Goal: Transaction & Acquisition: Purchase product/service

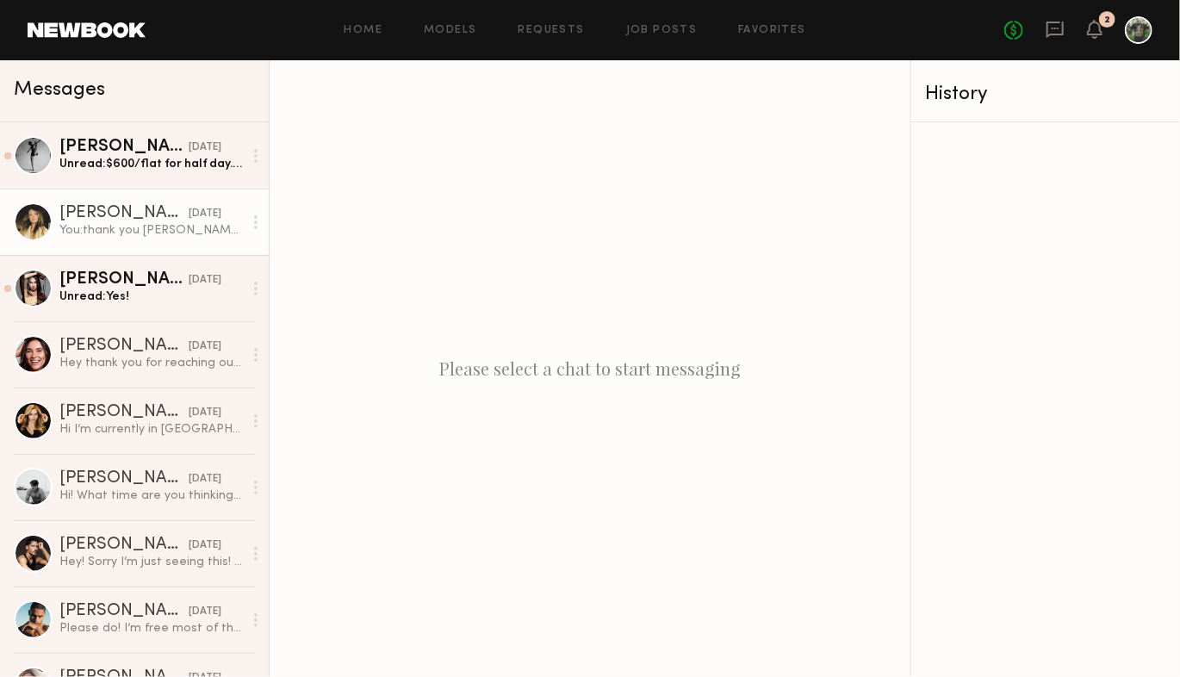
click at [189, 211] on div "[DATE]" at bounding box center [205, 214] width 33 height 16
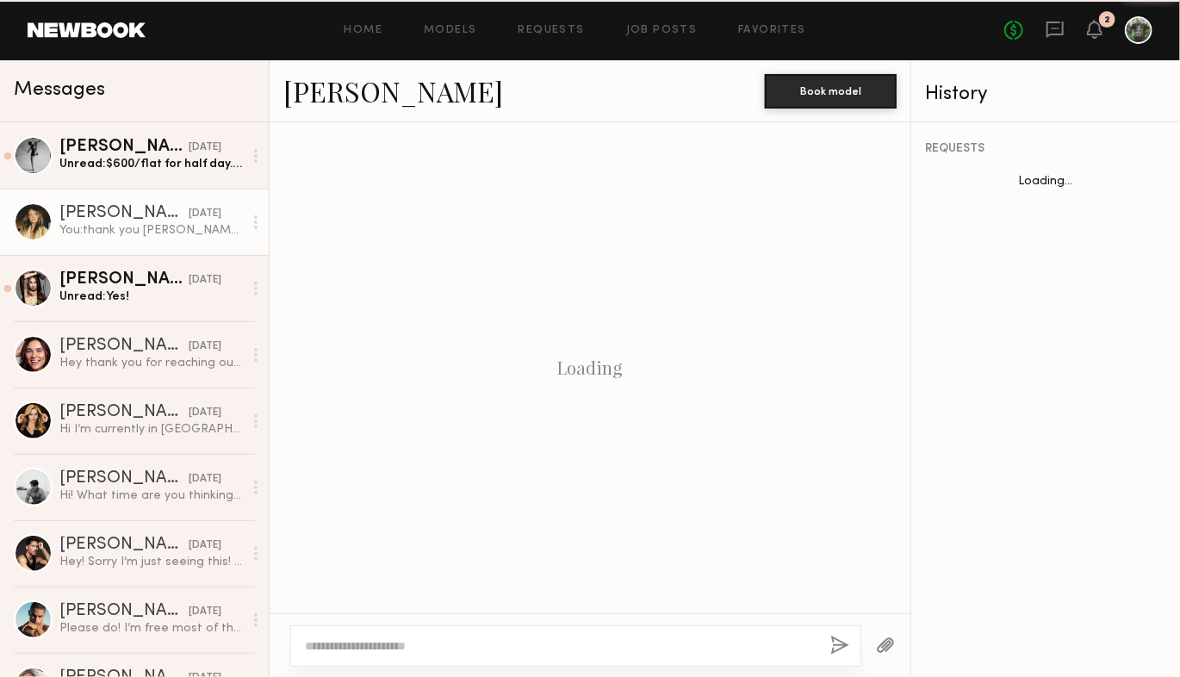
scroll to position [1114, 0]
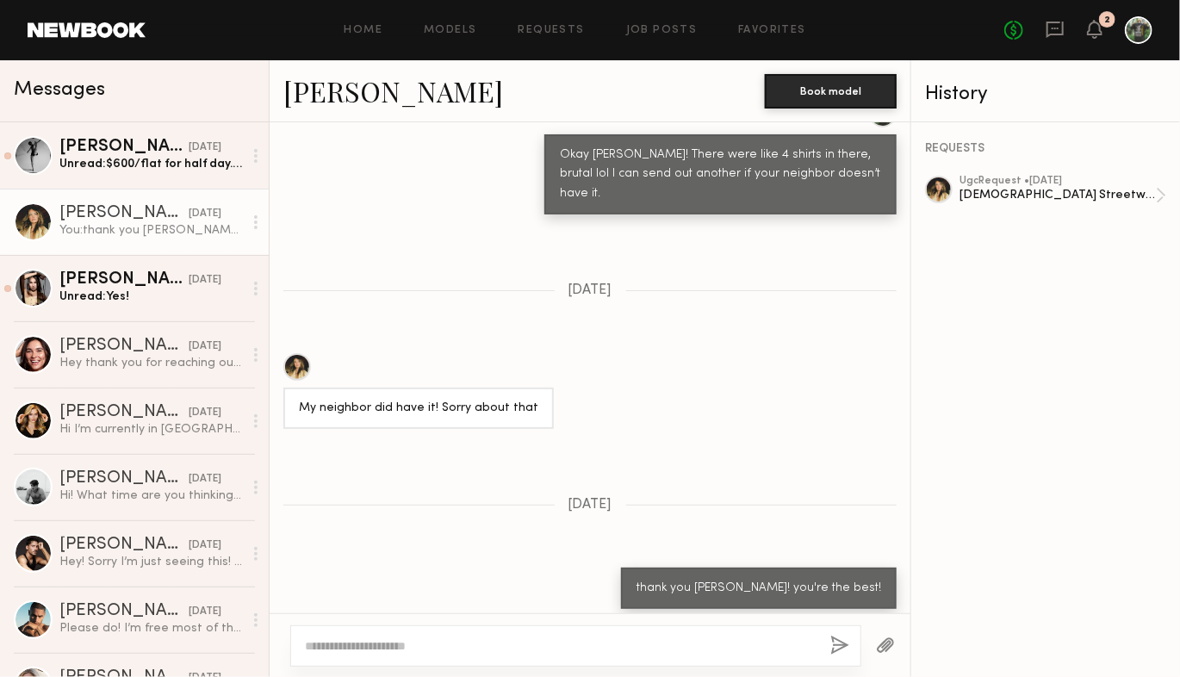
click at [561, 638] on textarea at bounding box center [560, 645] width 511 height 17
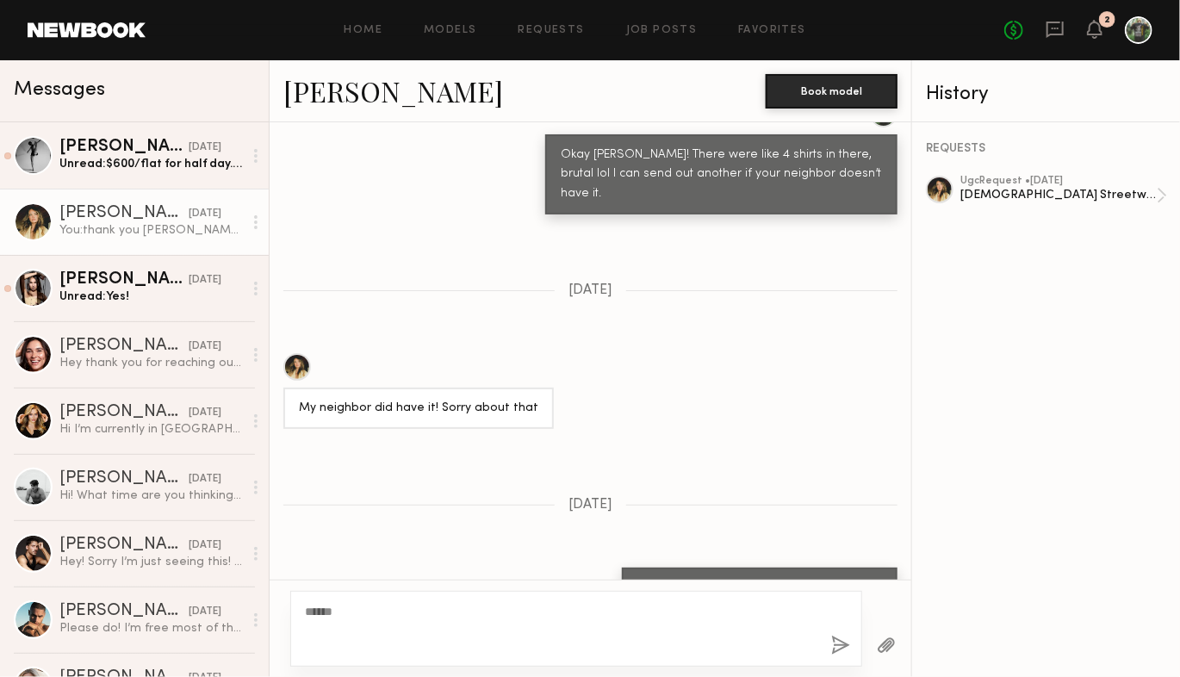
click at [342, 612] on textarea "***" at bounding box center [561, 629] width 512 height 52
type textarea "**********"
click at [846, 649] on button "button" at bounding box center [840, 646] width 19 height 22
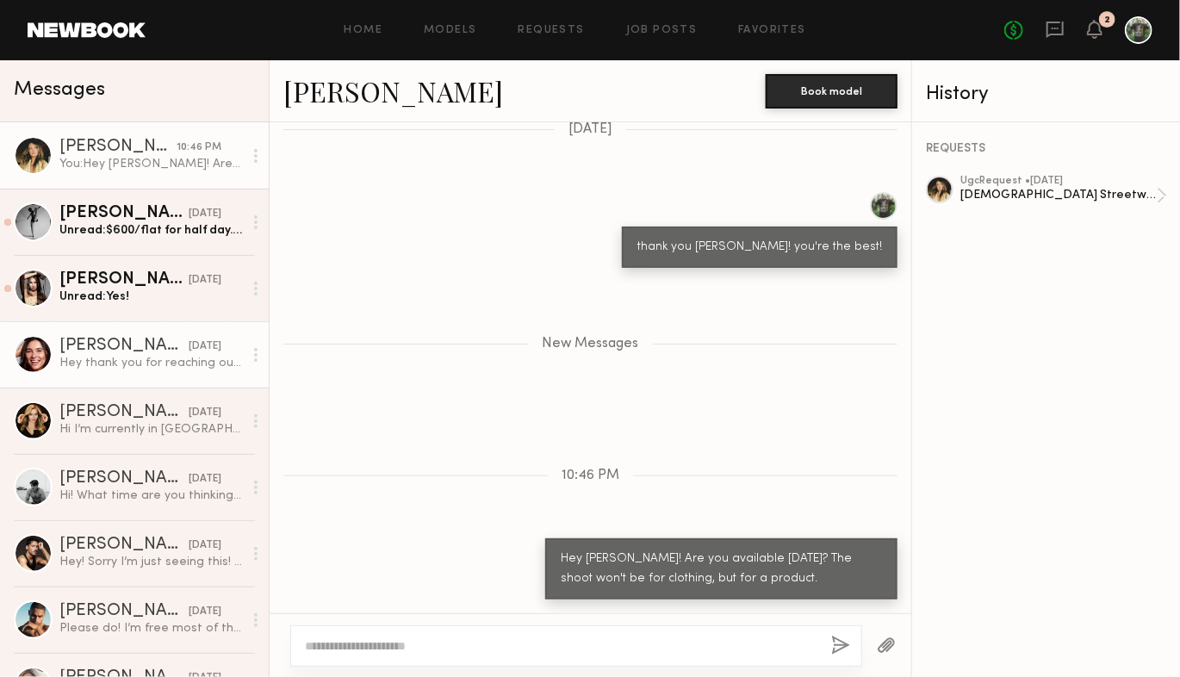
scroll to position [1478, 0]
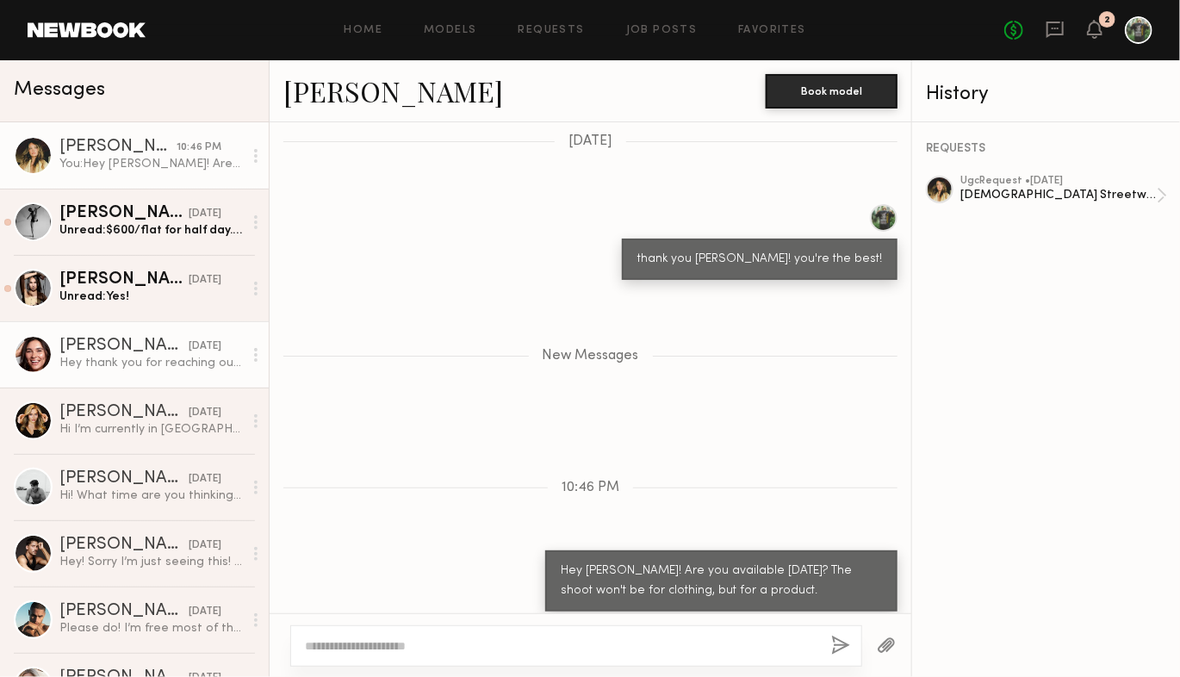
click at [147, 350] on div "[PERSON_NAME]" at bounding box center [123, 346] width 129 height 17
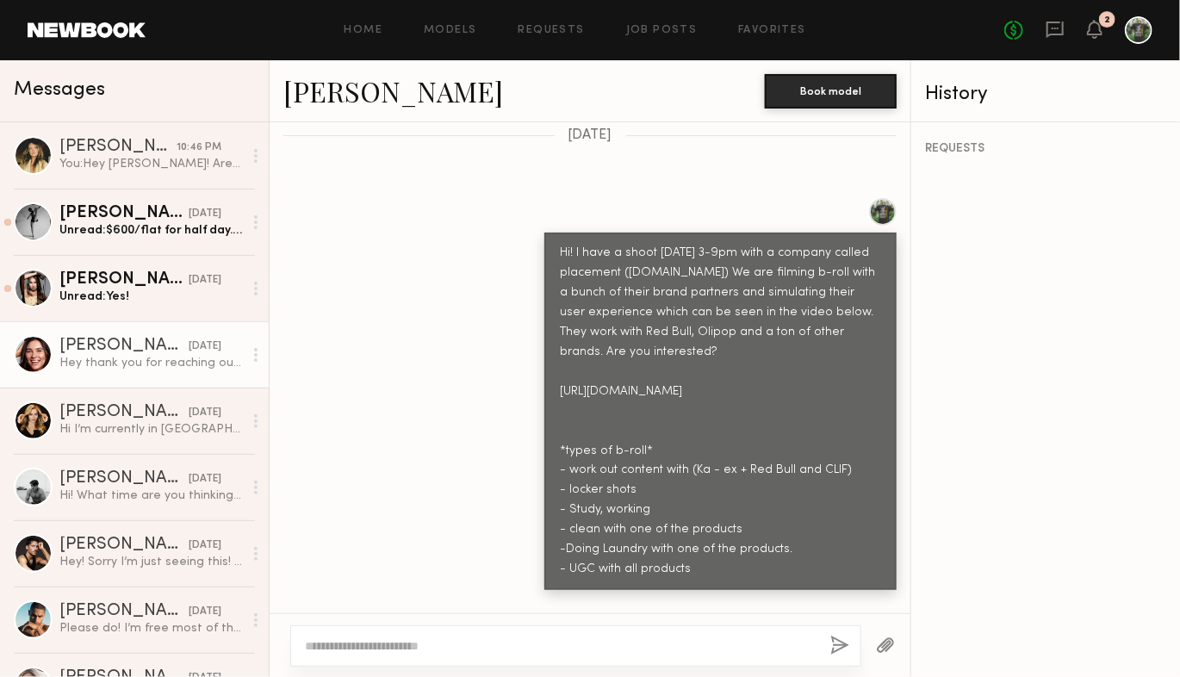
scroll to position [763, 0]
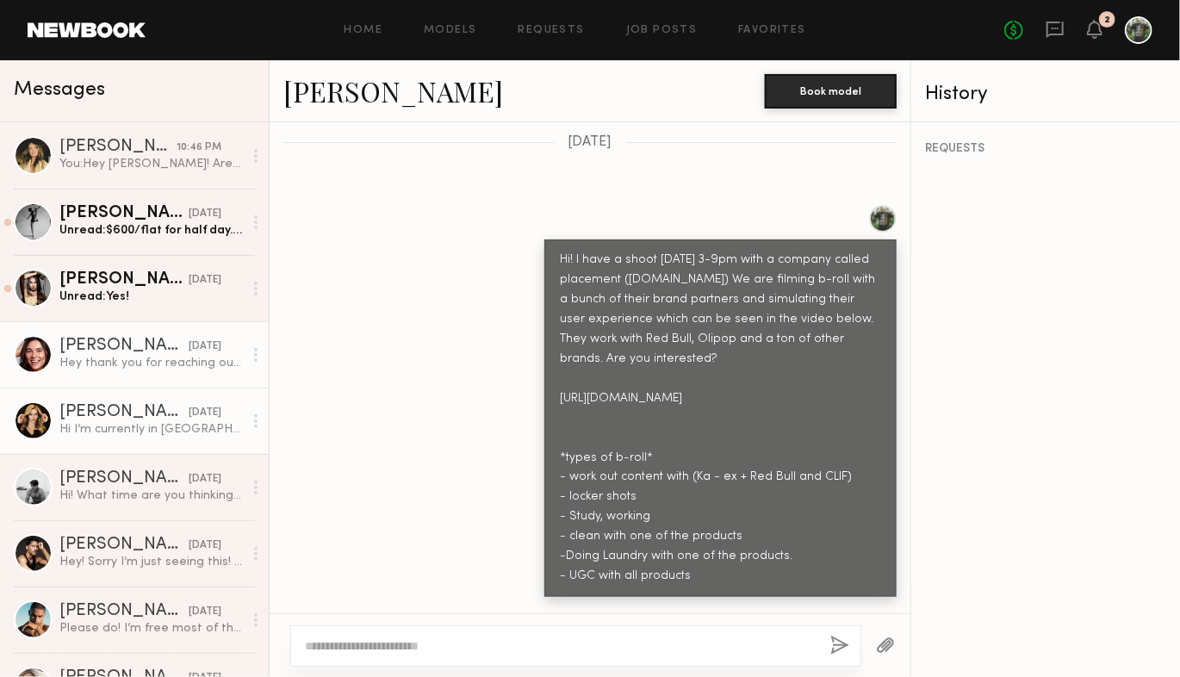
click at [55, 419] on link "Heloise H. 08/07/2025 Hi I’m currently in Thailand until the 25th" at bounding box center [134, 420] width 269 height 66
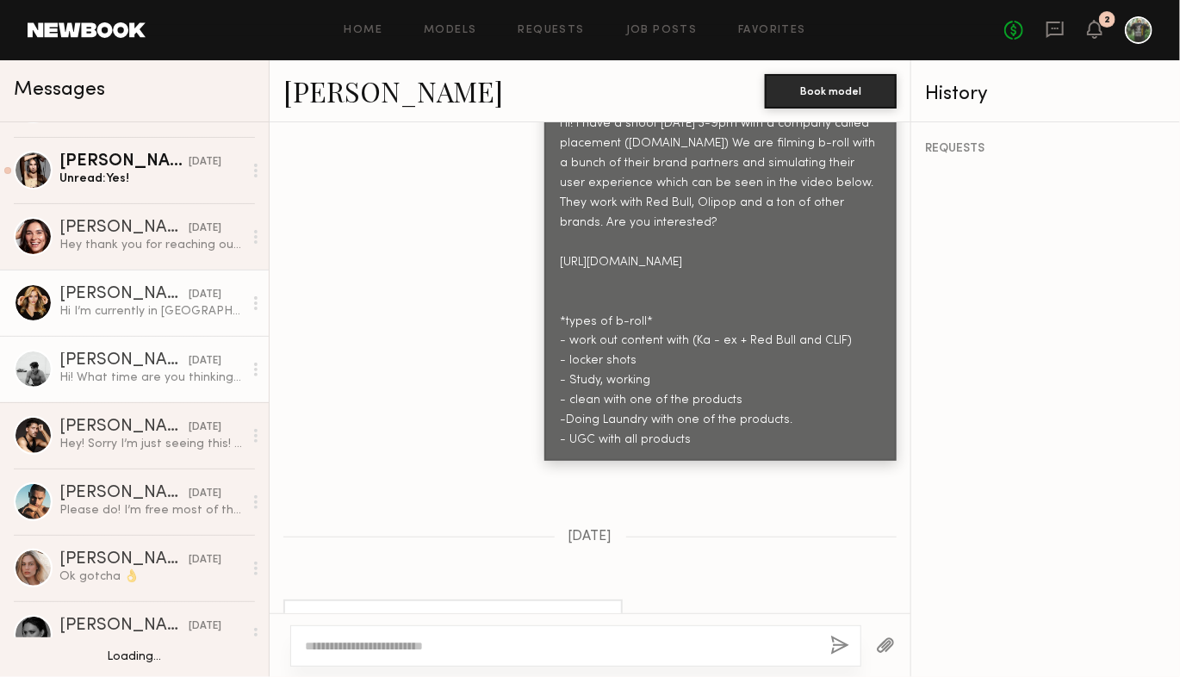
scroll to position [120, 0]
click at [84, 392] on link "Garrett B. 07/25/2025 Hi! What time are you thinking? And how much would the sh…" at bounding box center [134, 367] width 269 height 66
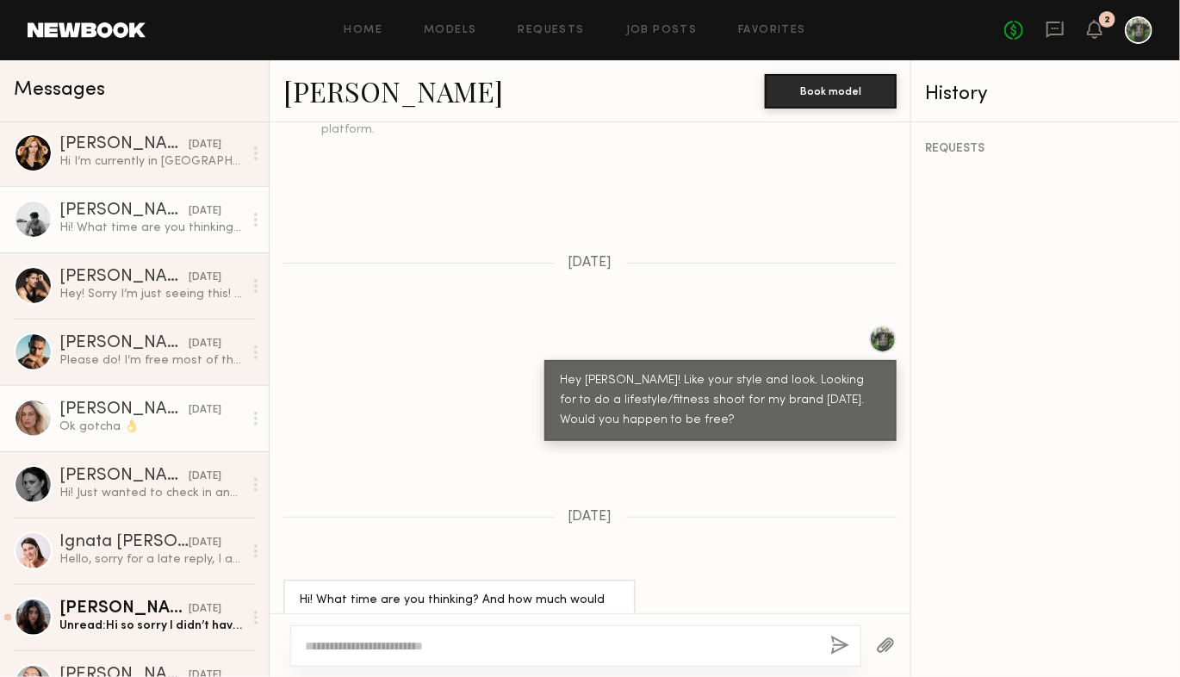
scroll to position [269, 0]
click at [92, 427] on div "Ok gotcha 👌" at bounding box center [150, 426] width 183 height 16
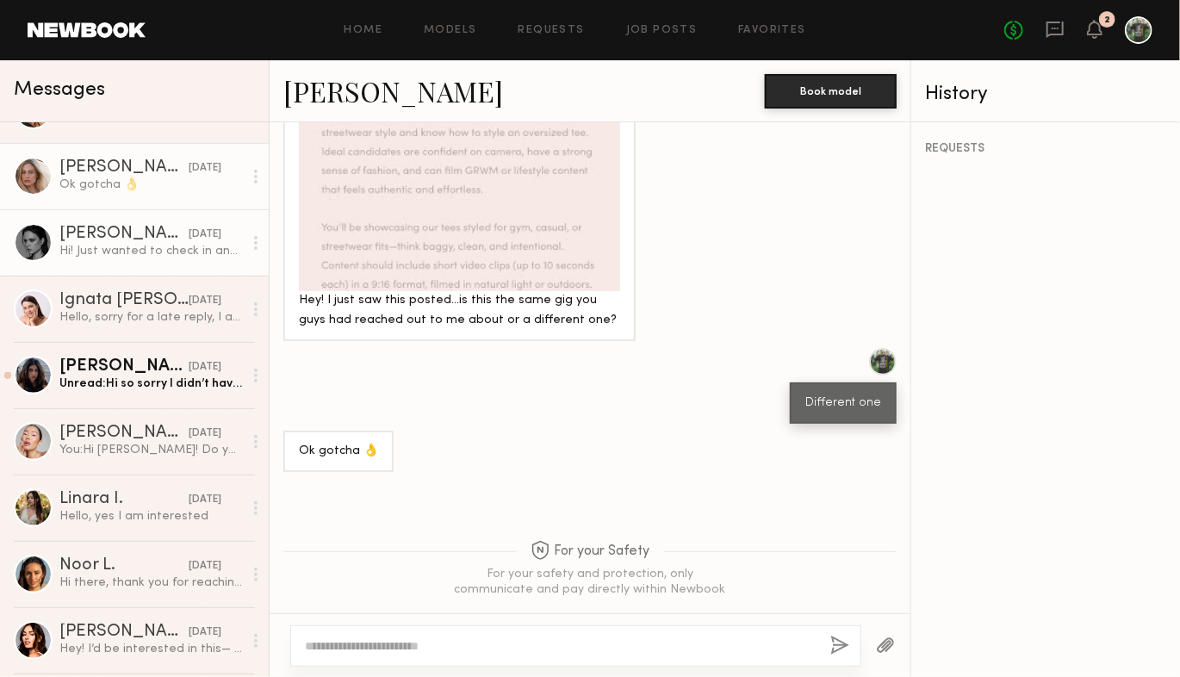
scroll to position [513, 0]
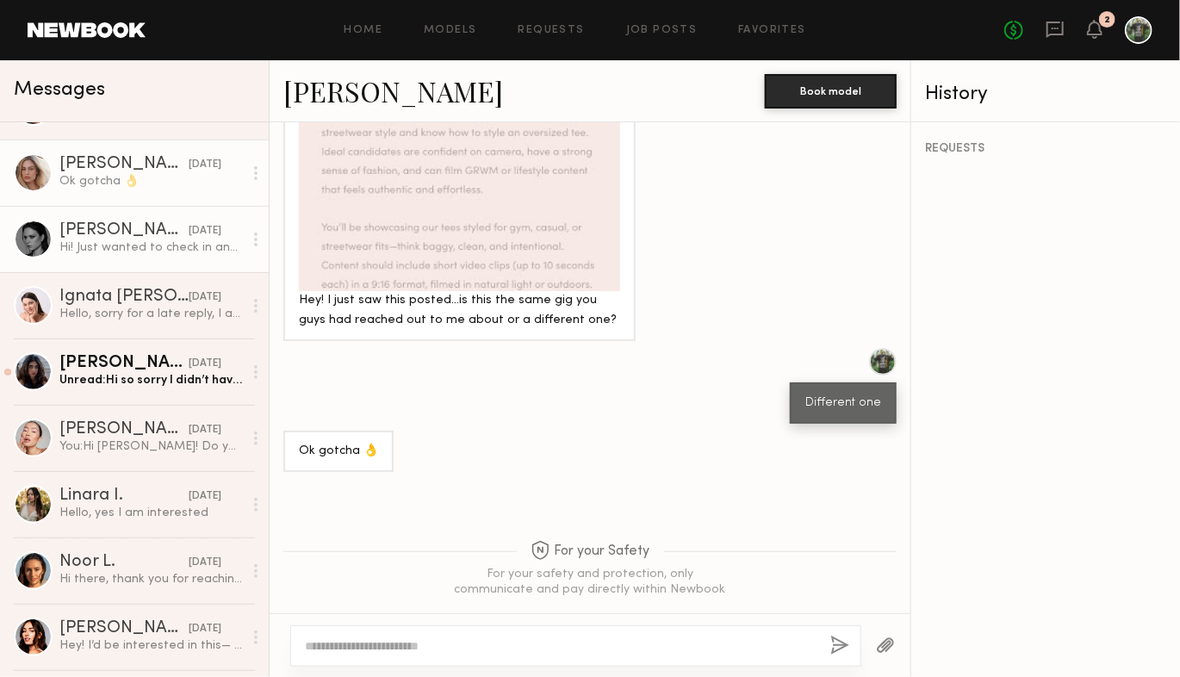
click at [92, 249] on div "Hi! Just wanted to check in and see if you’re planning a new shoot date." at bounding box center [150, 247] width 183 height 16
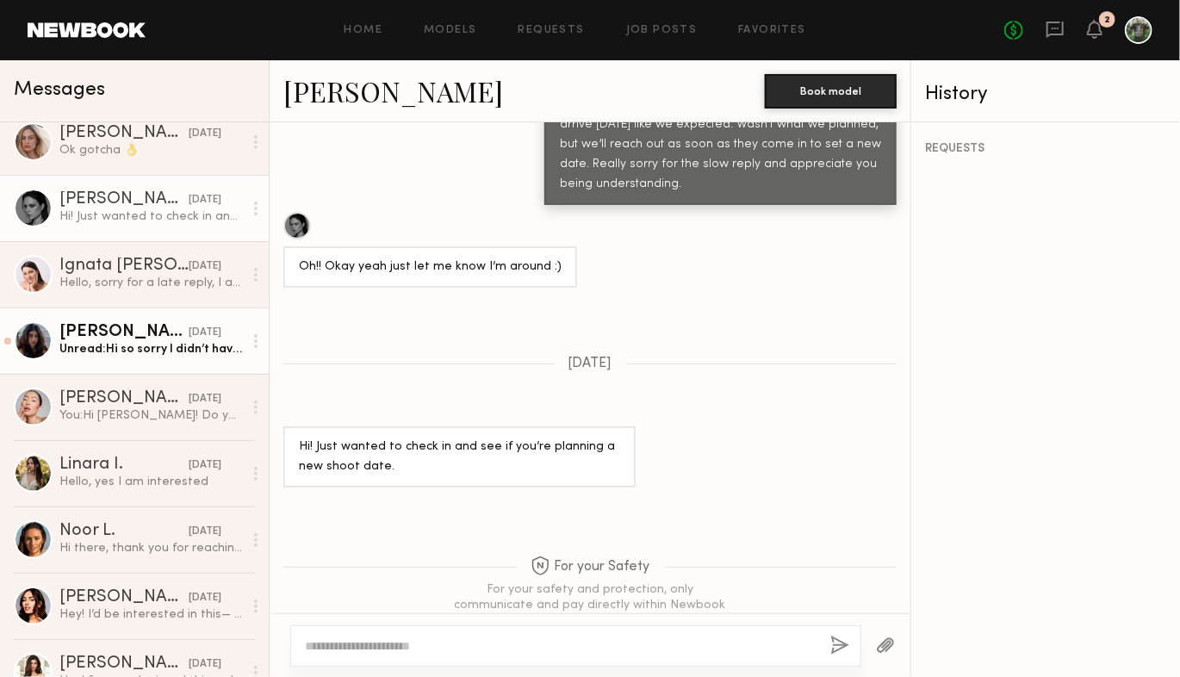
scroll to position [567, 0]
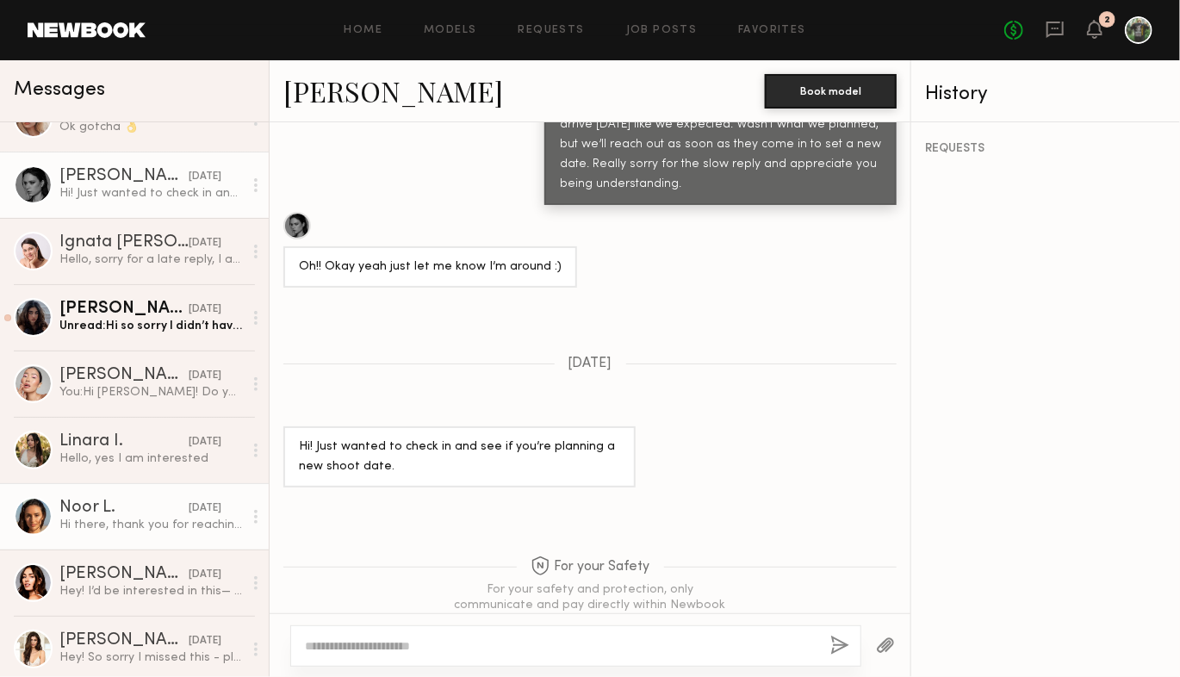
click at [38, 516] on div at bounding box center [33, 516] width 39 height 39
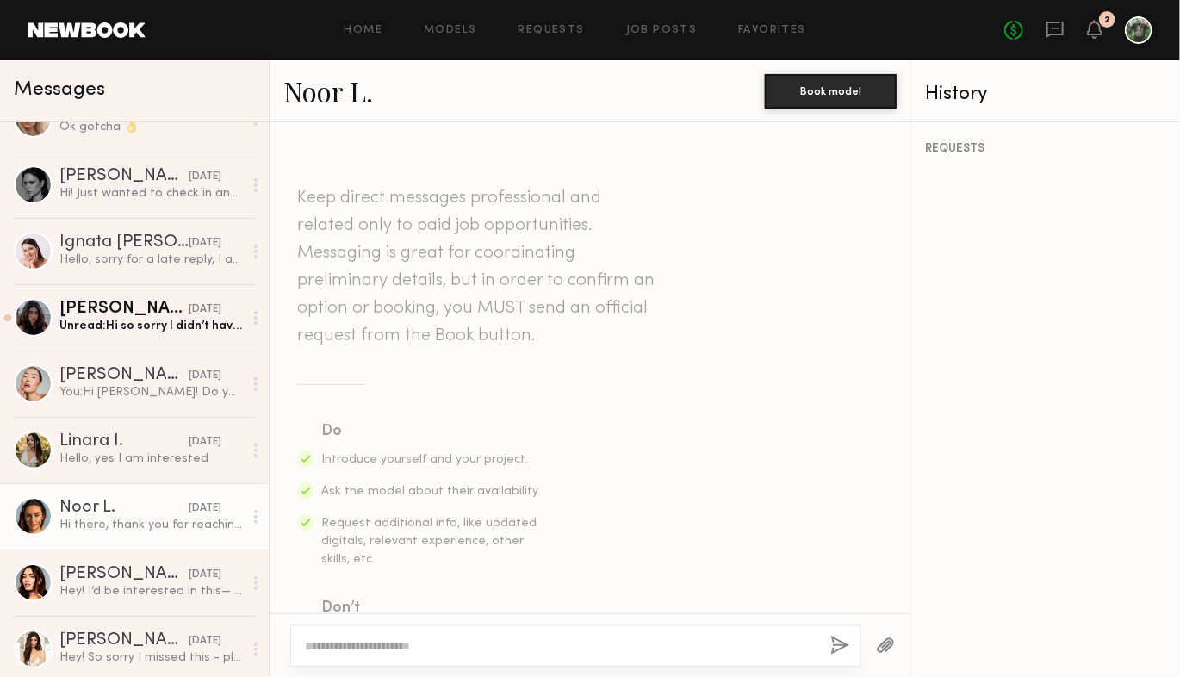
click at [30, 521] on div at bounding box center [33, 516] width 39 height 39
click at [323, 93] on link "Noor L." at bounding box center [328, 90] width 90 height 37
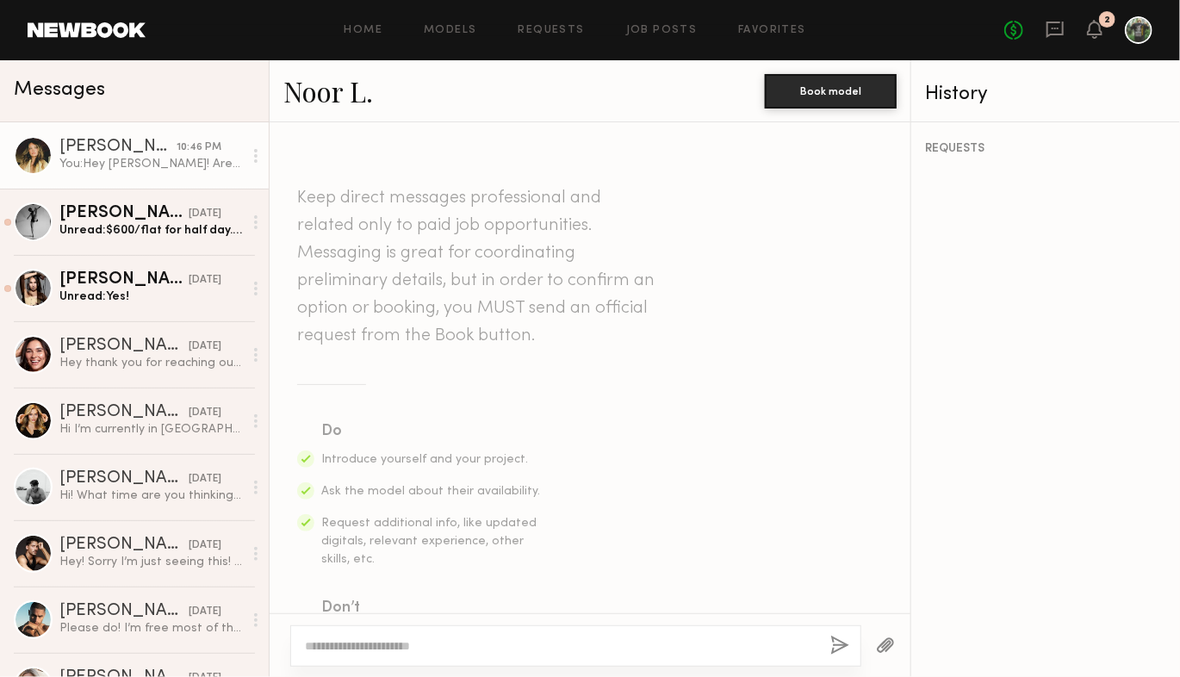
click at [29, 161] on div at bounding box center [33, 155] width 39 height 39
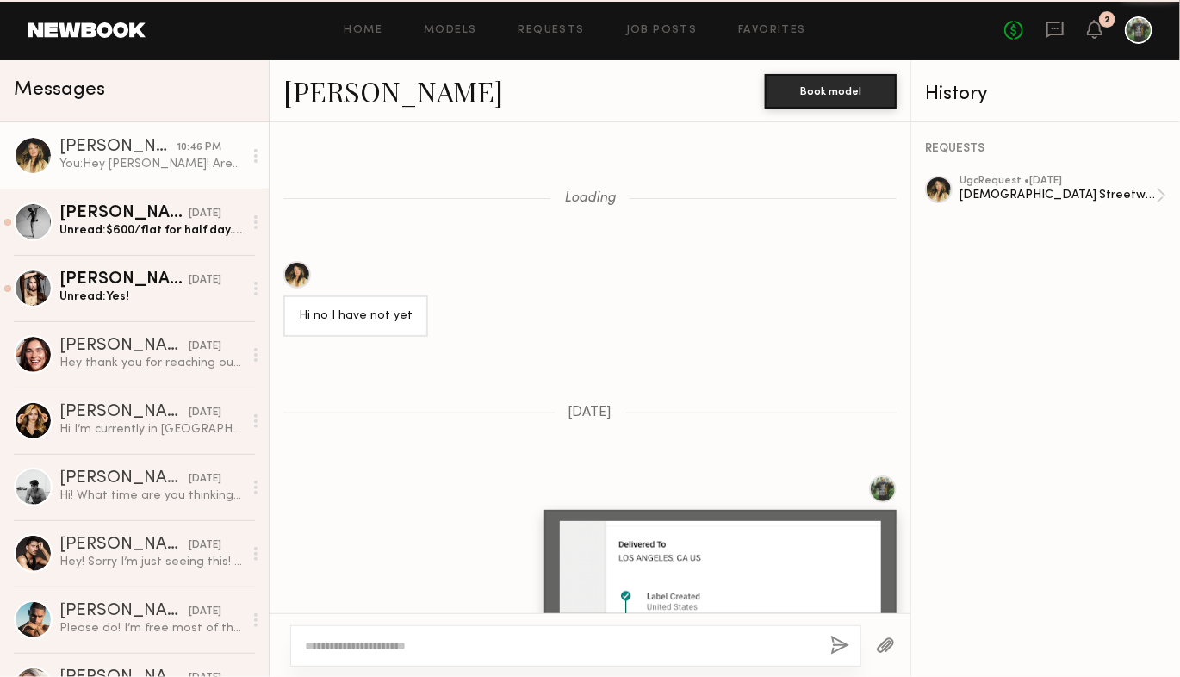
scroll to position [1347, 0]
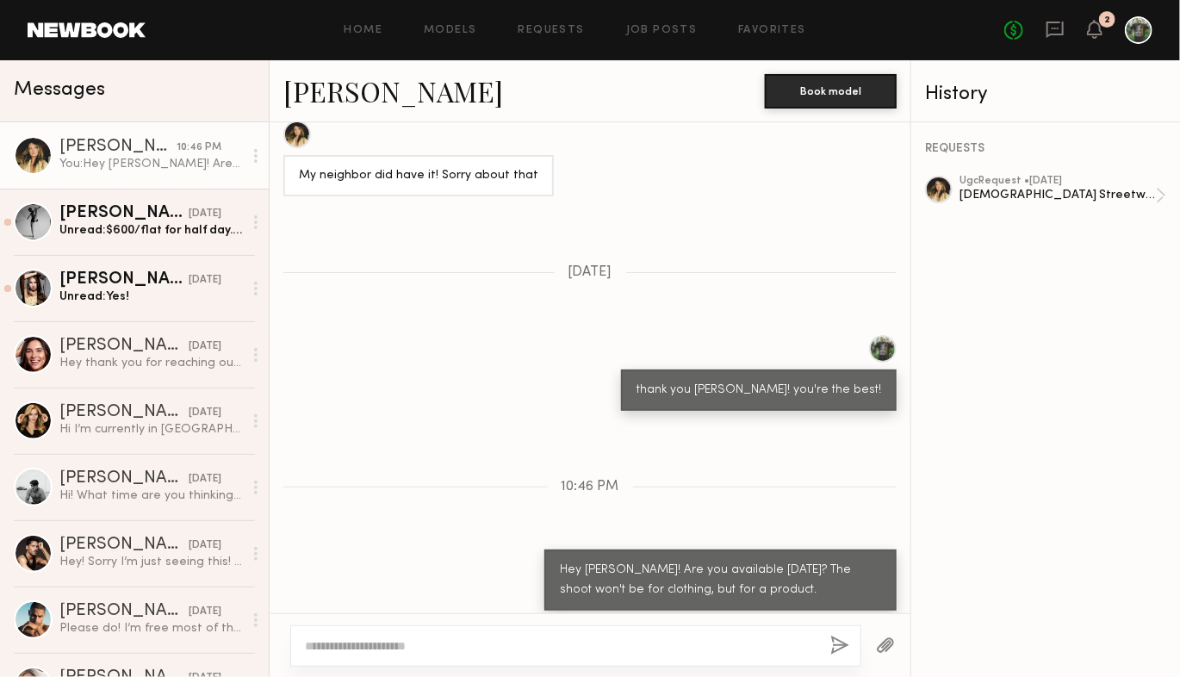
click at [317, 97] on link "[PERSON_NAME]" at bounding box center [393, 90] width 220 height 37
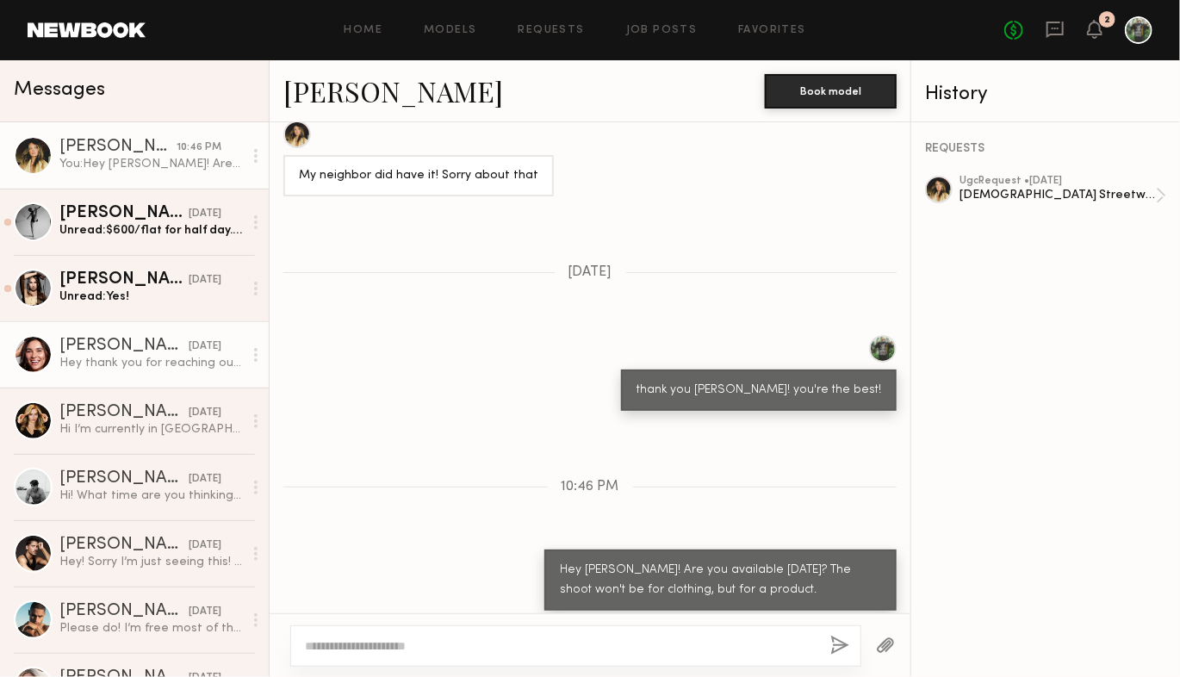
click at [39, 358] on div at bounding box center [33, 354] width 39 height 39
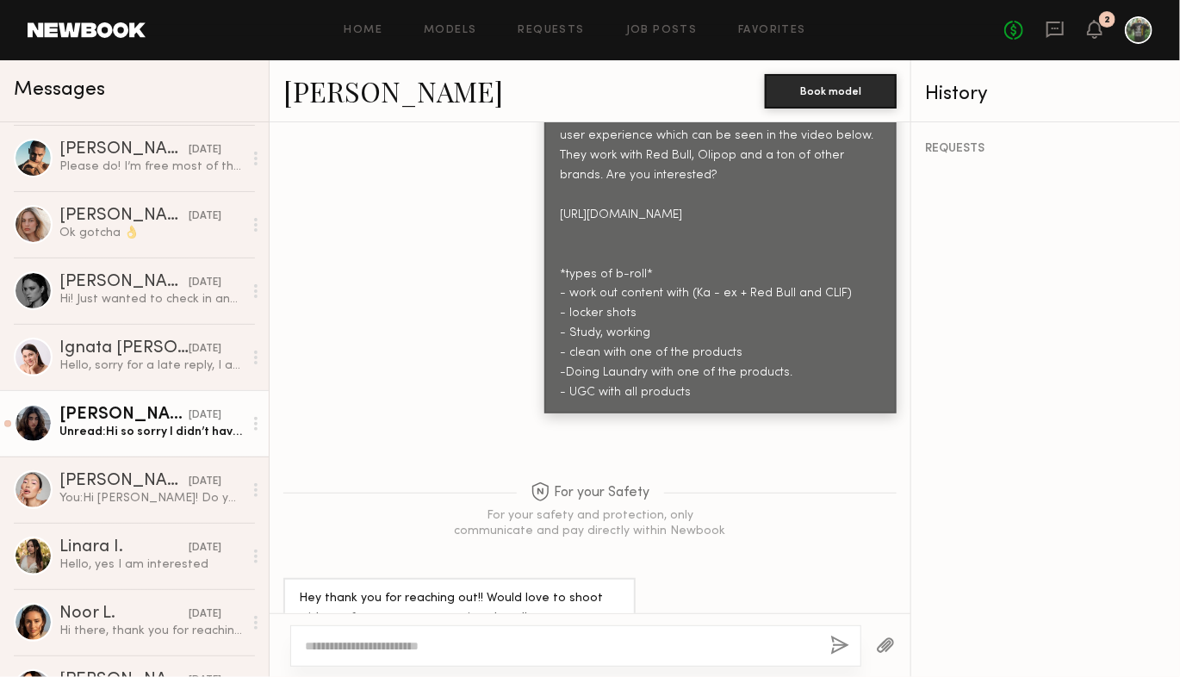
scroll to position [453, 0]
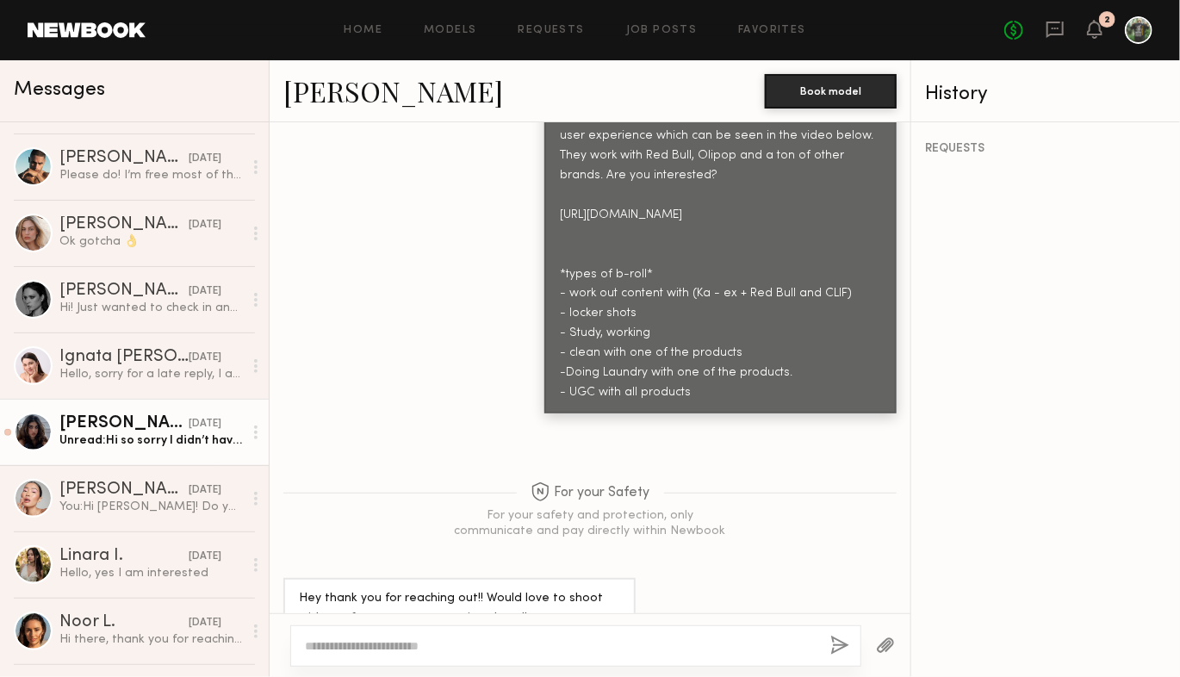
click at [82, 424] on div "Mia T." at bounding box center [123, 423] width 129 height 17
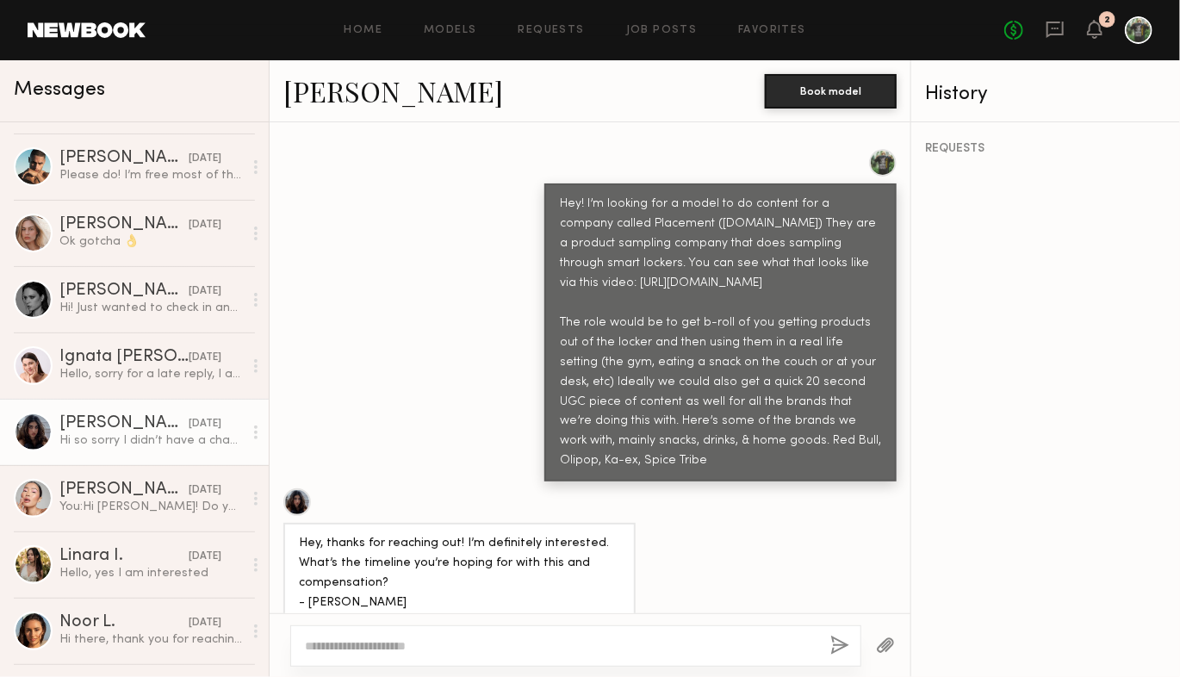
scroll to position [1359, 0]
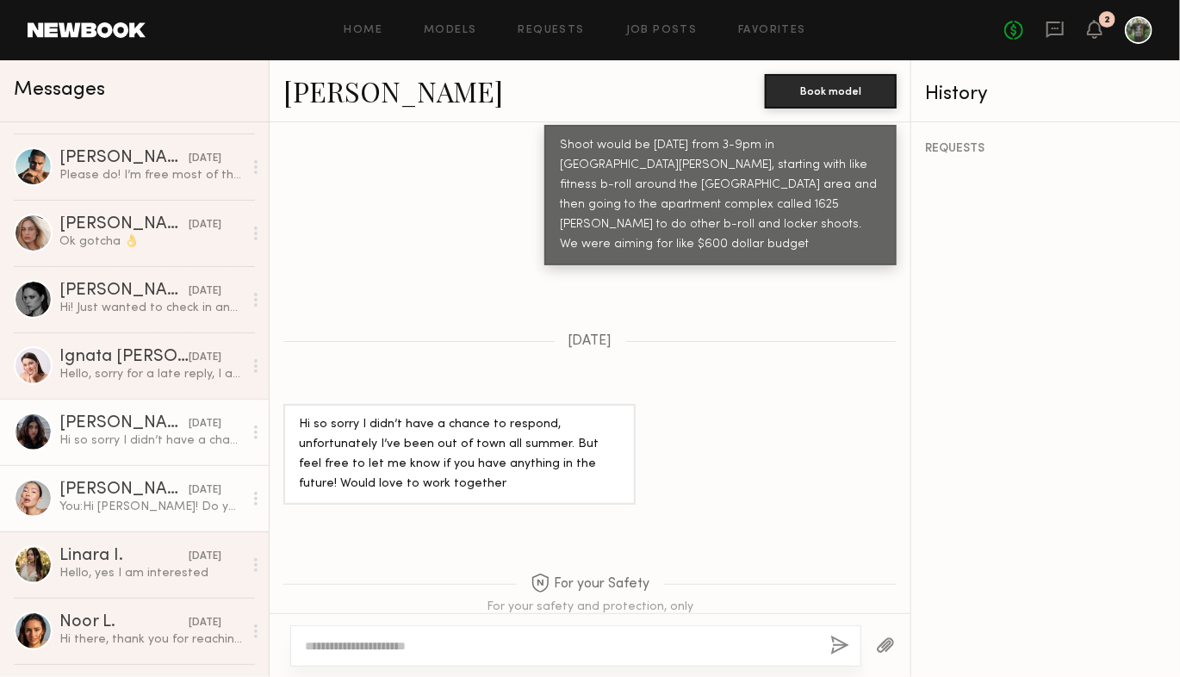
click at [26, 504] on div at bounding box center [33, 498] width 39 height 39
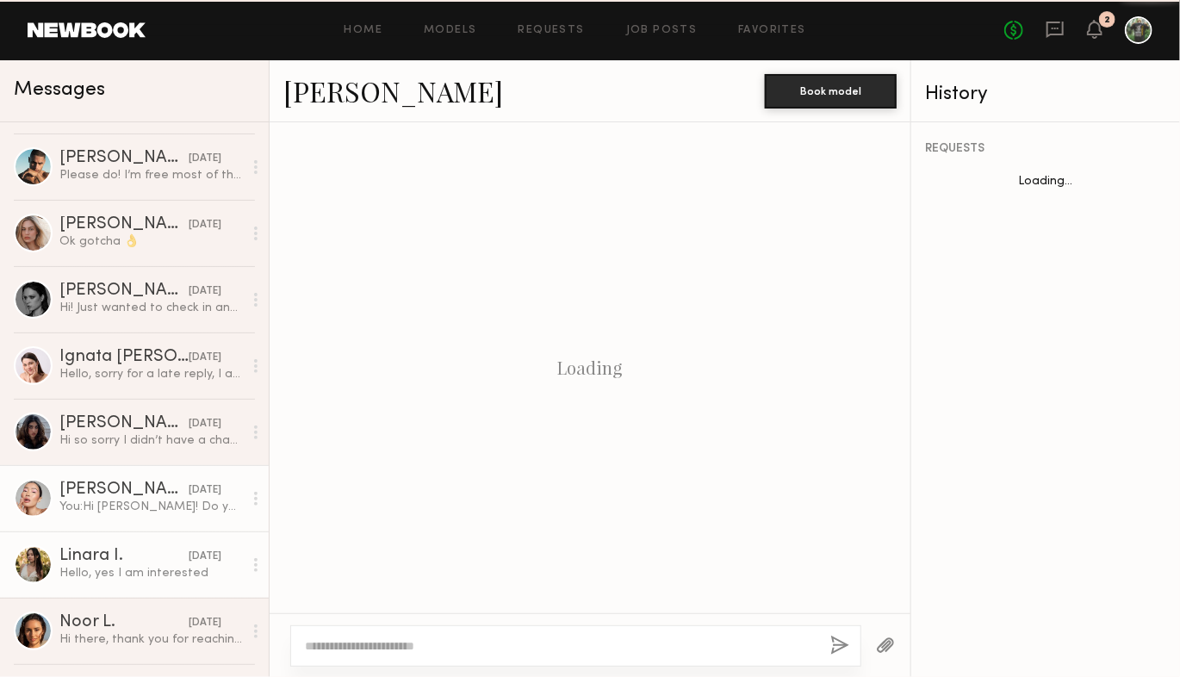
scroll to position [582, 0]
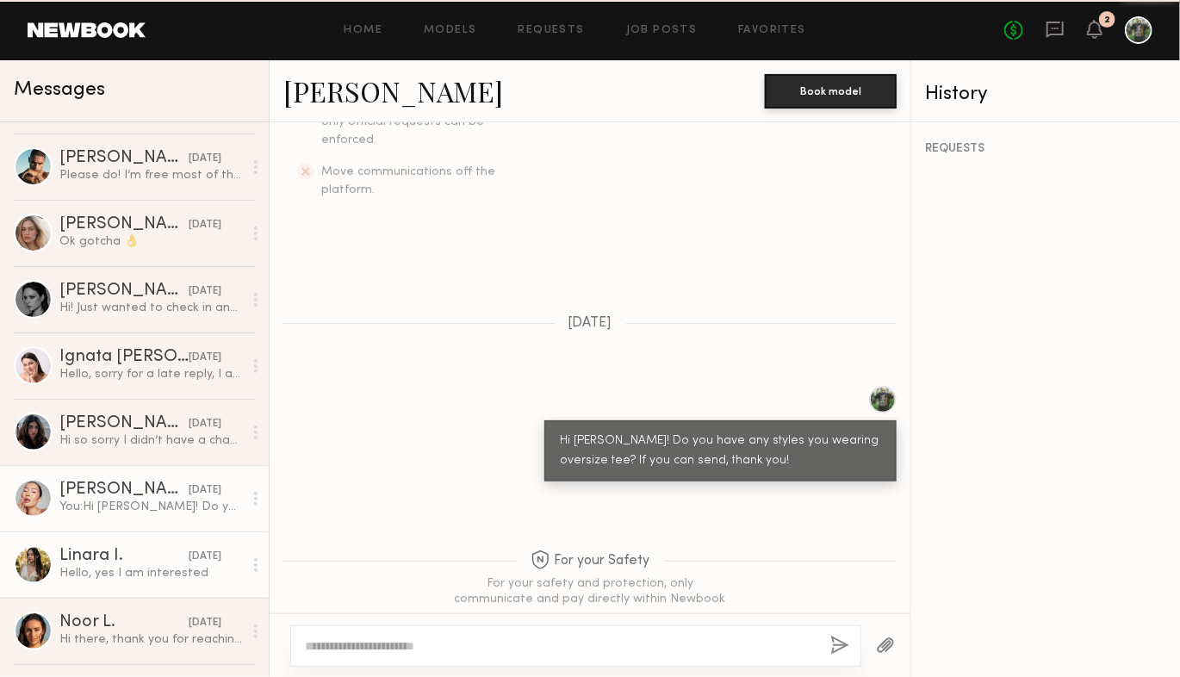
click at [34, 572] on div at bounding box center [33, 564] width 39 height 39
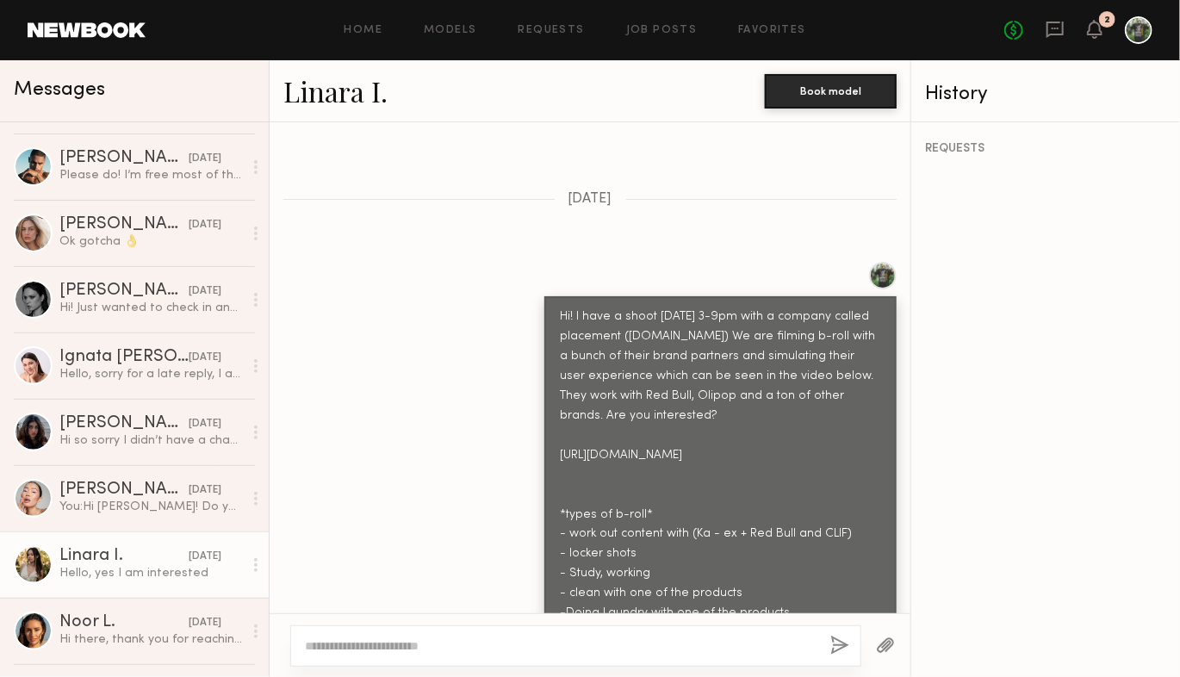
scroll to position [1057, 0]
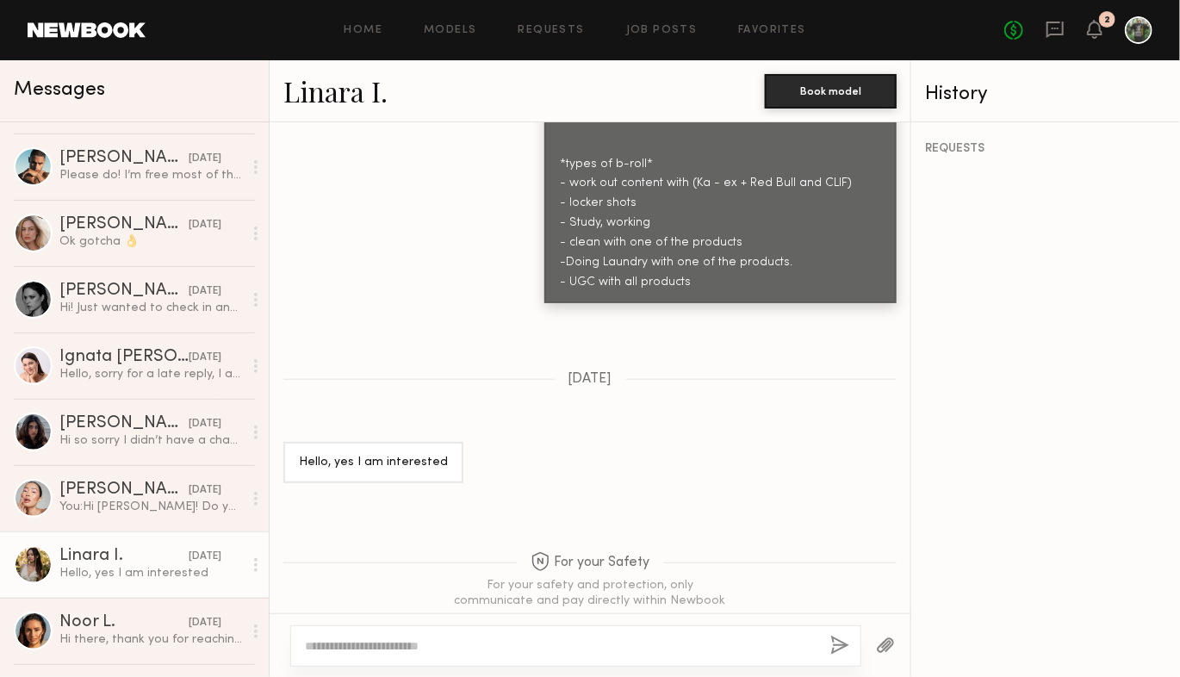
click at [28, 549] on div at bounding box center [33, 564] width 39 height 39
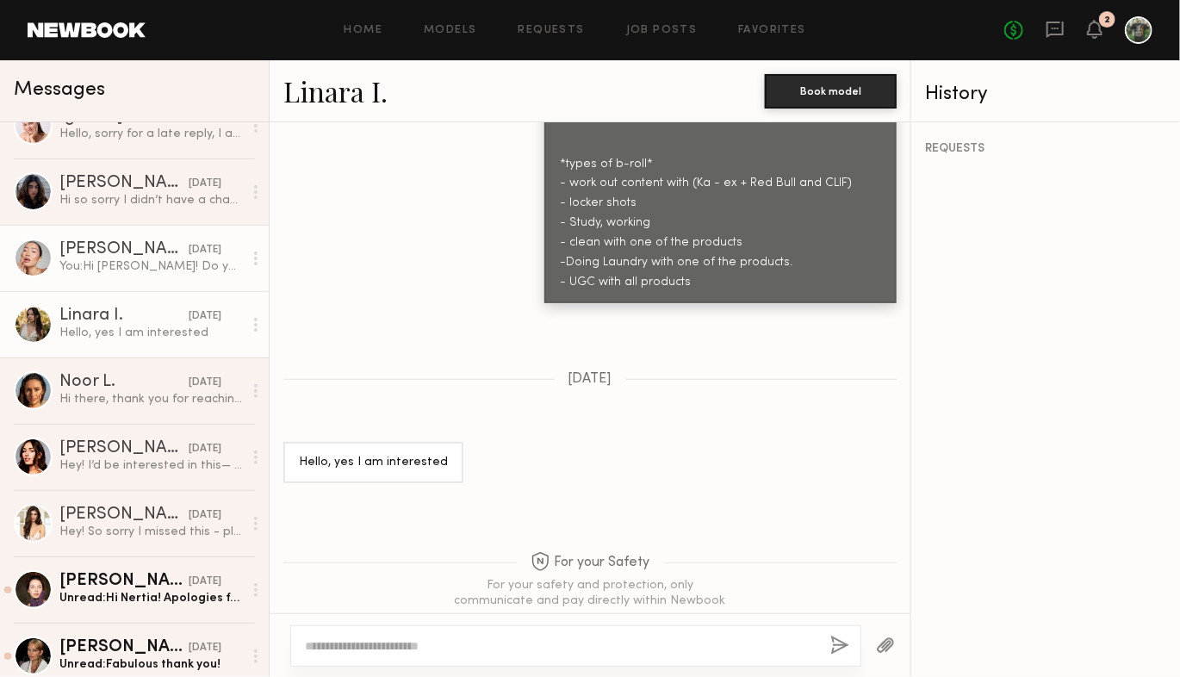
scroll to position [1448, 0]
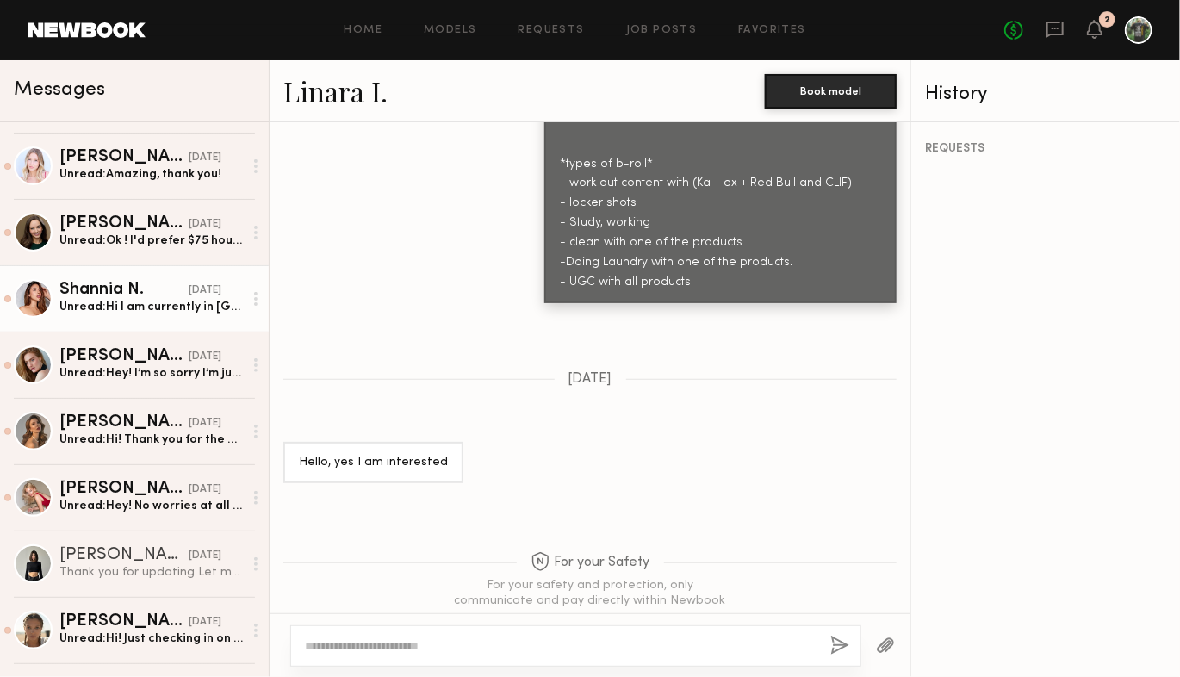
click at [36, 299] on div at bounding box center [33, 298] width 39 height 39
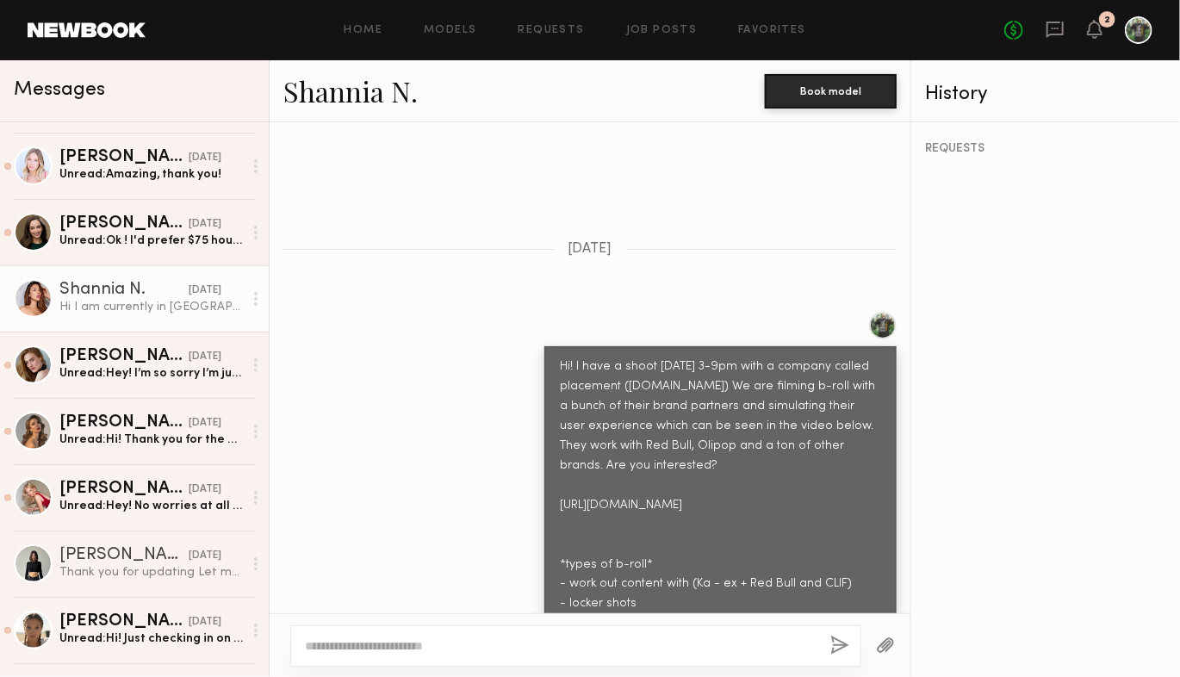
scroll to position [1076, 0]
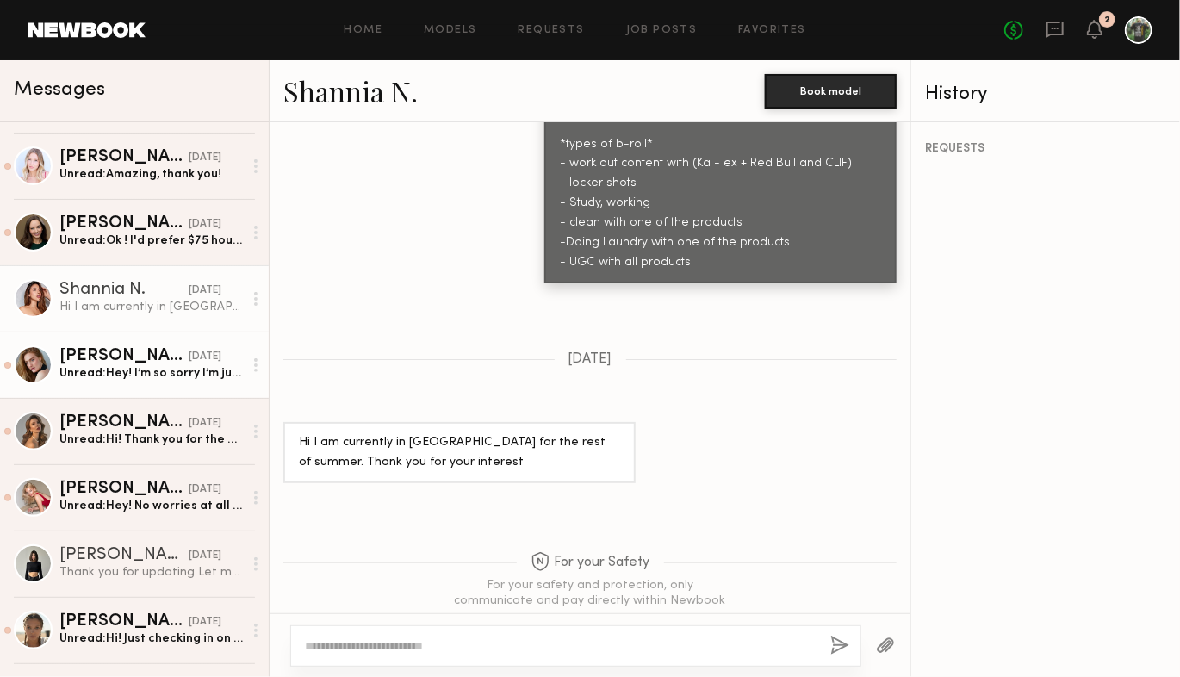
drag, startPoint x: 38, startPoint y: 362, endPoint x: 48, endPoint y: 356, distance: 11.6
click at [38, 360] on div at bounding box center [33, 364] width 39 height 39
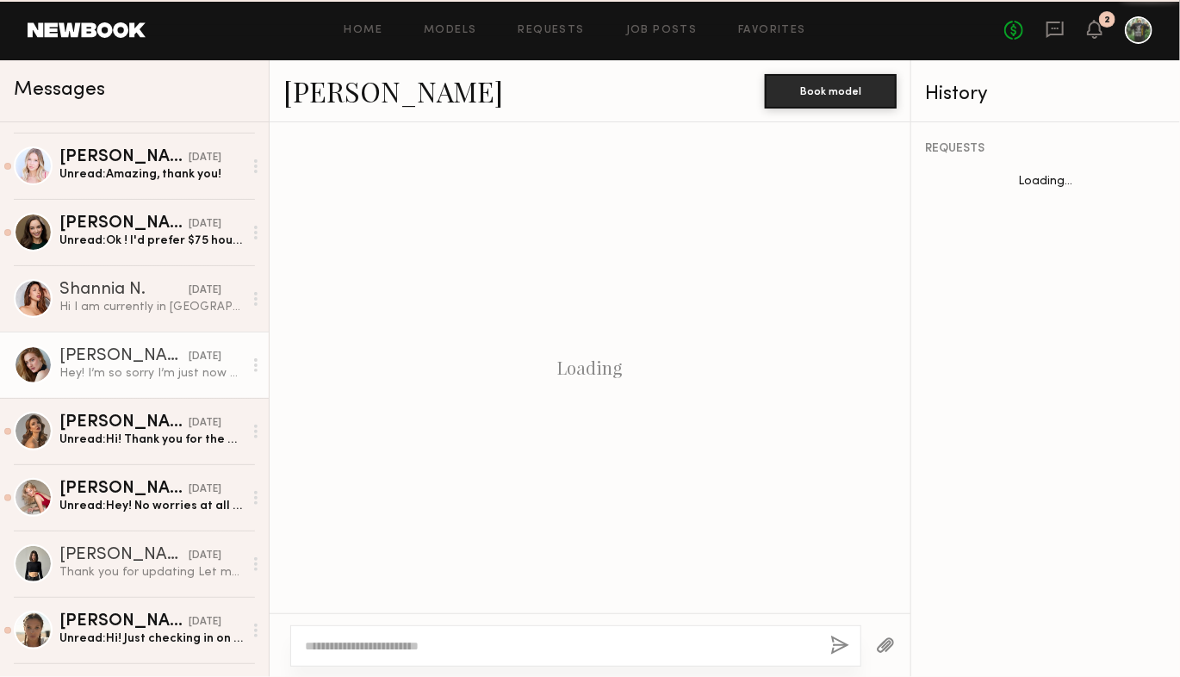
scroll to position [1156, 0]
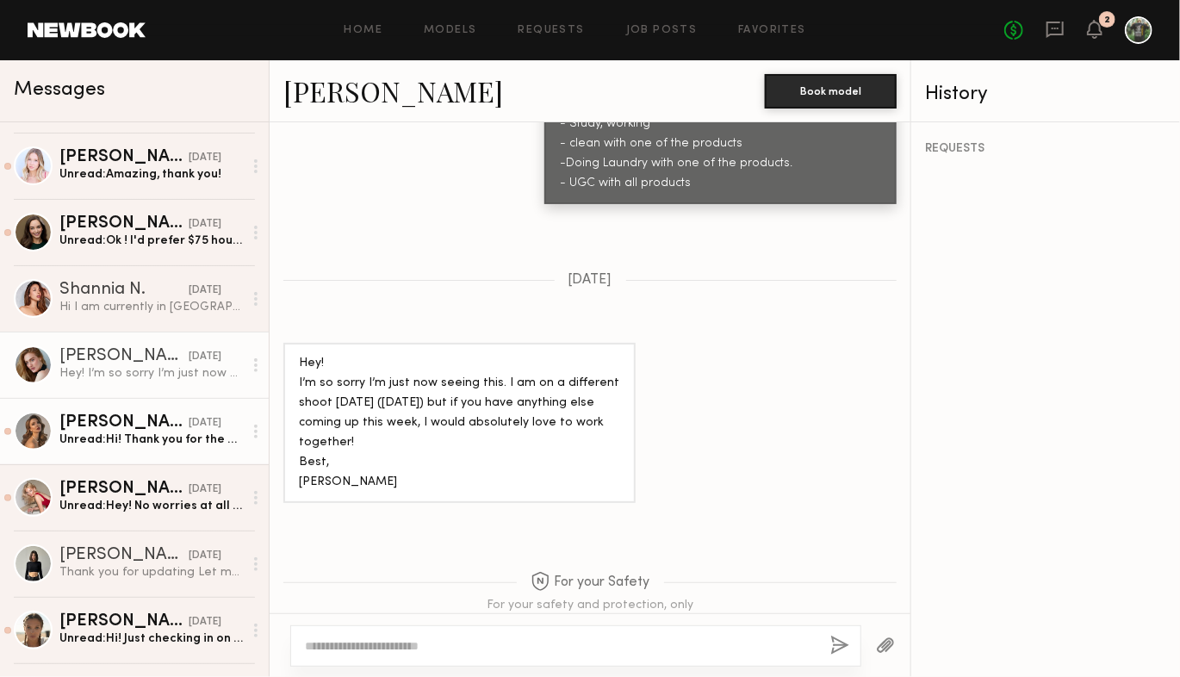
click at [42, 424] on div at bounding box center [33, 431] width 39 height 39
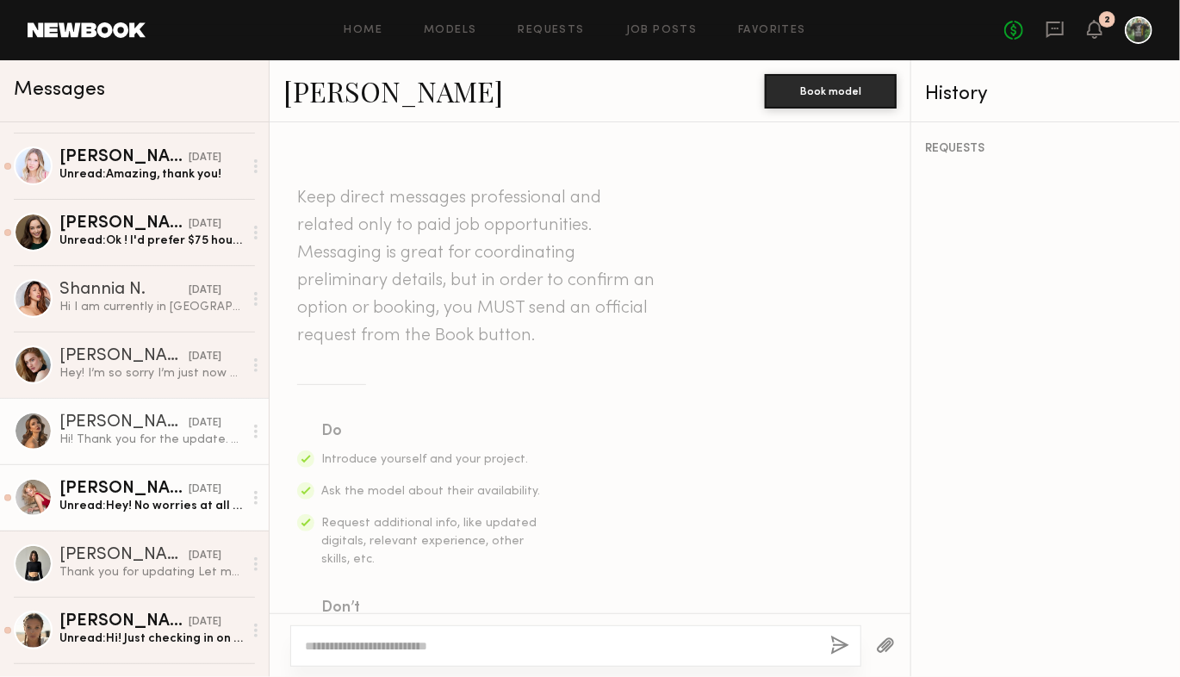
click at [61, 482] on div "Sophia B." at bounding box center [123, 488] width 129 height 17
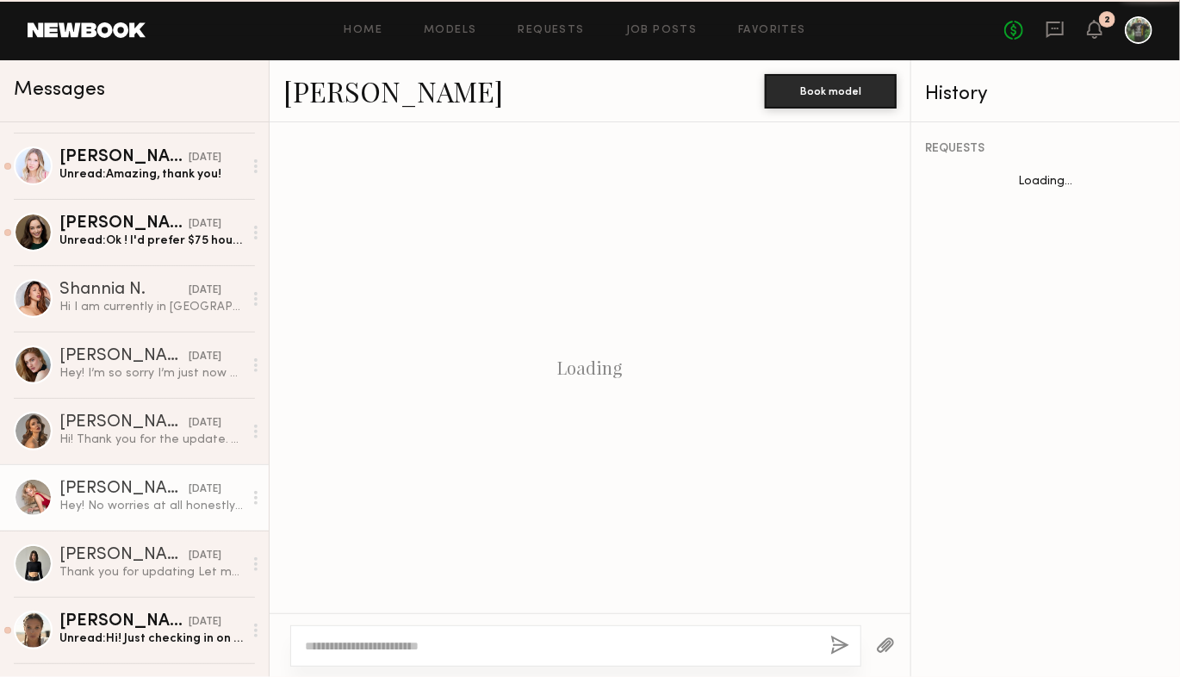
scroll to position [2721, 0]
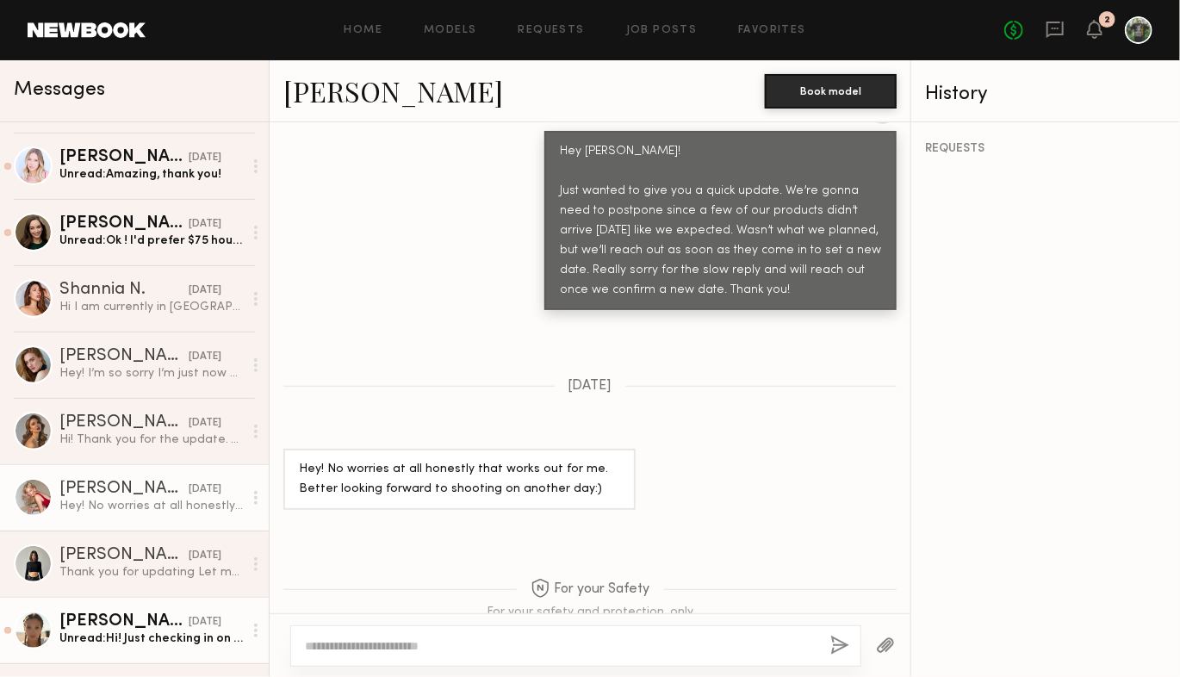
click at [39, 621] on div at bounding box center [33, 630] width 39 height 39
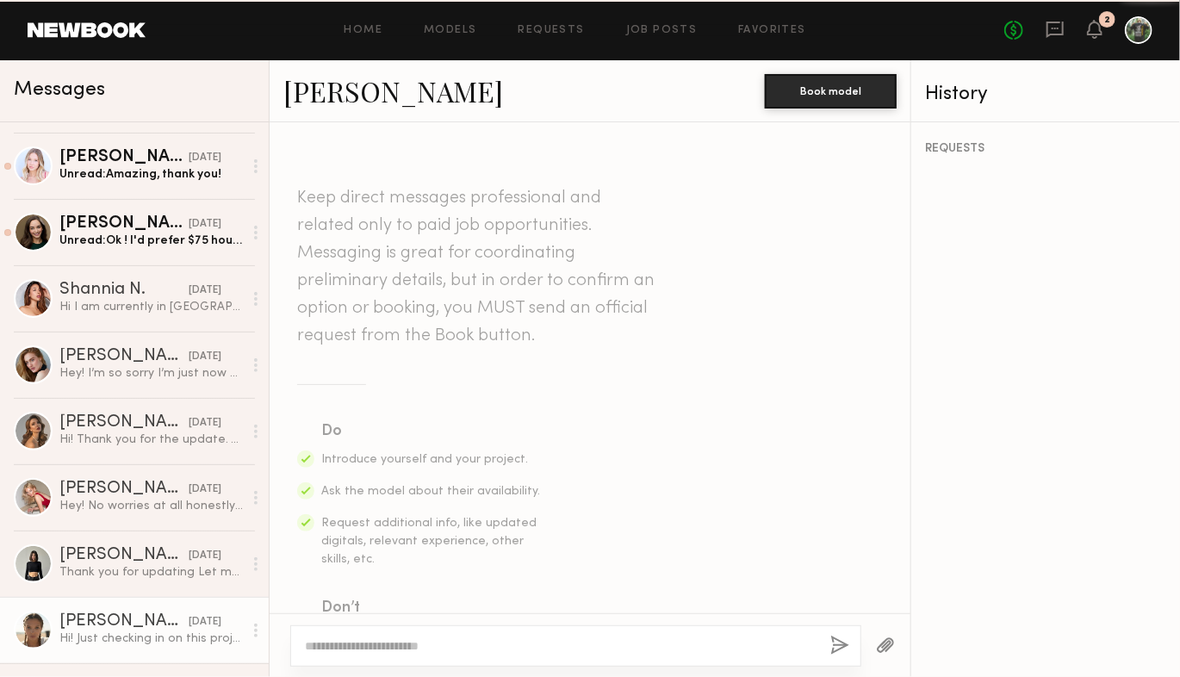
scroll to position [1441, 0]
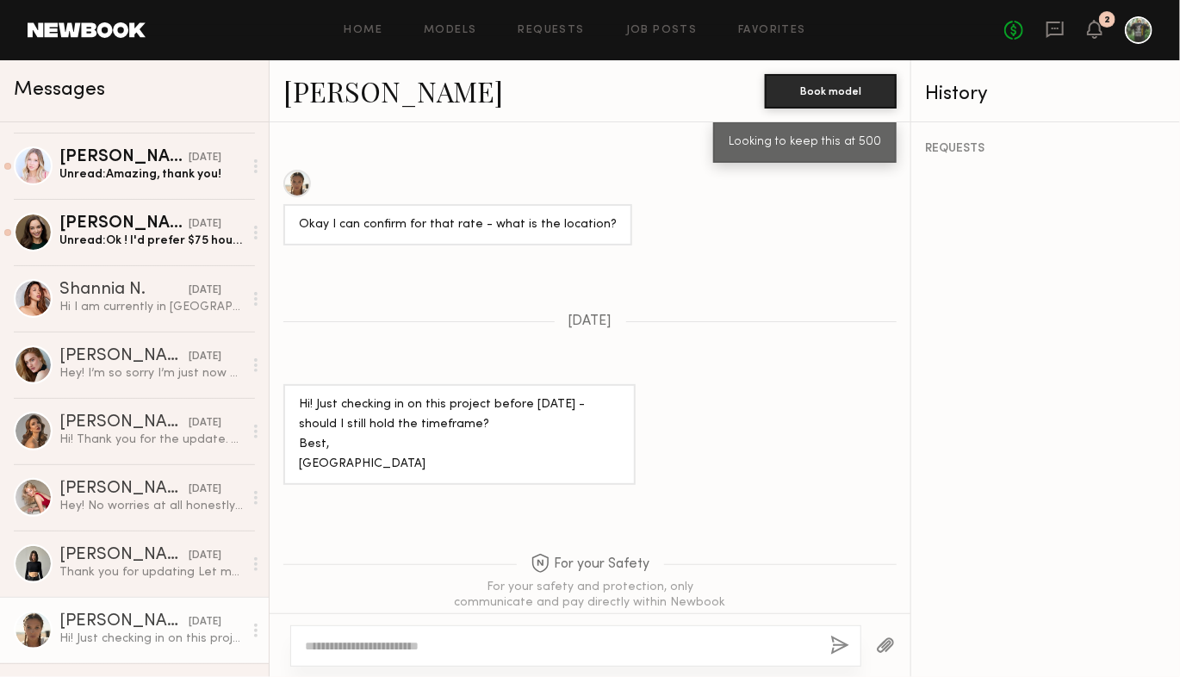
click at [304, 170] on div at bounding box center [297, 184] width 28 height 28
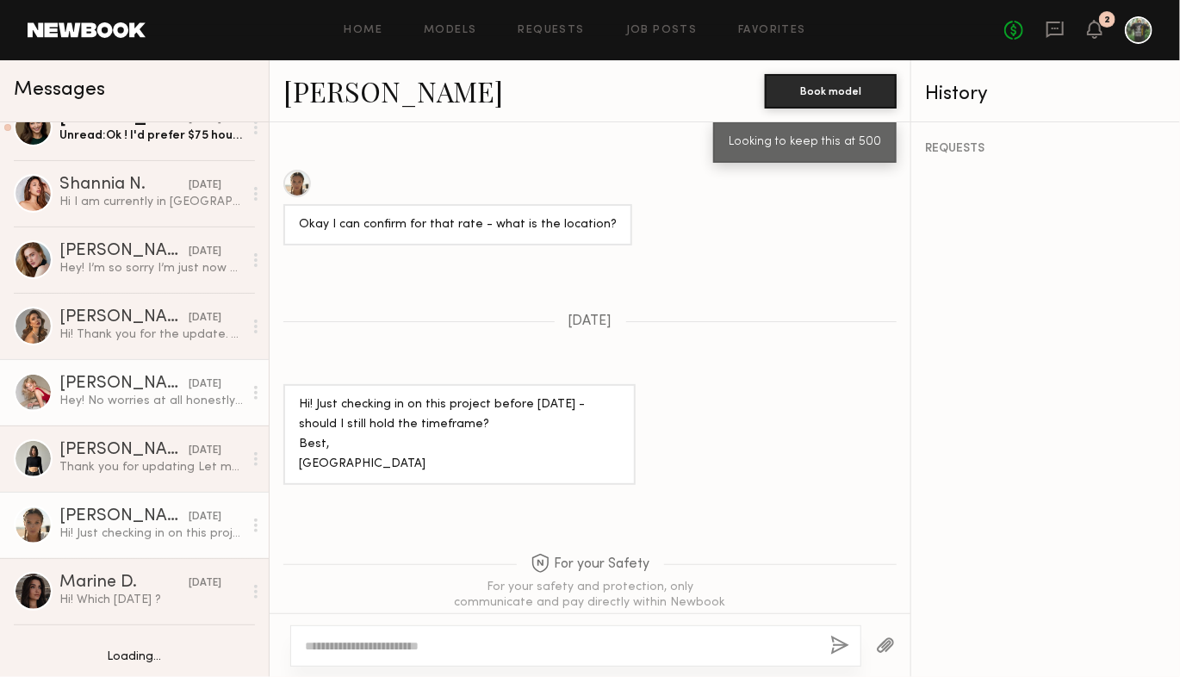
scroll to position [1553, 0]
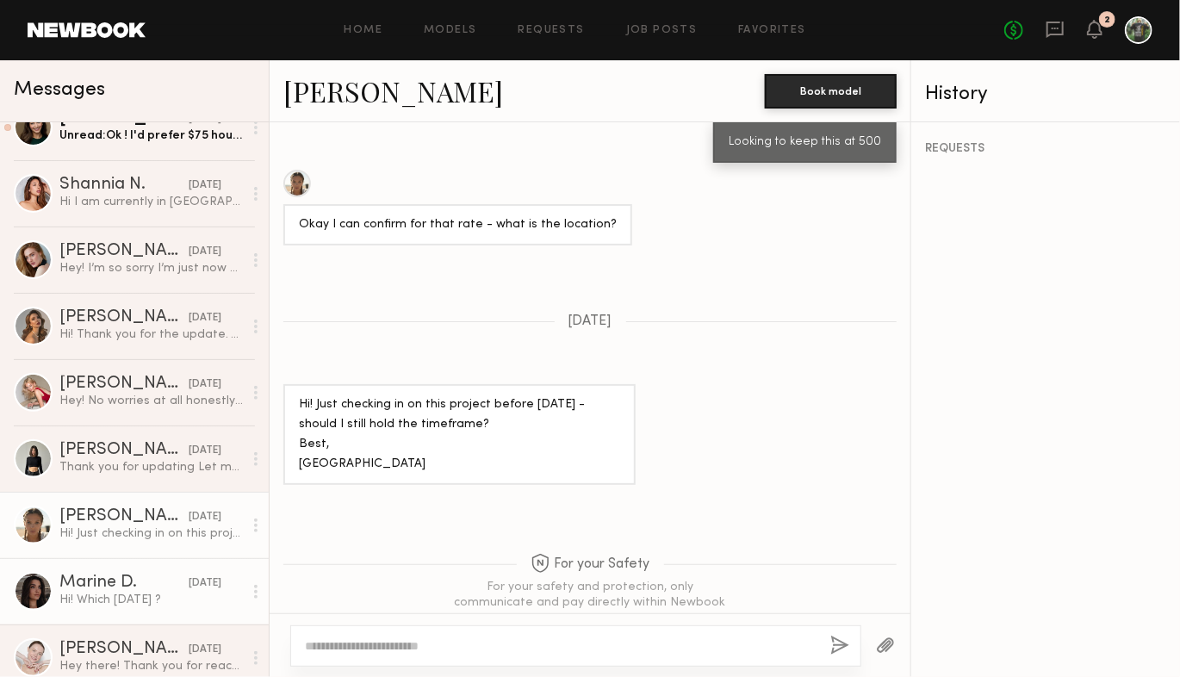
click at [97, 580] on div "Marine D." at bounding box center [123, 582] width 129 height 17
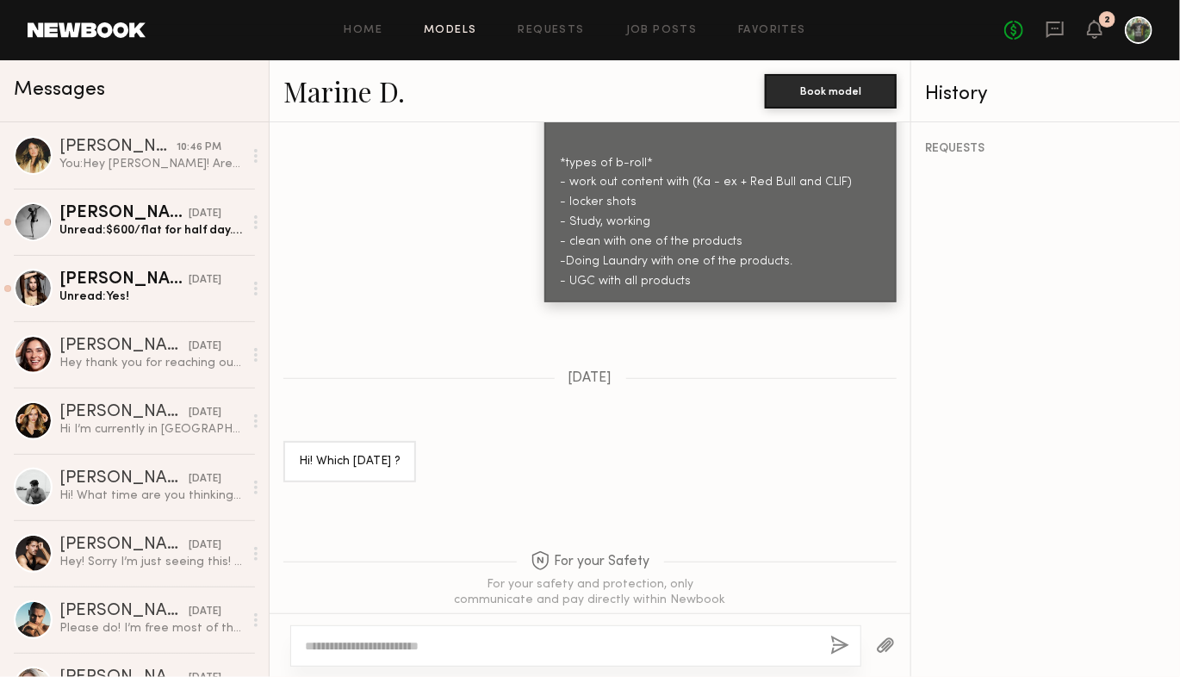
click at [435, 28] on link "Models" at bounding box center [450, 30] width 53 height 11
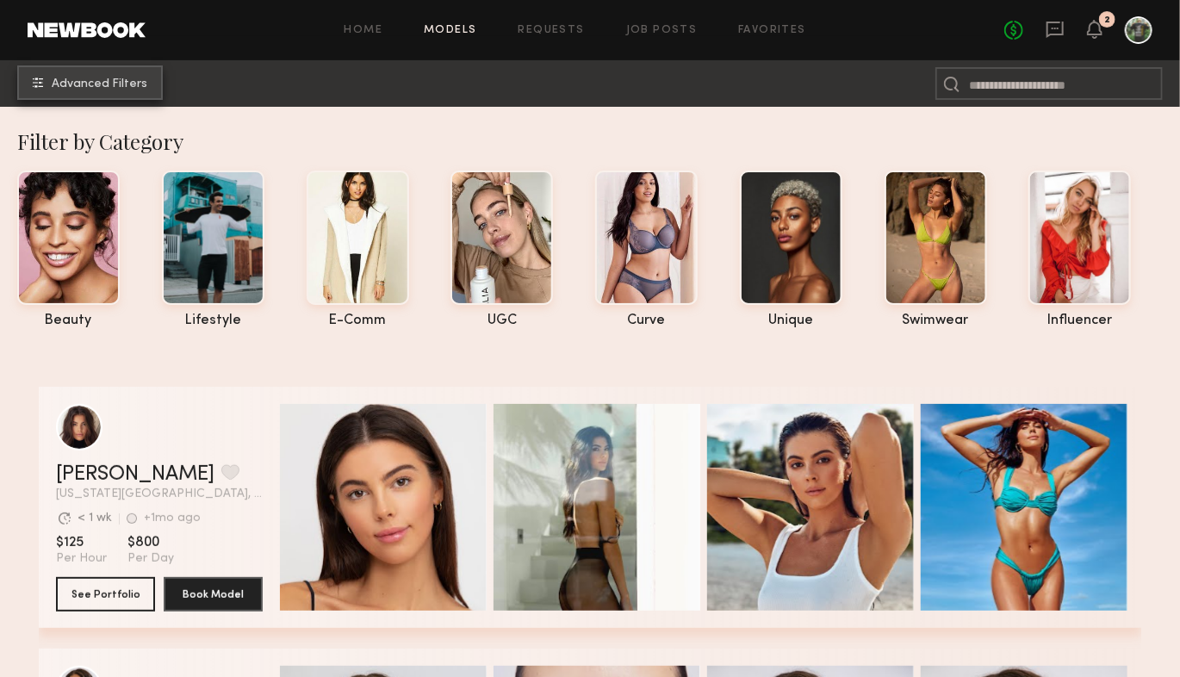
click at [76, 85] on span "Advanced Filters" at bounding box center [100, 84] width 96 height 12
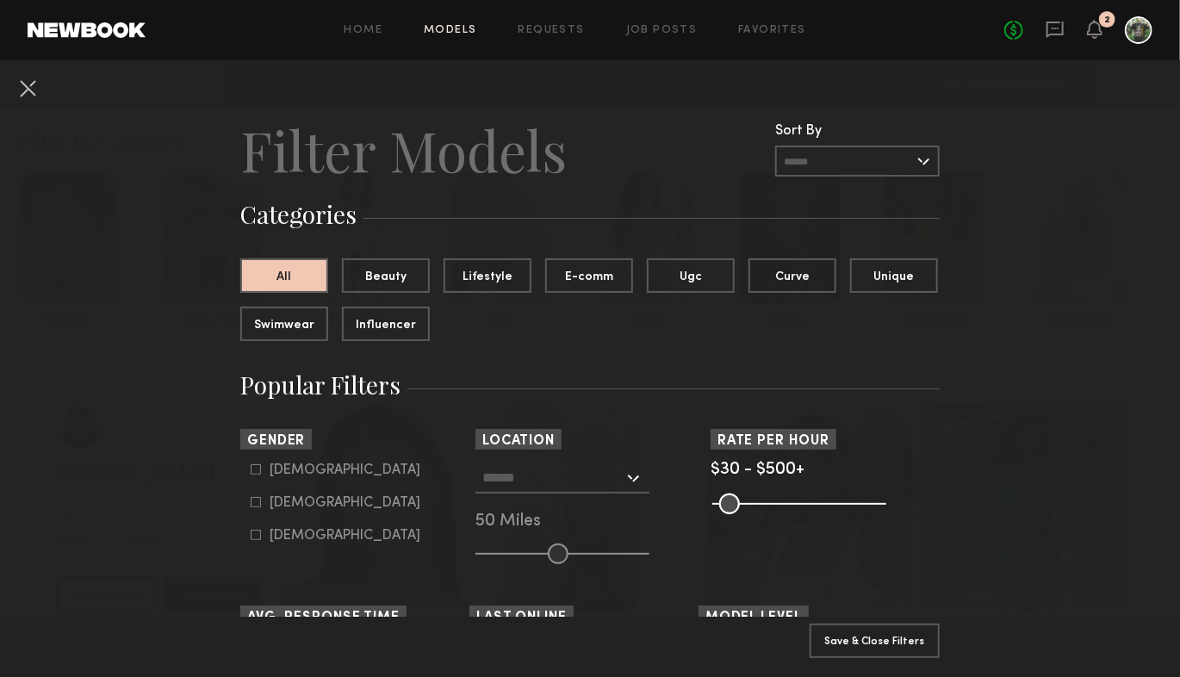
click at [273, 475] on div "Male" at bounding box center [345, 470] width 151 height 10
type input "*"
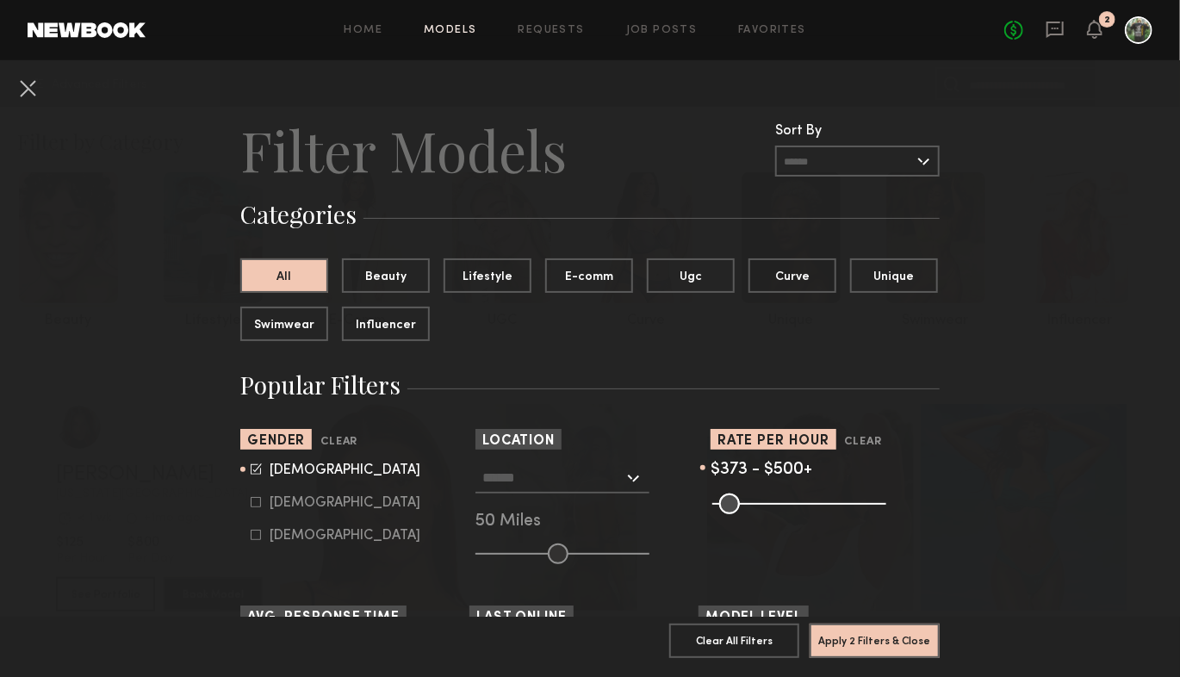
type input "**"
drag, startPoint x: 728, startPoint y: 505, endPoint x: 638, endPoint y: 504, distance: 89.6
click at [712, 504] on input "range" at bounding box center [799, 503] width 174 height 21
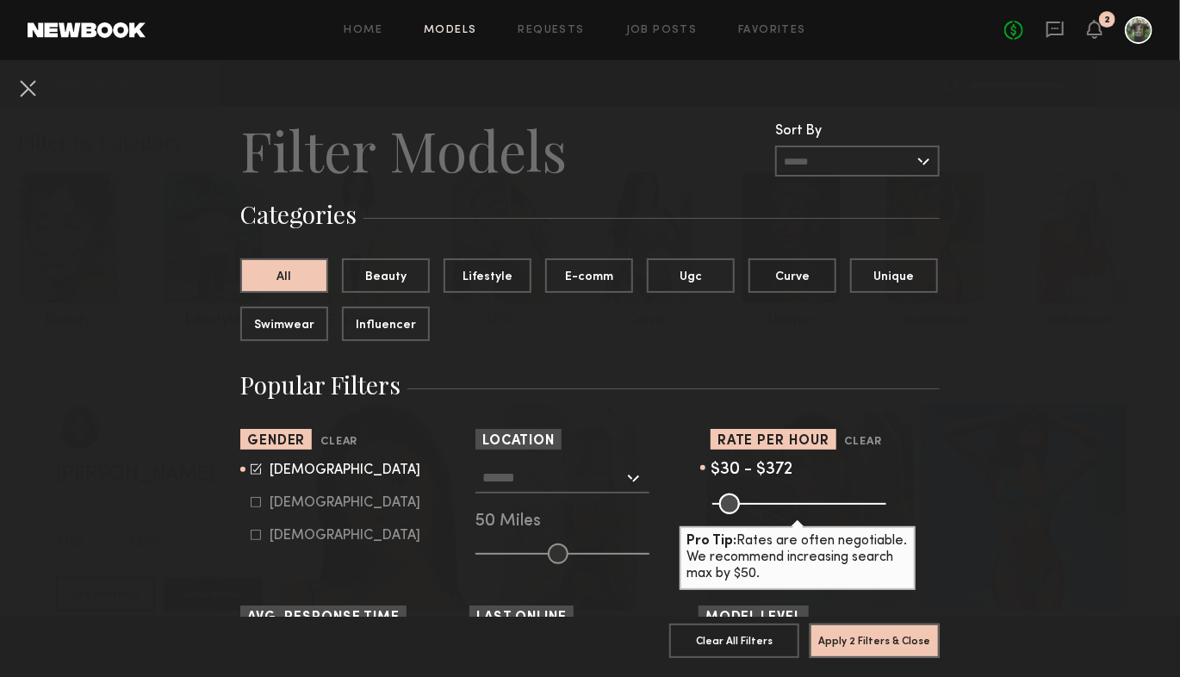
type input "***"
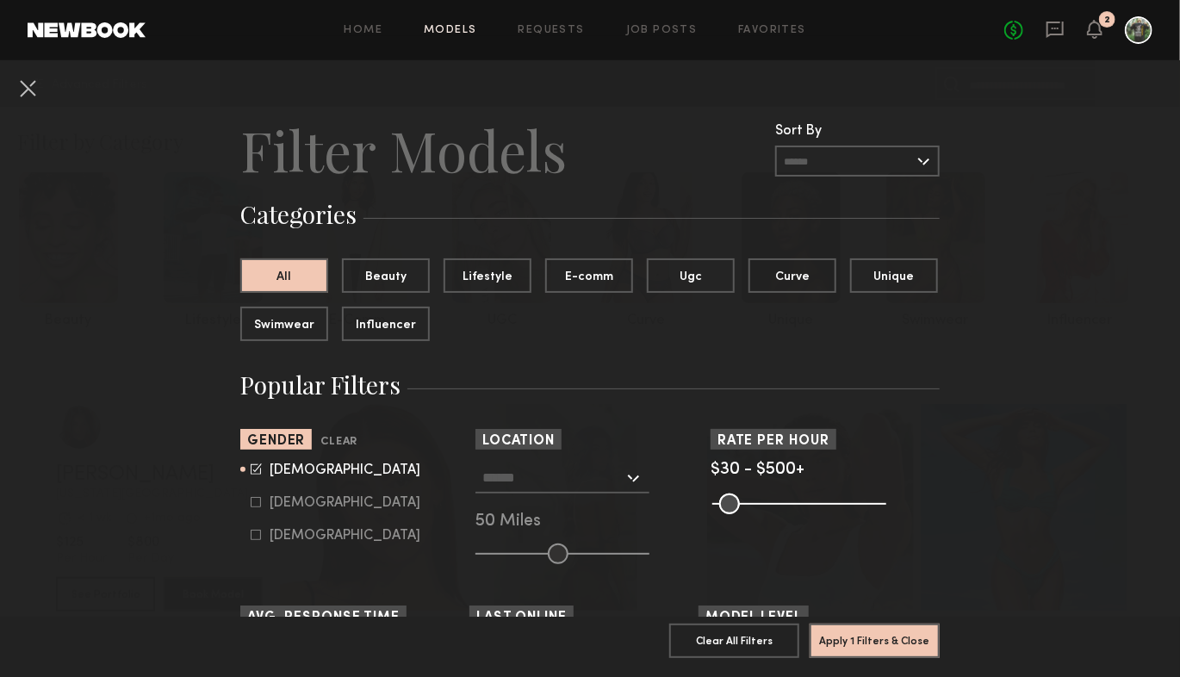
drag, startPoint x: 878, startPoint y: 504, endPoint x: 1256, endPoint y: 511, distance: 378.1
click at [886, 511] on input "range" at bounding box center [799, 503] width 174 height 21
click at [356, 33] on link "Home" at bounding box center [363, 30] width 39 height 11
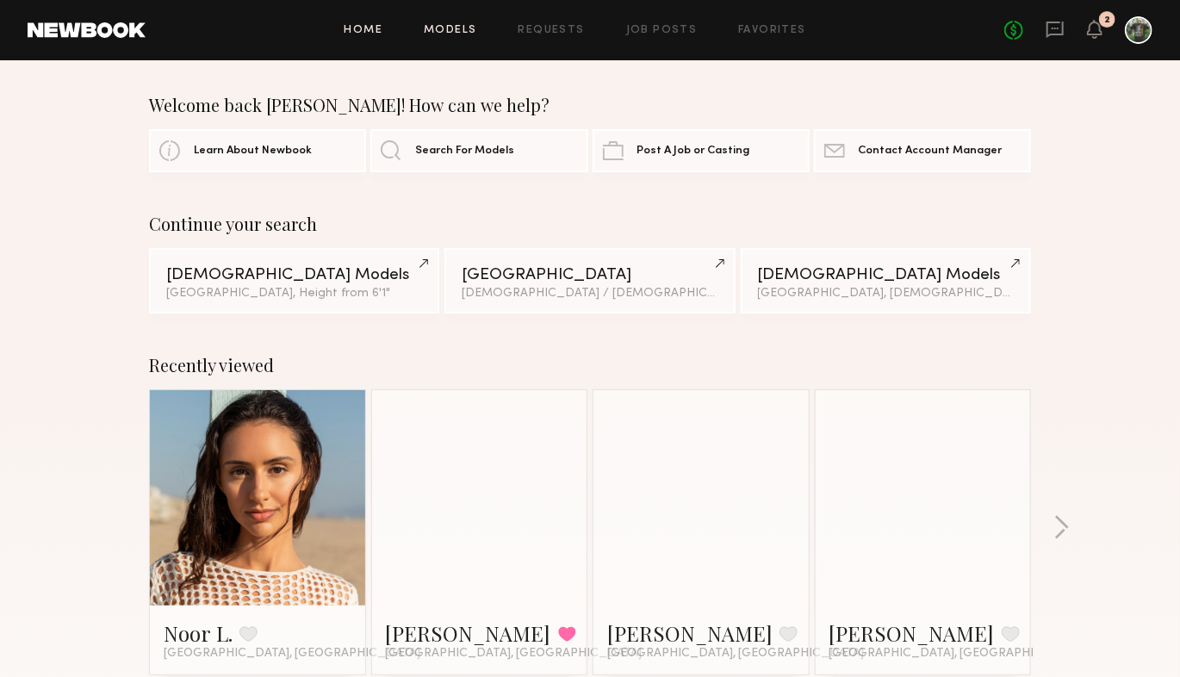
click at [449, 32] on link "Models" at bounding box center [450, 30] width 53 height 11
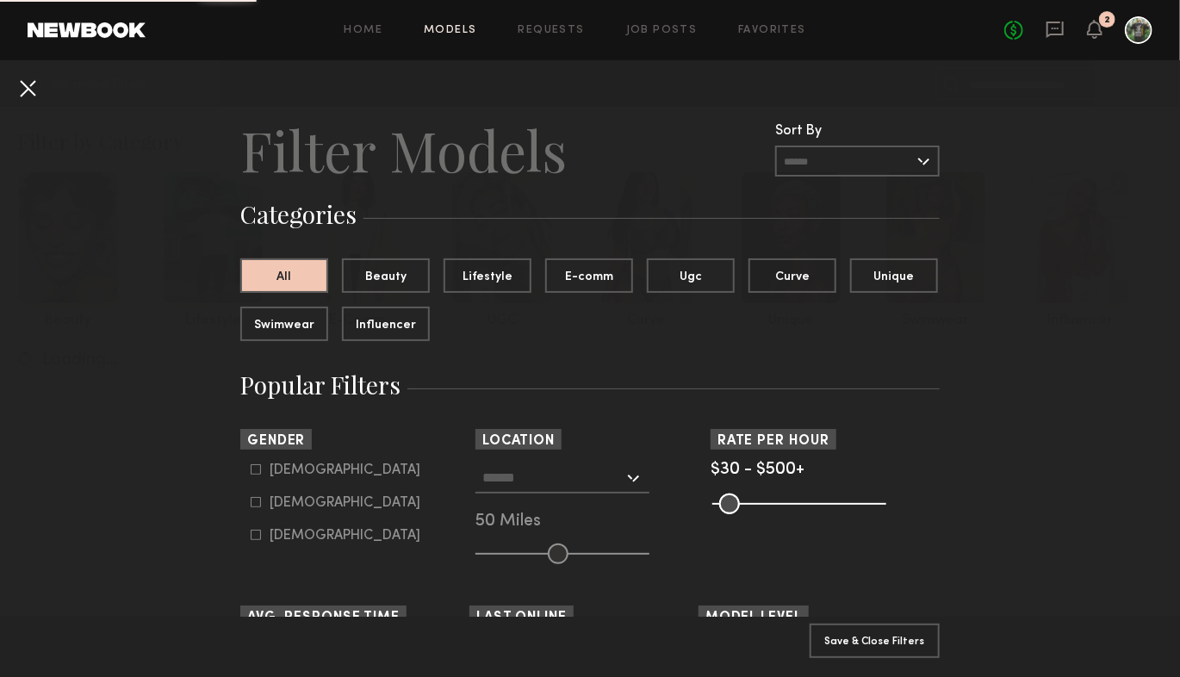
click at [21, 89] on button at bounding box center [28, 88] width 28 height 28
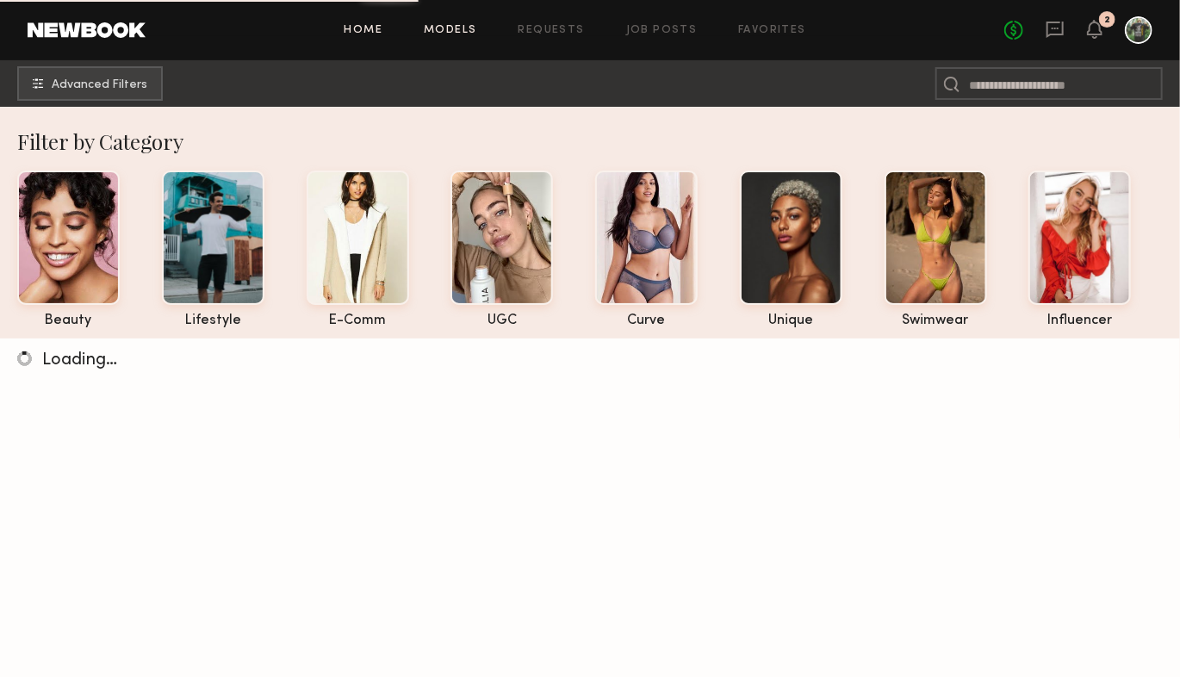
click at [364, 29] on link "Home" at bounding box center [363, 30] width 39 height 11
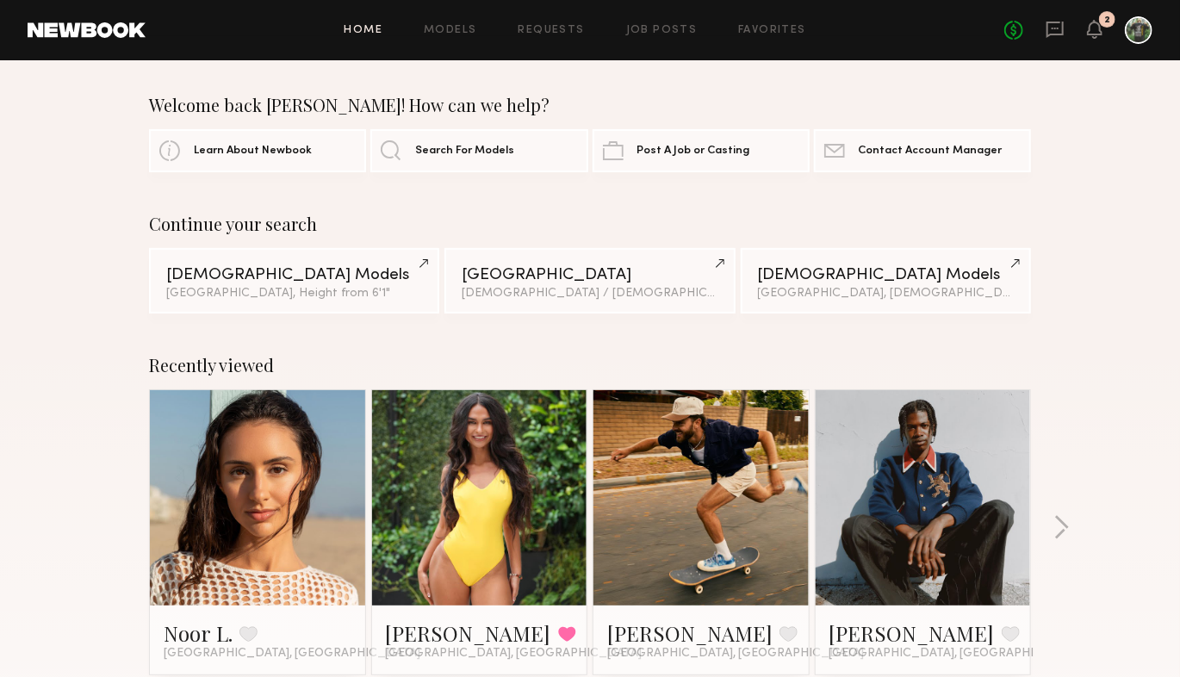
click at [461, 443] on link at bounding box center [479, 497] width 105 height 215
click at [435, 31] on link "Models" at bounding box center [450, 30] width 53 height 11
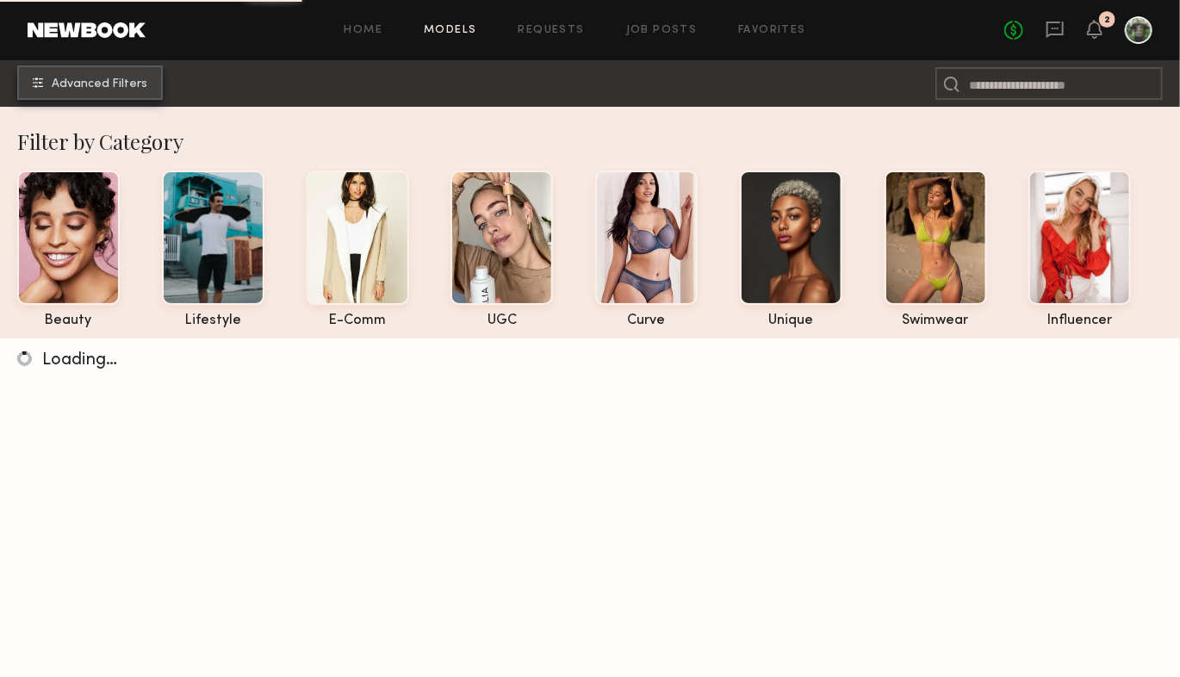
click at [101, 83] on span "Advanced Filters" at bounding box center [100, 84] width 96 height 12
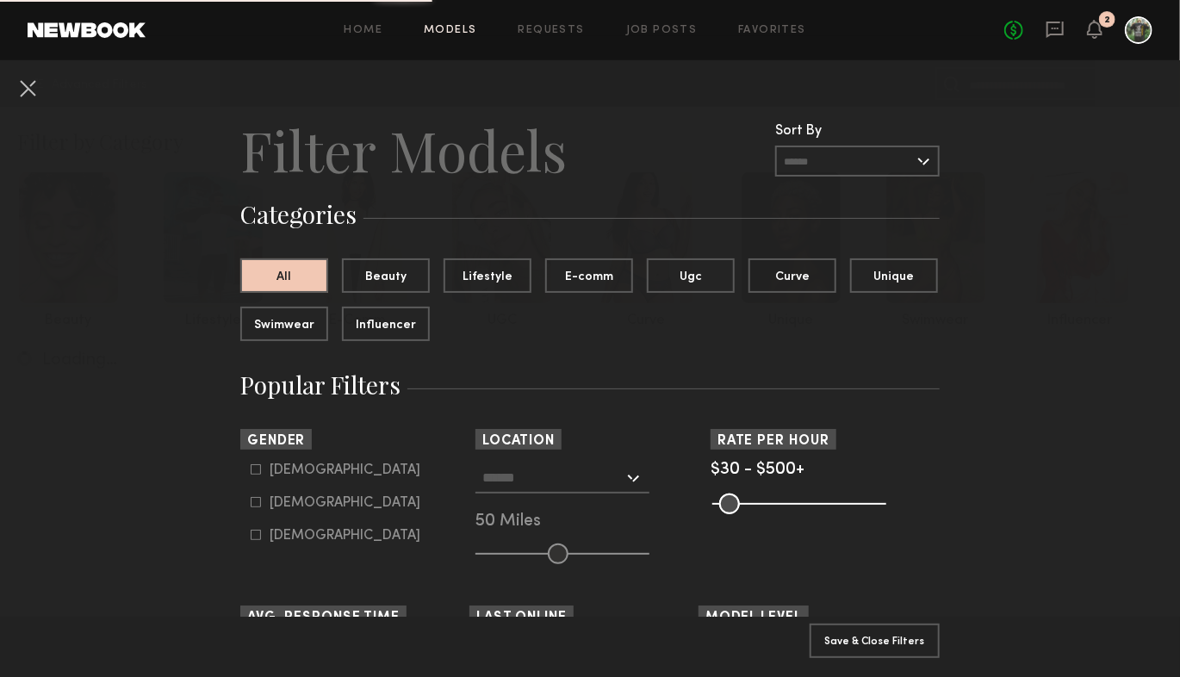
click at [288, 480] on form "Male Female Non-binary" at bounding box center [360, 502] width 219 height 81
click at [288, 475] on div "Male" at bounding box center [345, 470] width 151 height 10
type input "*"
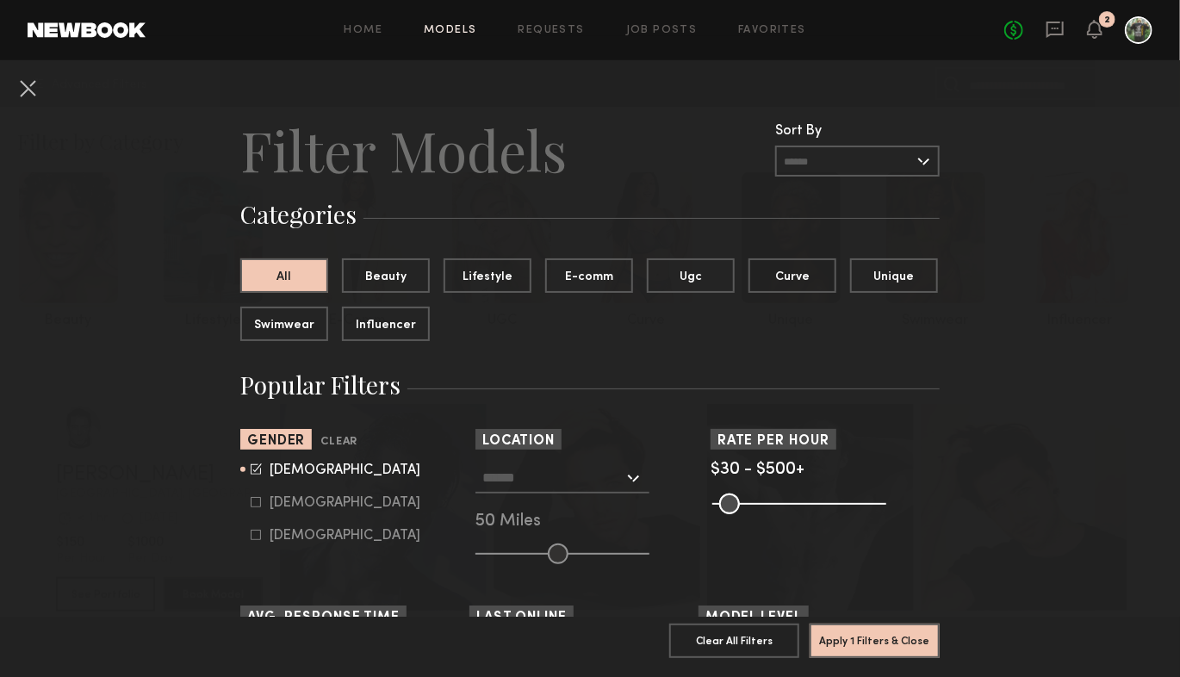
click at [553, 488] on input "text" at bounding box center [552, 476] width 141 height 29
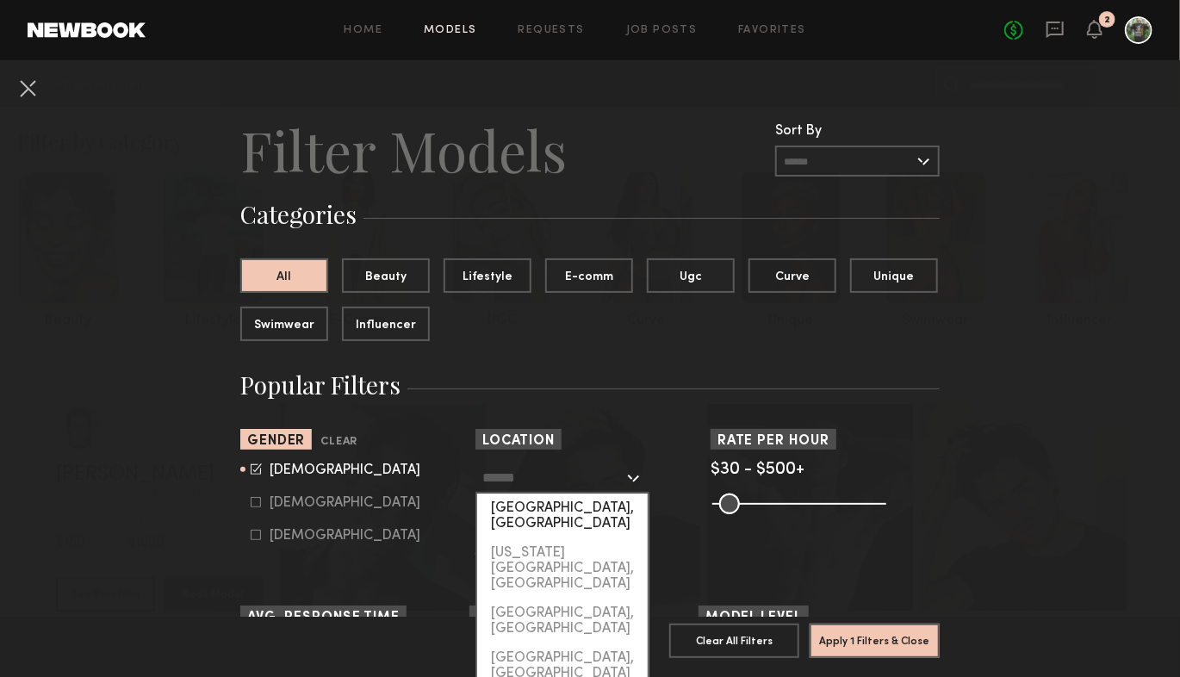
click at [548, 510] on div "Los Angeles, CA" at bounding box center [562, 515] width 170 height 45
type input "**********"
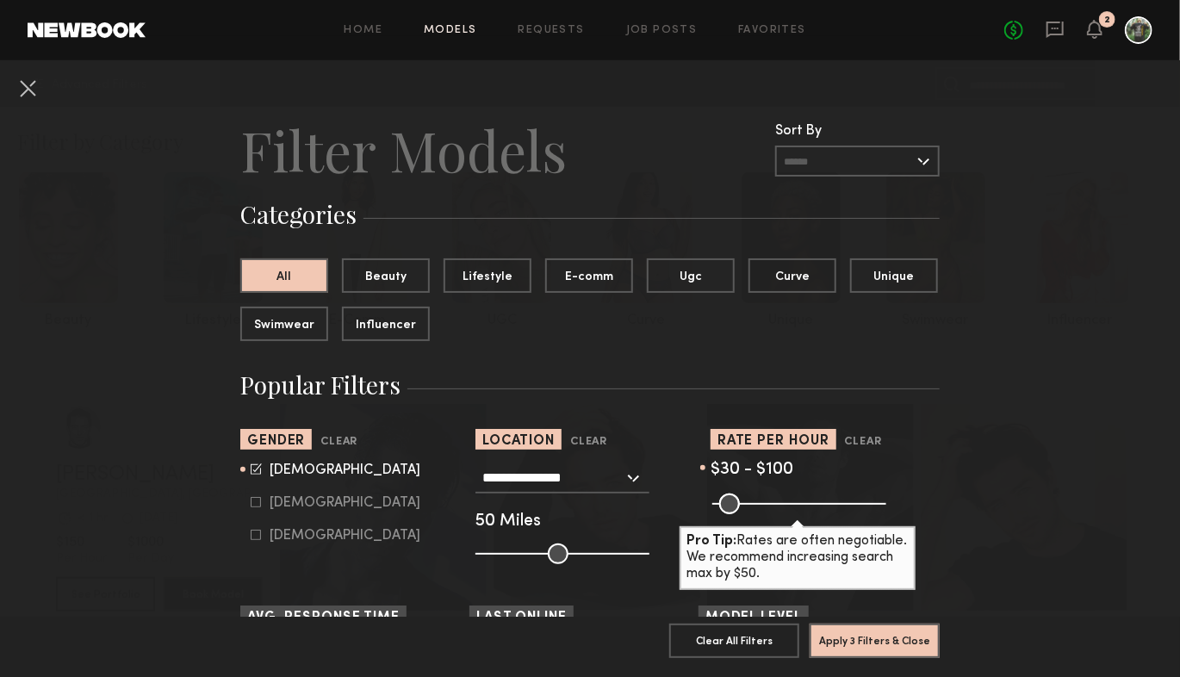
drag, startPoint x: 867, startPoint y: 504, endPoint x: 745, endPoint y: 510, distance: 122.4
type input "***"
click at [745, 510] on input "range" at bounding box center [799, 503] width 174 height 21
click at [863, 630] on button "Apply 3 Filters & Close" at bounding box center [874, 640] width 130 height 34
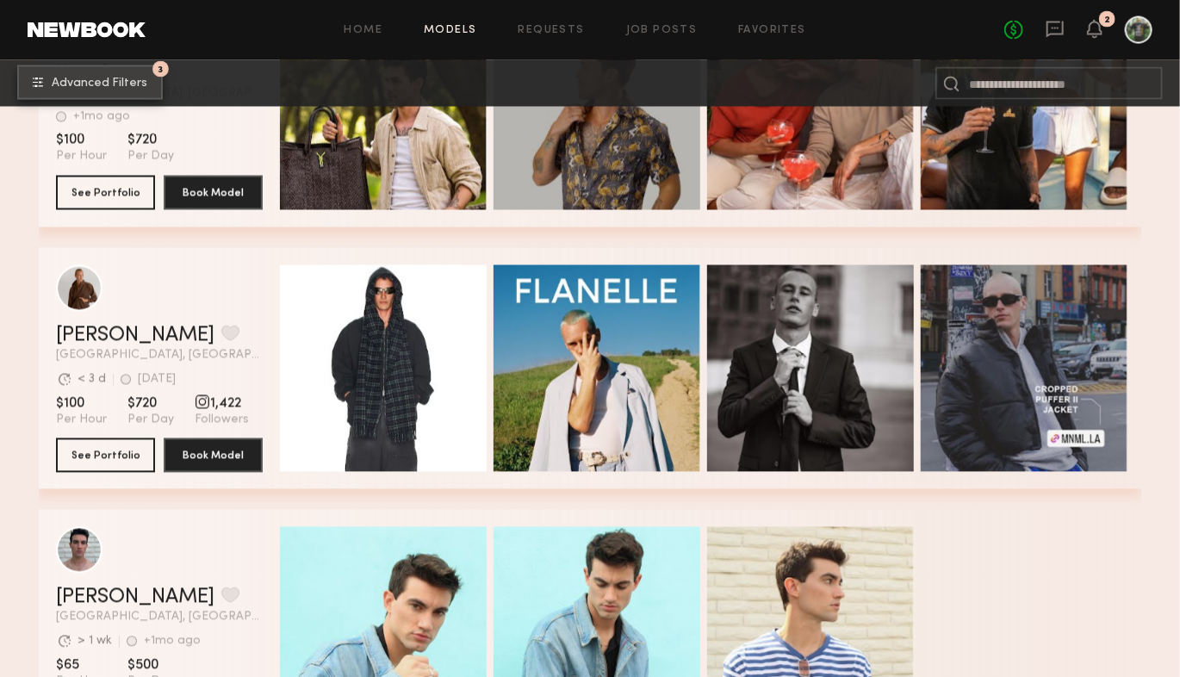
scroll to position [4343, 0]
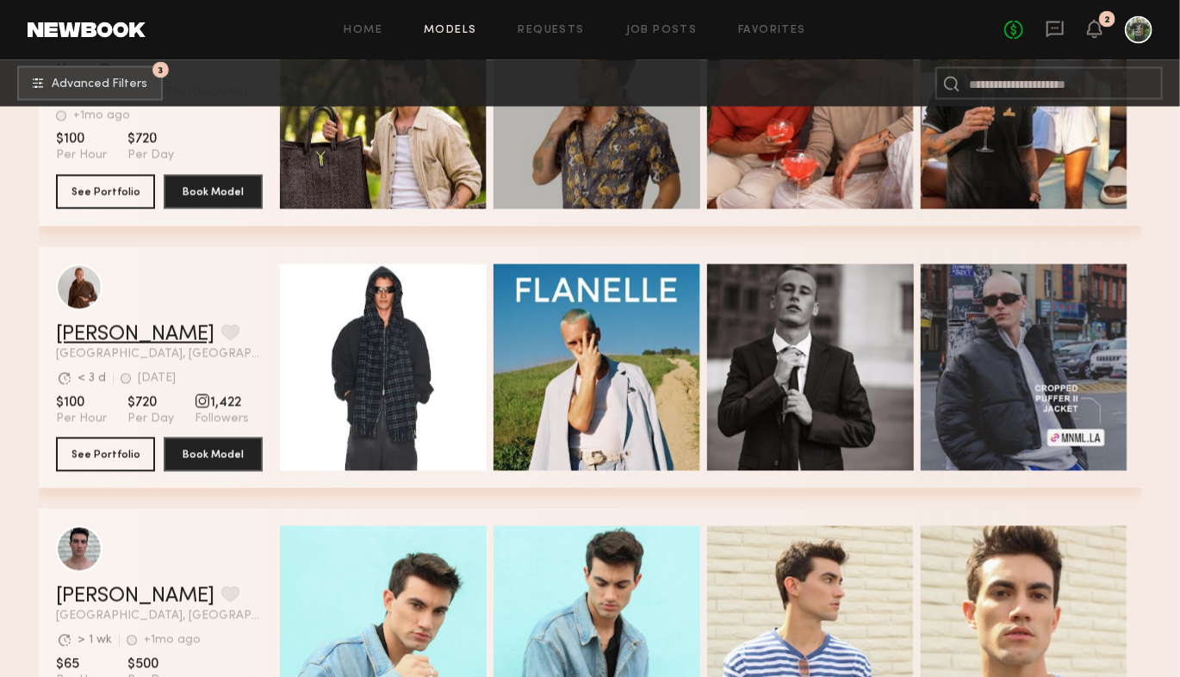
click at [87, 334] on link "Nik K." at bounding box center [135, 335] width 158 height 21
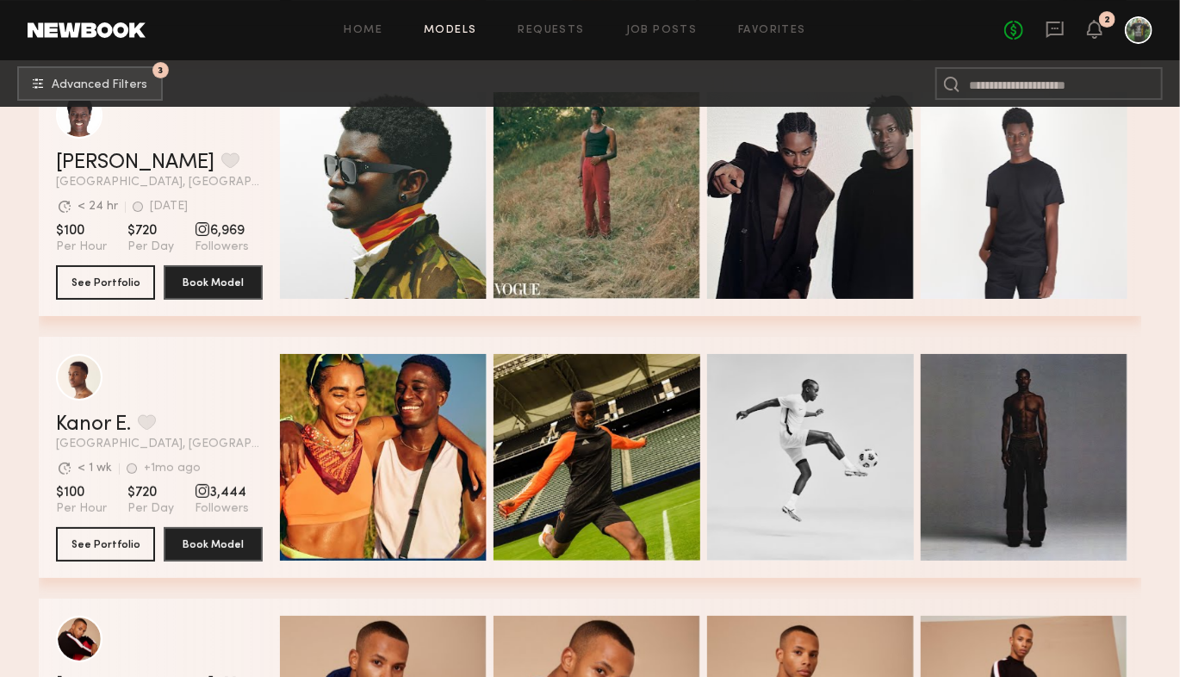
scroll to position [5748, 0]
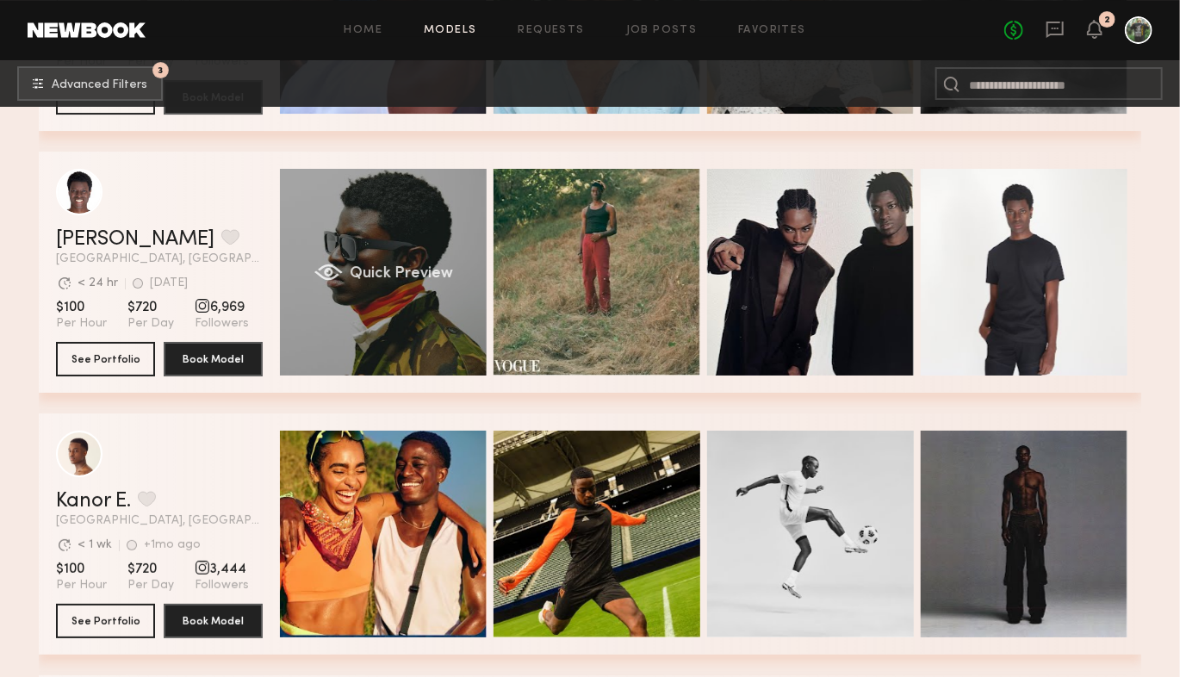
click at [411, 245] on div "Quick Preview" at bounding box center [383, 272] width 207 height 207
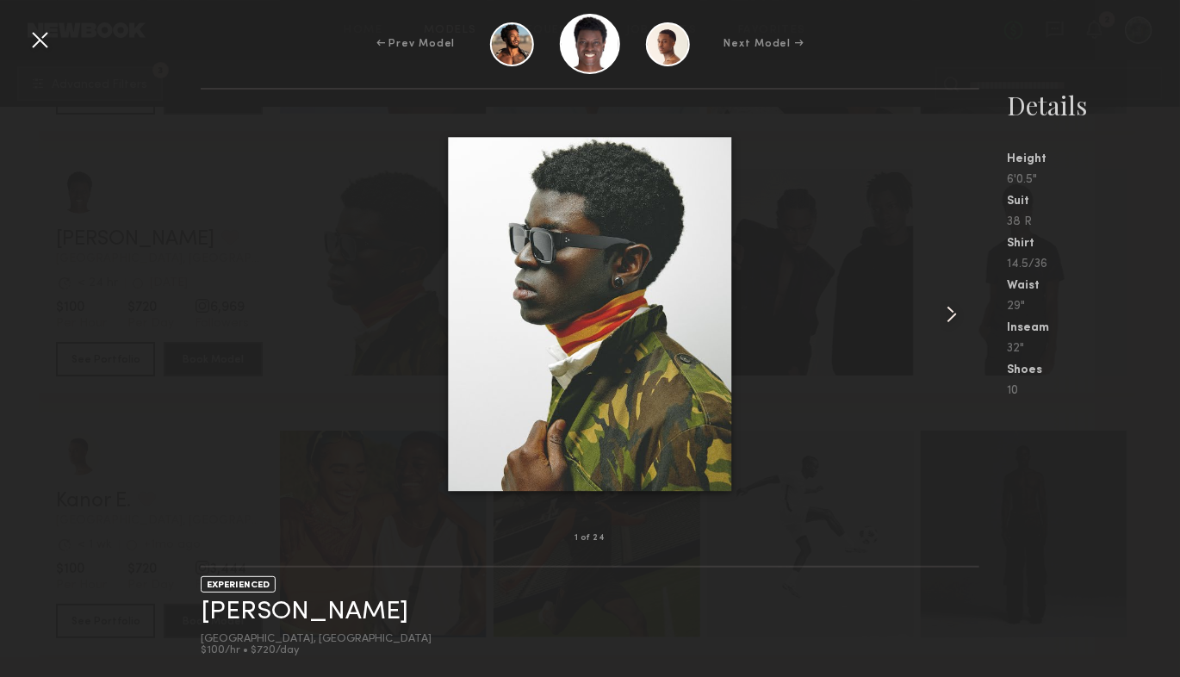
click at [963, 317] on common-icon at bounding box center [952, 315] width 28 height 28
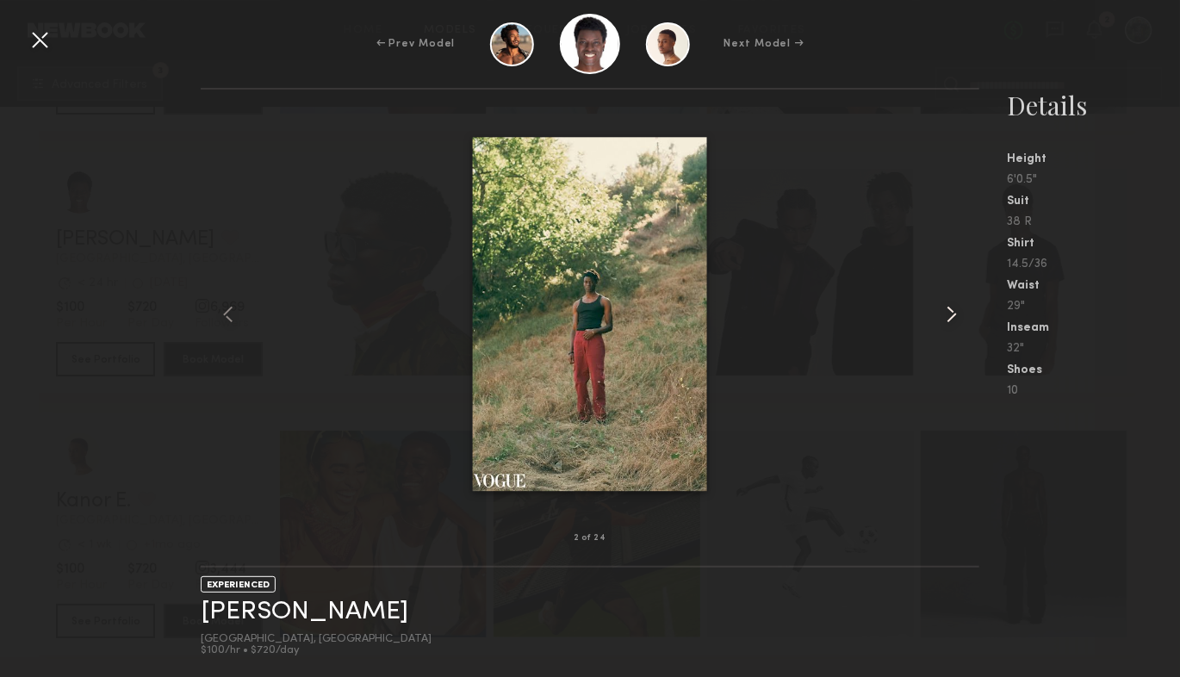
click at [963, 317] on common-icon at bounding box center [952, 315] width 28 height 28
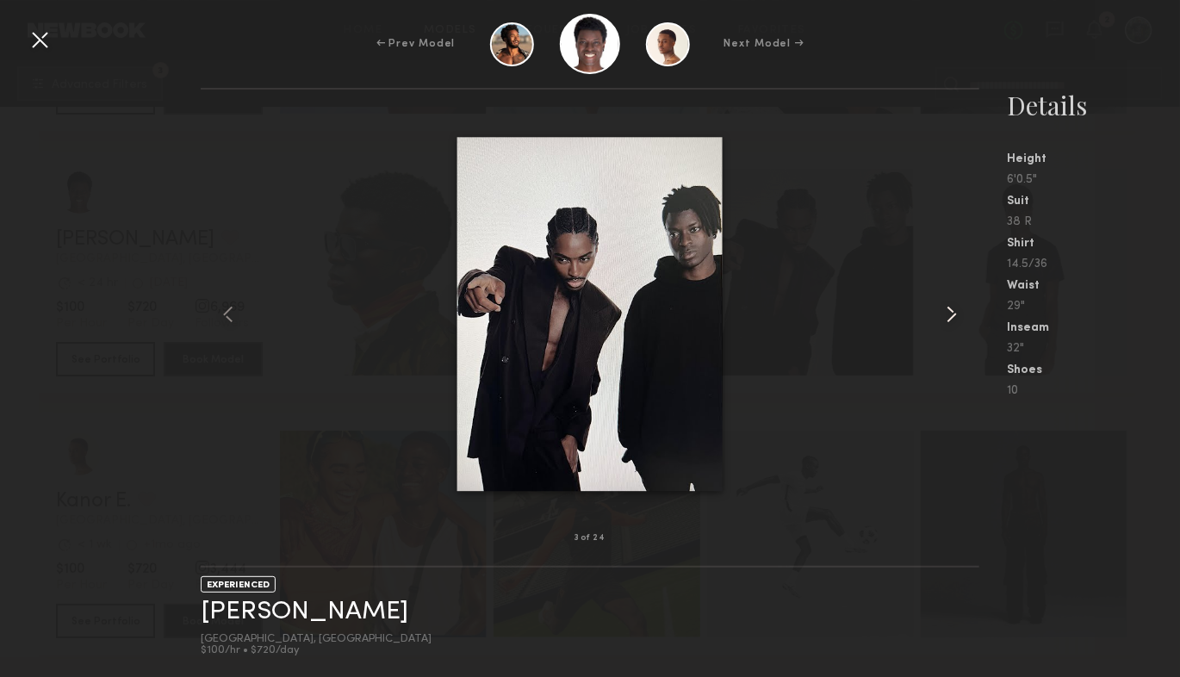
click at [963, 317] on common-icon at bounding box center [952, 315] width 28 height 28
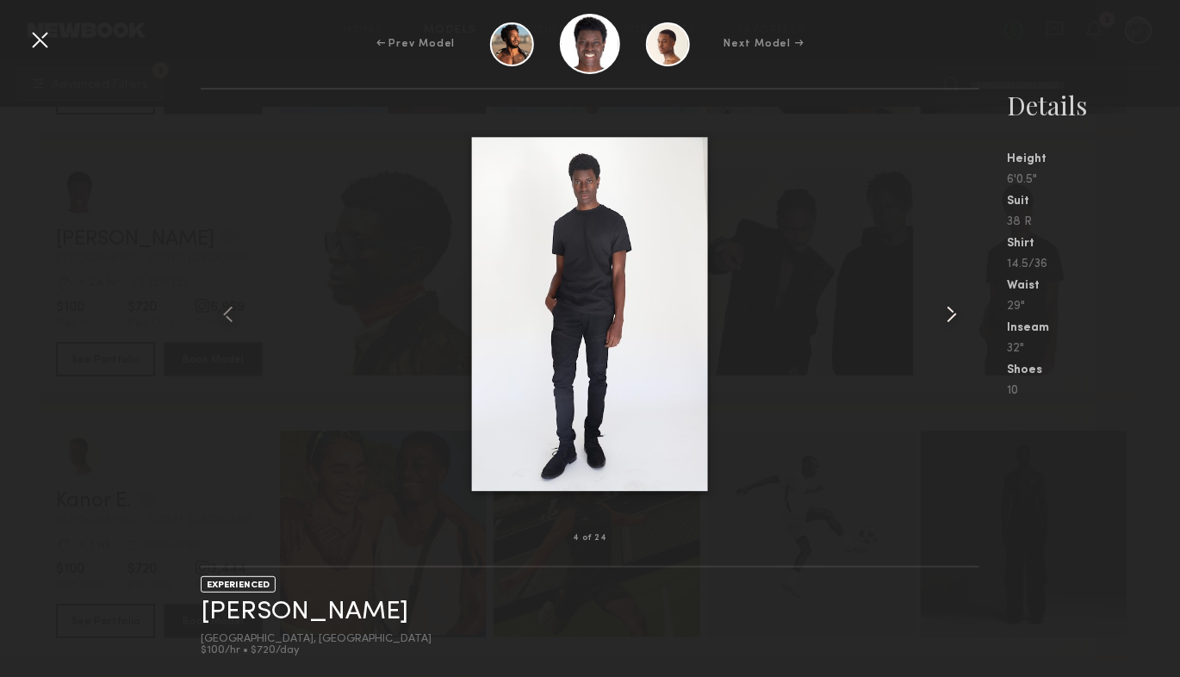
click at [963, 317] on common-icon at bounding box center [952, 315] width 28 height 28
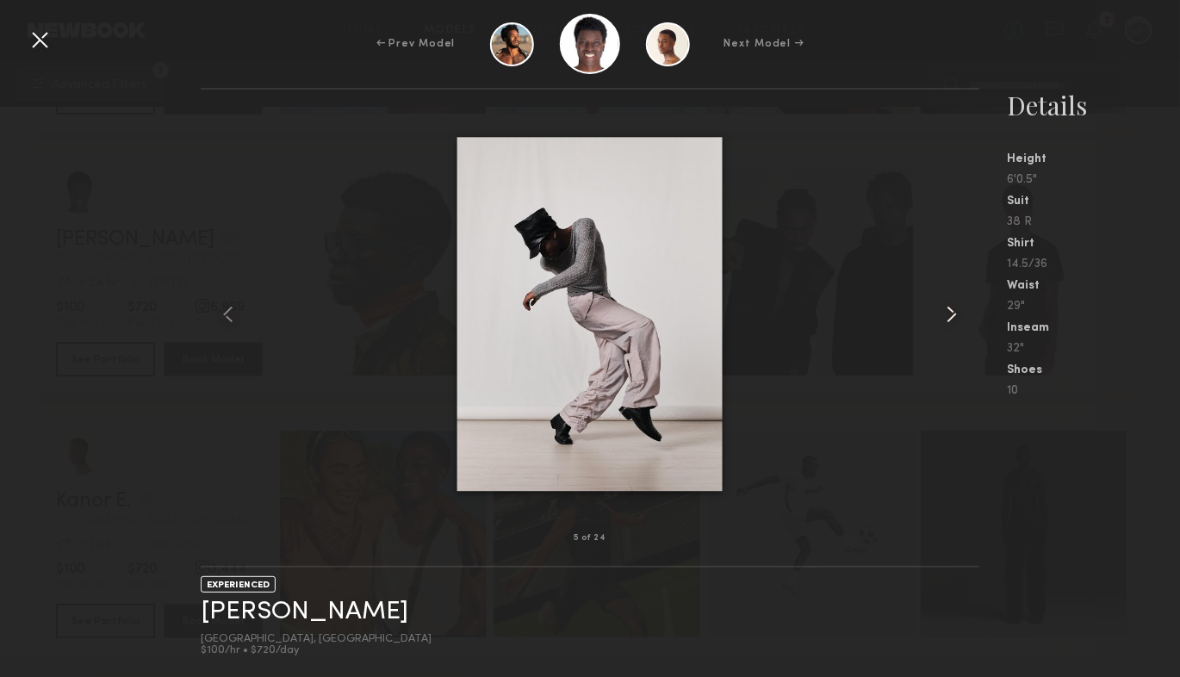
click at [963, 317] on common-icon at bounding box center [952, 315] width 28 height 28
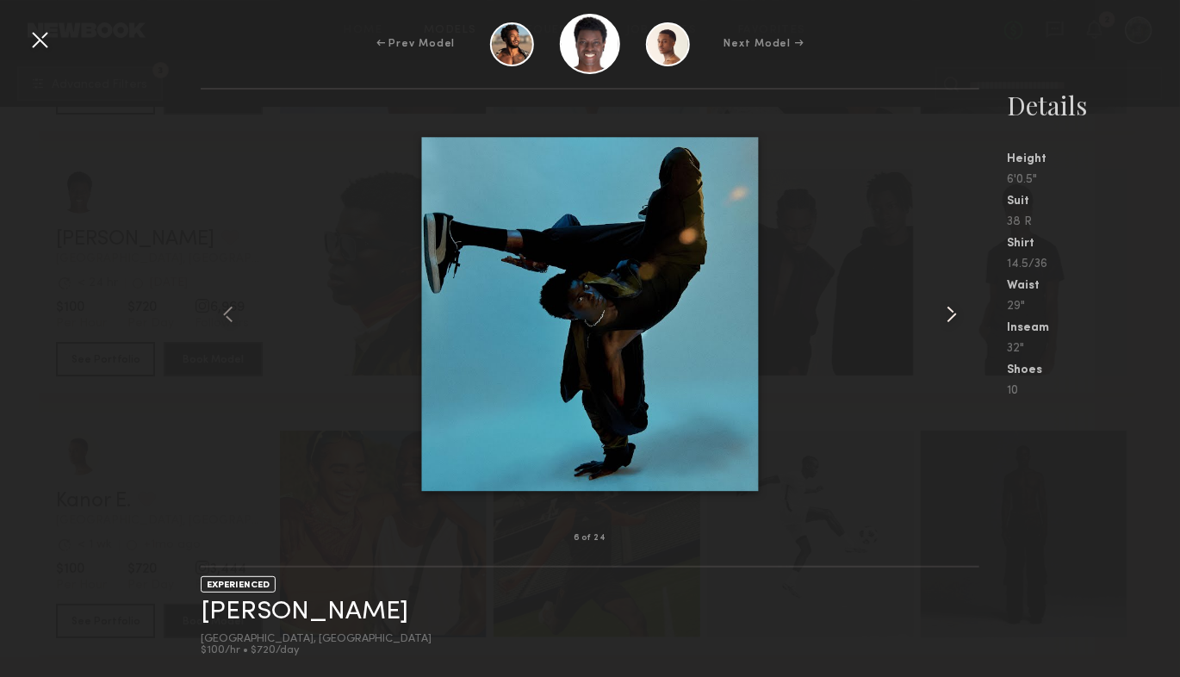
click at [963, 317] on common-icon at bounding box center [952, 315] width 28 height 28
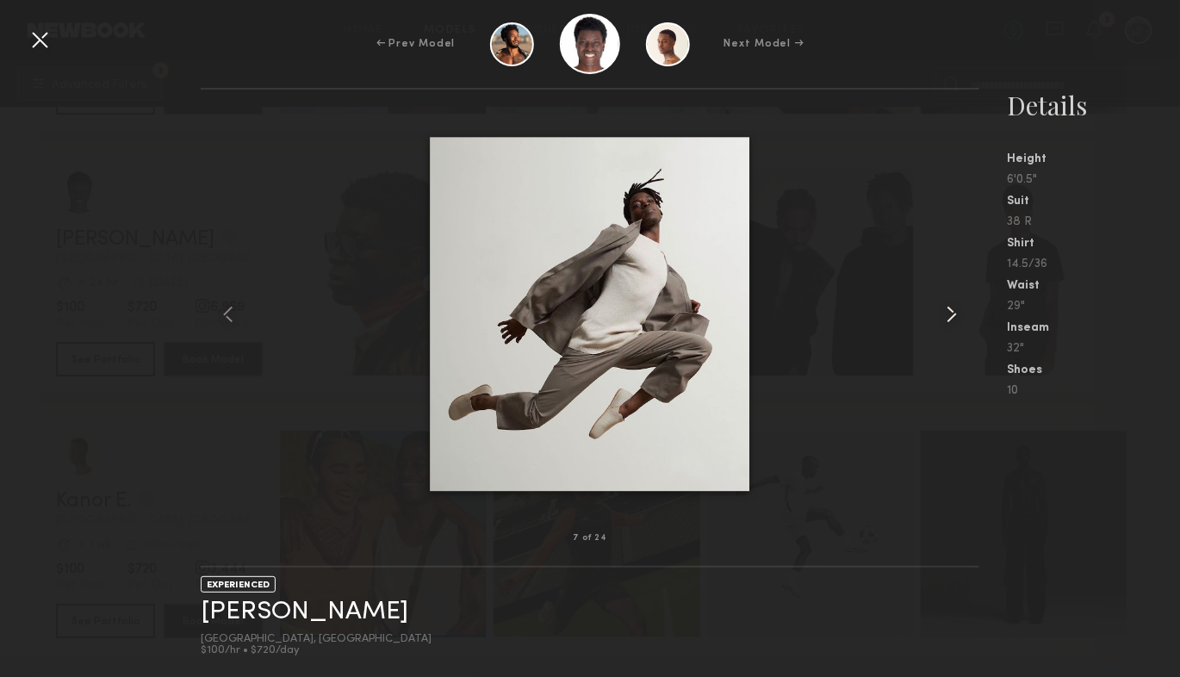
click at [963, 317] on common-icon at bounding box center [952, 315] width 28 height 28
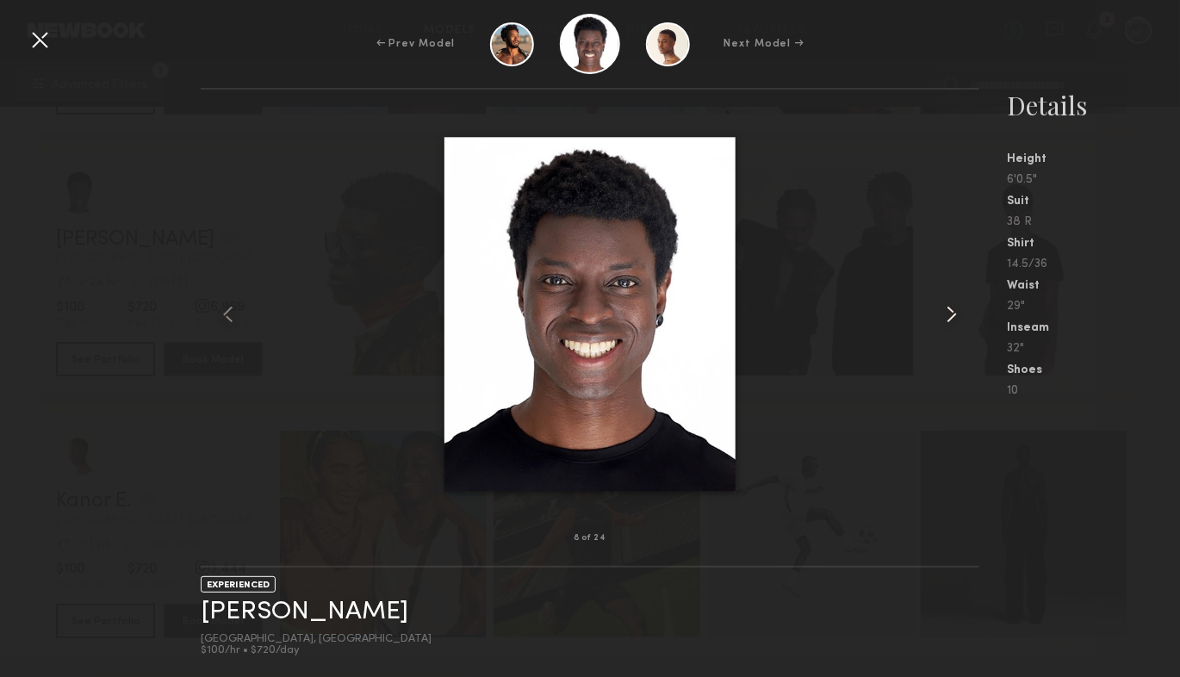
click at [963, 317] on common-icon at bounding box center [952, 315] width 28 height 28
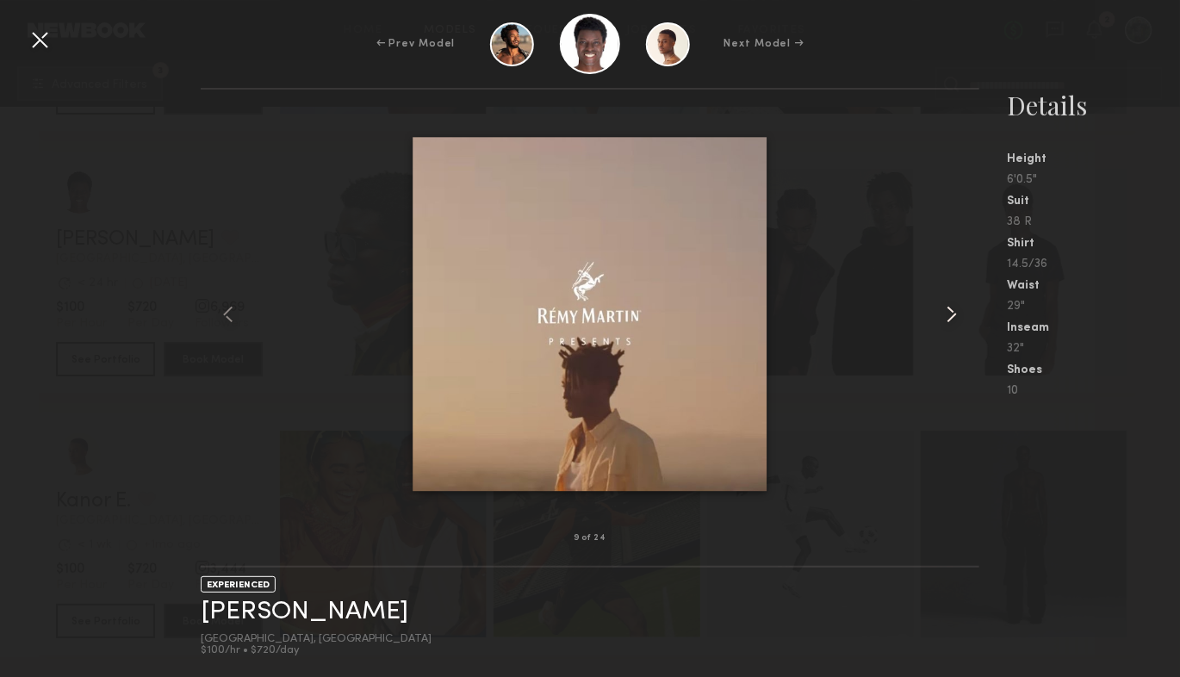
click at [963, 317] on common-icon at bounding box center [952, 315] width 28 height 28
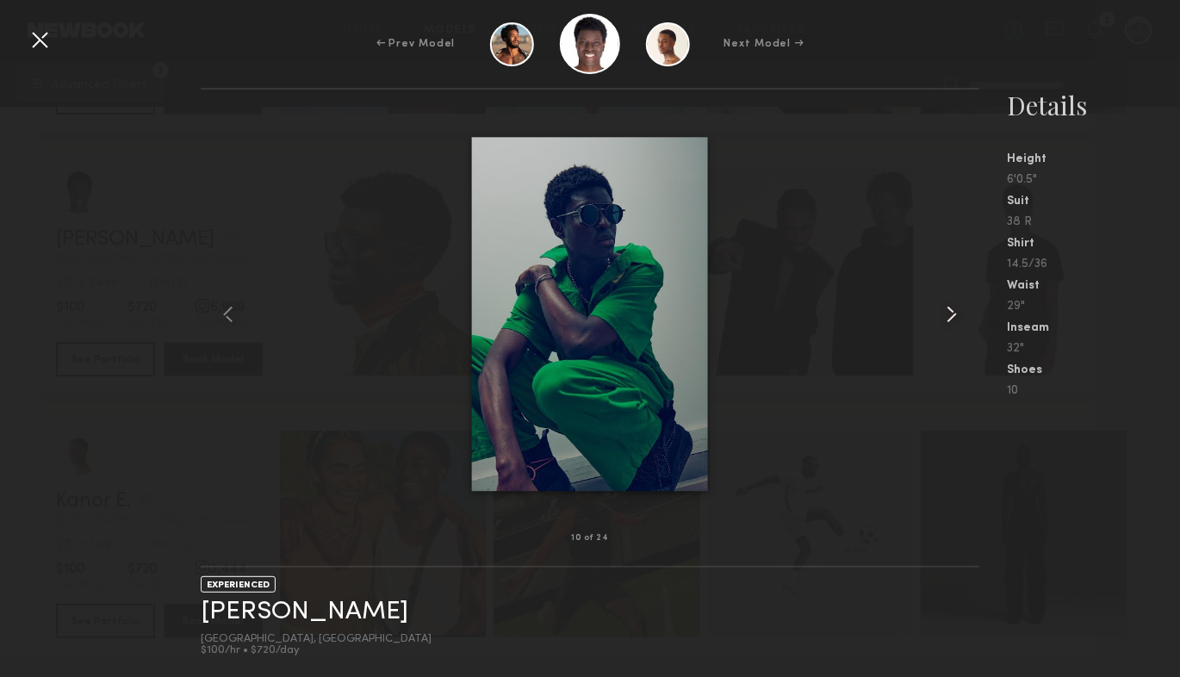
click at [963, 317] on common-icon at bounding box center [952, 315] width 28 height 28
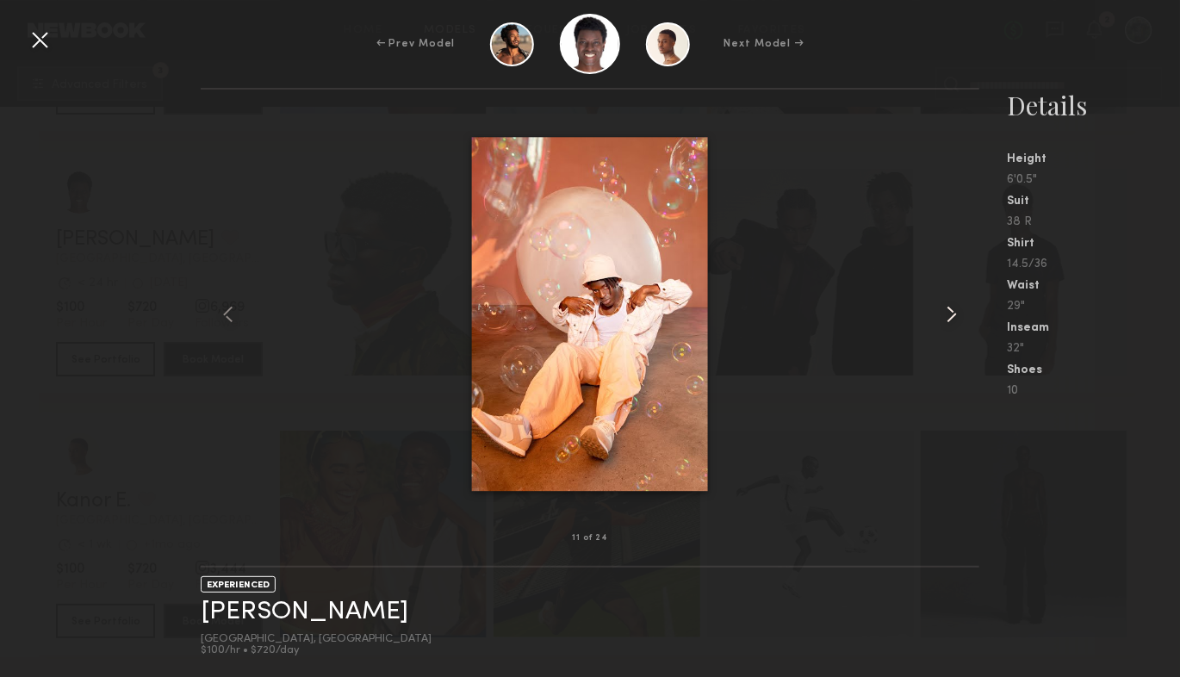
click at [963, 317] on common-icon at bounding box center [952, 315] width 28 height 28
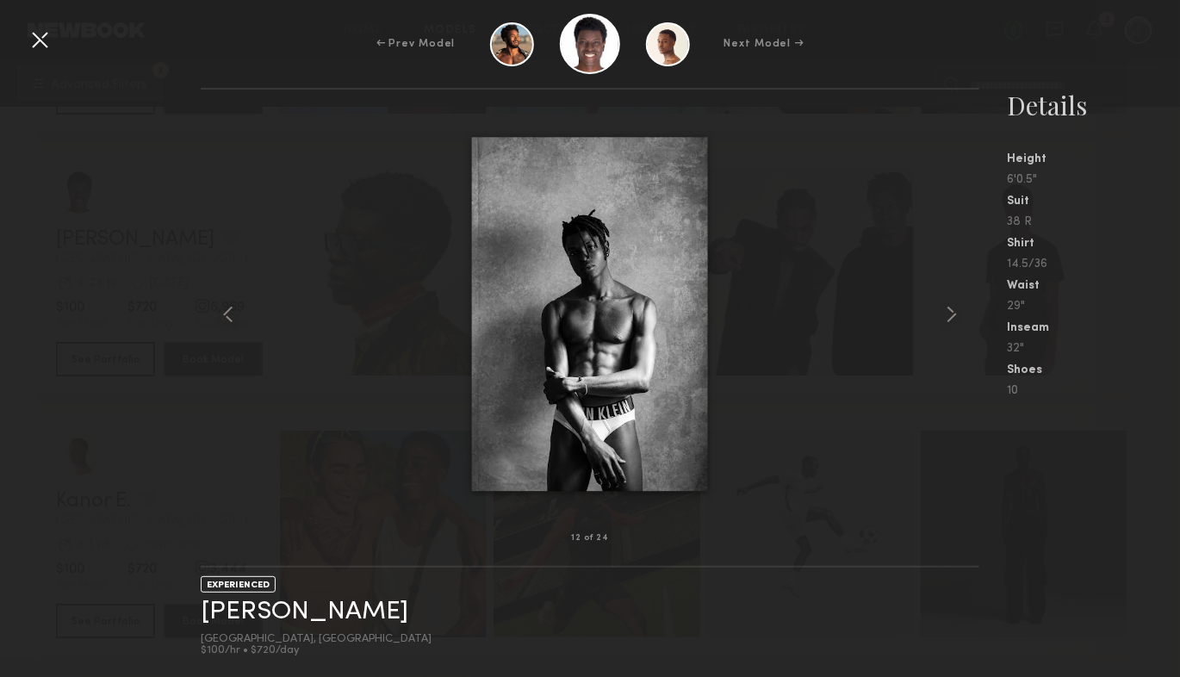
click at [34, 39] on div at bounding box center [40, 40] width 28 height 28
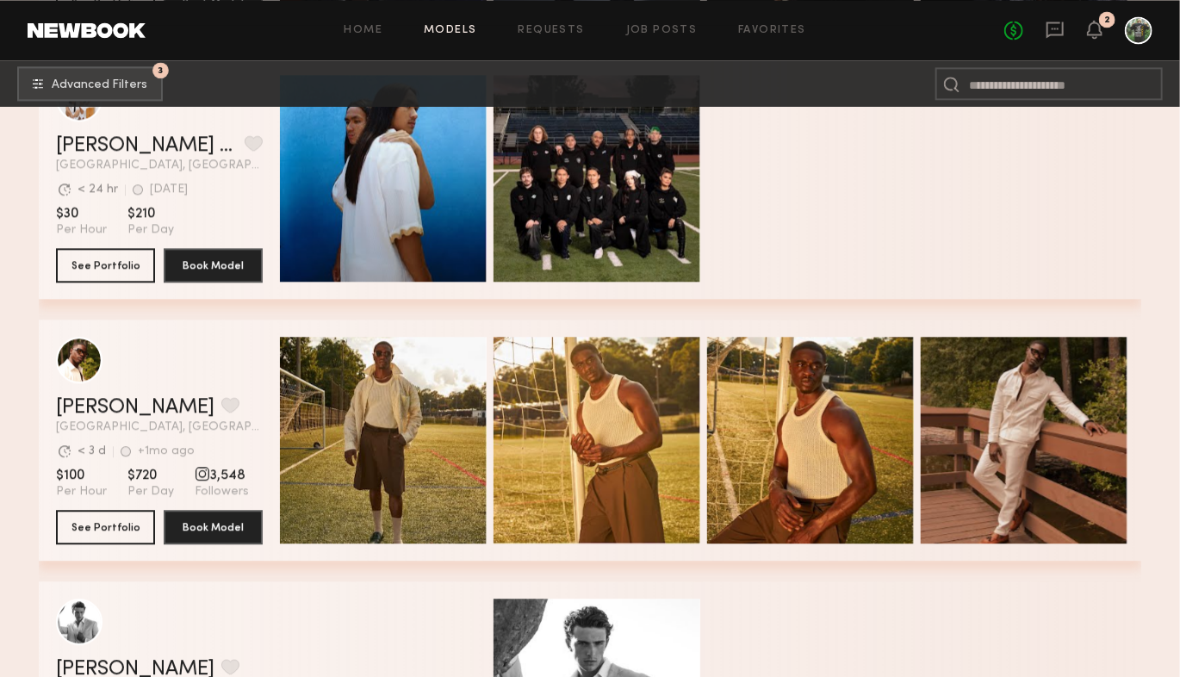
scroll to position [7688, 0]
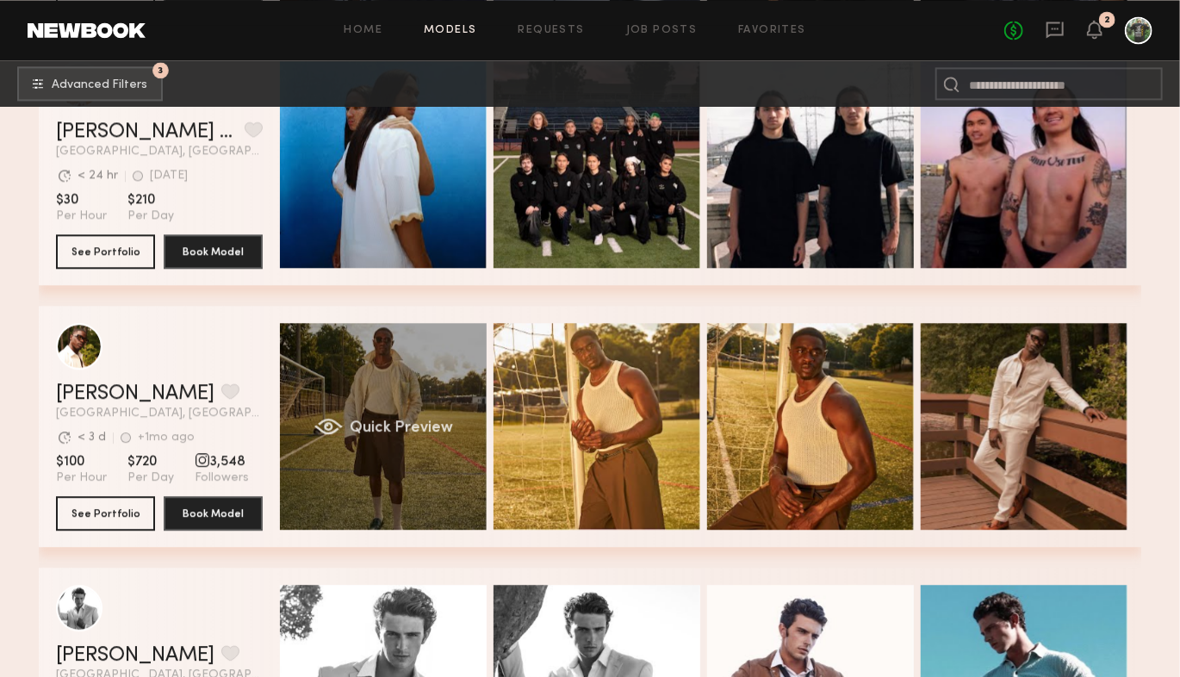
click at [394, 402] on div "Quick Preview" at bounding box center [383, 426] width 207 height 207
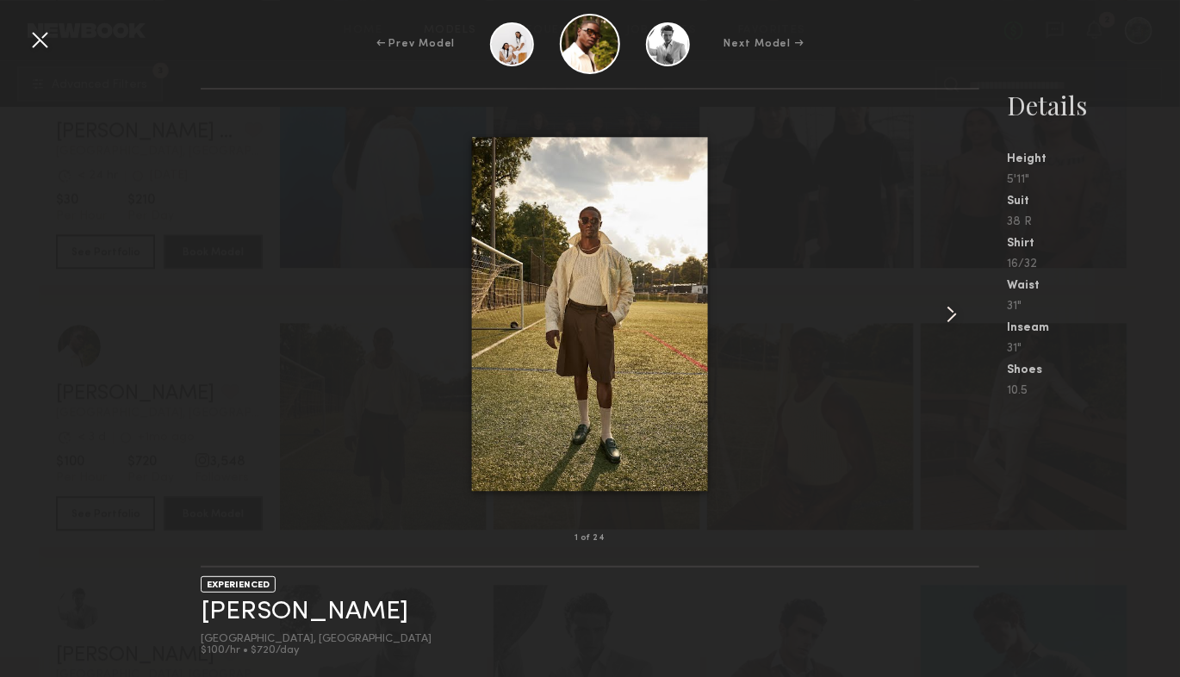
click at [953, 325] on common-icon at bounding box center [952, 315] width 28 height 28
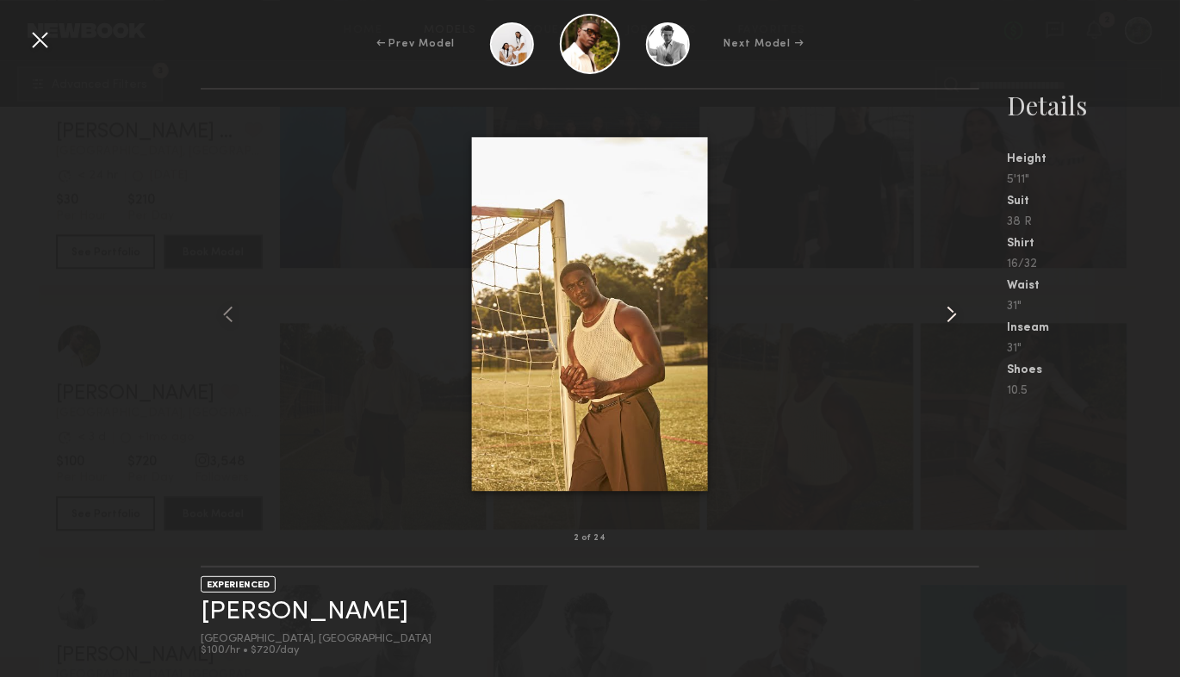
click at [953, 325] on common-icon at bounding box center [952, 315] width 28 height 28
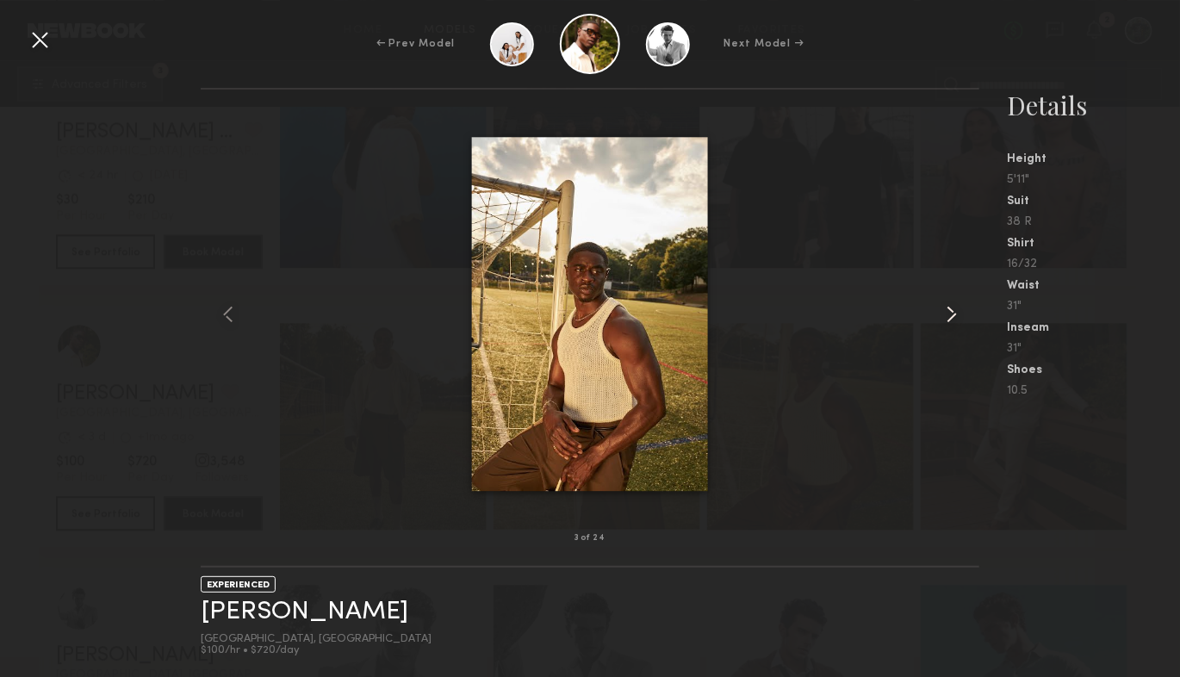
click at [953, 325] on common-icon at bounding box center [952, 315] width 28 height 28
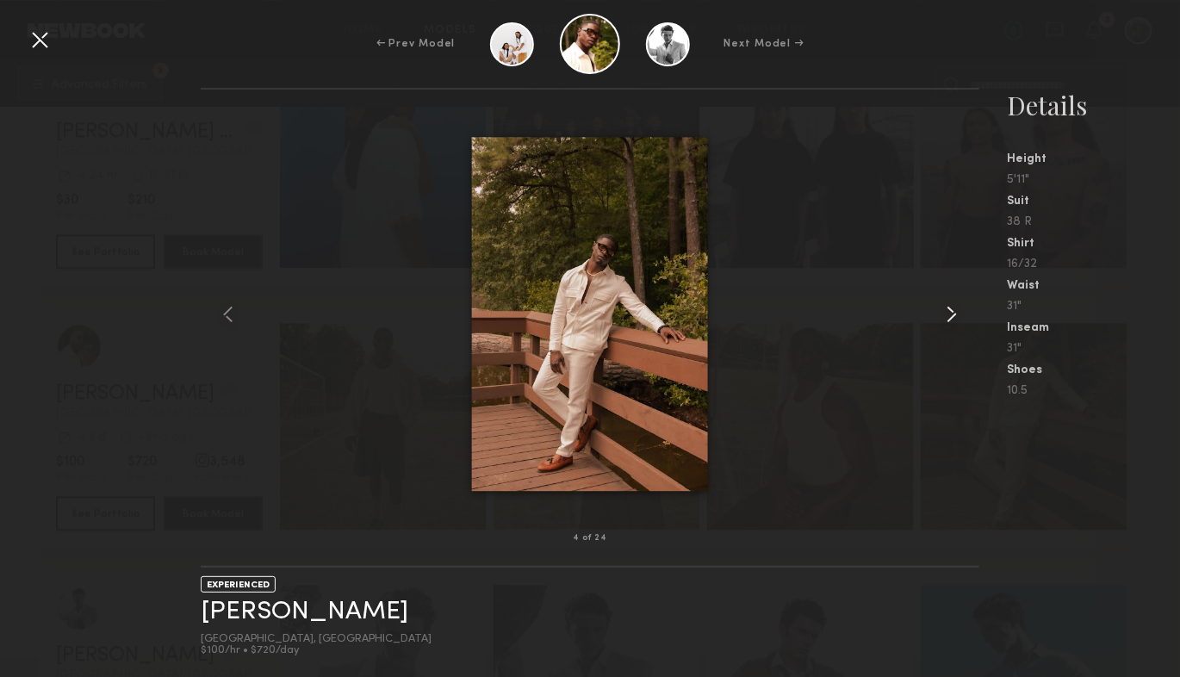
click at [953, 325] on common-icon at bounding box center [952, 315] width 28 height 28
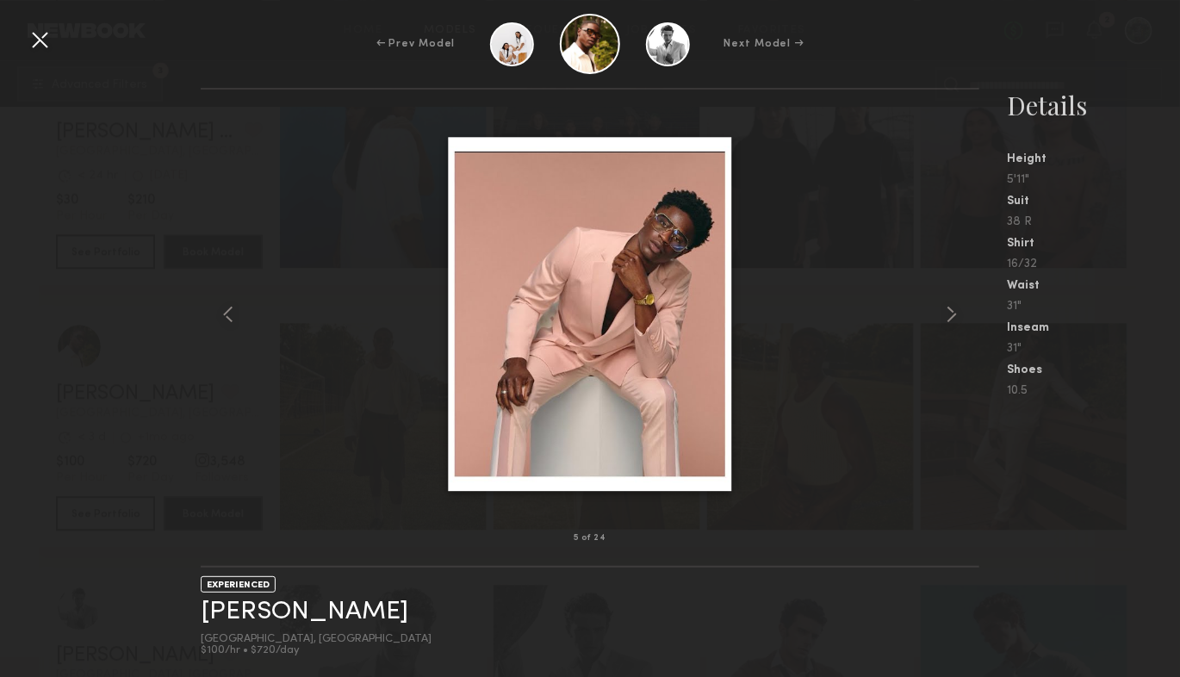
click at [40, 44] on div at bounding box center [40, 40] width 28 height 28
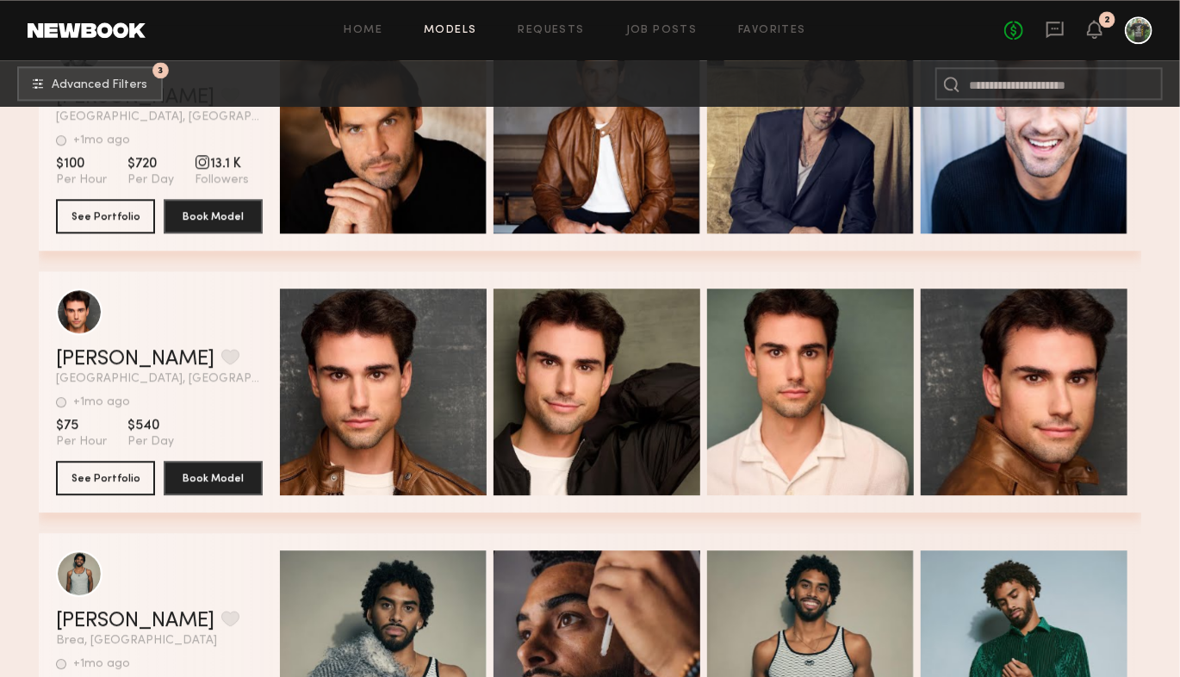
scroll to position [25961, 0]
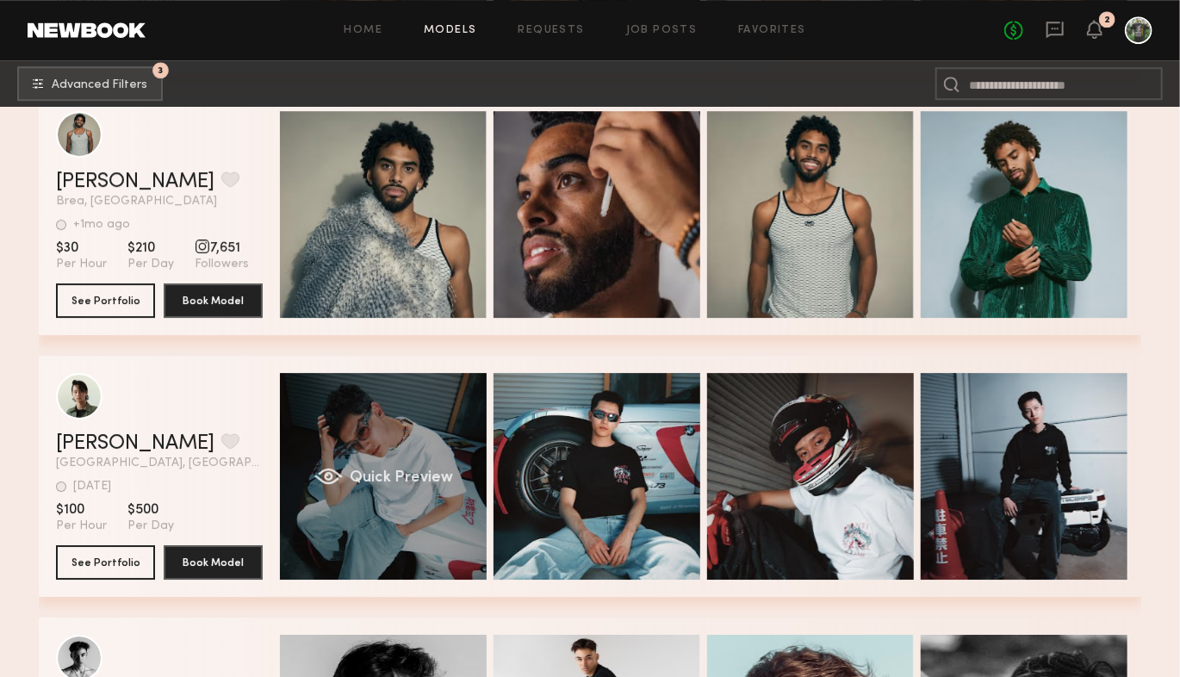
click at [378, 494] on div "Quick Preview" at bounding box center [383, 476] width 207 height 207
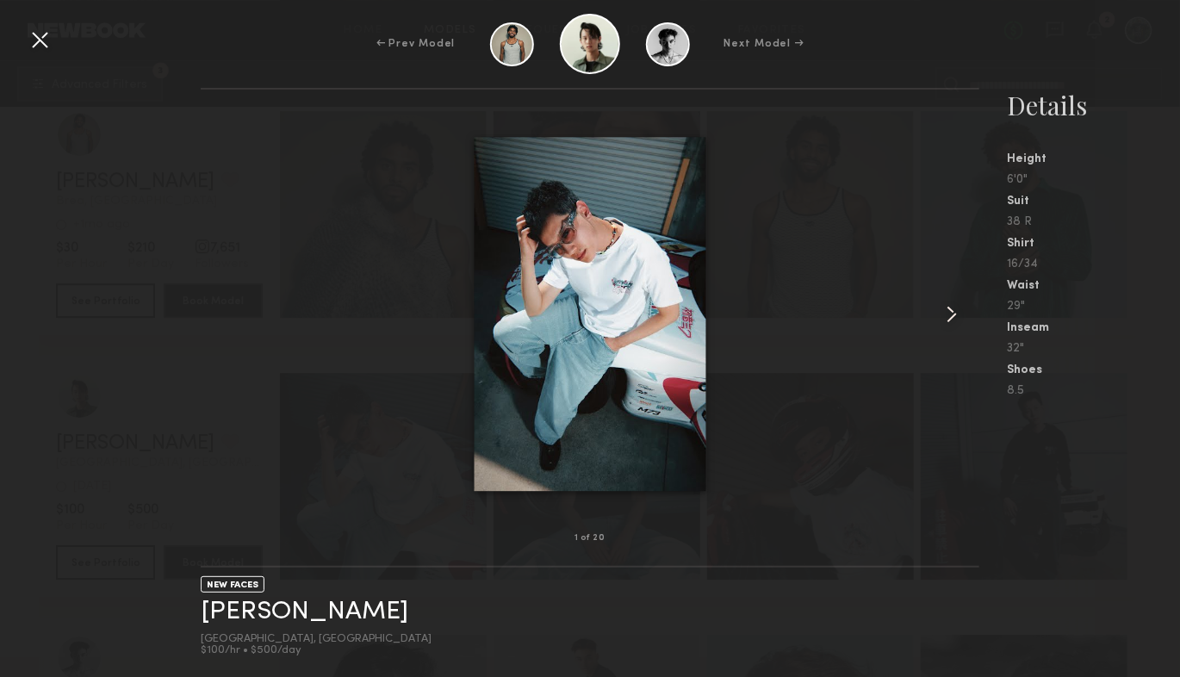
click at [946, 317] on common-icon at bounding box center [952, 315] width 28 height 28
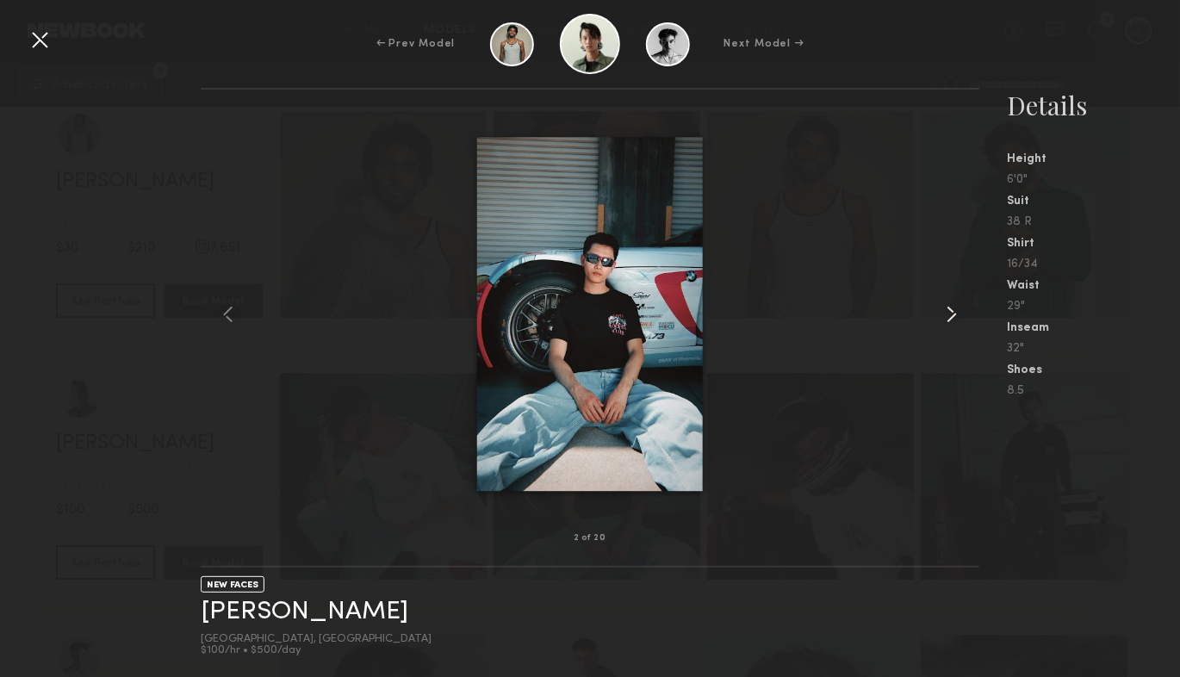
click at [945, 320] on common-icon at bounding box center [952, 315] width 28 height 28
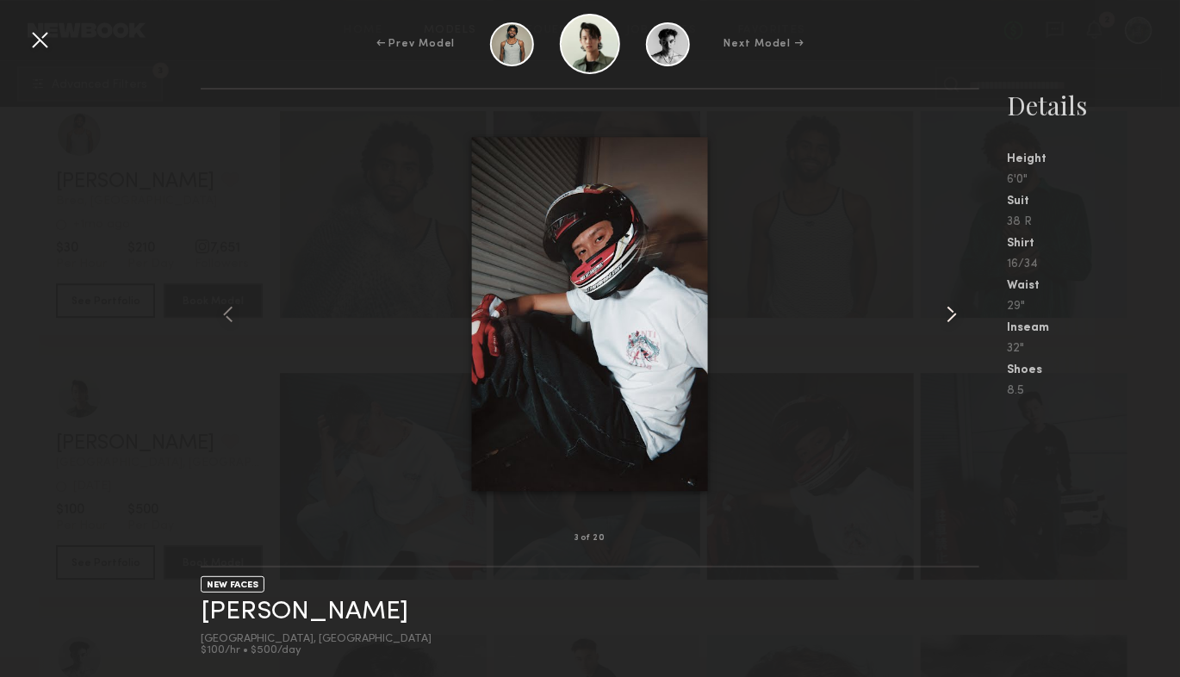
click at [944, 320] on common-icon at bounding box center [952, 315] width 28 height 28
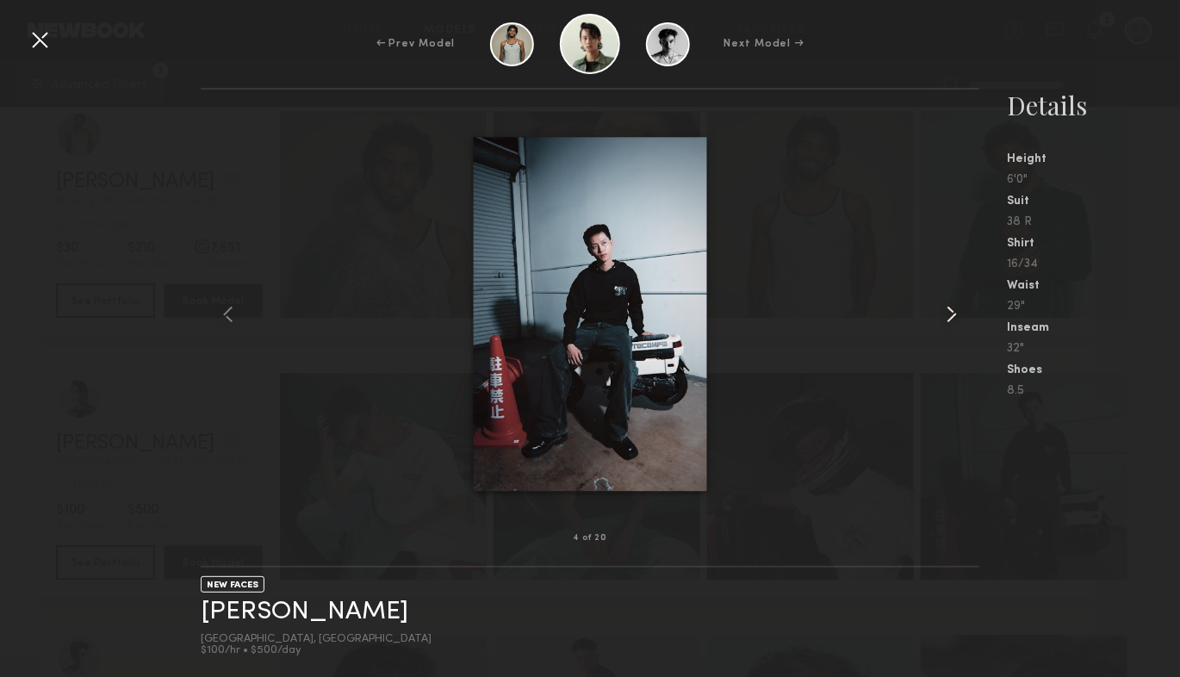
click at [944, 320] on common-icon at bounding box center [952, 315] width 28 height 28
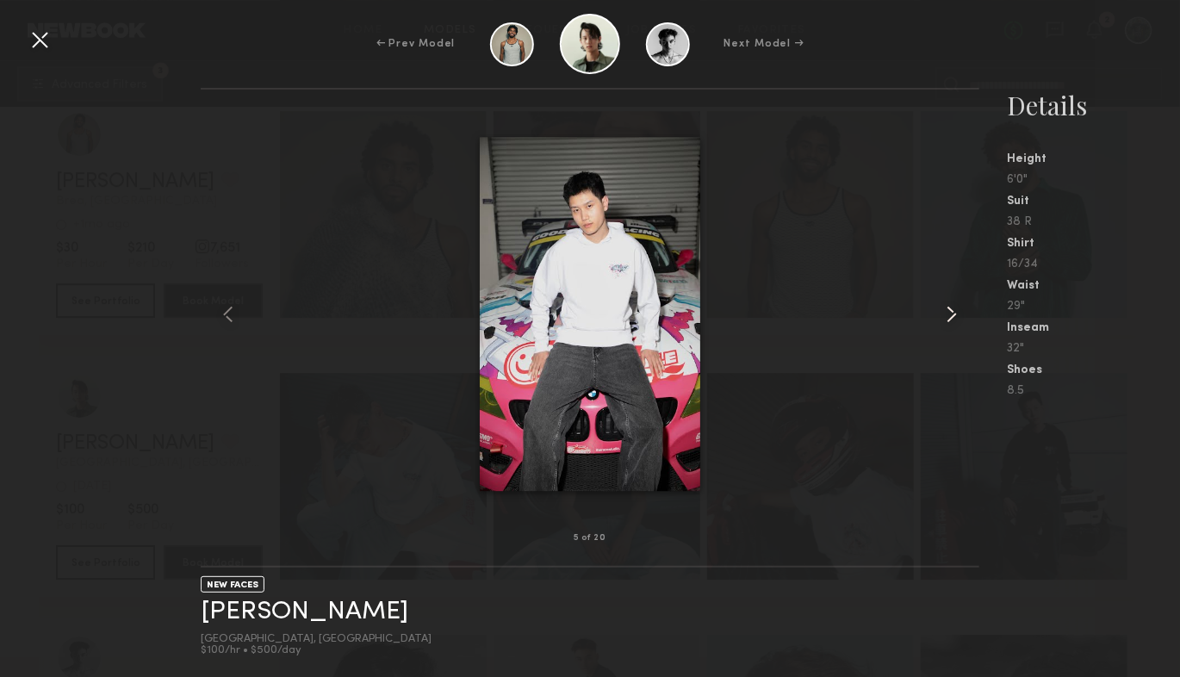
click at [944, 320] on common-icon at bounding box center [952, 315] width 28 height 28
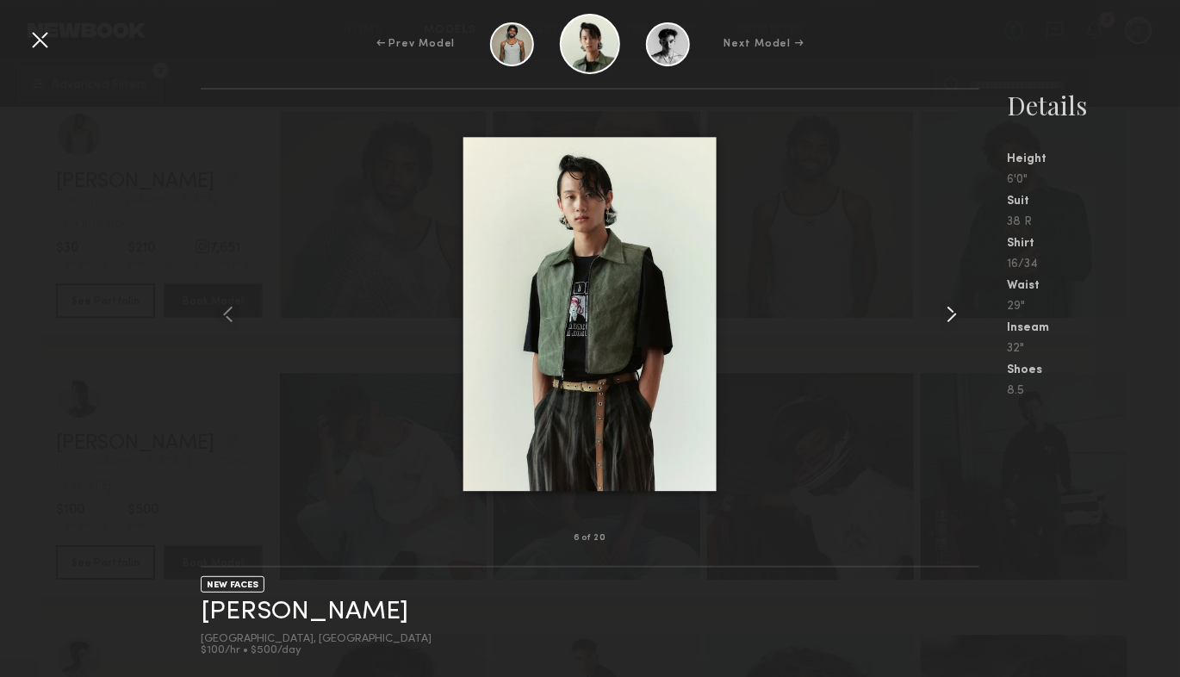
click at [944, 320] on common-icon at bounding box center [952, 315] width 28 height 28
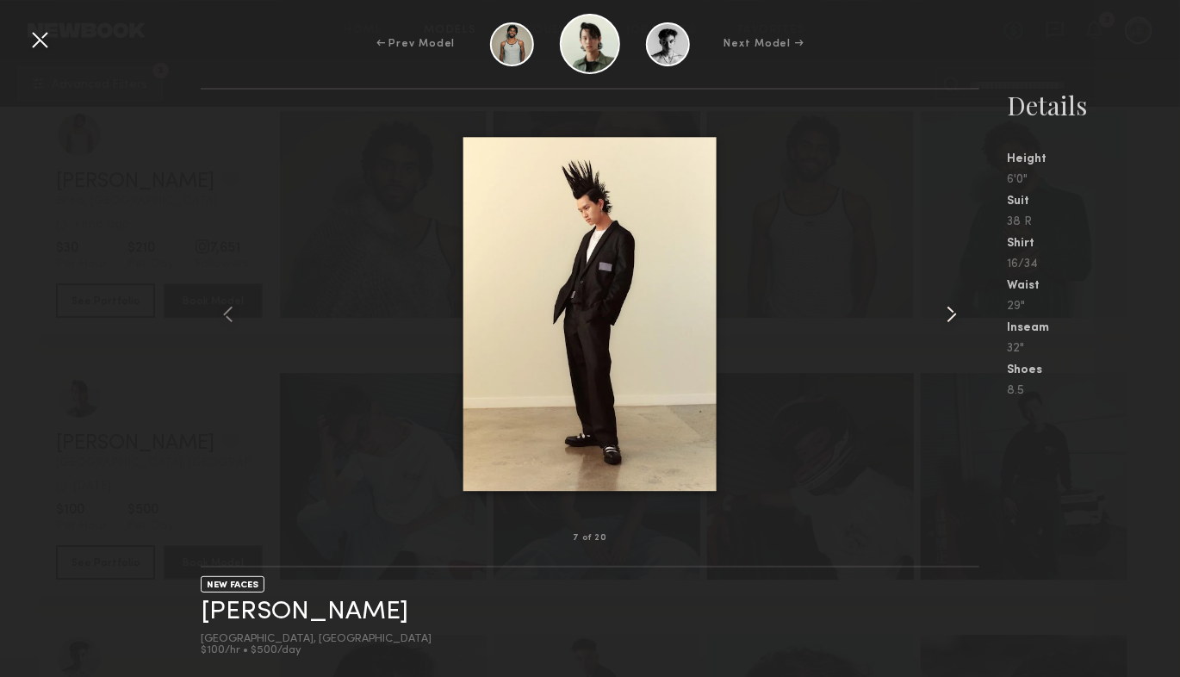
click at [944, 320] on common-icon at bounding box center [952, 315] width 28 height 28
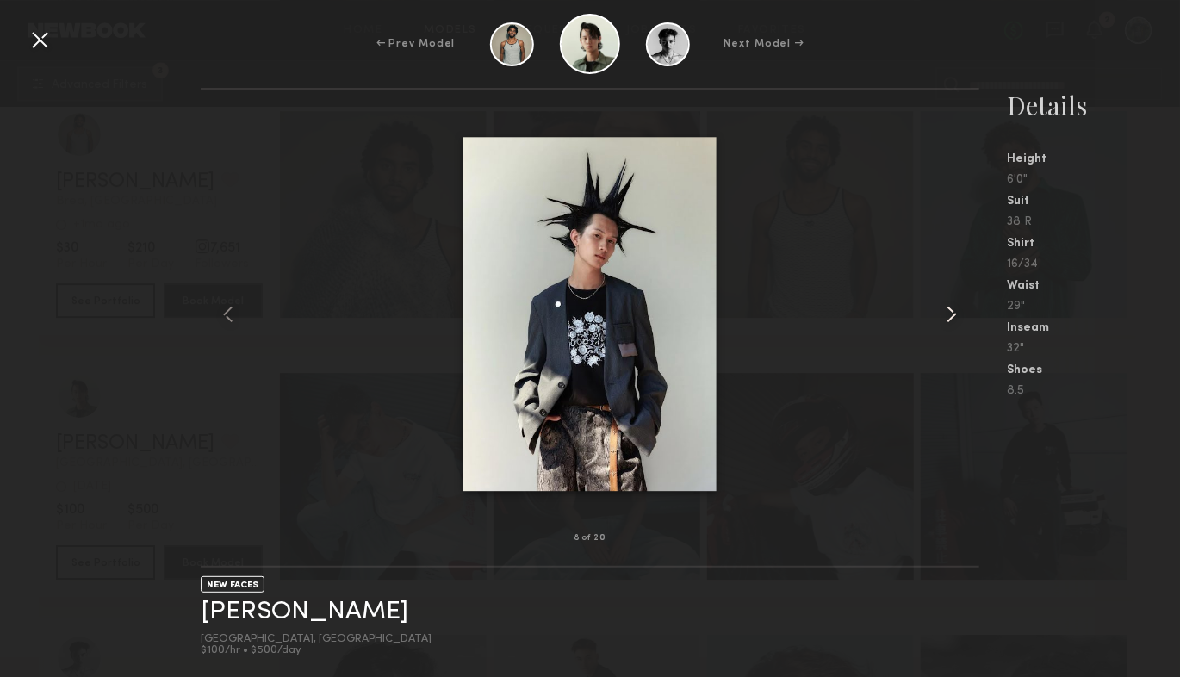
click at [944, 320] on common-icon at bounding box center [952, 315] width 28 height 28
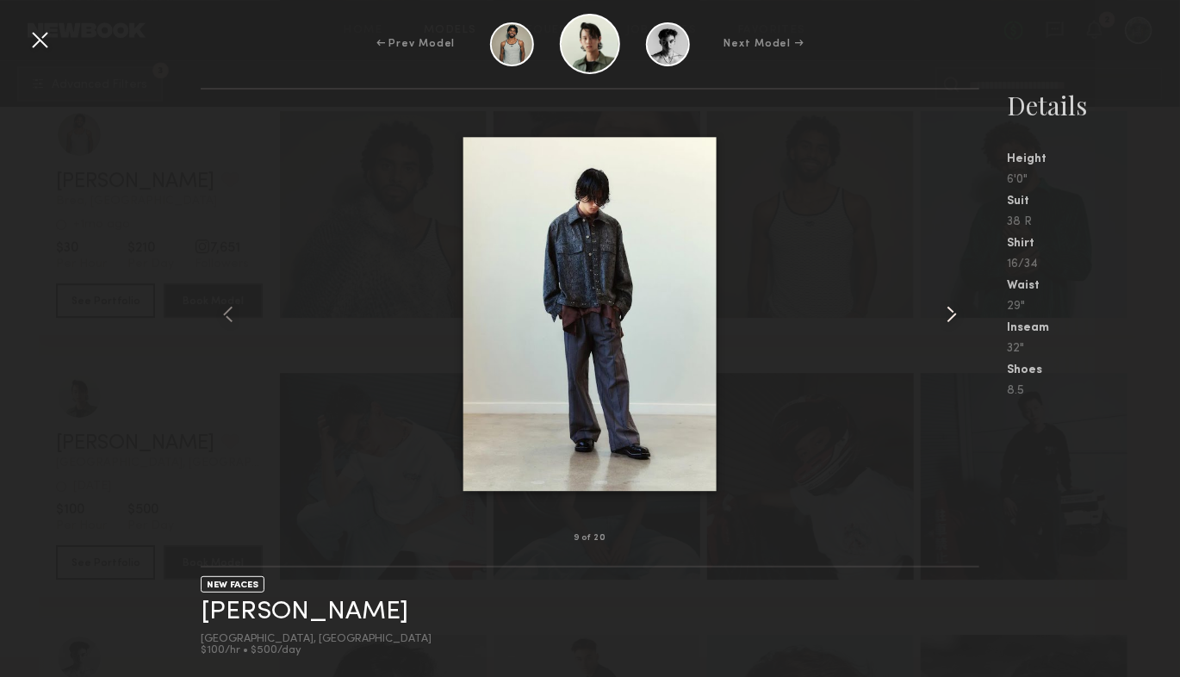
click at [944, 320] on common-icon at bounding box center [952, 315] width 28 height 28
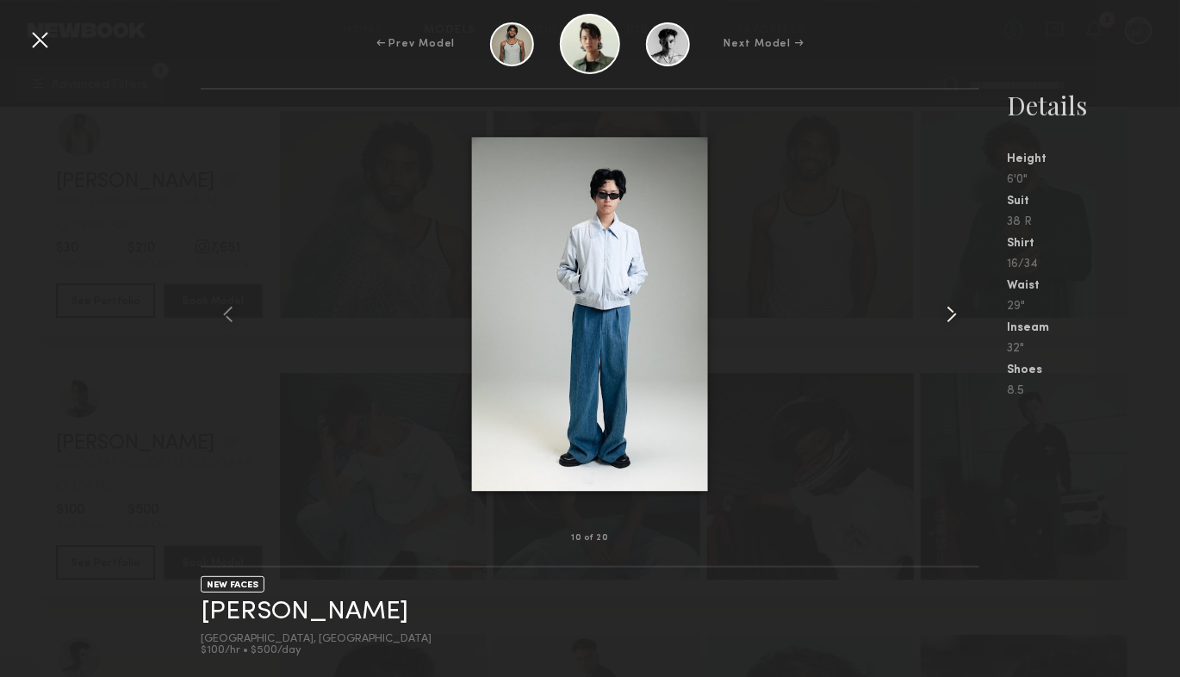
click at [945, 311] on common-icon at bounding box center [952, 315] width 28 height 28
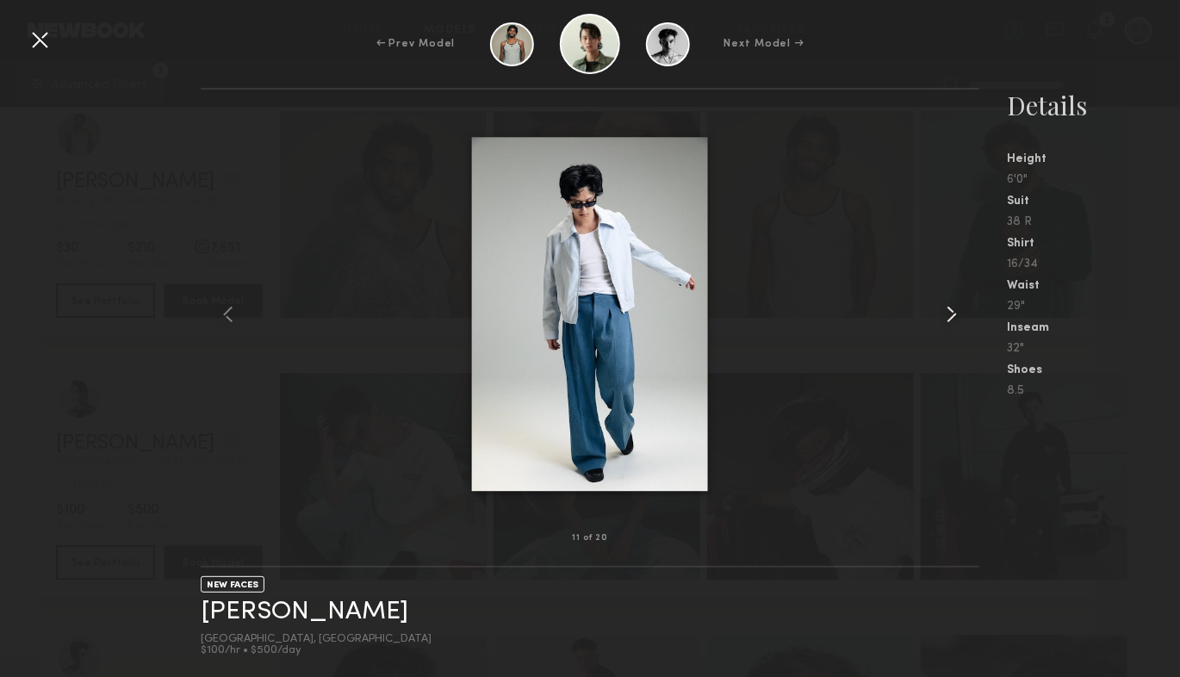
click at [945, 311] on common-icon at bounding box center [952, 315] width 28 height 28
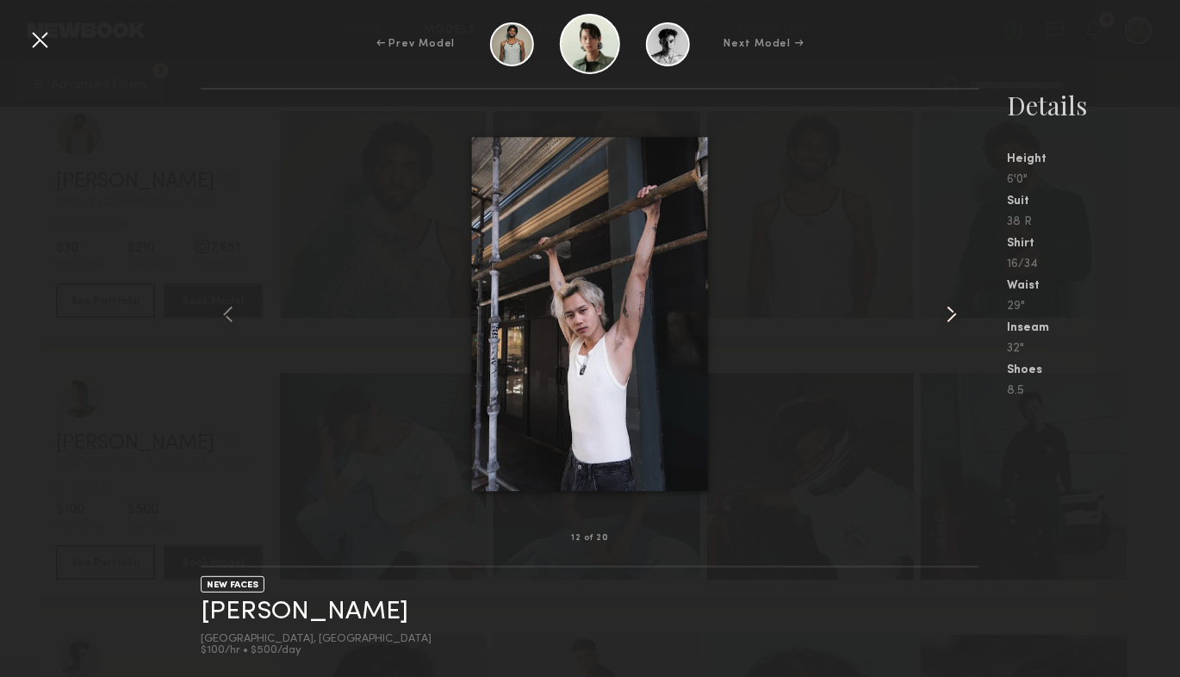
click at [945, 311] on common-icon at bounding box center [952, 315] width 28 height 28
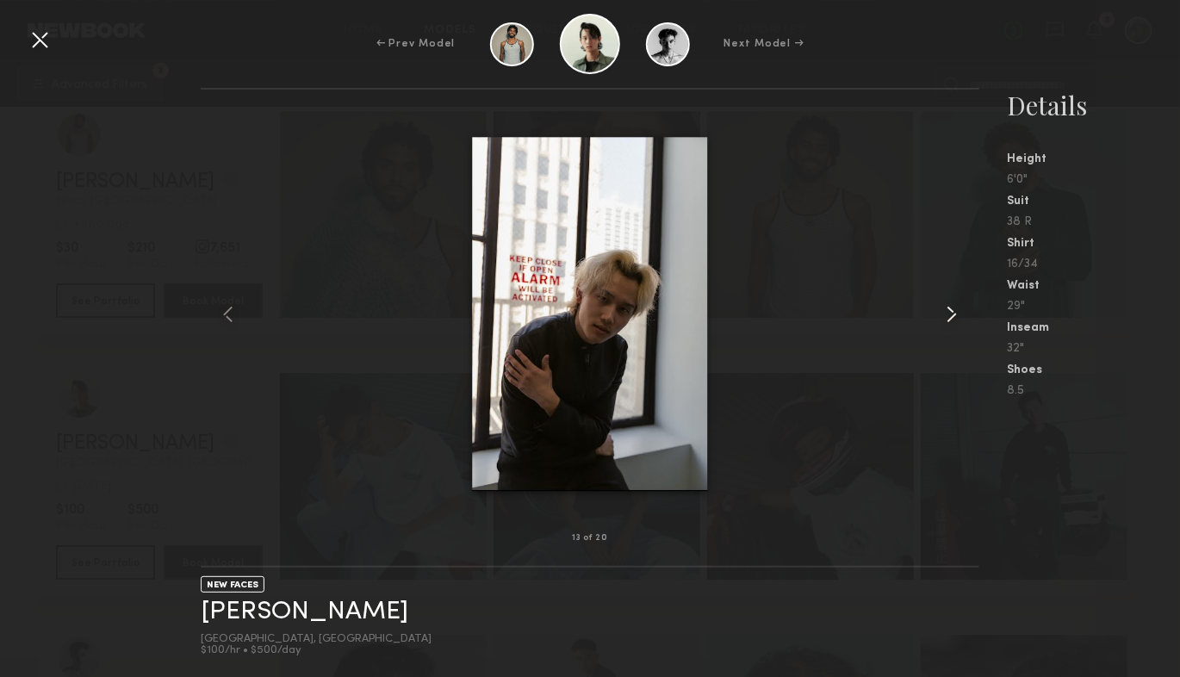
click at [945, 311] on common-icon at bounding box center [952, 315] width 28 height 28
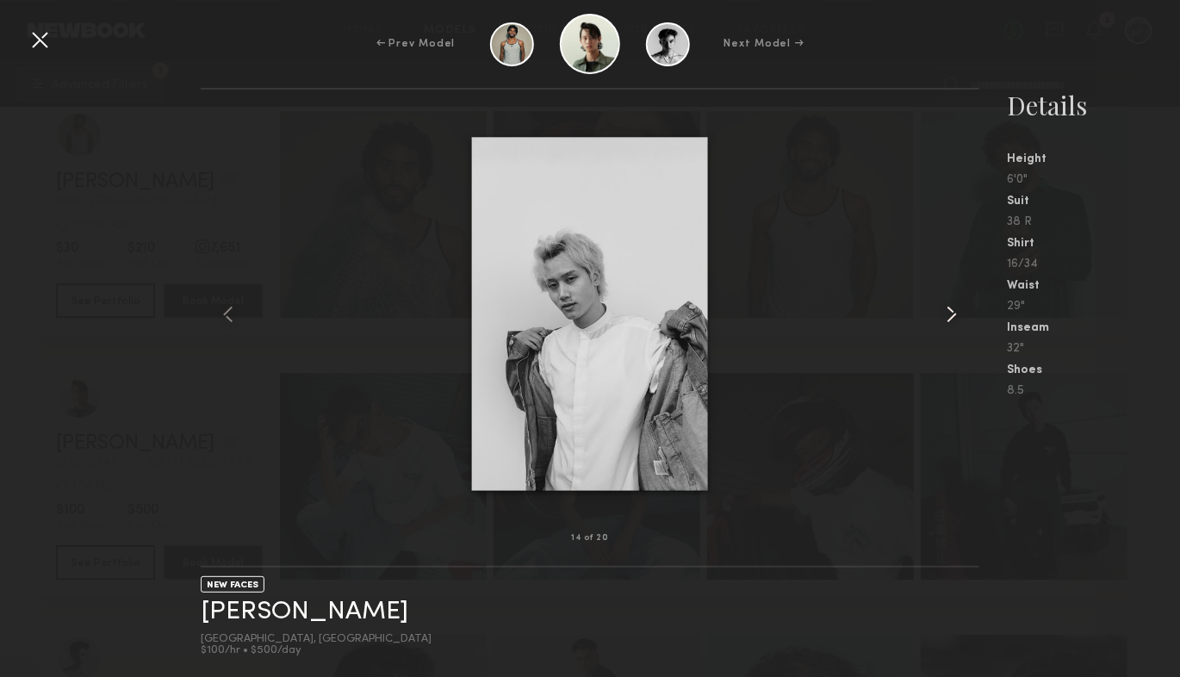
click at [945, 311] on common-icon at bounding box center [952, 315] width 28 height 28
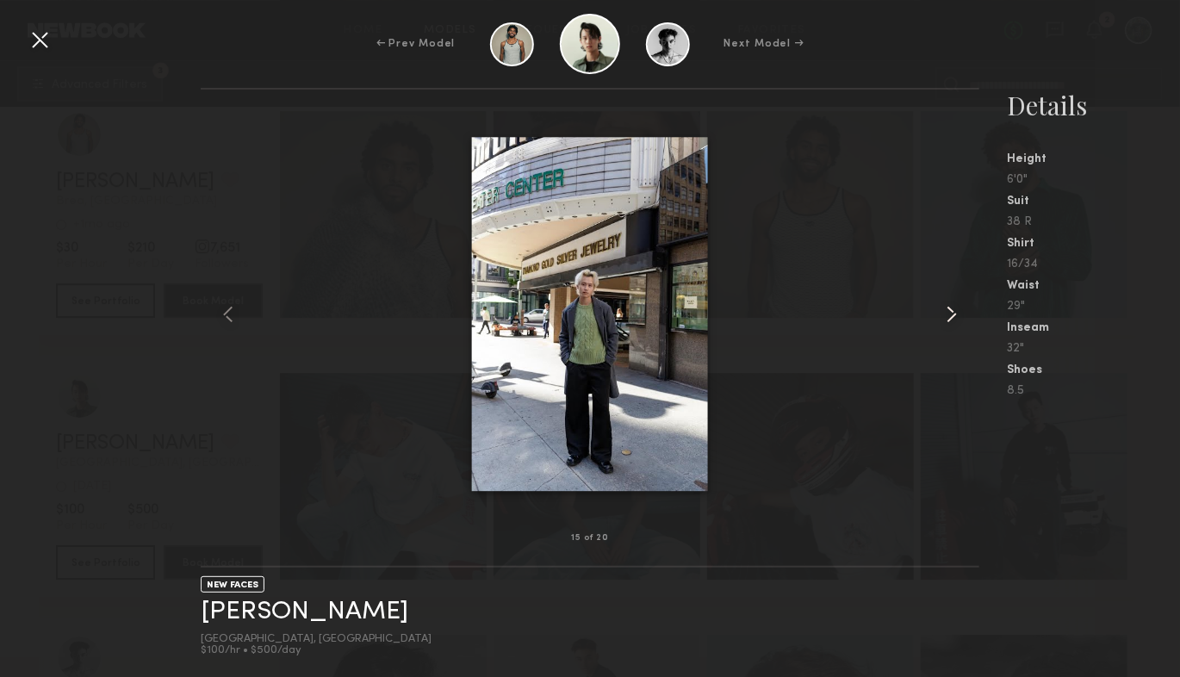
click at [945, 311] on common-icon at bounding box center [952, 315] width 28 height 28
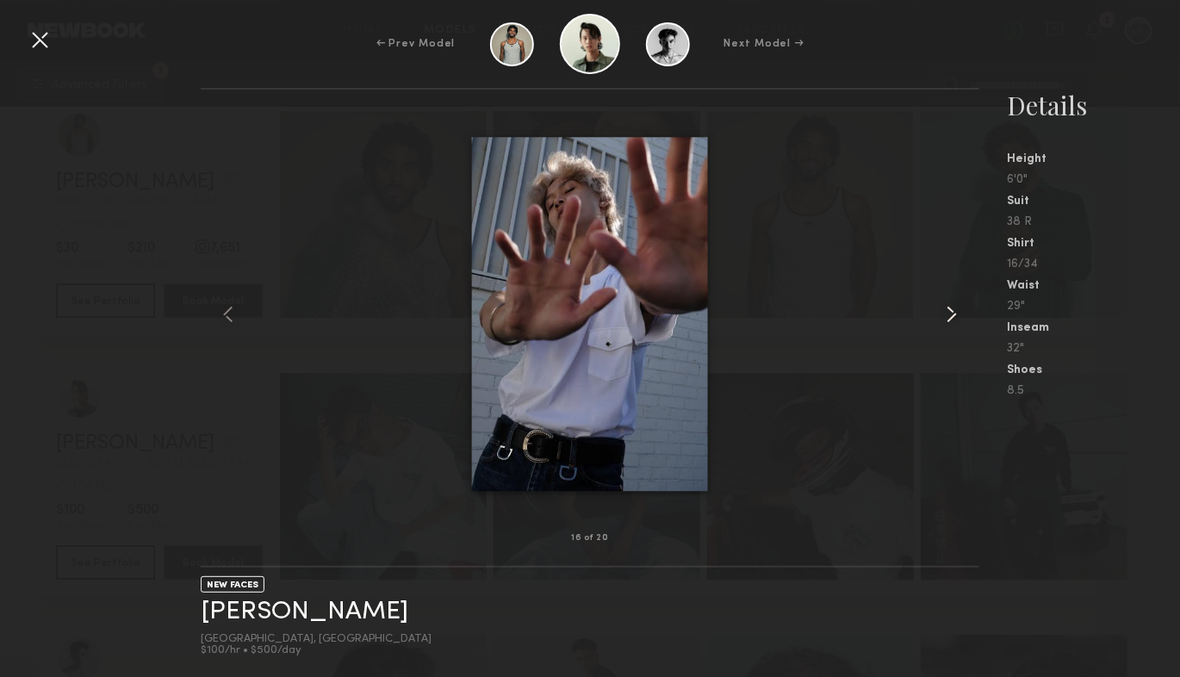
click at [945, 311] on common-icon at bounding box center [952, 315] width 28 height 28
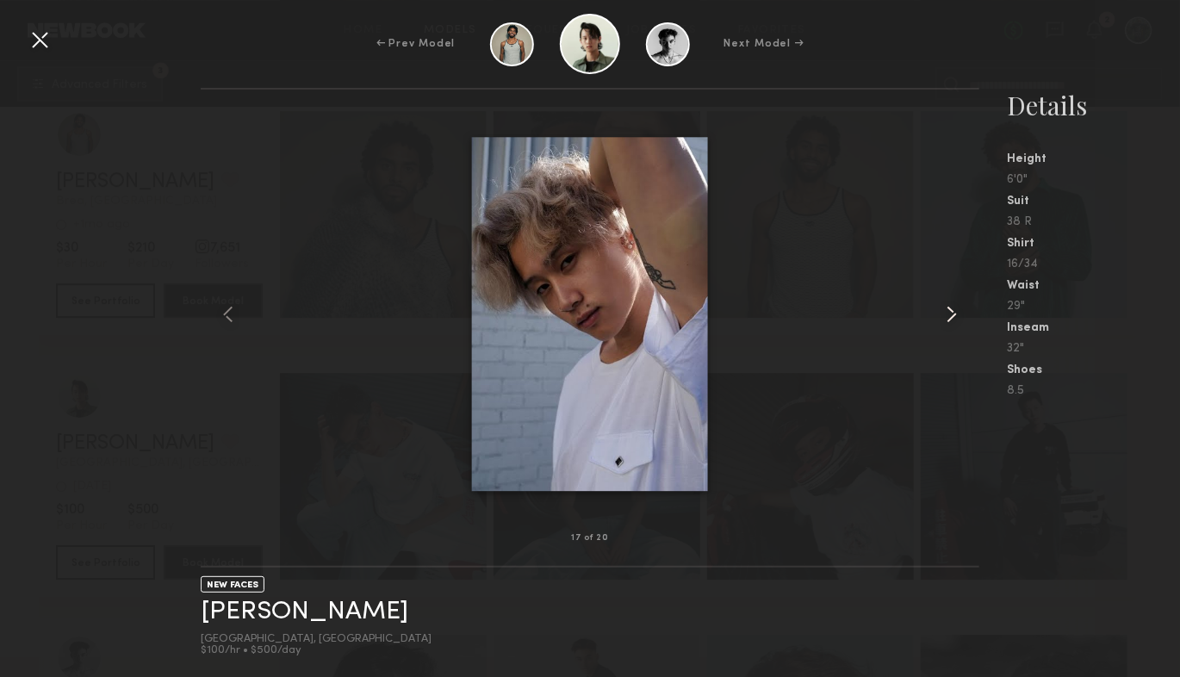
click at [945, 311] on common-icon at bounding box center [952, 315] width 28 height 28
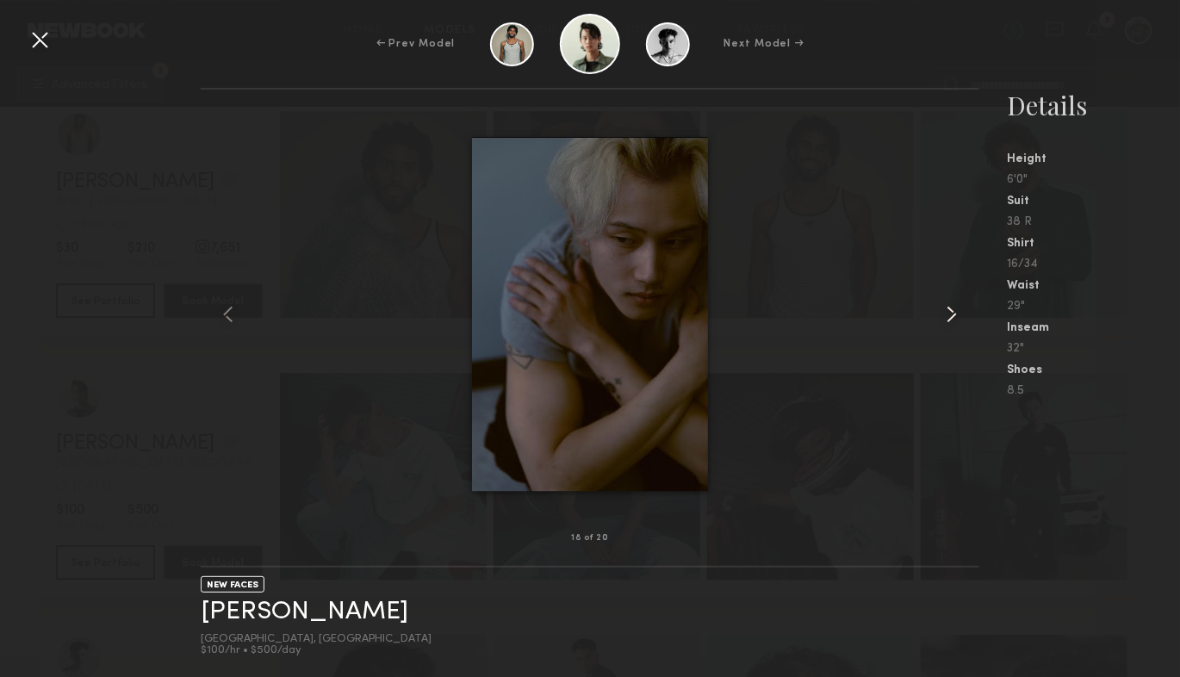
click at [945, 311] on common-icon at bounding box center [952, 315] width 28 height 28
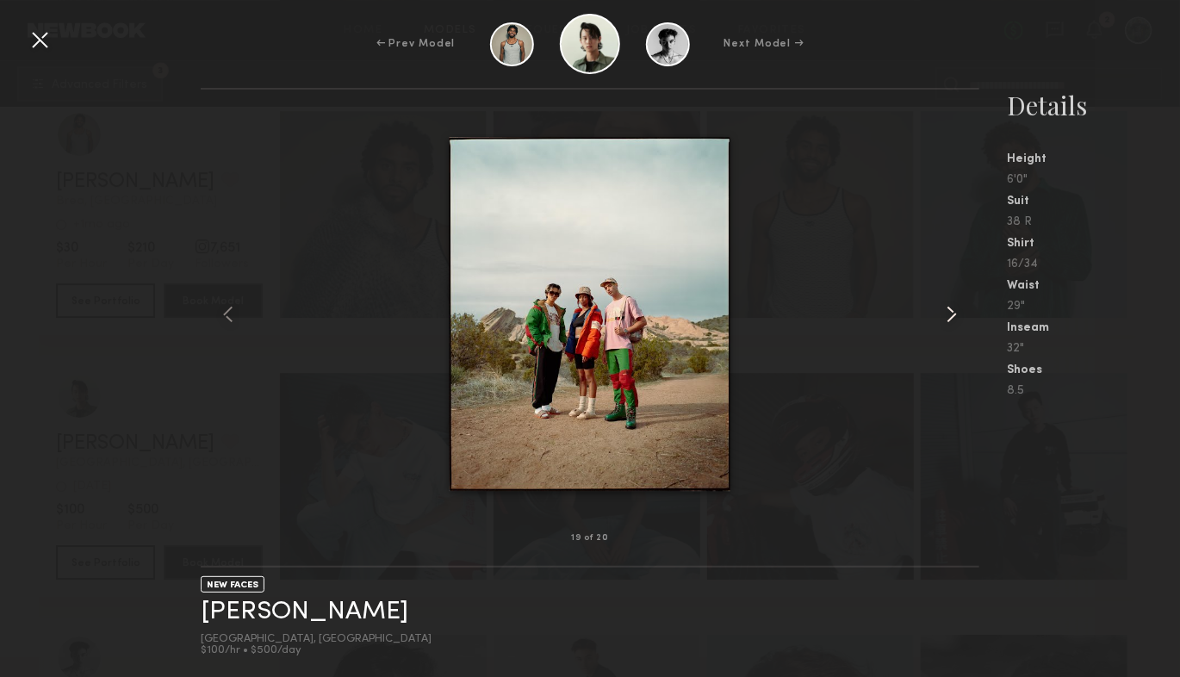
click at [945, 311] on common-icon at bounding box center [952, 315] width 28 height 28
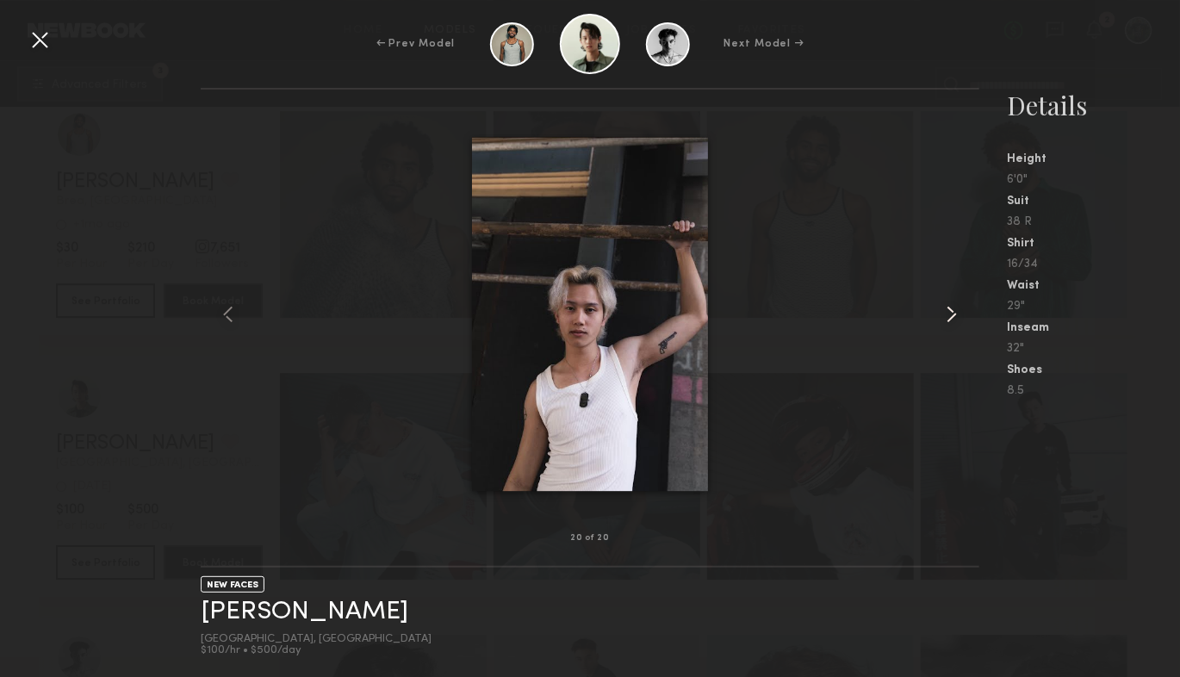
click at [945, 311] on common-icon at bounding box center [952, 315] width 28 height 28
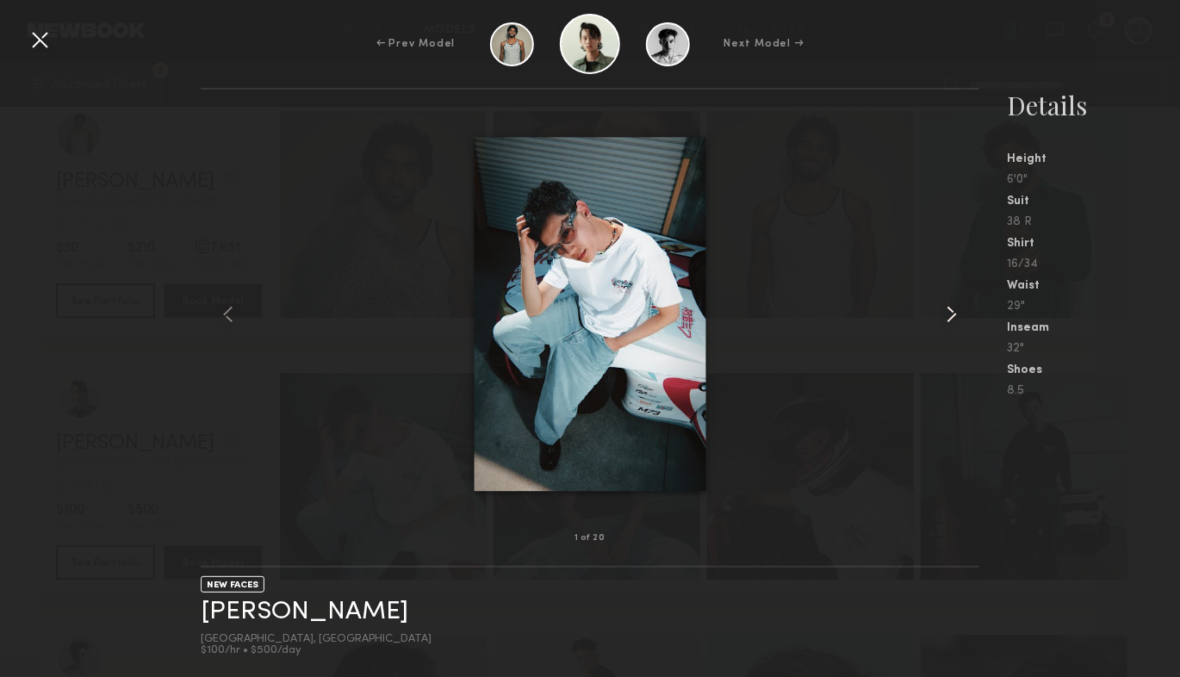
click at [945, 311] on common-icon at bounding box center [952, 315] width 28 height 28
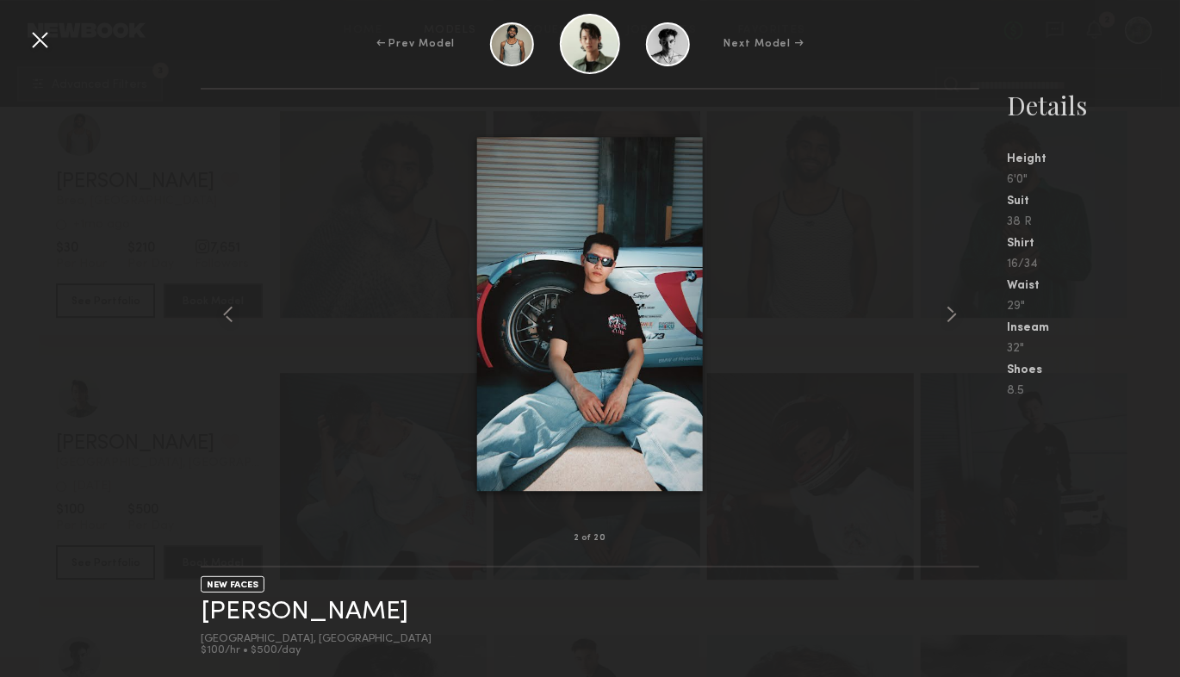
click at [189, 430] on div "2 of 20 NEW FACES Tyler X. Los Angeles, CA $100/hr • $500/day Details Height 6'…" at bounding box center [590, 382] width 1180 height 589
click at [38, 38] on div at bounding box center [40, 40] width 28 height 28
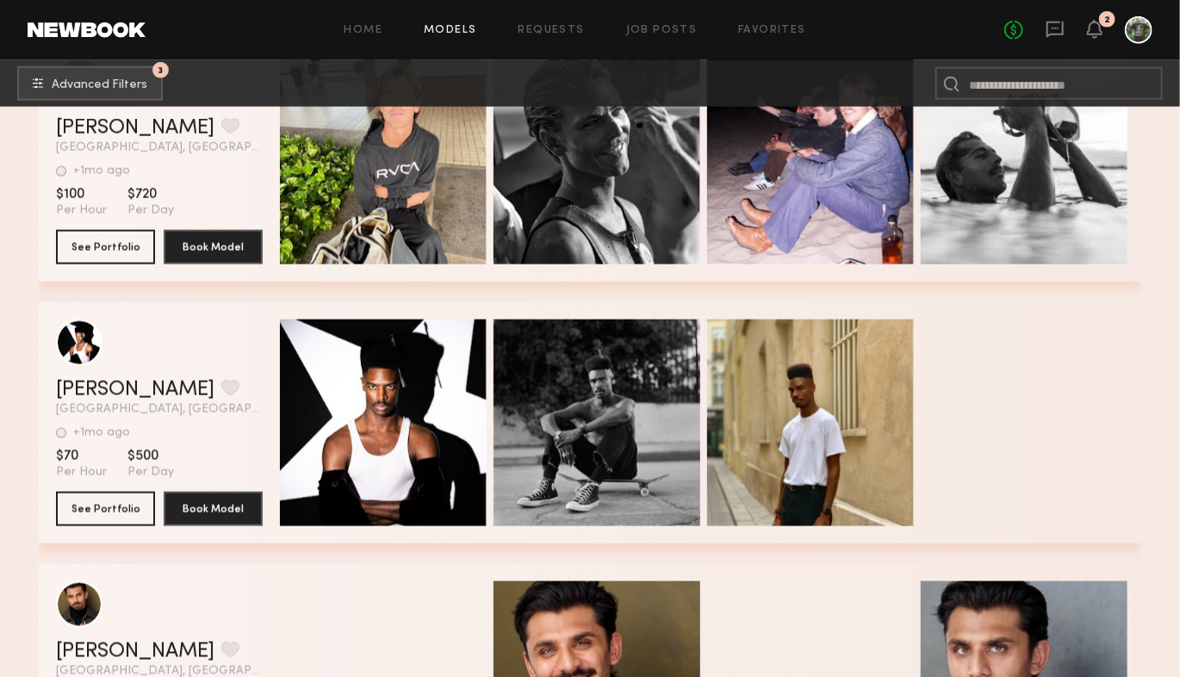
scroll to position [33414, 0]
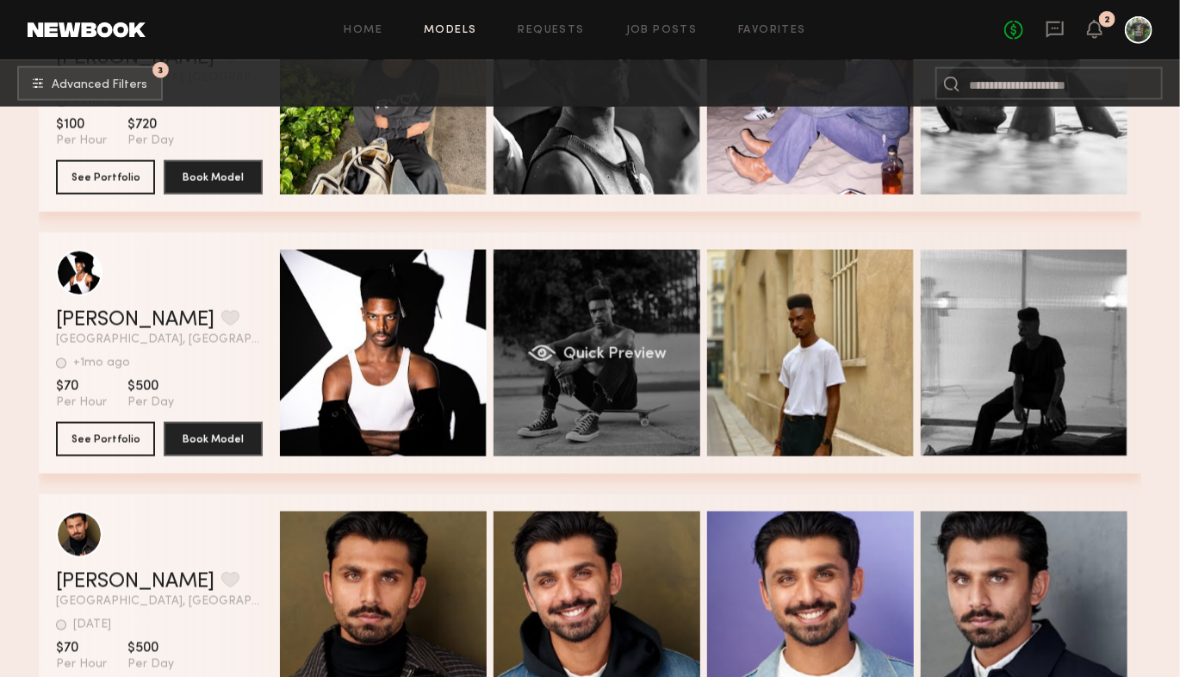
click at [576, 361] on div "Quick Preview" at bounding box center [596, 353] width 207 height 207
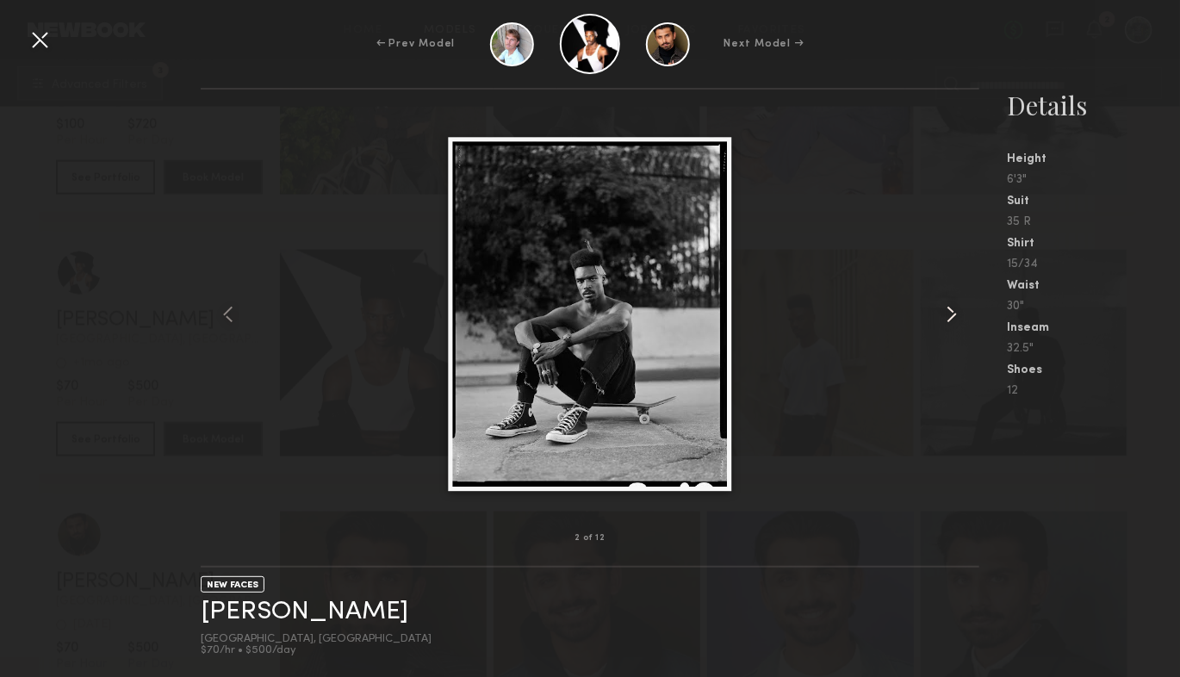
click at [950, 317] on common-icon at bounding box center [952, 315] width 28 height 28
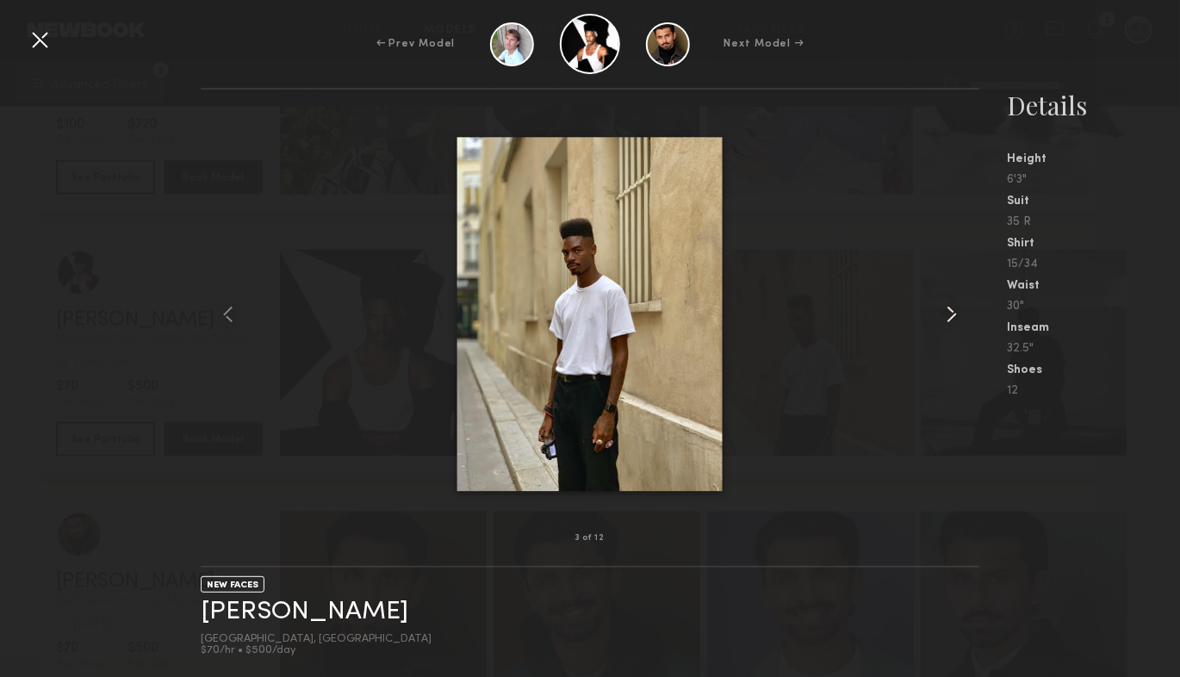
click at [950, 317] on common-icon at bounding box center [952, 315] width 28 height 28
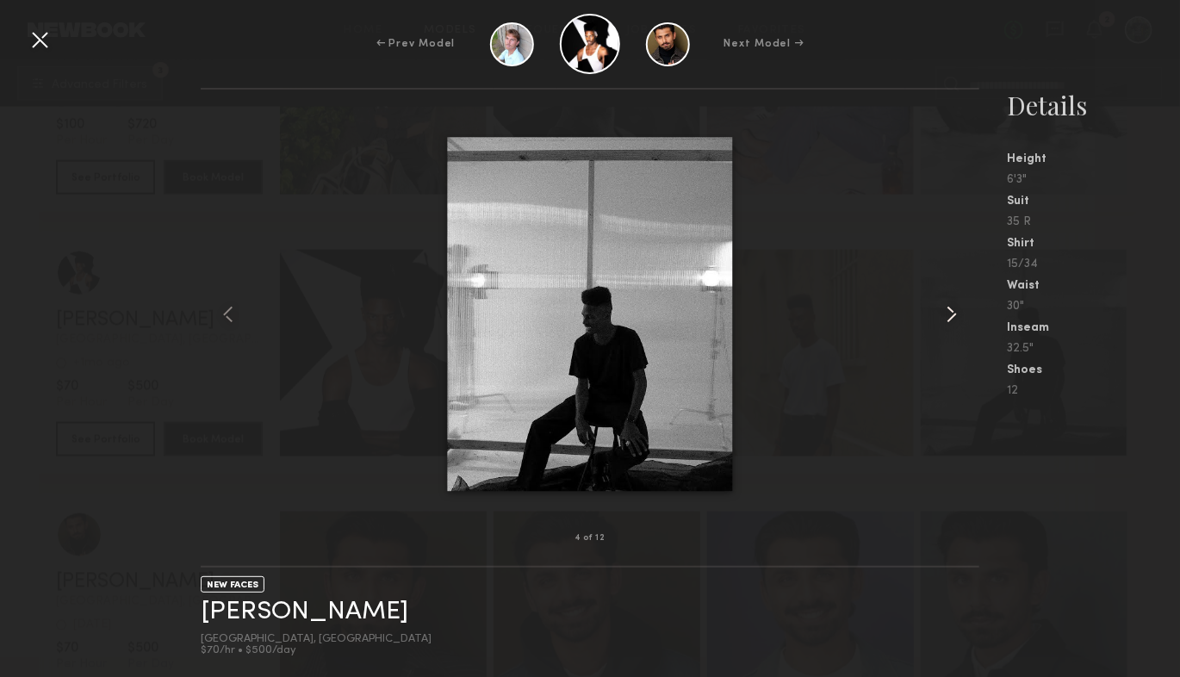
click at [950, 317] on common-icon at bounding box center [952, 315] width 28 height 28
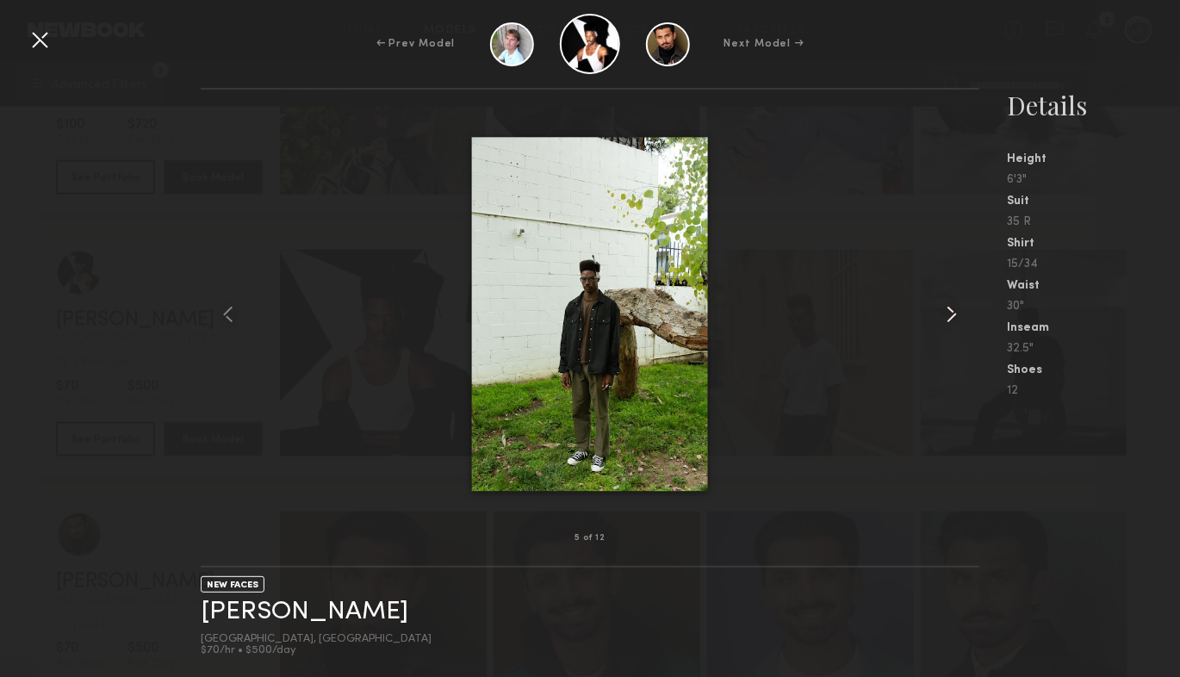
click at [950, 317] on common-icon at bounding box center [952, 315] width 28 height 28
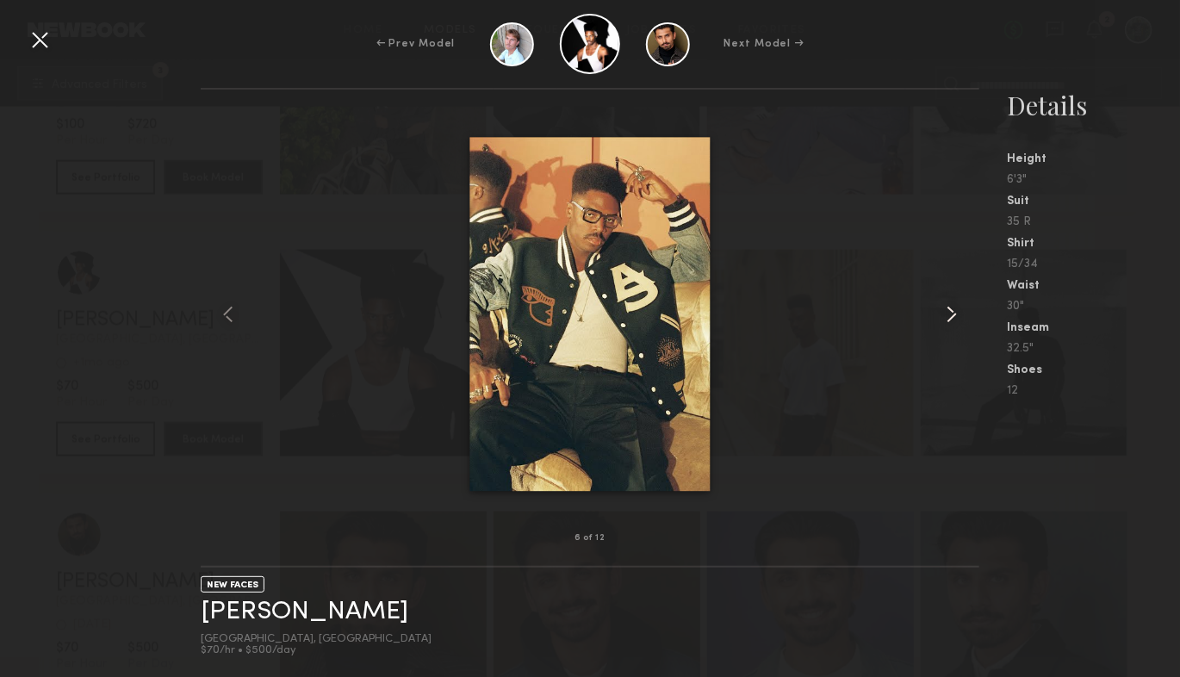
click at [950, 317] on common-icon at bounding box center [952, 315] width 28 height 28
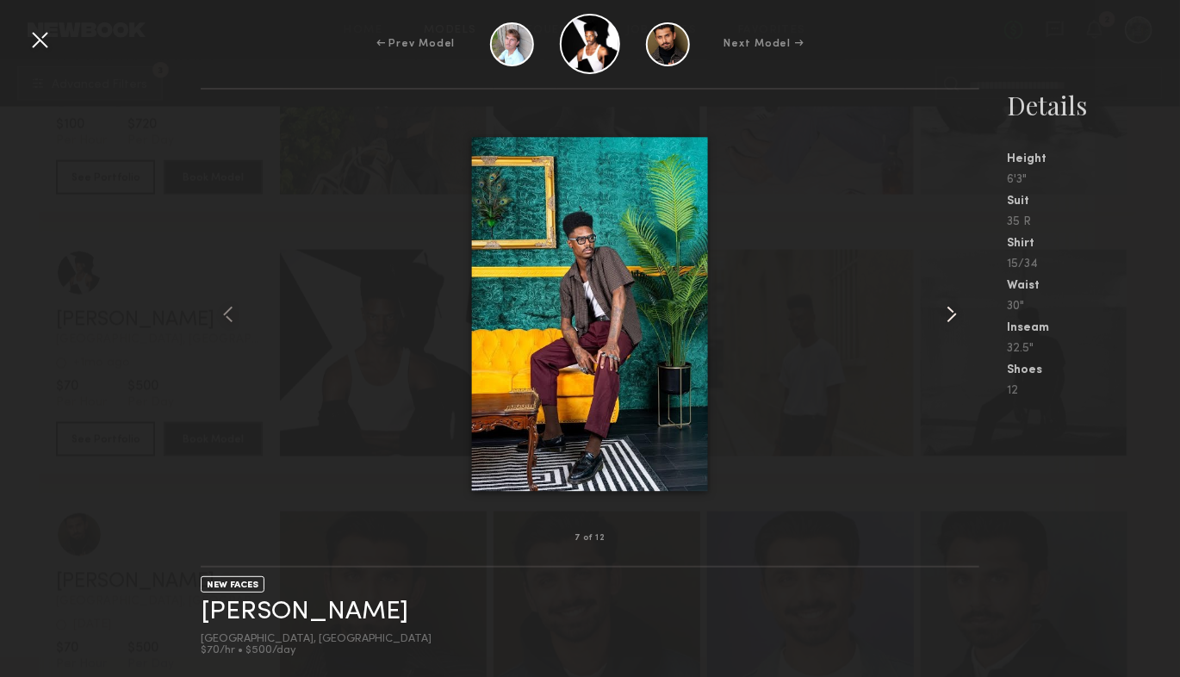
click at [950, 317] on common-icon at bounding box center [952, 315] width 28 height 28
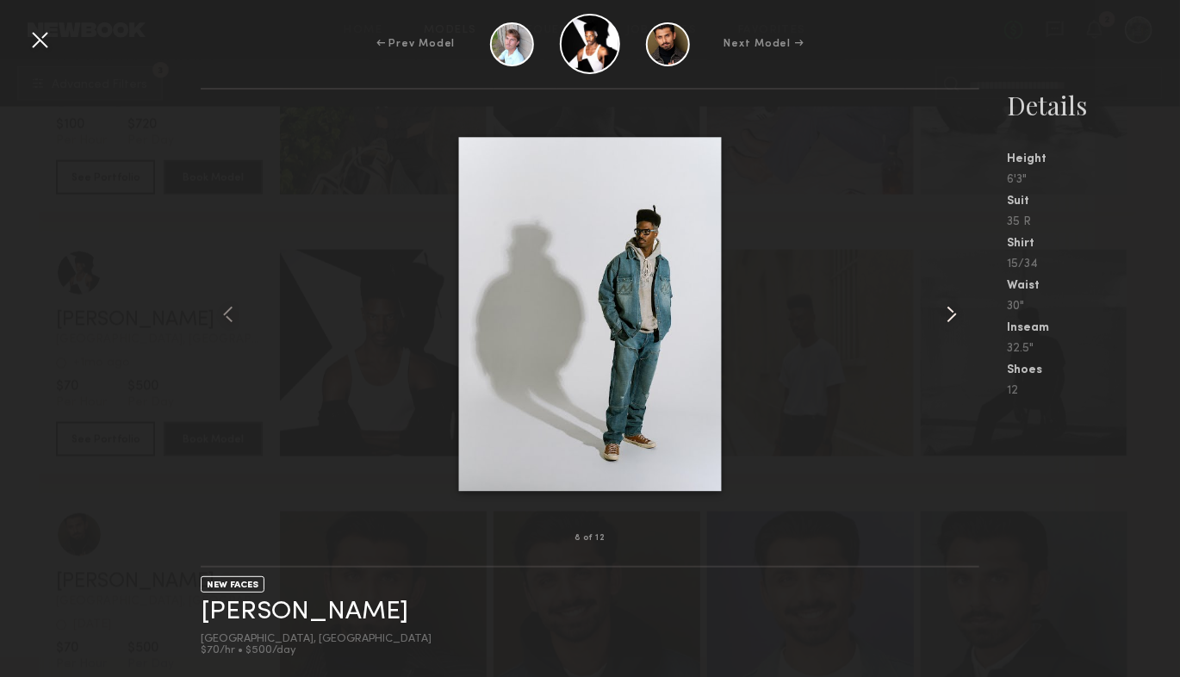
click at [950, 317] on common-icon at bounding box center [952, 315] width 28 height 28
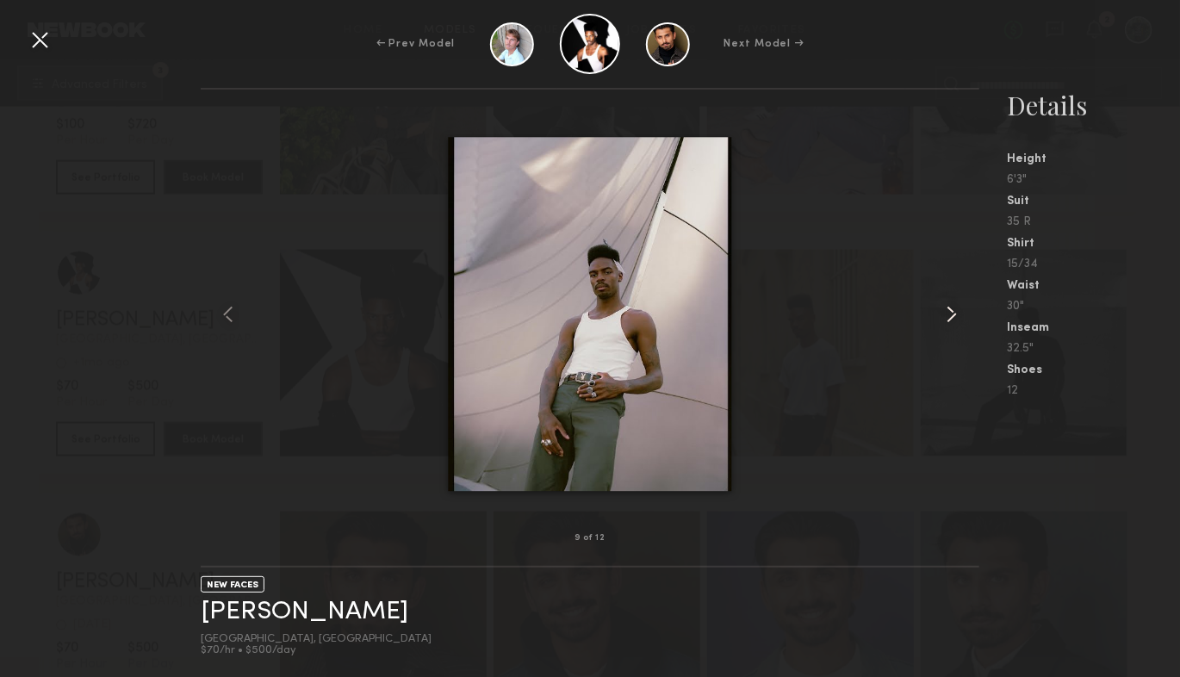
click at [951, 317] on common-icon at bounding box center [952, 315] width 28 height 28
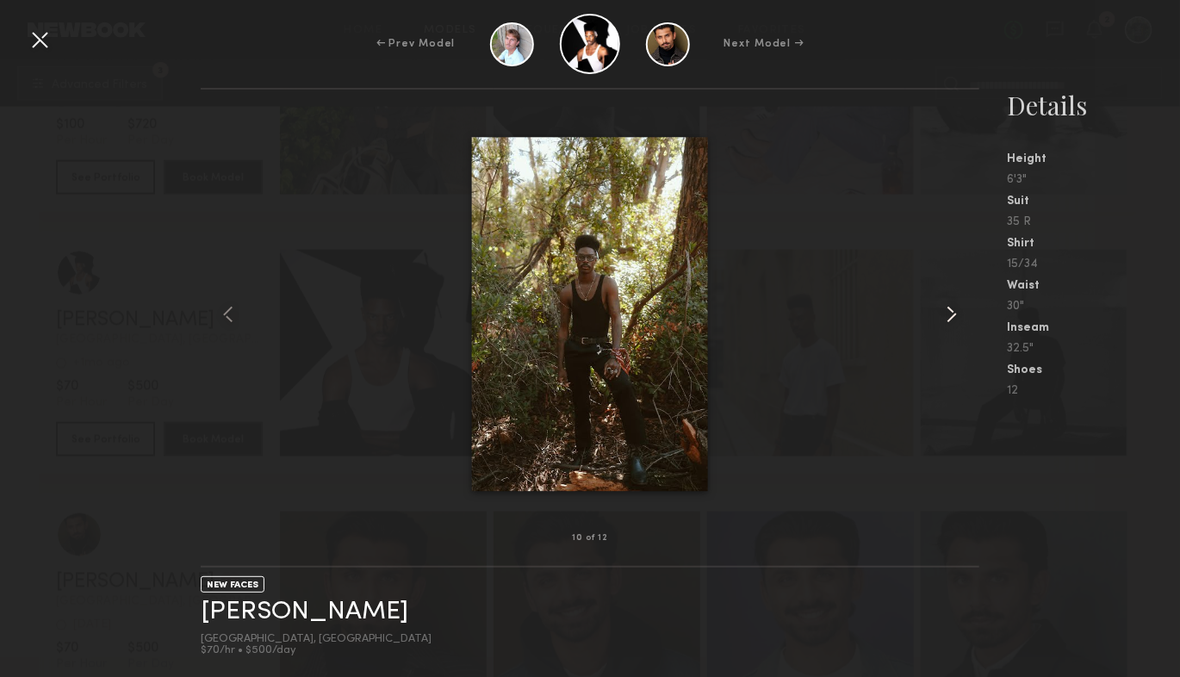
click at [952, 317] on common-icon at bounding box center [952, 315] width 28 height 28
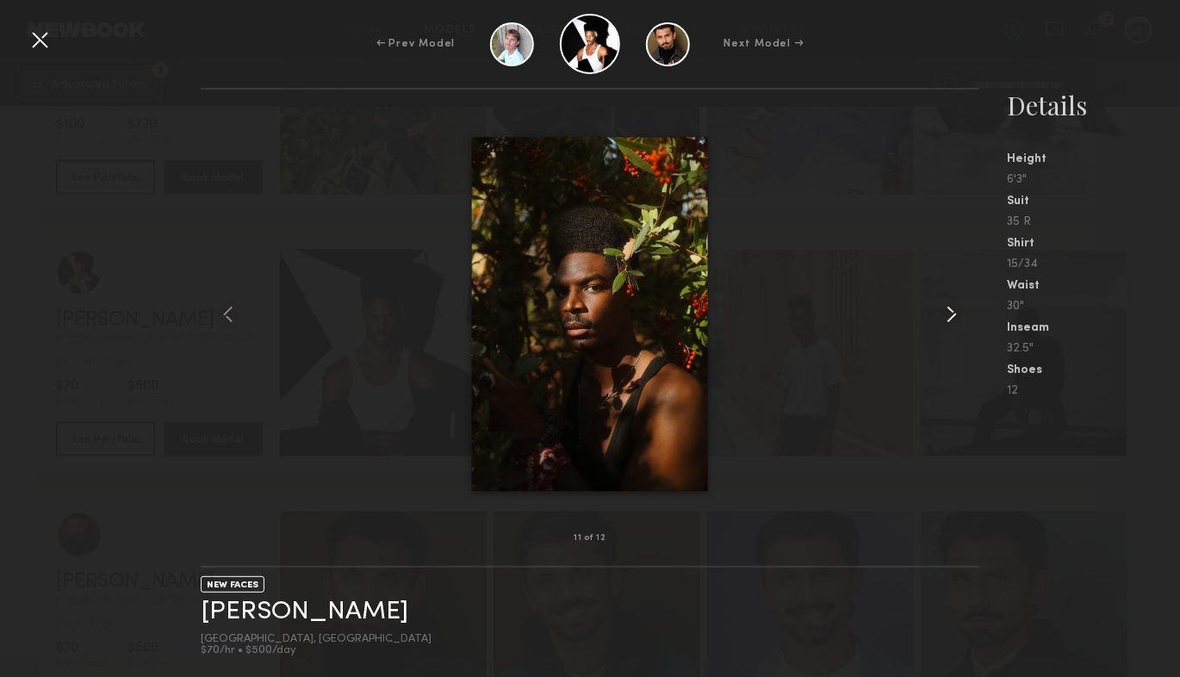
click at [952, 317] on common-icon at bounding box center [952, 315] width 28 height 28
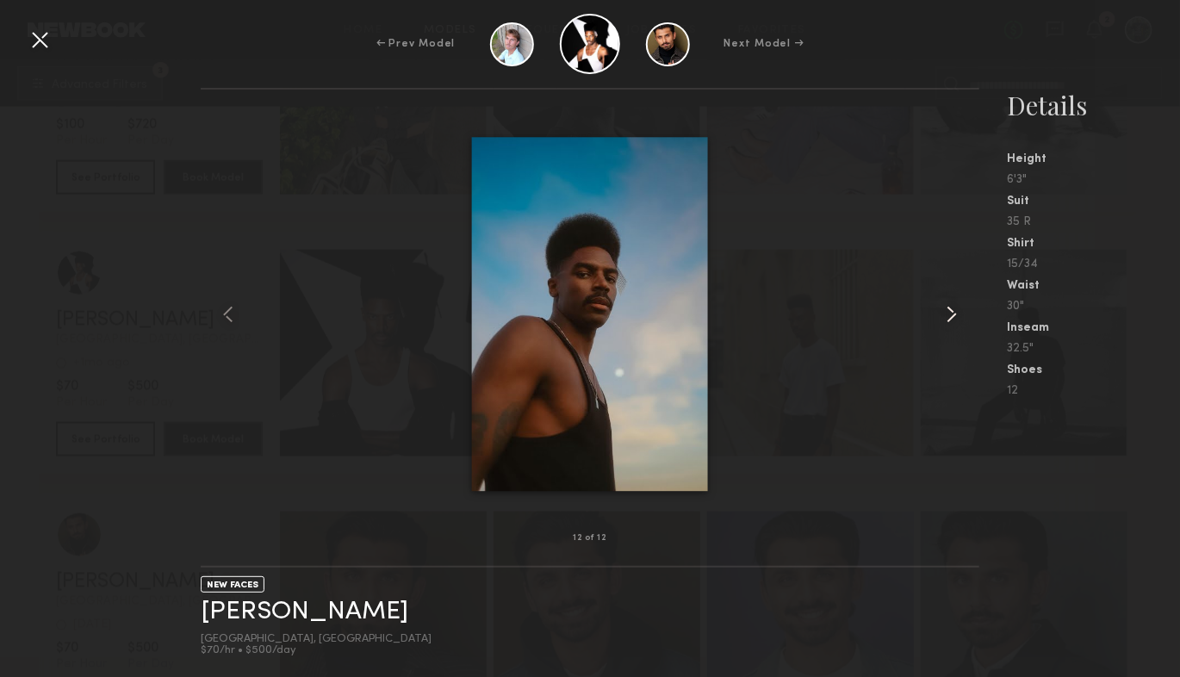
click at [952, 317] on common-icon at bounding box center [952, 315] width 28 height 28
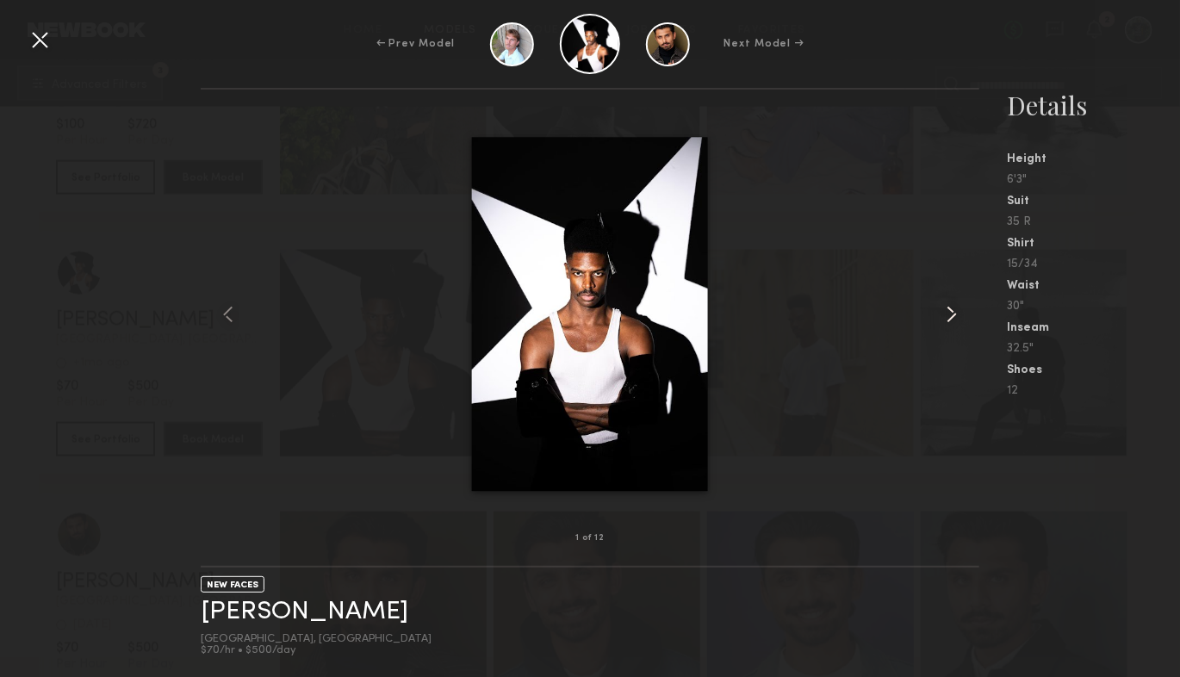
click at [952, 317] on common-icon at bounding box center [952, 315] width 28 height 28
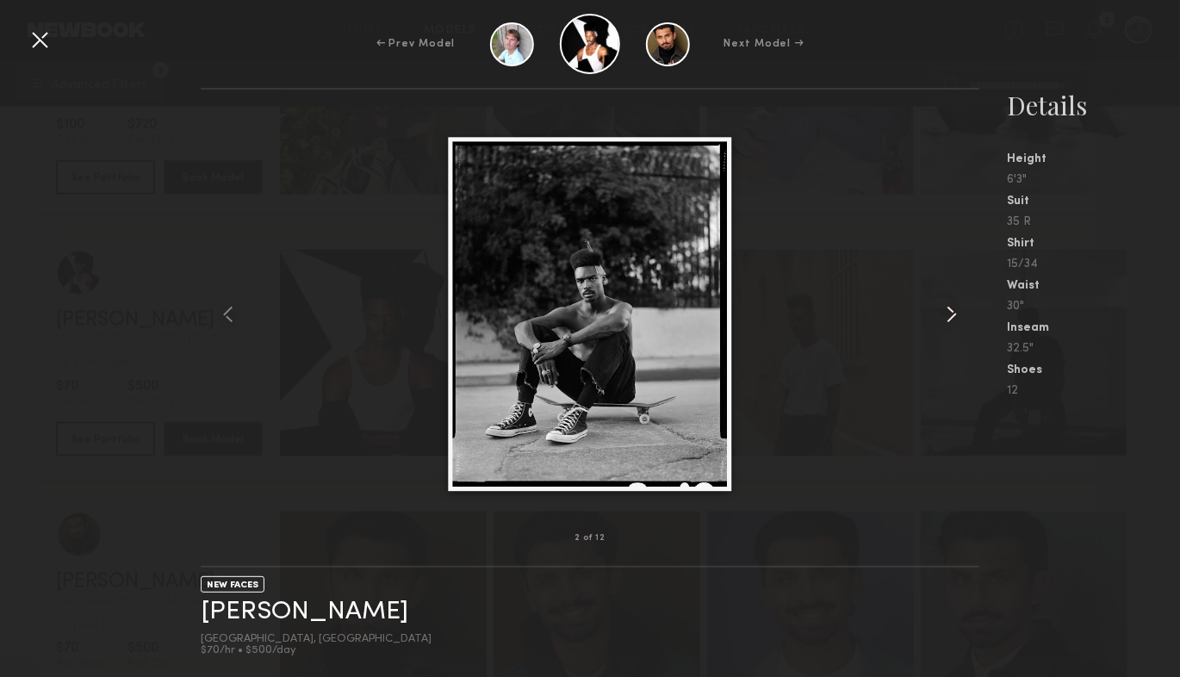
click at [952, 317] on common-icon at bounding box center [952, 315] width 28 height 28
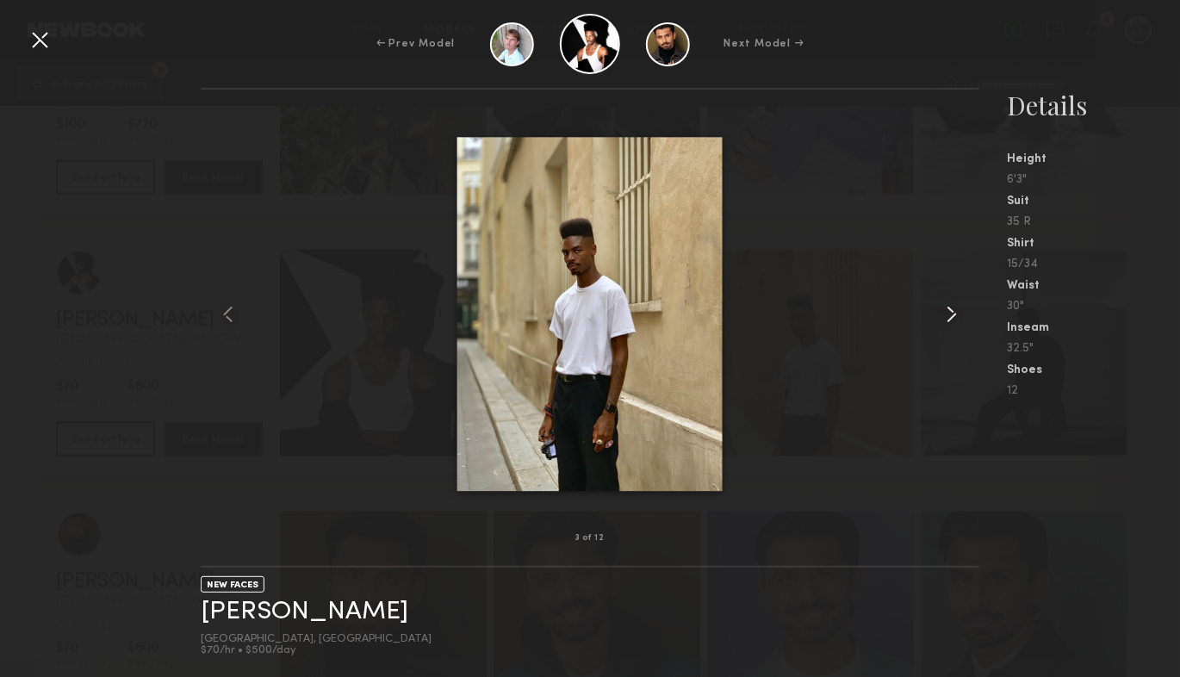
click at [952, 317] on common-icon at bounding box center [952, 315] width 28 height 28
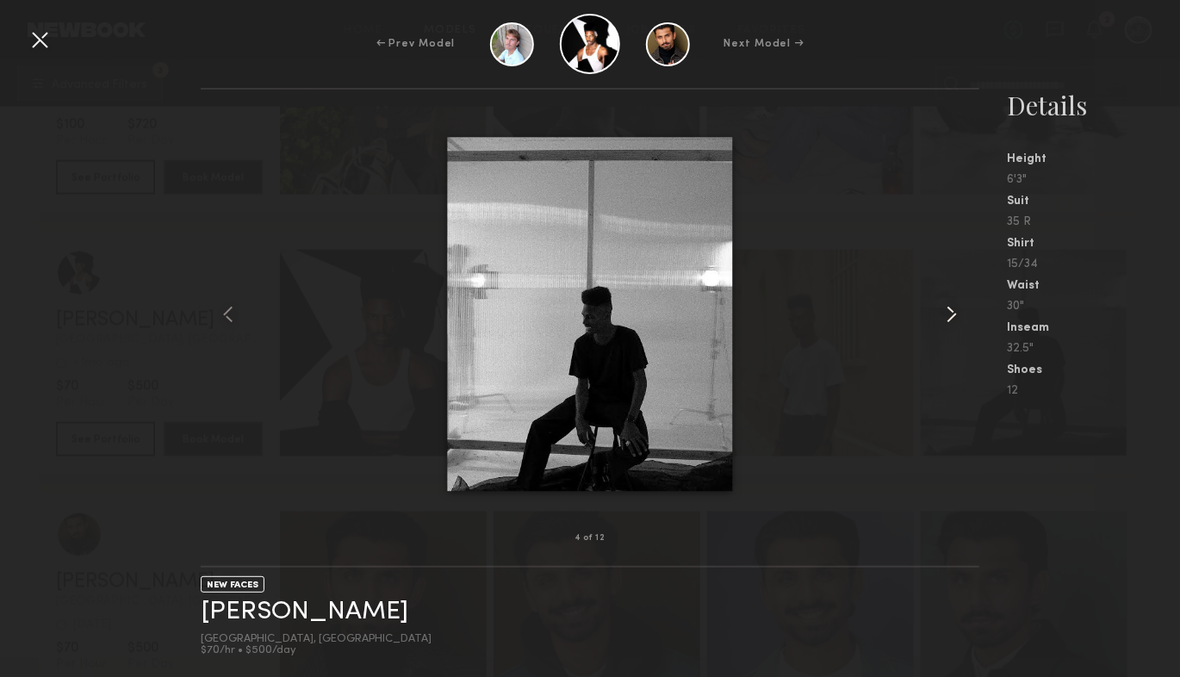
click at [952, 317] on common-icon at bounding box center [952, 315] width 28 height 28
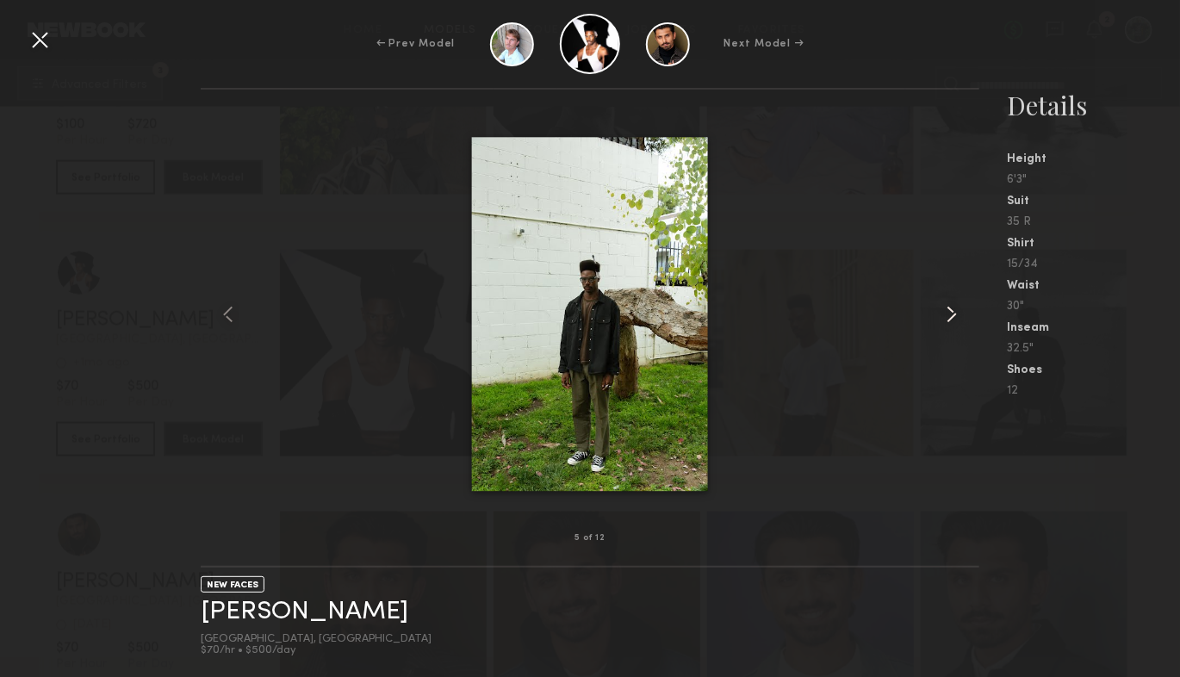
click at [952, 317] on common-icon at bounding box center [952, 315] width 28 height 28
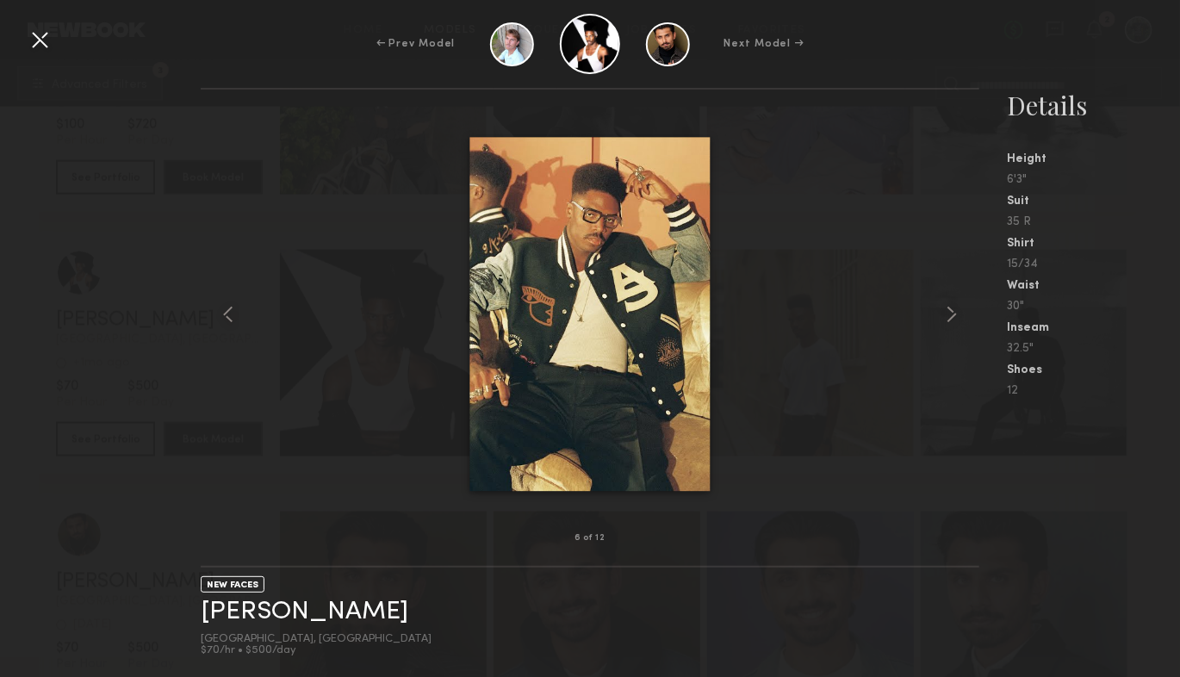
click at [39, 36] on div at bounding box center [40, 40] width 28 height 28
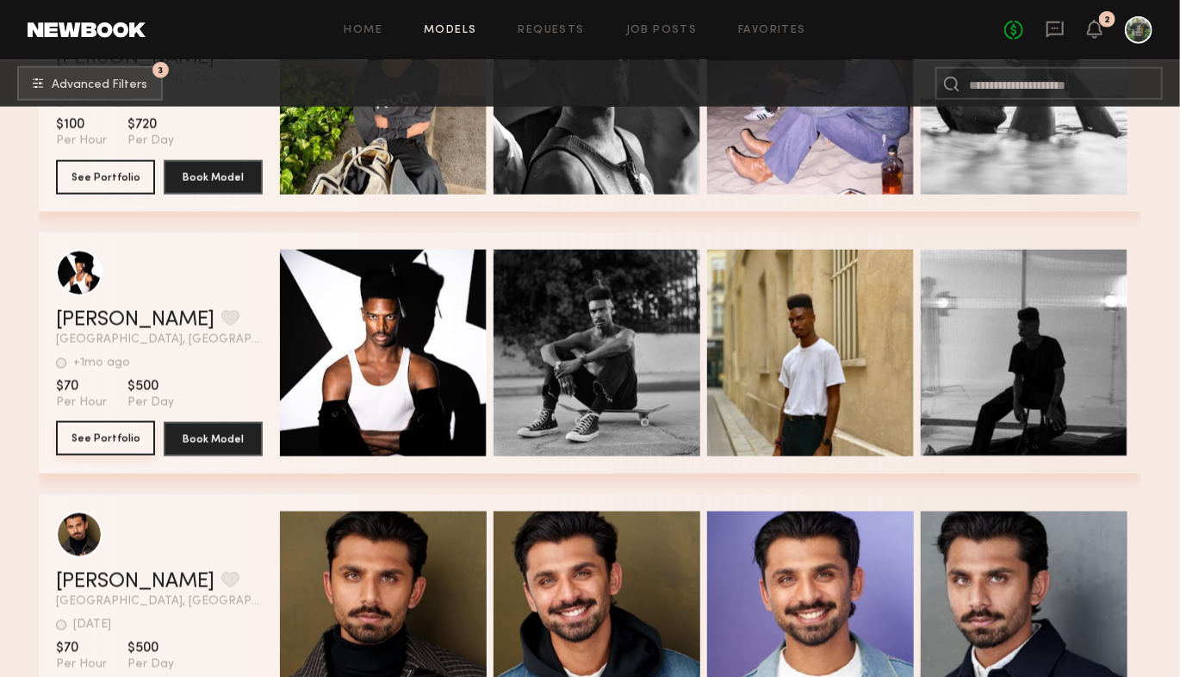
click at [131, 442] on button "See Portfolio" at bounding box center [105, 438] width 99 height 34
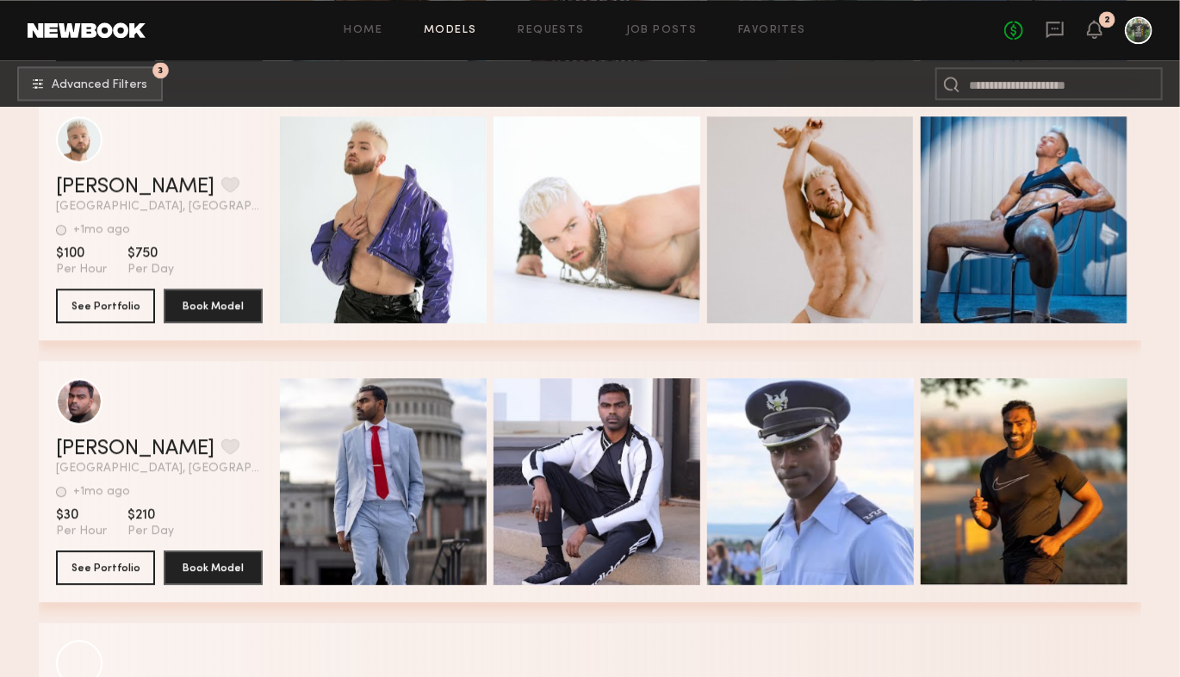
scroll to position [34329, 0]
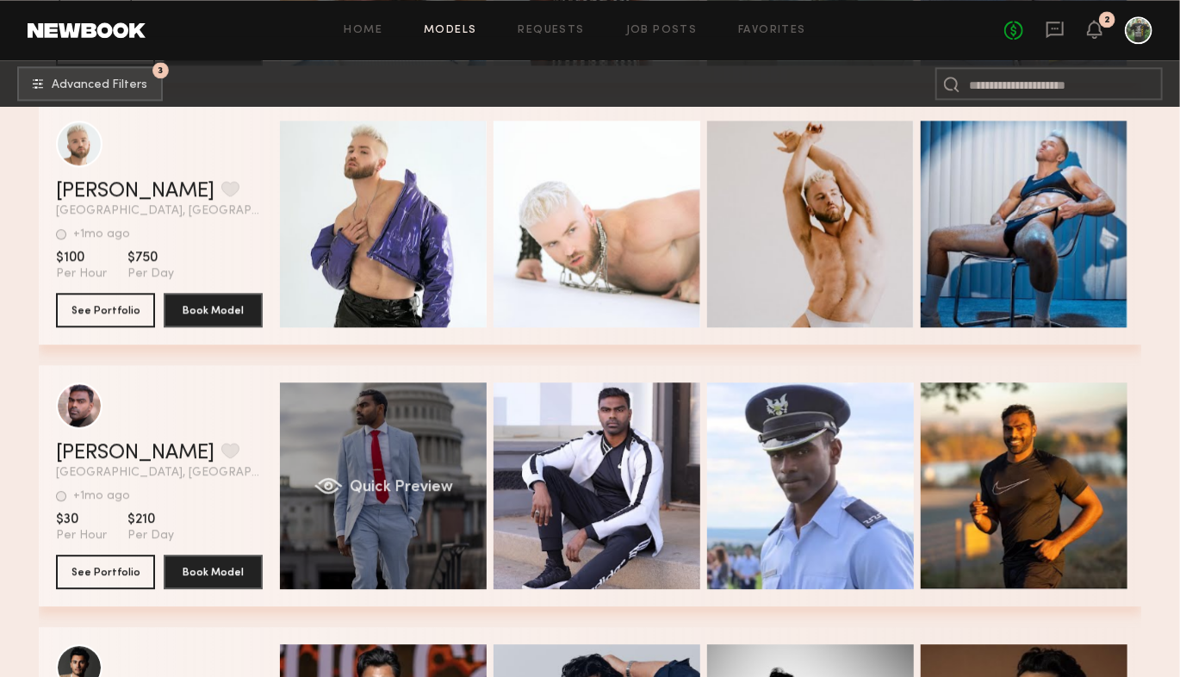
click at [385, 459] on div "Quick Preview" at bounding box center [383, 485] width 207 height 207
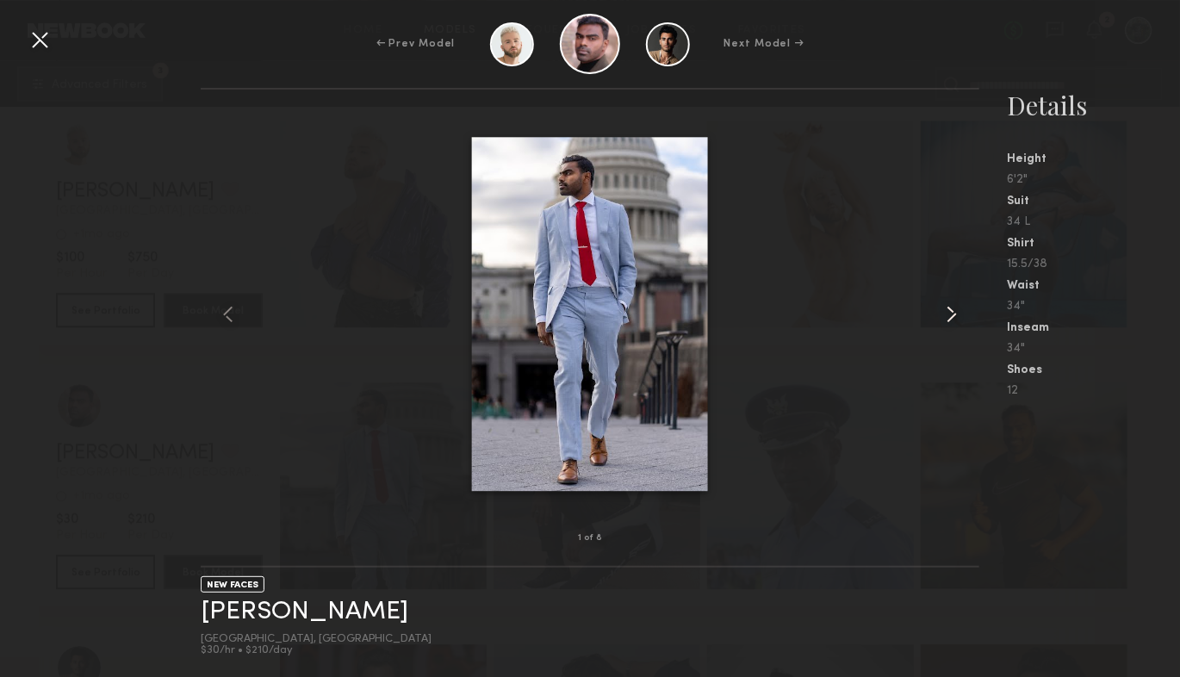
click at [948, 317] on common-icon at bounding box center [952, 315] width 28 height 28
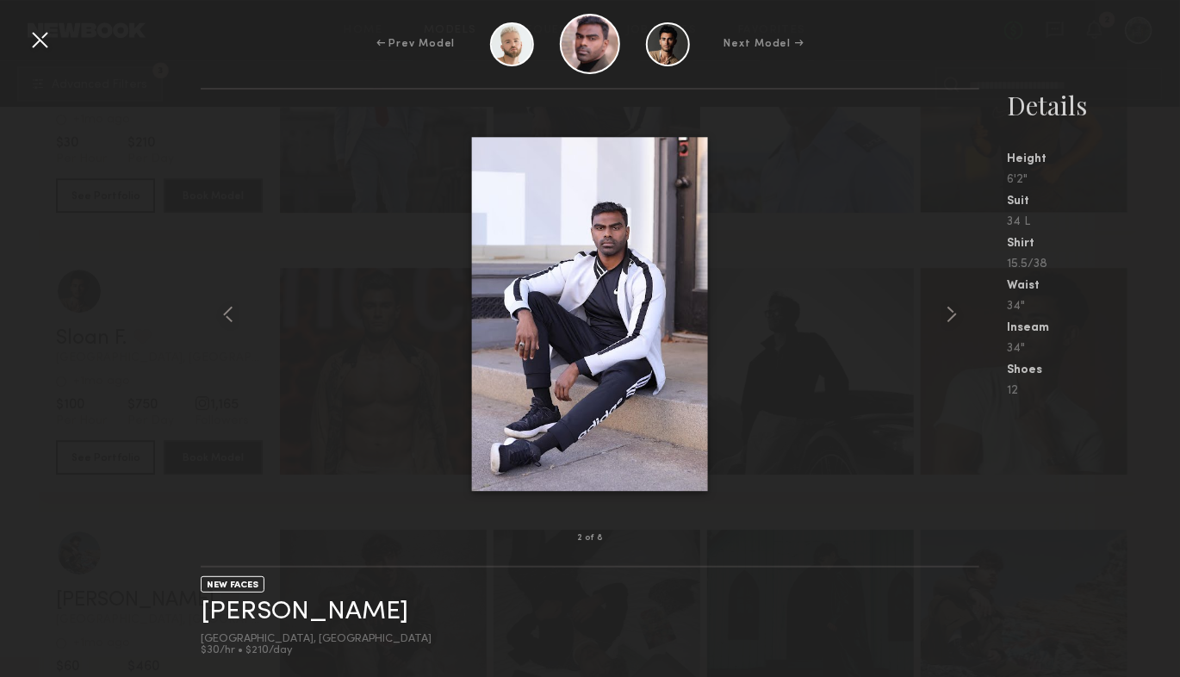
scroll to position [34706, 0]
click at [949, 317] on common-icon at bounding box center [952, 315] width 28 height 28
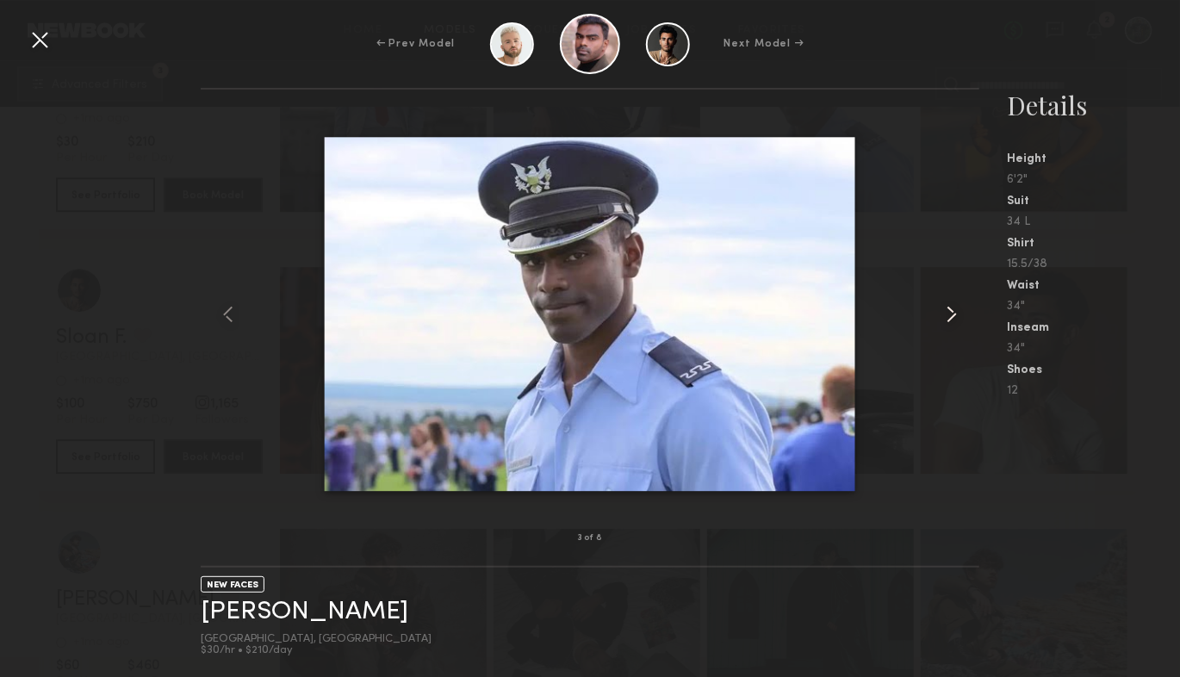
click at [949, 317] on common-icon at bounding box center [952, 315] width 28 height 28
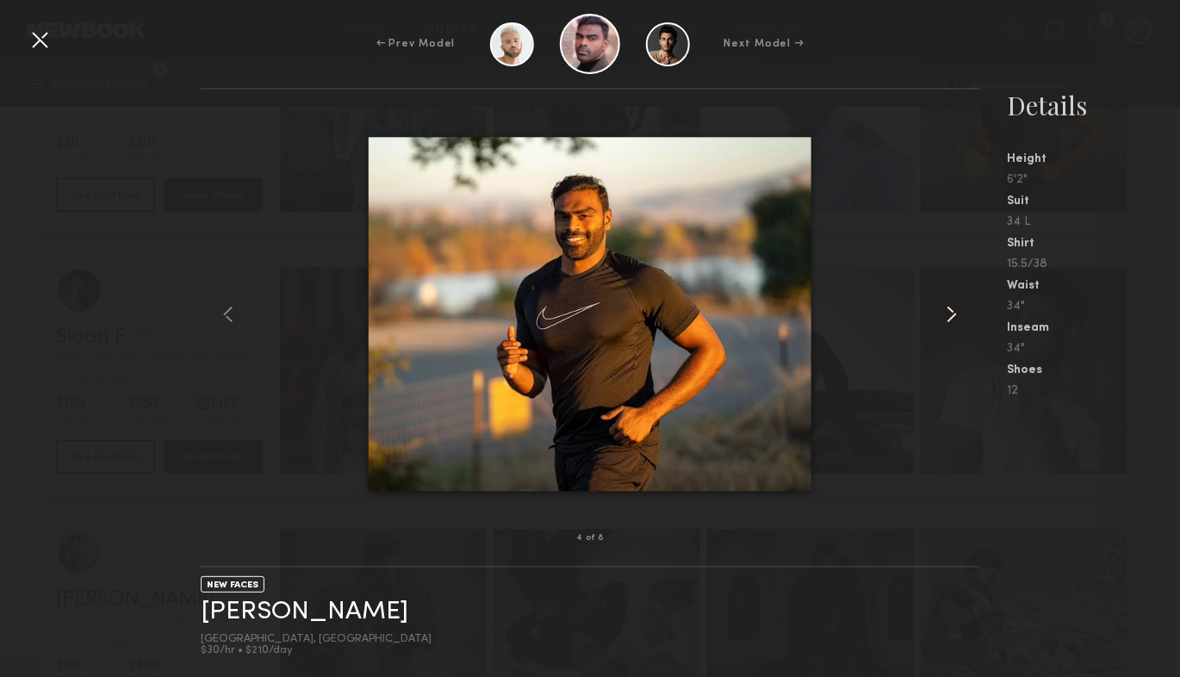
click at [949, 317] on common-icon at bounding box center [952, 315] width 28 height 28
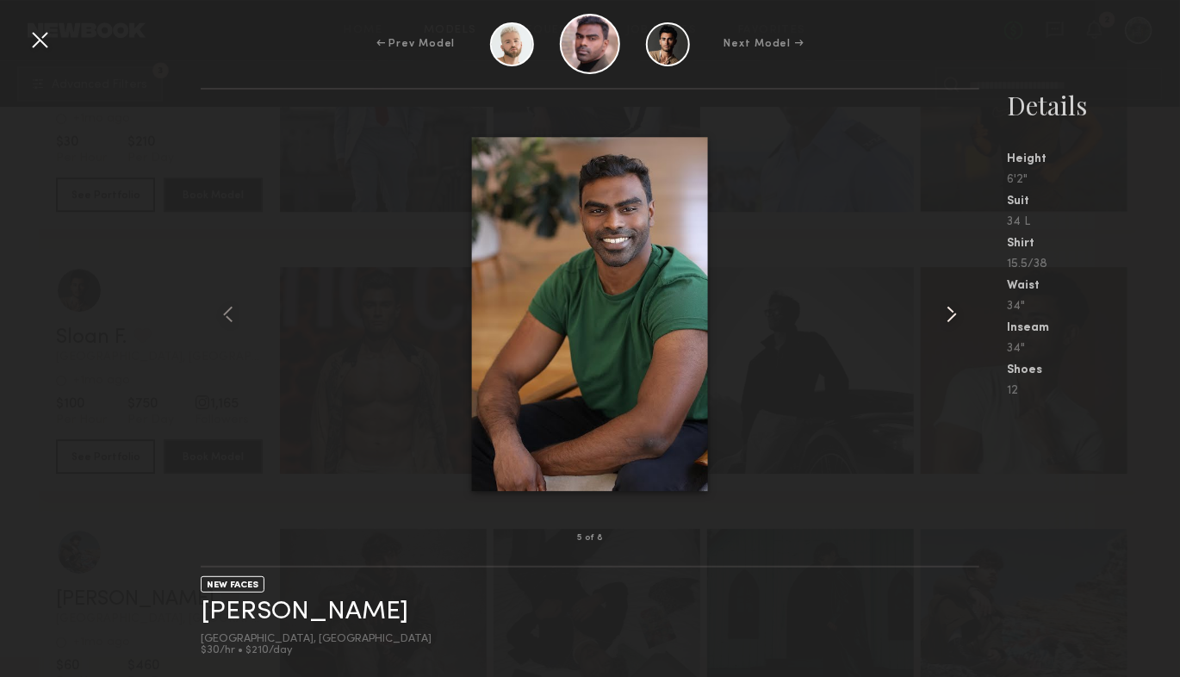
click at [952, 313] on common-icon at bounding box center [952, 315] width 28 height 28
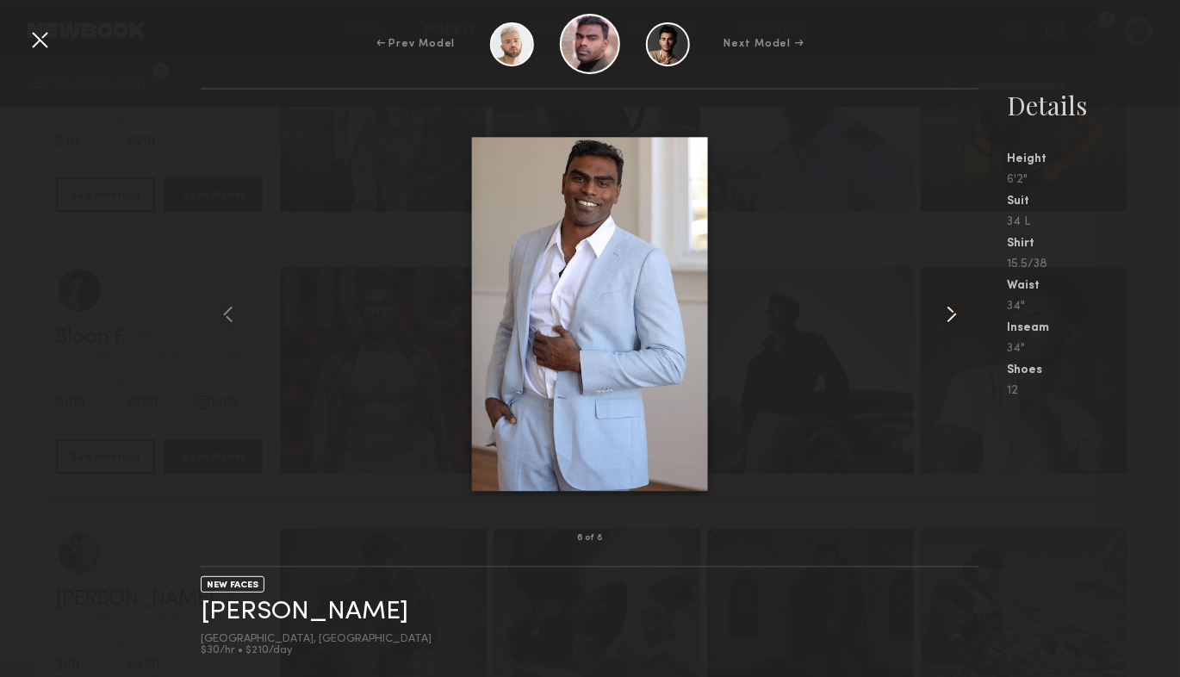
click at [952, 313] on common-icon at bounding box center [952, 315] width 28 height 28
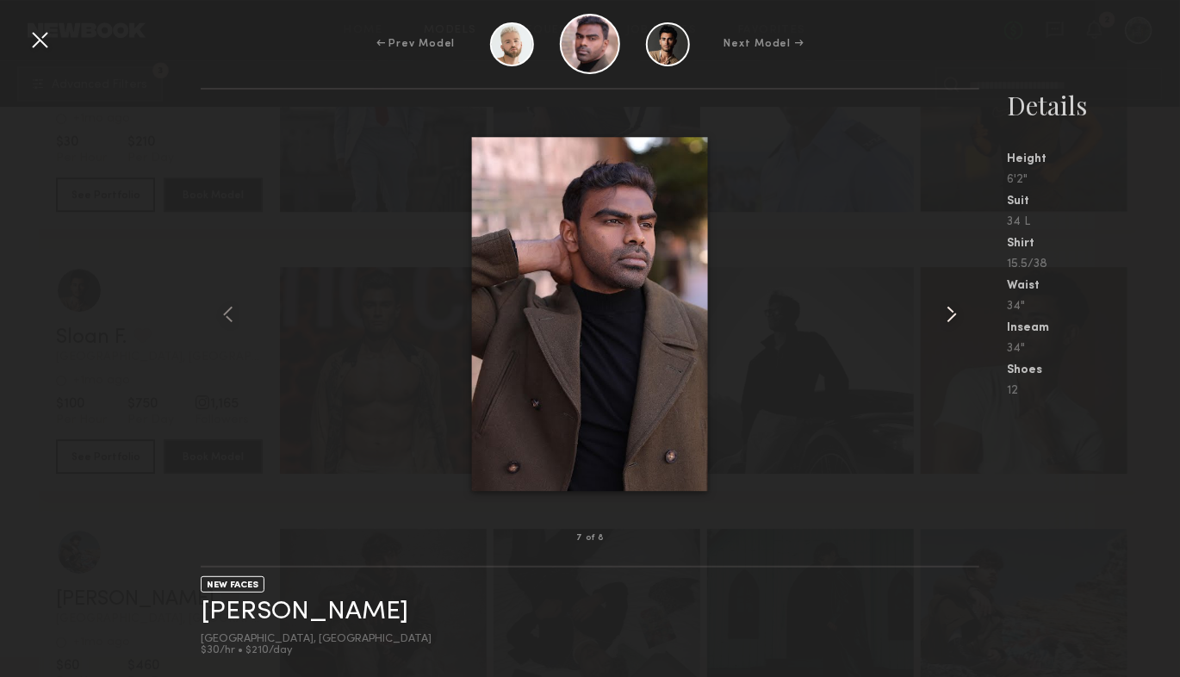
click at [952, 313] on common-icon at bounding box center [952, 315] width 28 height 28
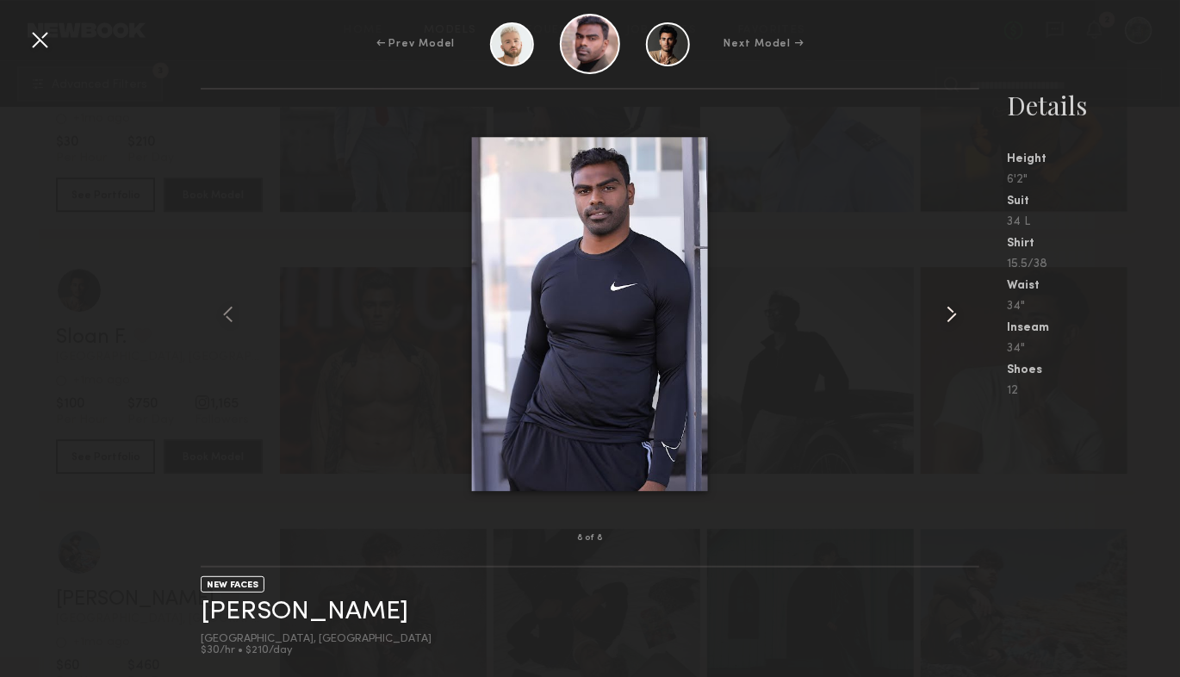
click at [952, 313] on common-icon at bounding box center [952, 315] width 28 height 28
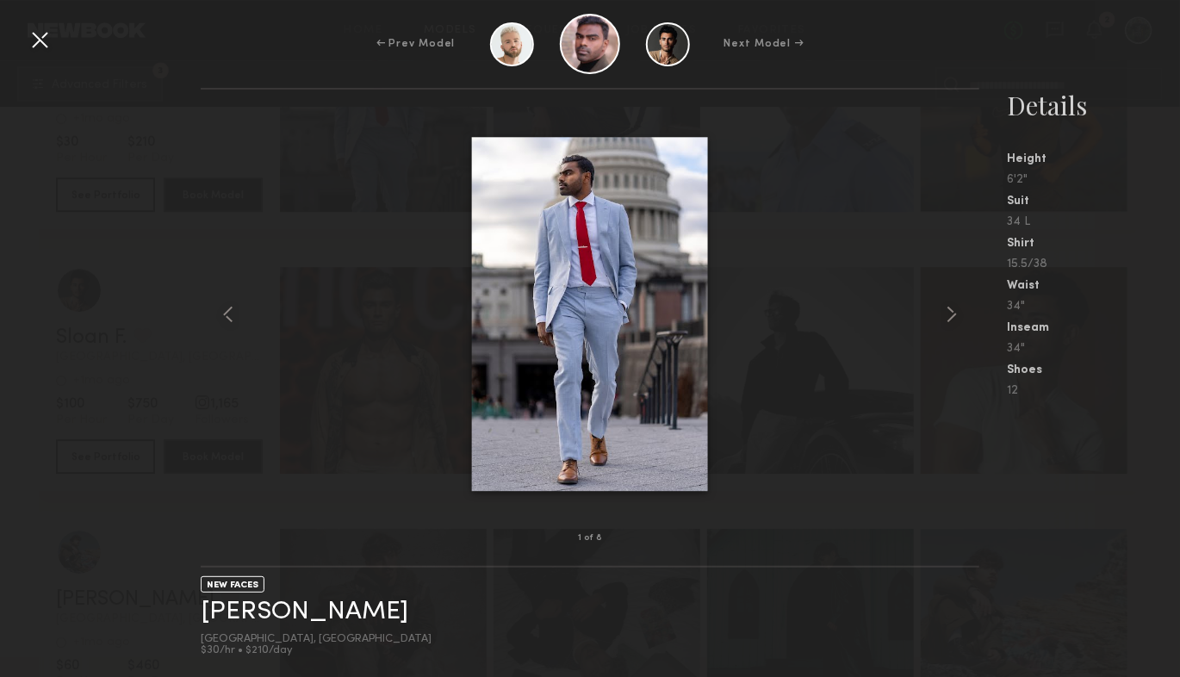
click at [47, 39] on div at bounding box center [40, 40] width 28 height 28
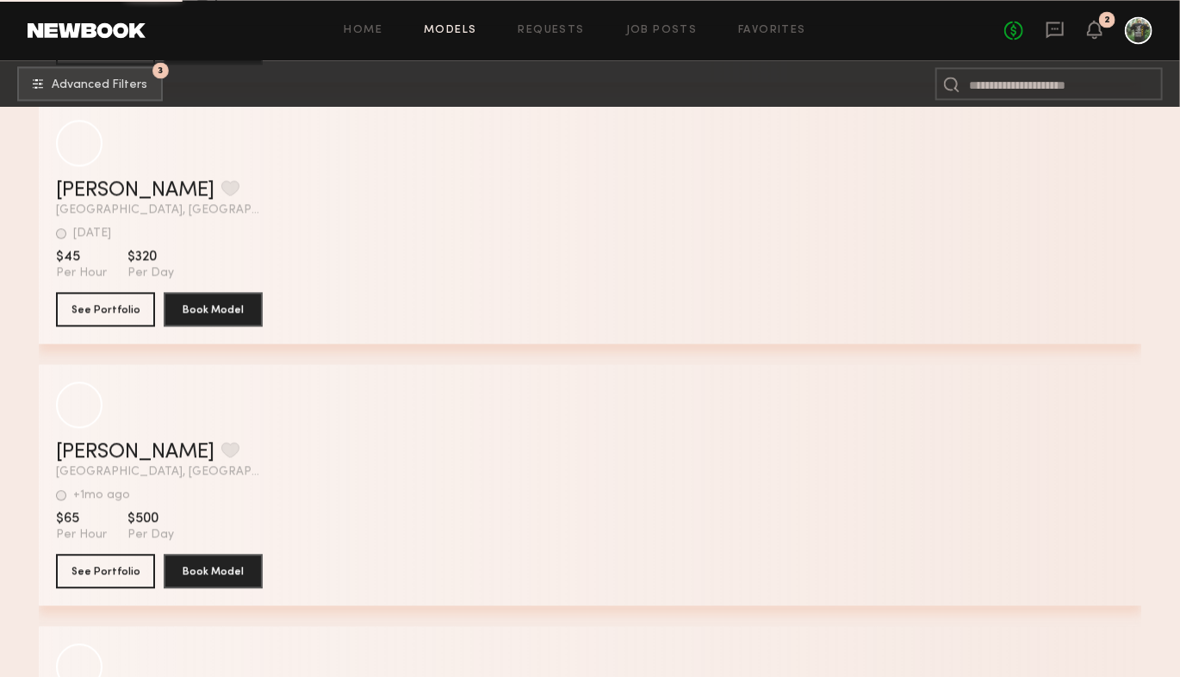
scroll to position [42928, 0]
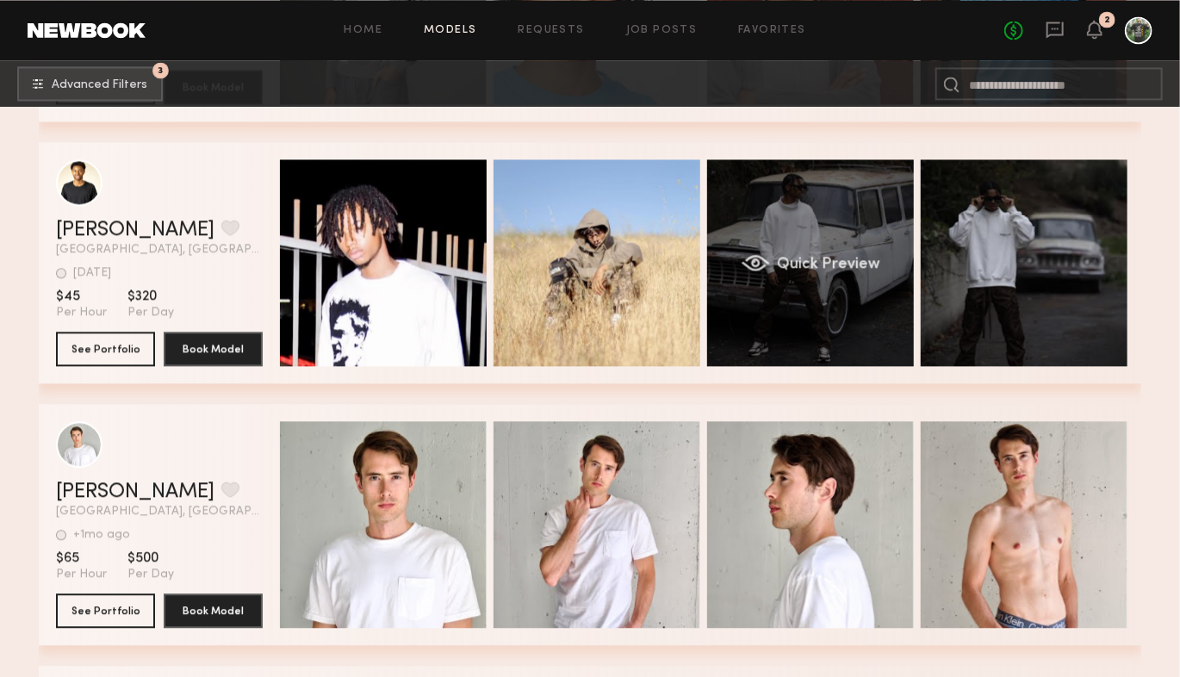
click at [836, 283] on div "Quick Preview" at bounding box center [810, 262] width 207 height 207
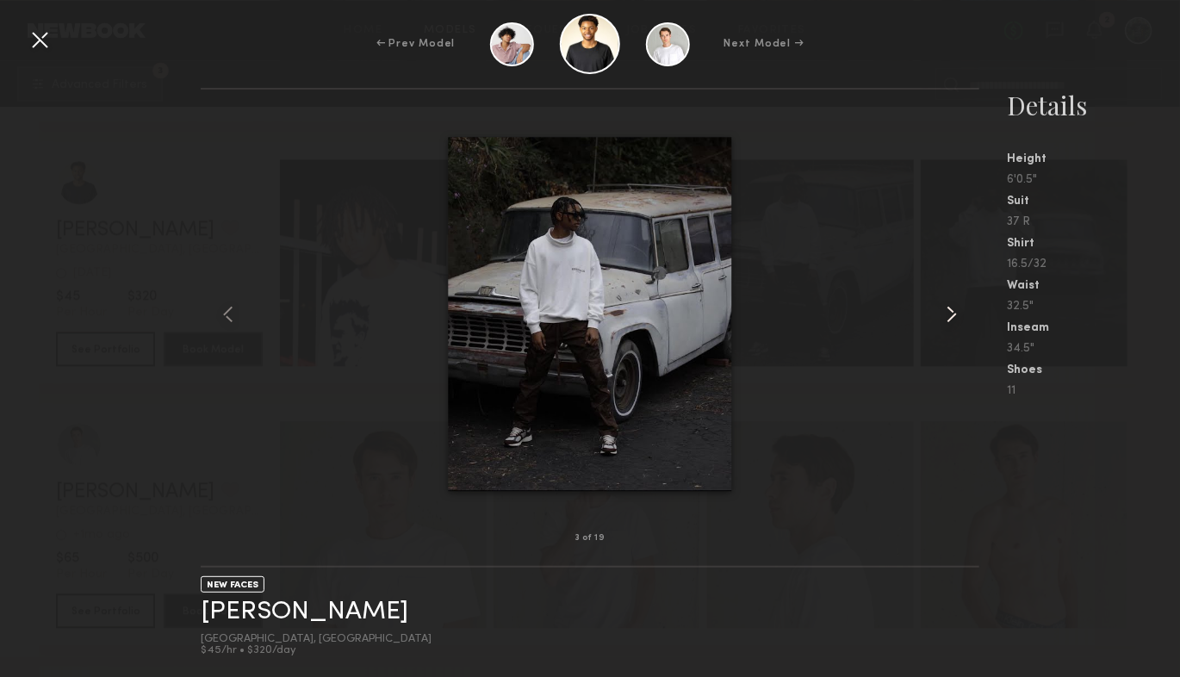
click at [948, 322] on common-icon at bounding box center [952, 315] width 28 height 28
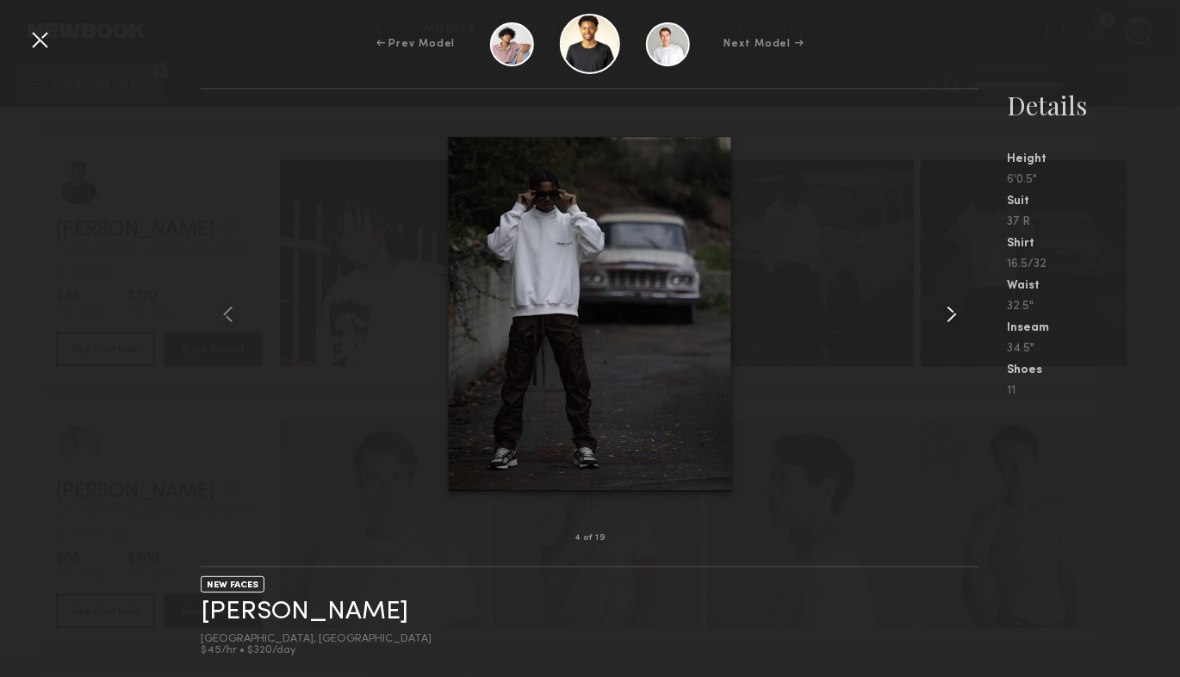
click at [948, 322] on common-icon at bounding box center [952, 315] width 28 height 28
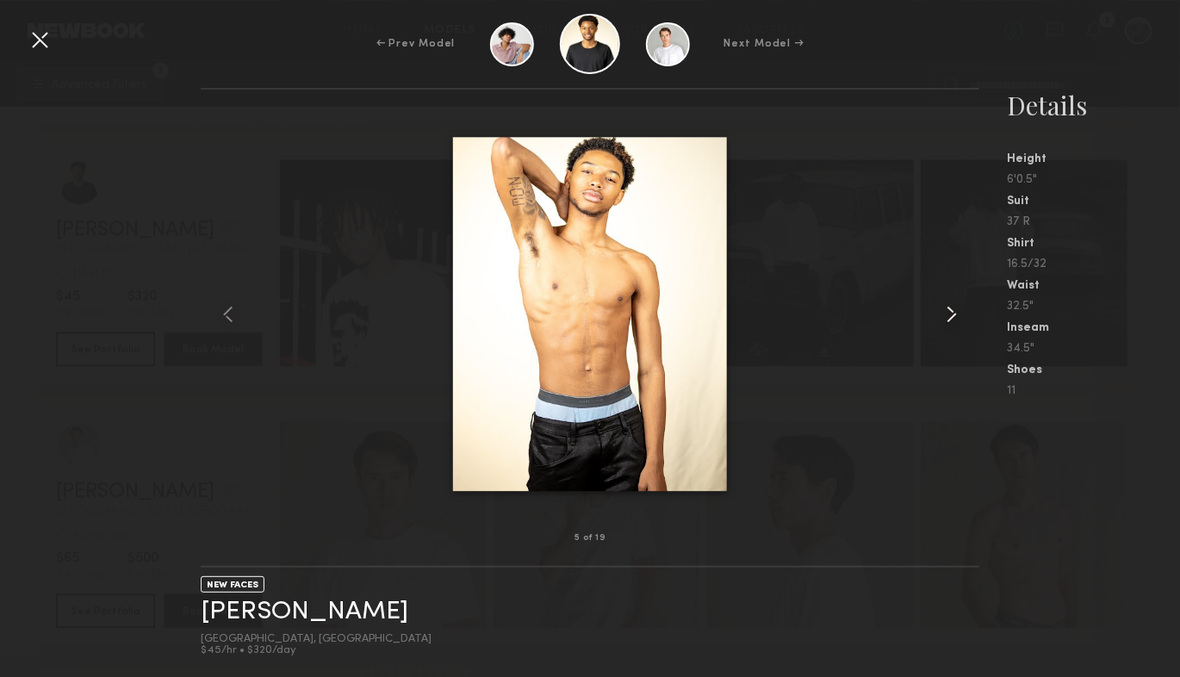
click at [948, 322] on common-icon at bounding box center [952, 315] width 28 height 28
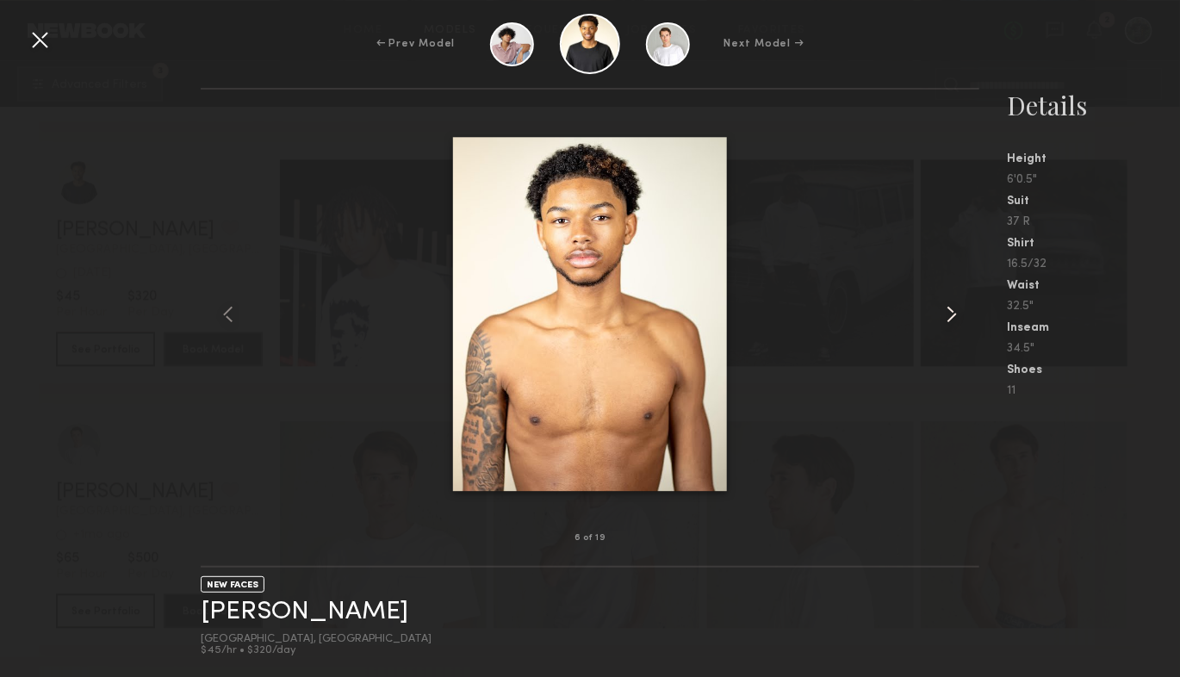
click at [948, 322] on common-icon at bounding box center [952, 315] width 28 height 28
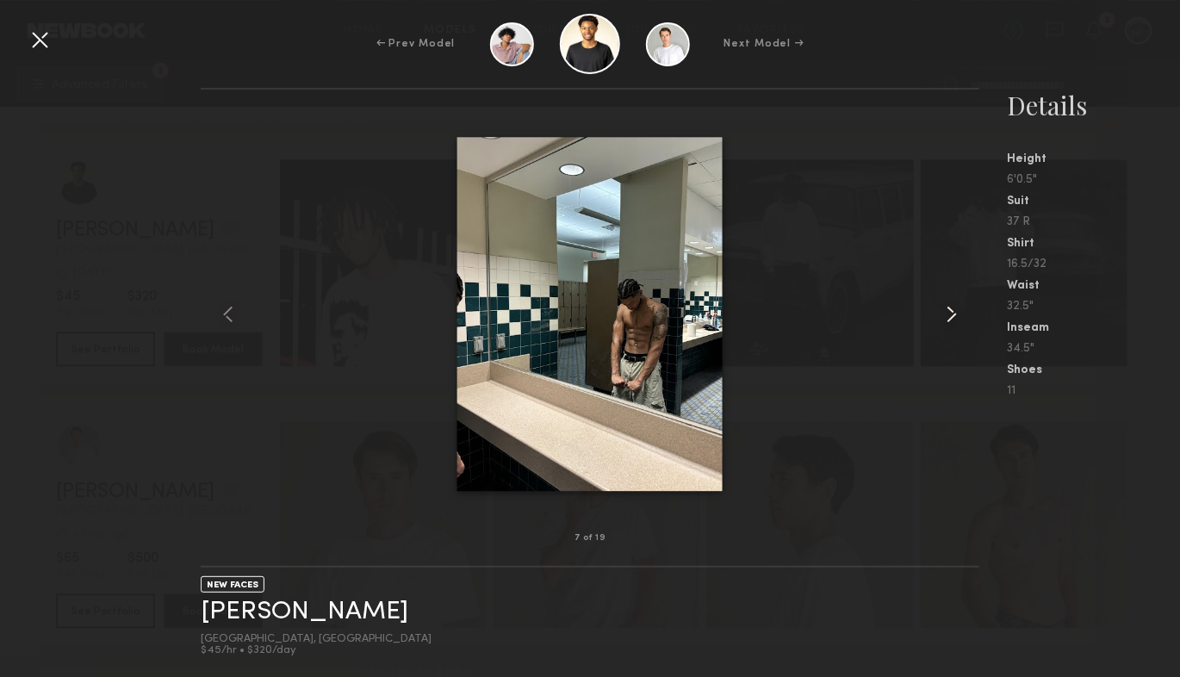
click at [948, 322] on common-icon at bounding box center [952, 315] width 28 height 28
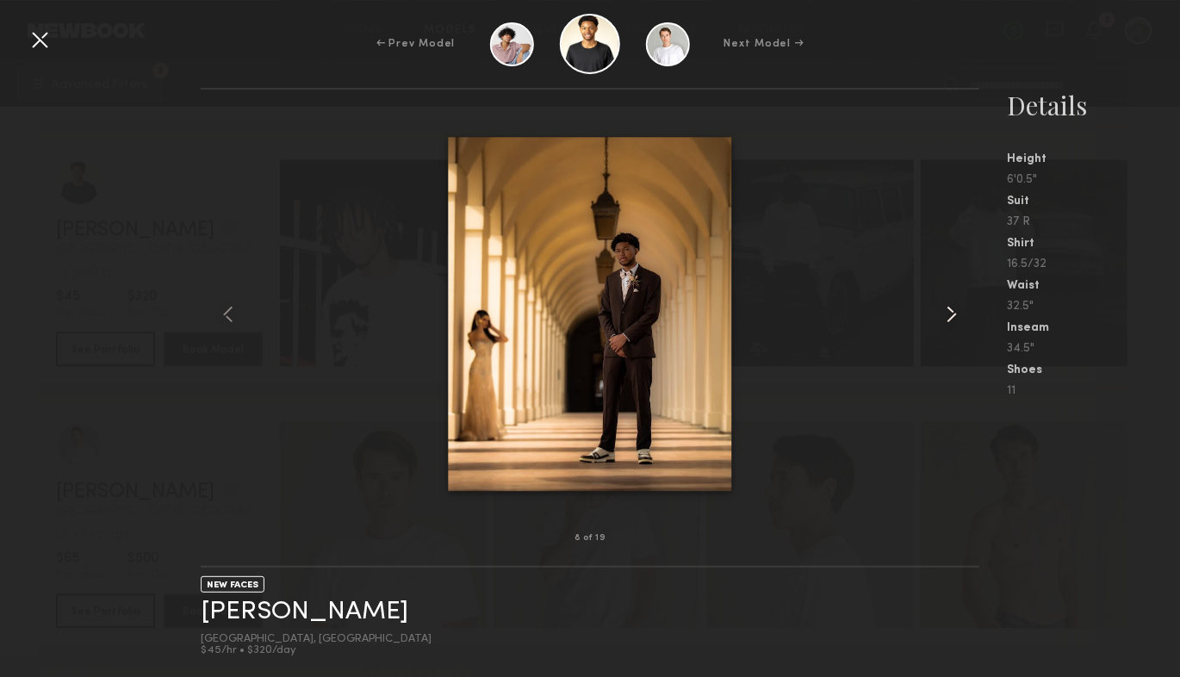
click at [948, 322] on common-icon at bounding box center [952, 315] width 28 height 28
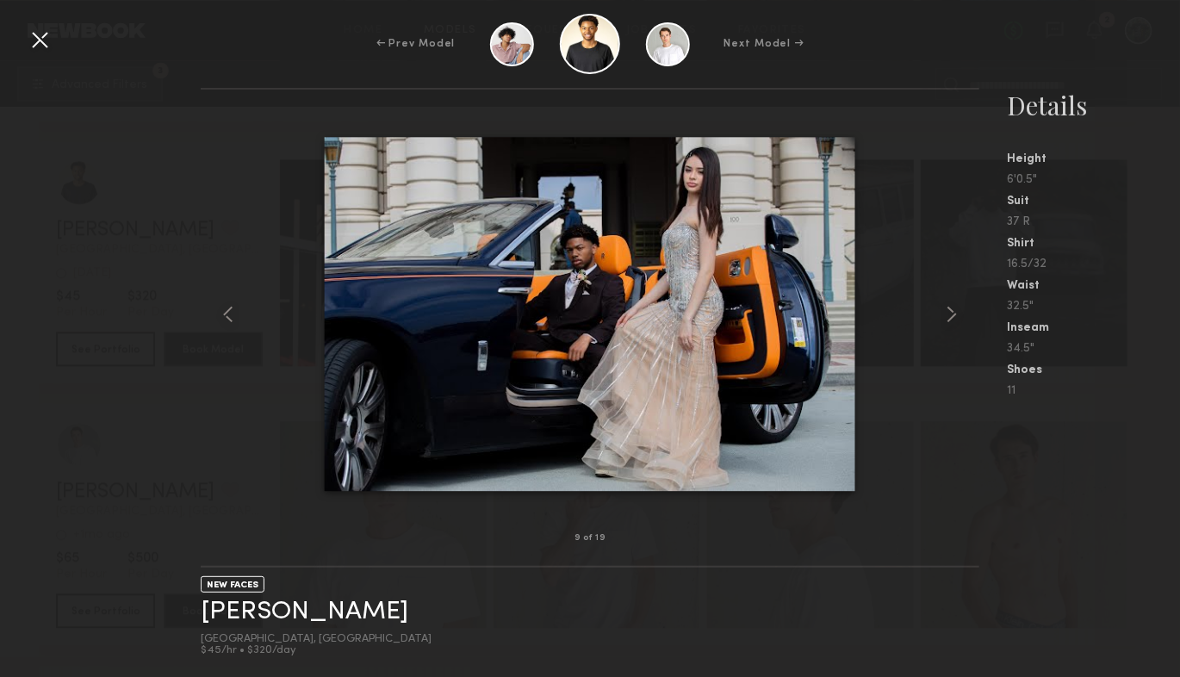
click at [31, 33] on div at bounding box center [40, 40] width 28 height 28
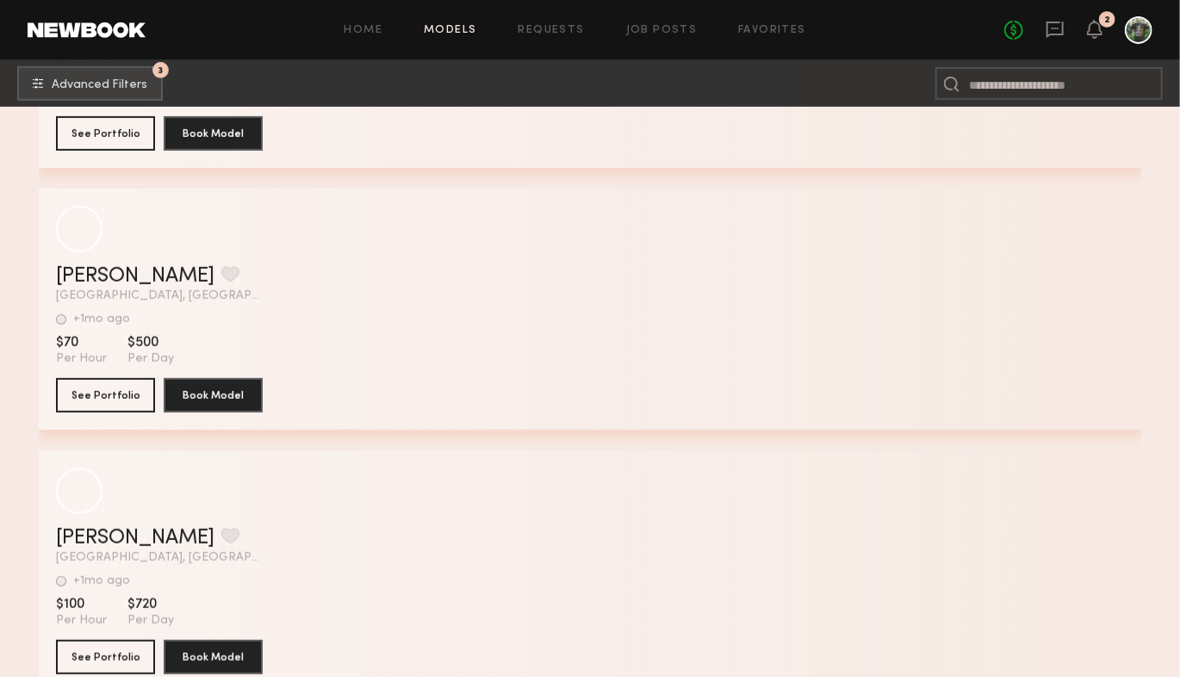
scroll to position [50141, 0]
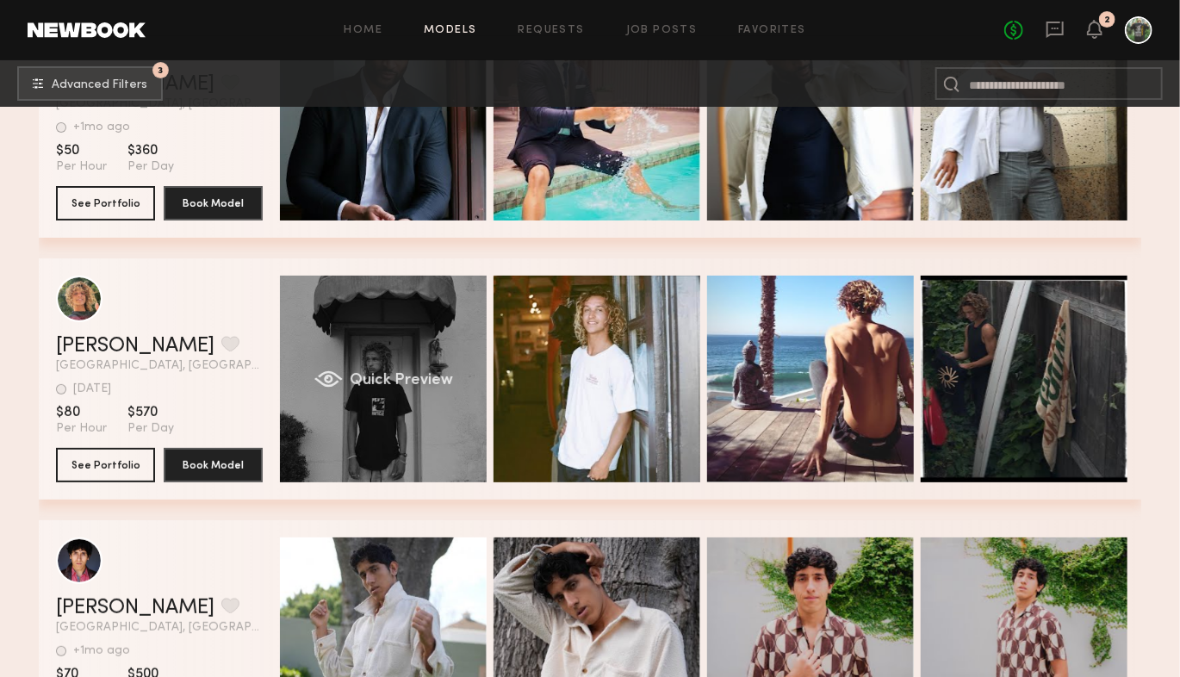
click at [416, 397] on div "Quick Preview" at bounding box center [383, 379] width 207 height 207
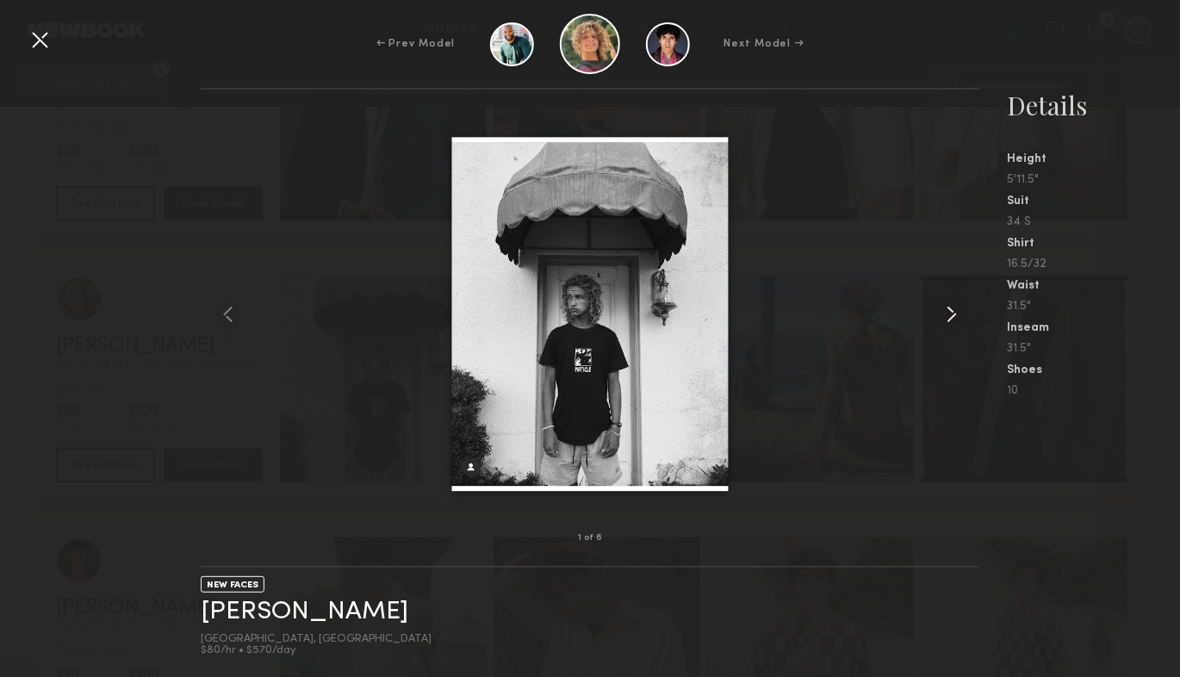
click at [947, 314] on common-icon at bounding box center [952, 315] width 28 height 28
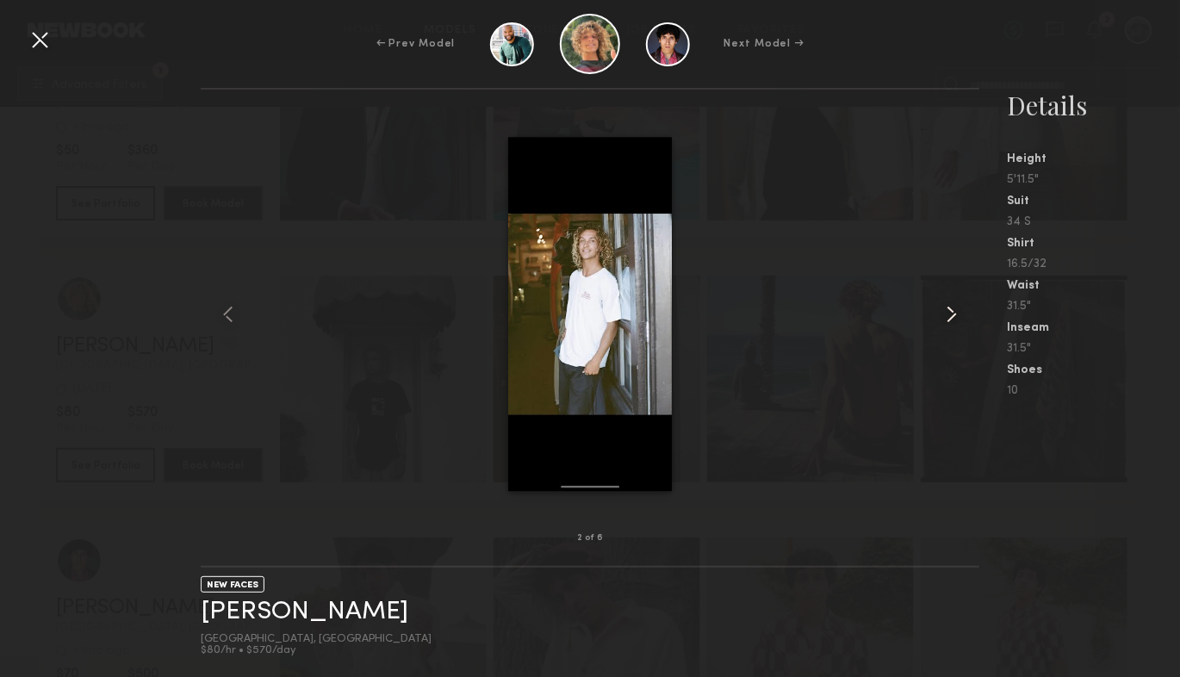
click at [947, 314] on common-icon at bounding box center [952, 315] width 28 height 28
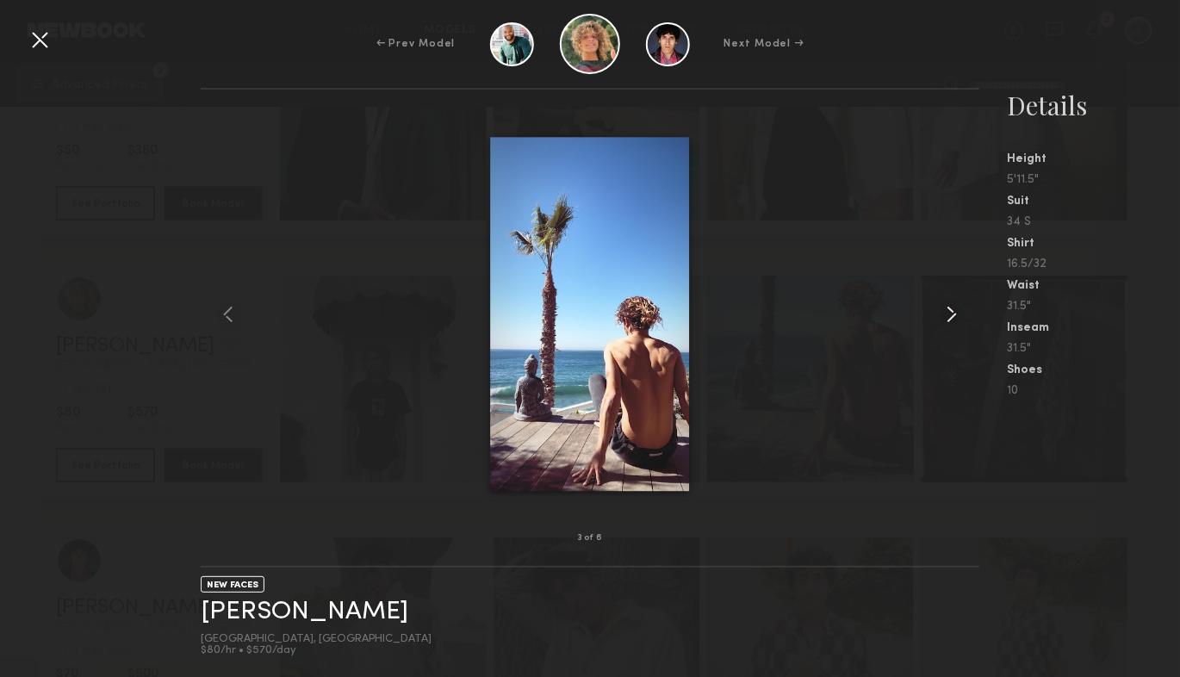
click at [947, 314] on common-icon at bounding box center [952, 315] width 28 height 28
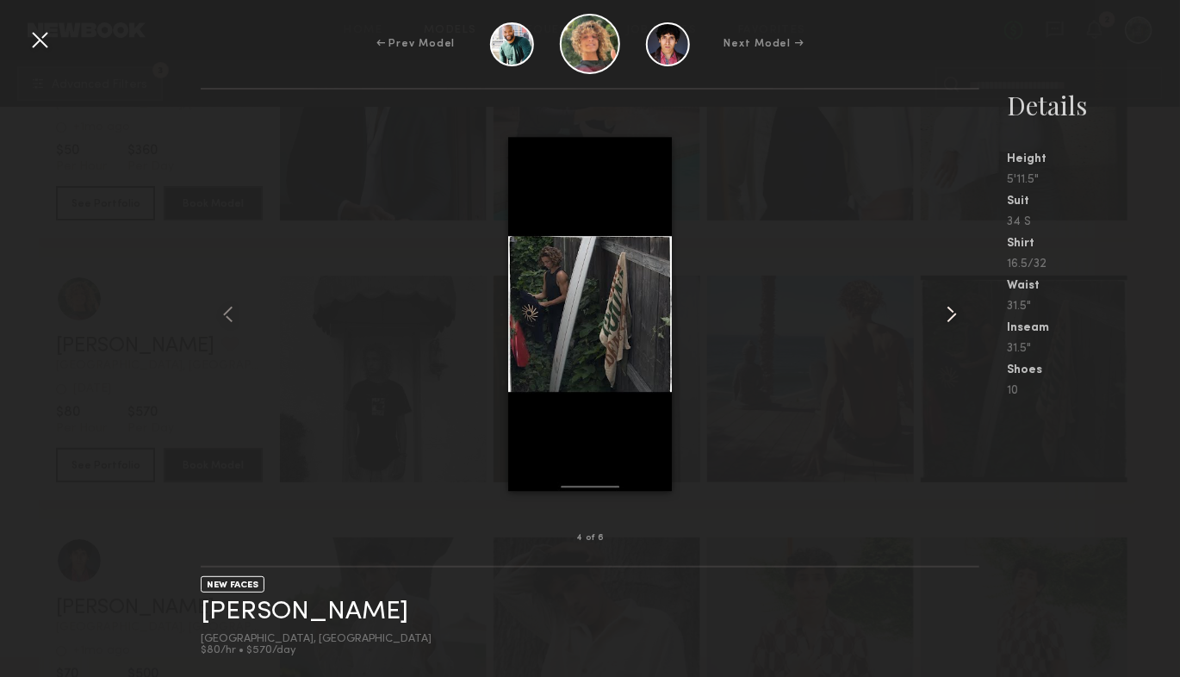
click at [947, 314] on common-icon at bounding box center [952, 315] width 28 height 28
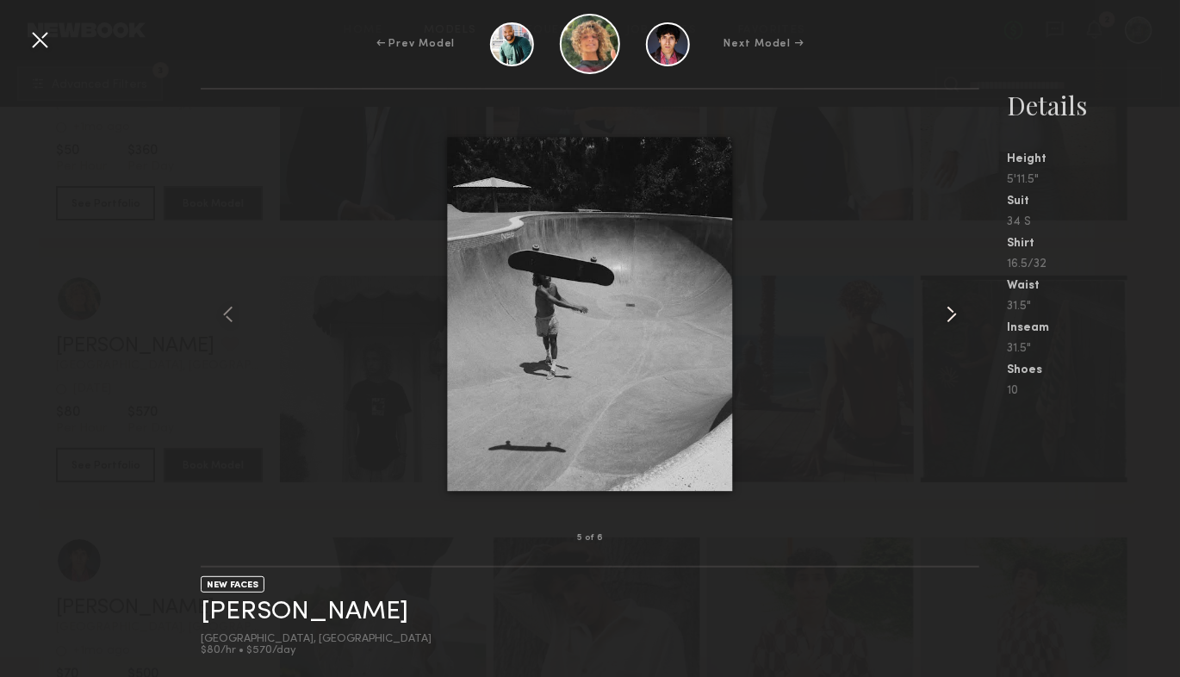
click at [947, 314] on common-icon at bounding box center [952, 315] width 28 height 28
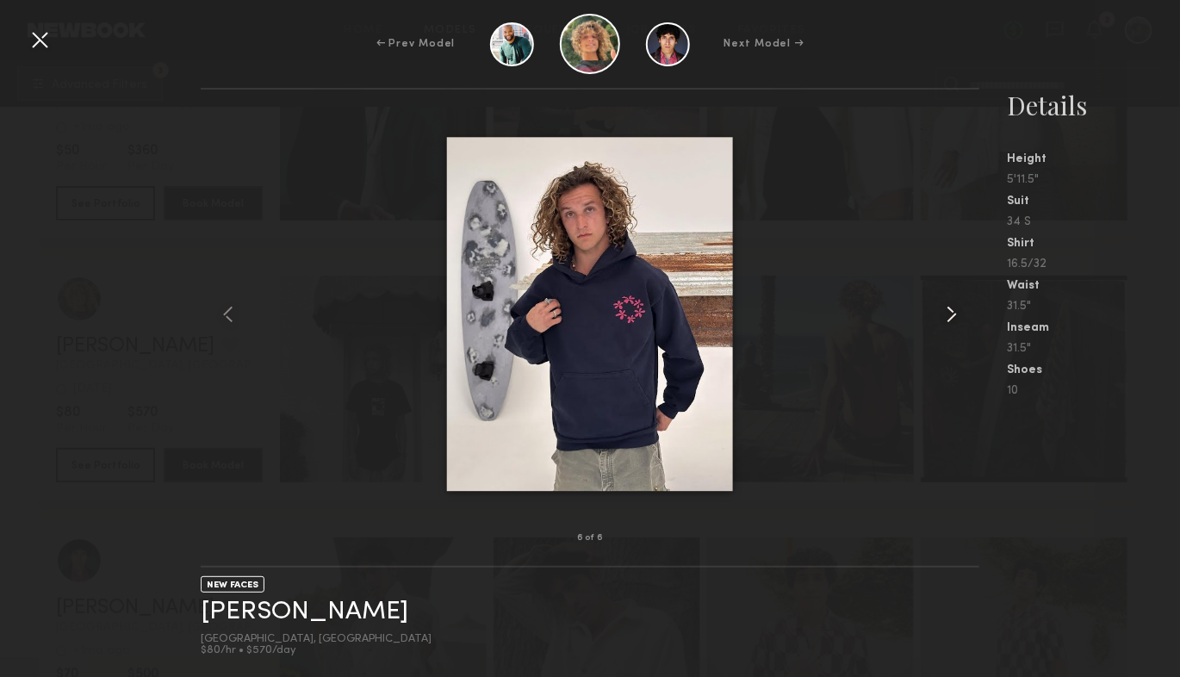
click at [947, 314] on common-icon at bounding box center [952, 315] width 28 height 28
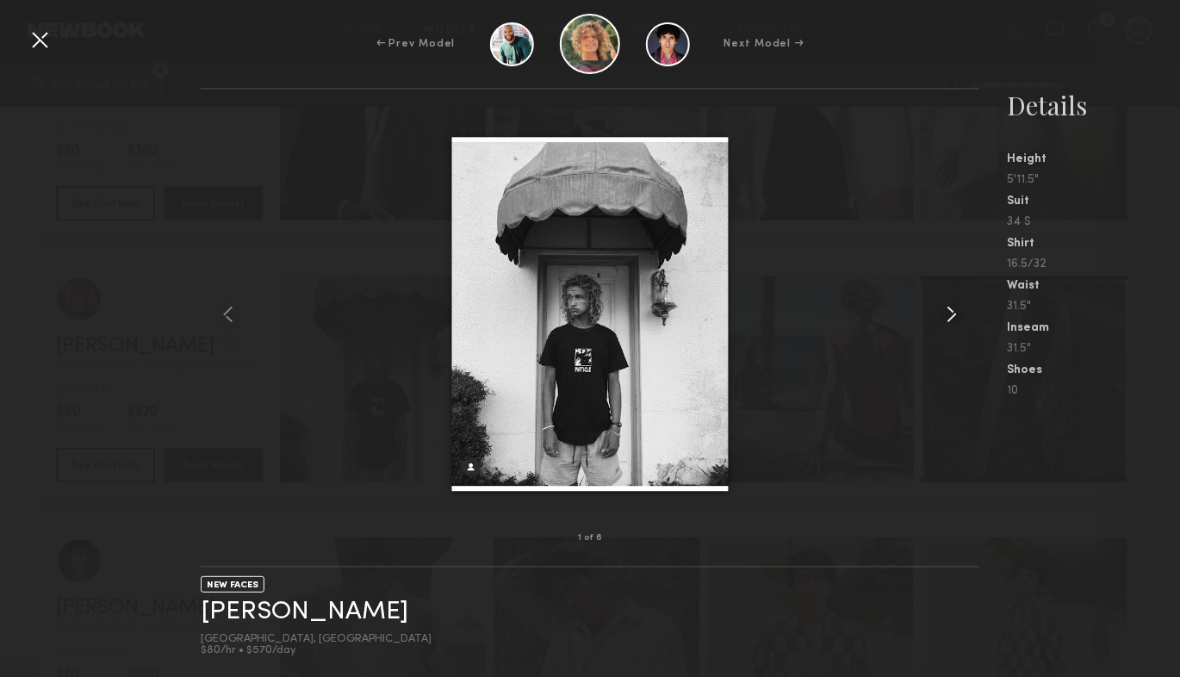
scroll to position [50142, 0]
click at [947, 314] on common-icon at bounding box center [952, 315] width 28 height 28
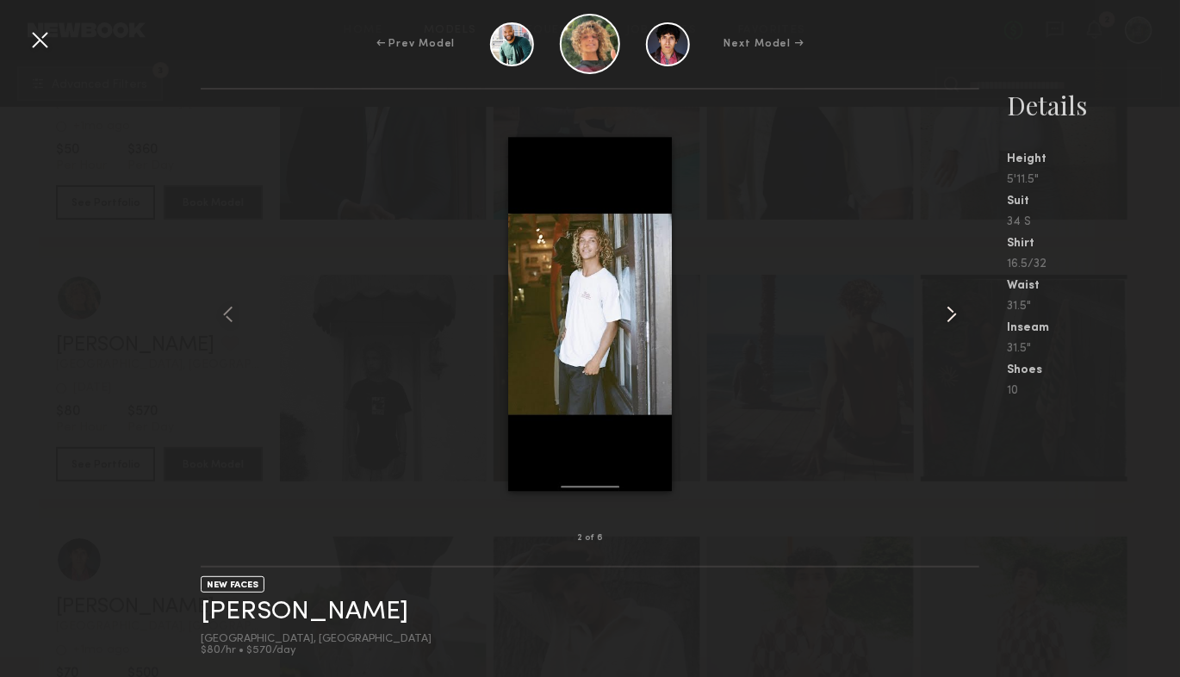
click at [947, 314] on common-icon at bounding box center [952, 315] width 28 height 28
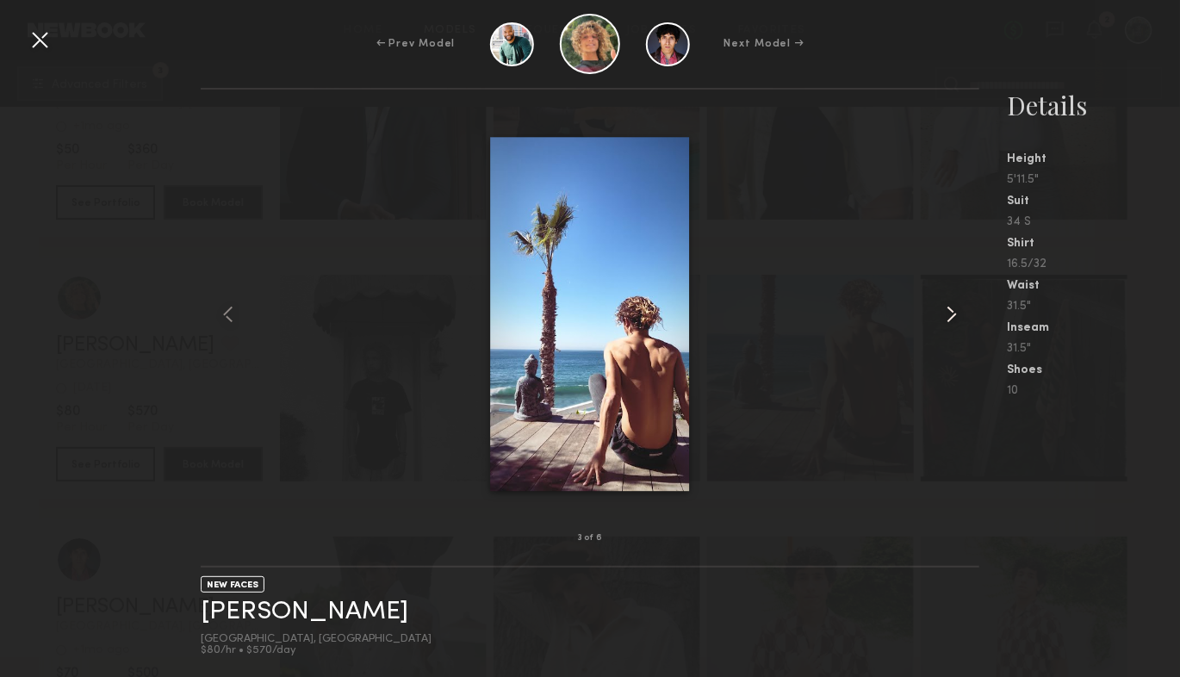
click at [947, 314] on common-icon at bounding box center [952, 315] width 28 height 28
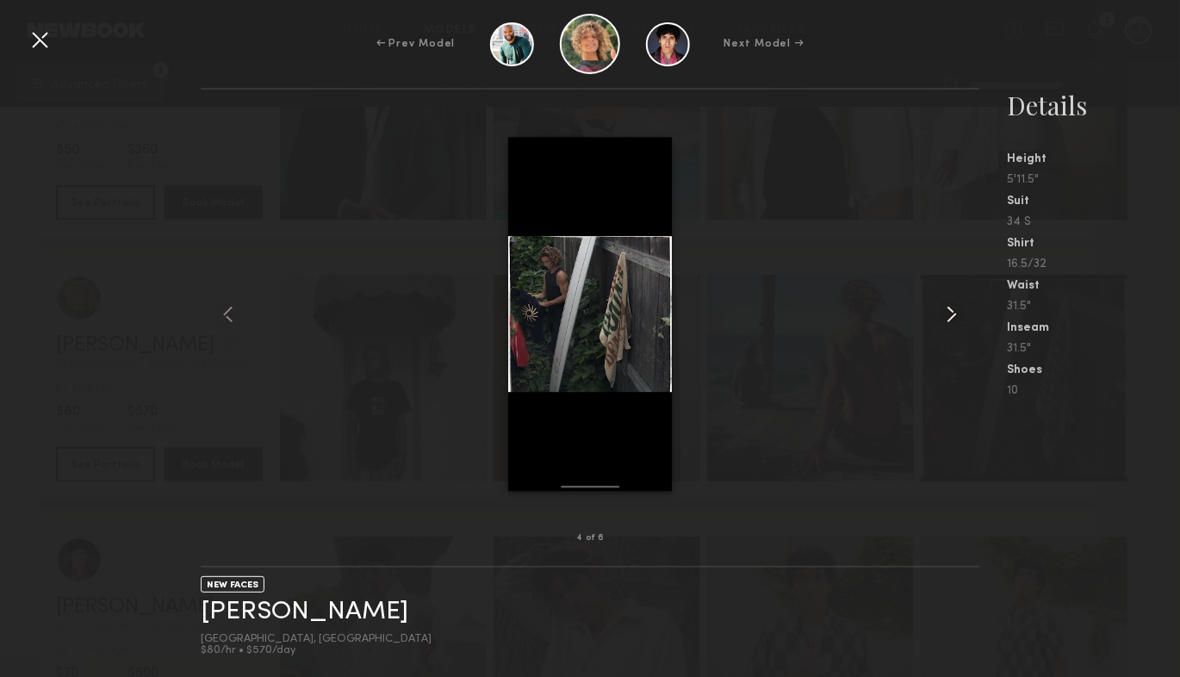
click at [947, 314] on common-icon at bounding box center [952, 315] width 28 height 28
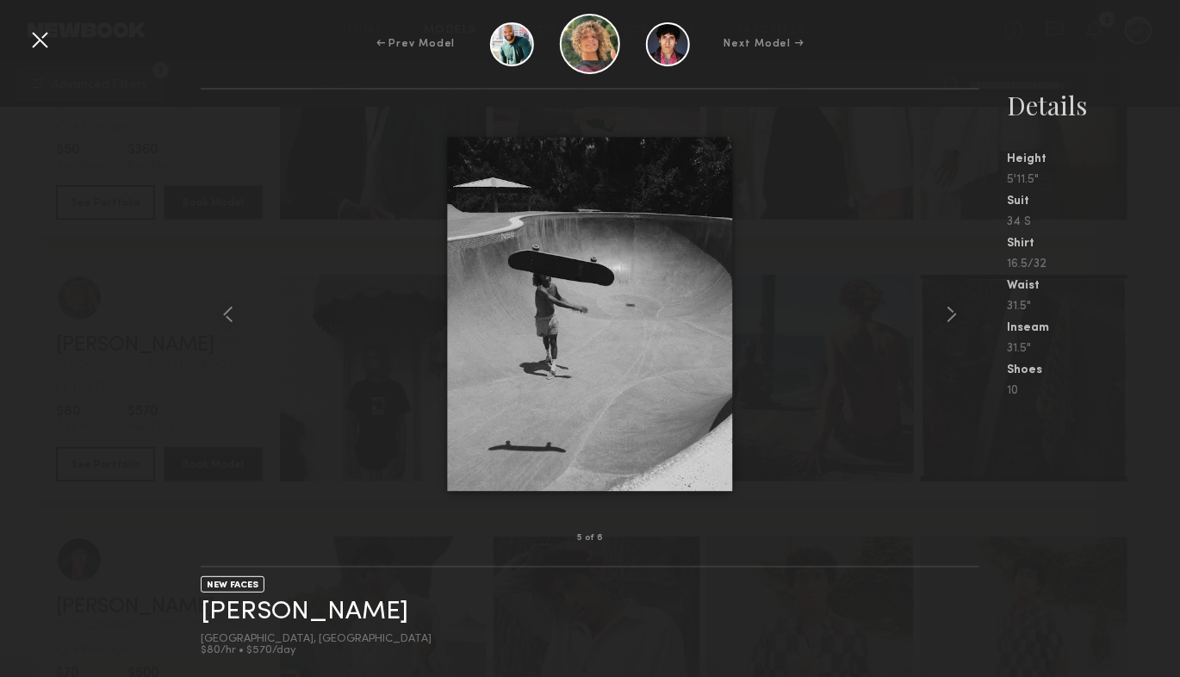
click at [47, 43] on div at bounding box center [40, 40] width 28 height 28
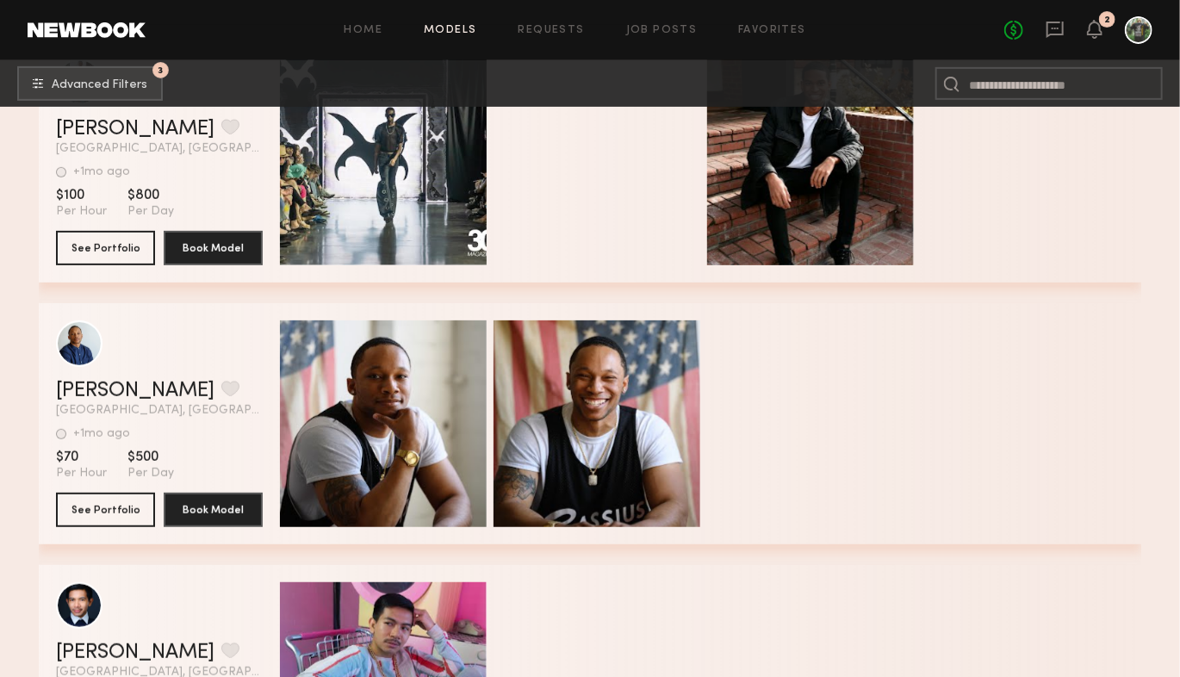
scroll to position [71123, 0]
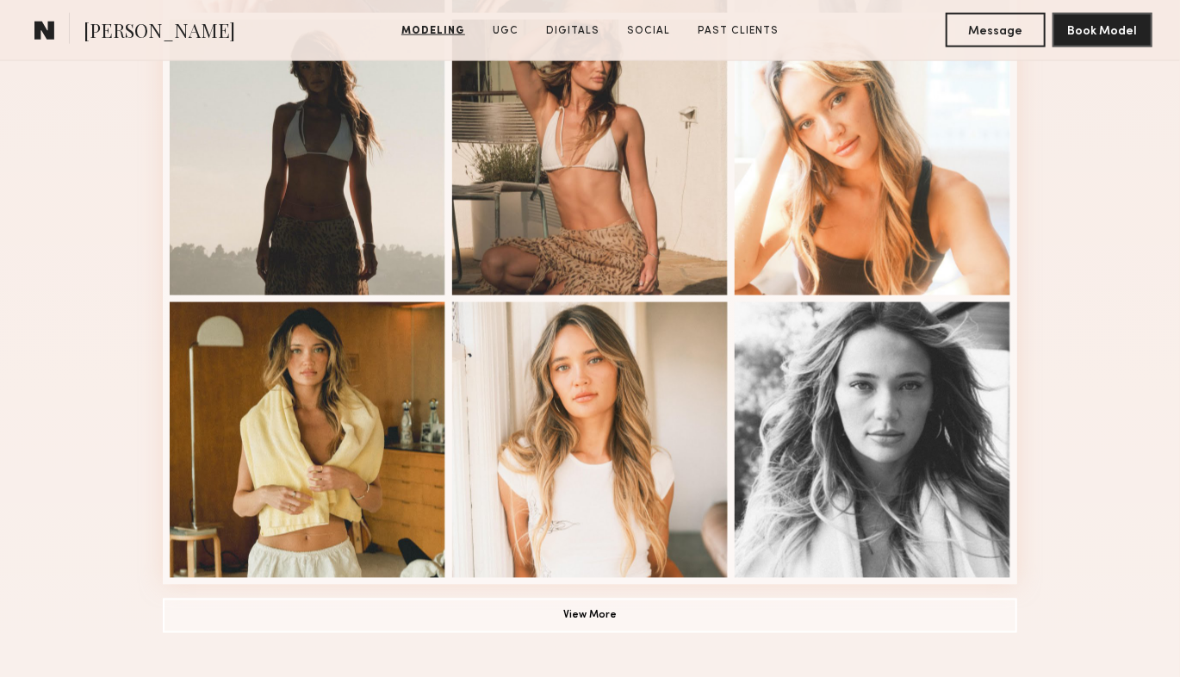
scroll to position [1064, 0]
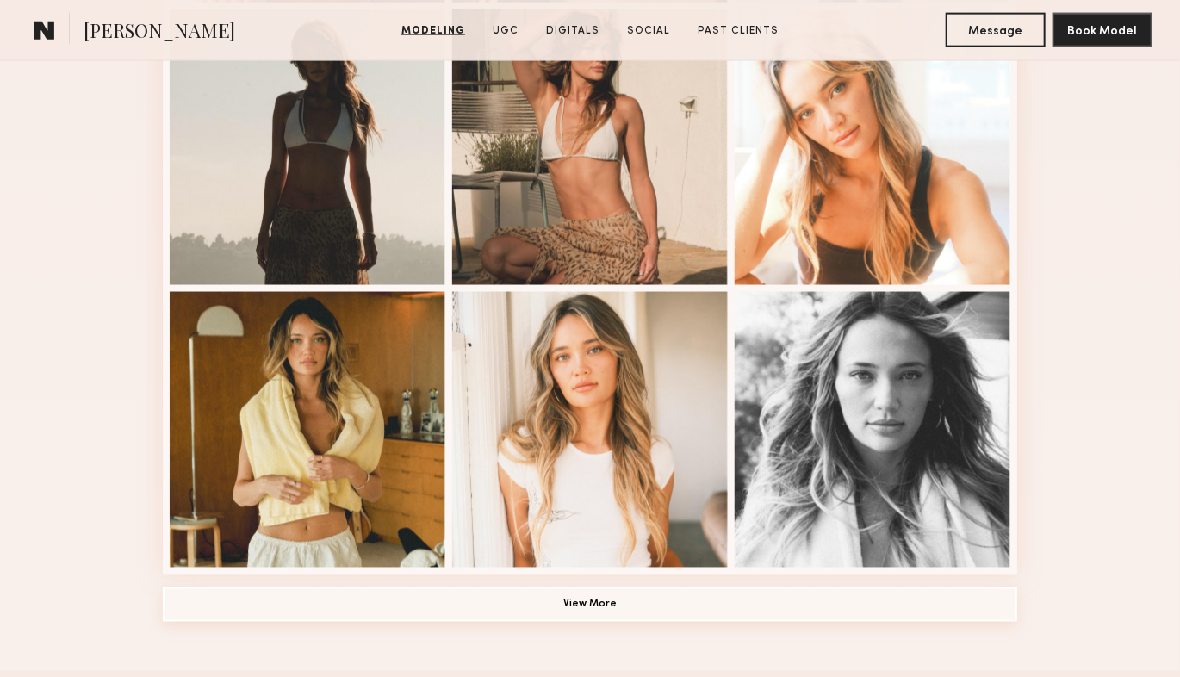
drag, startPoint x: 600, startPoint y: 604, endPoint x: 611, endPoint y: 589, distance: 19.1
click at [601, 604] on button "View More" at bounding box center [590, 604] width 854 height 34
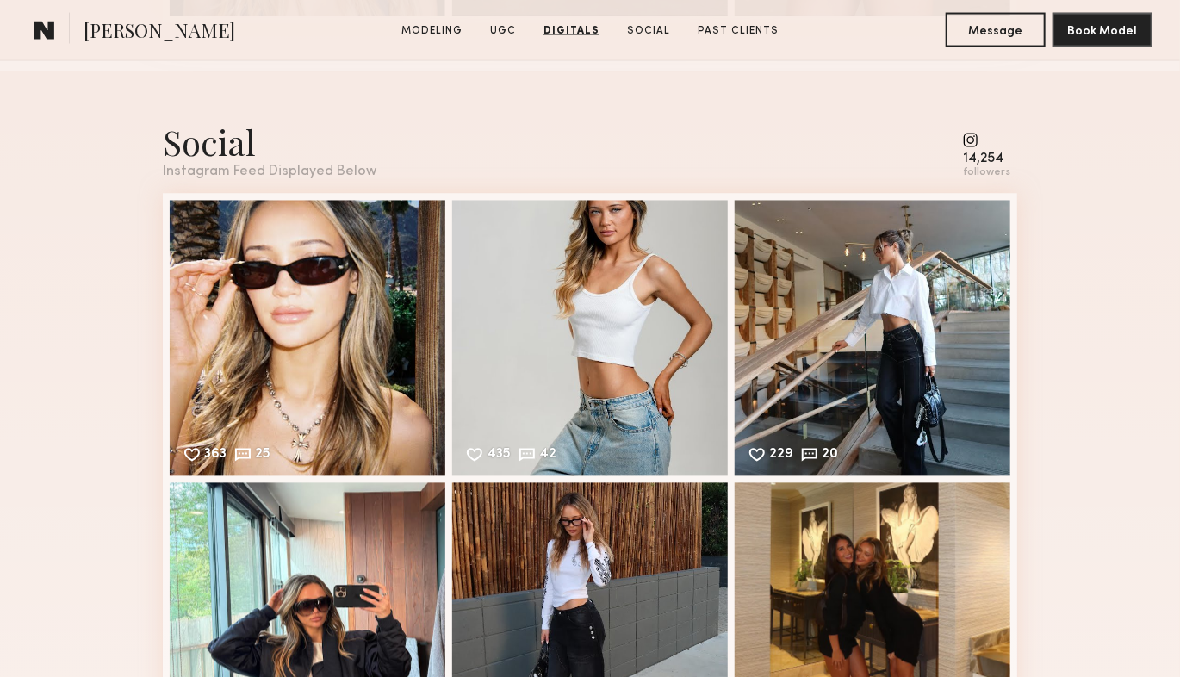
scroll to position [4320, 0]
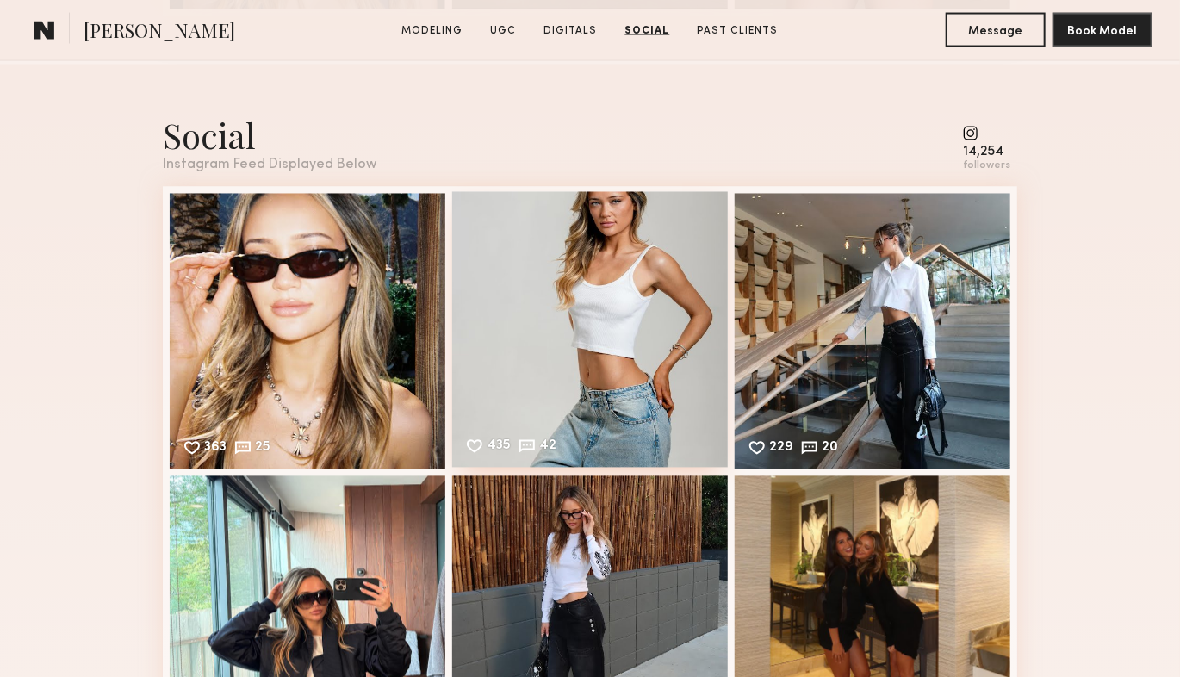
click at [588, 362] on div "435 42 Likes & comments displayed to show model’s engagement" at bounding box center [590, 330] width 276 height 276
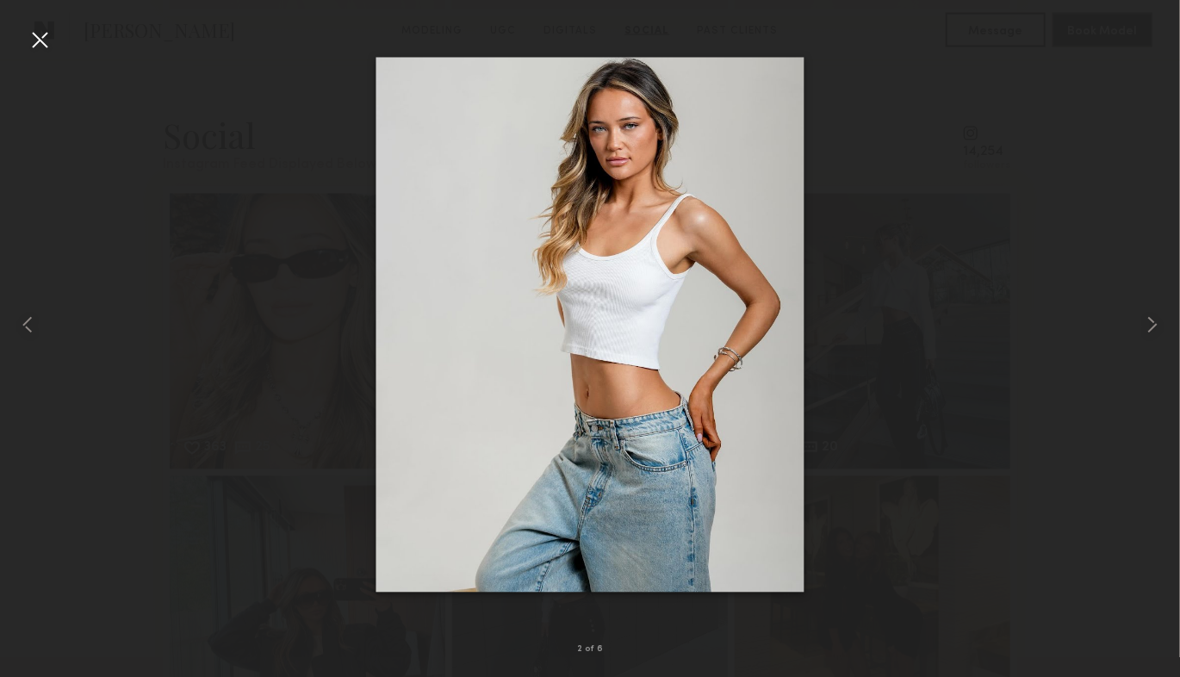
click at [1122, 316] on div at bounding box center [590, 325] width 1180 height 594
click at [48, 46] on div at bounding box center [40, 40] width 28 height 28
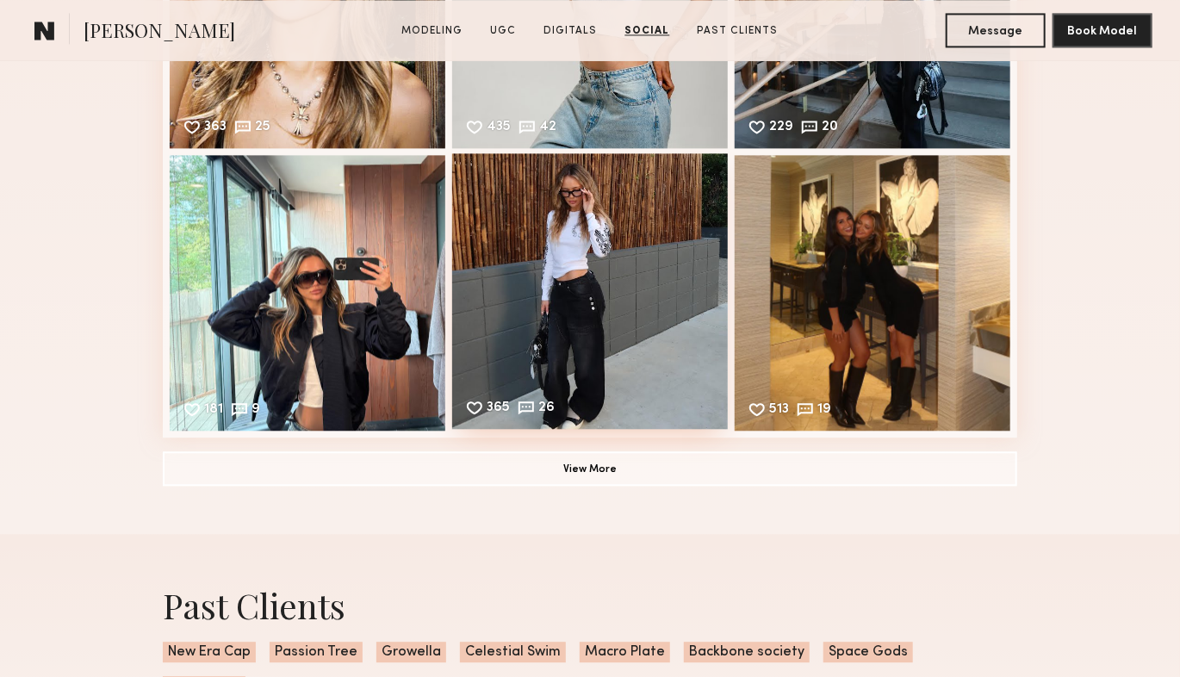
scroll to position [4572, 0]
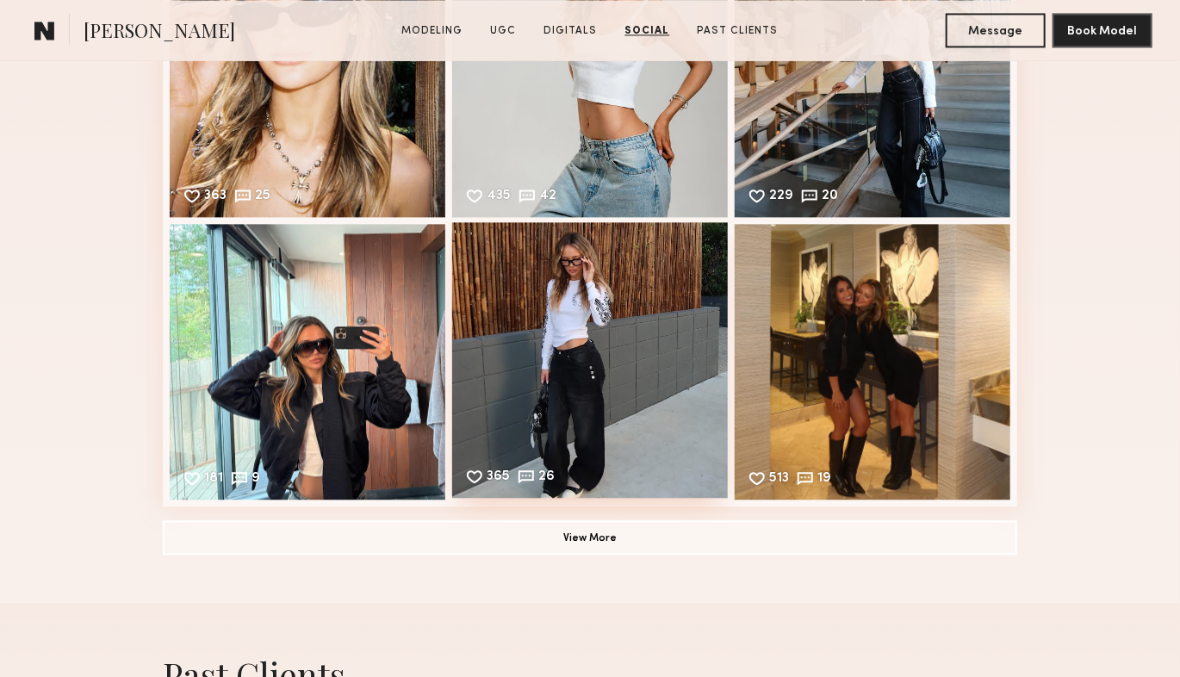
click at [587, 325] on div "365 26 Likes & comments displayed to show model’s engagement" at bounding box center [590, 360] width 276 height 276
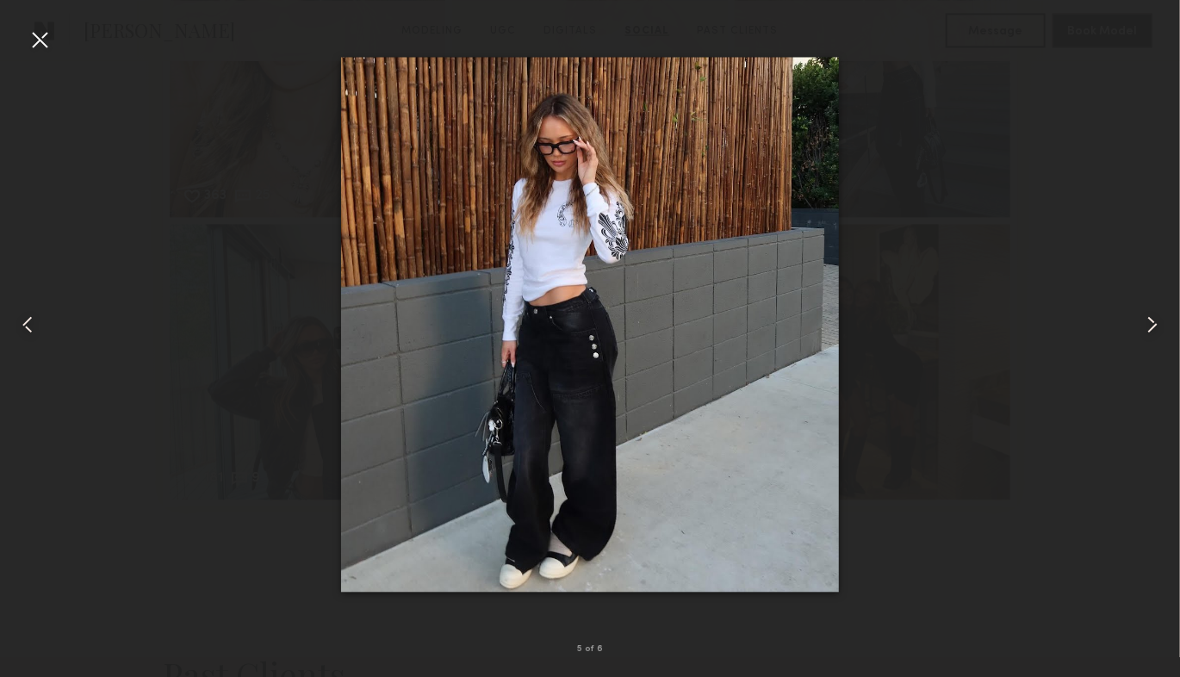
click at [1151, 326] on common-icon at bounding box center [1152, 325] width 28 height 28
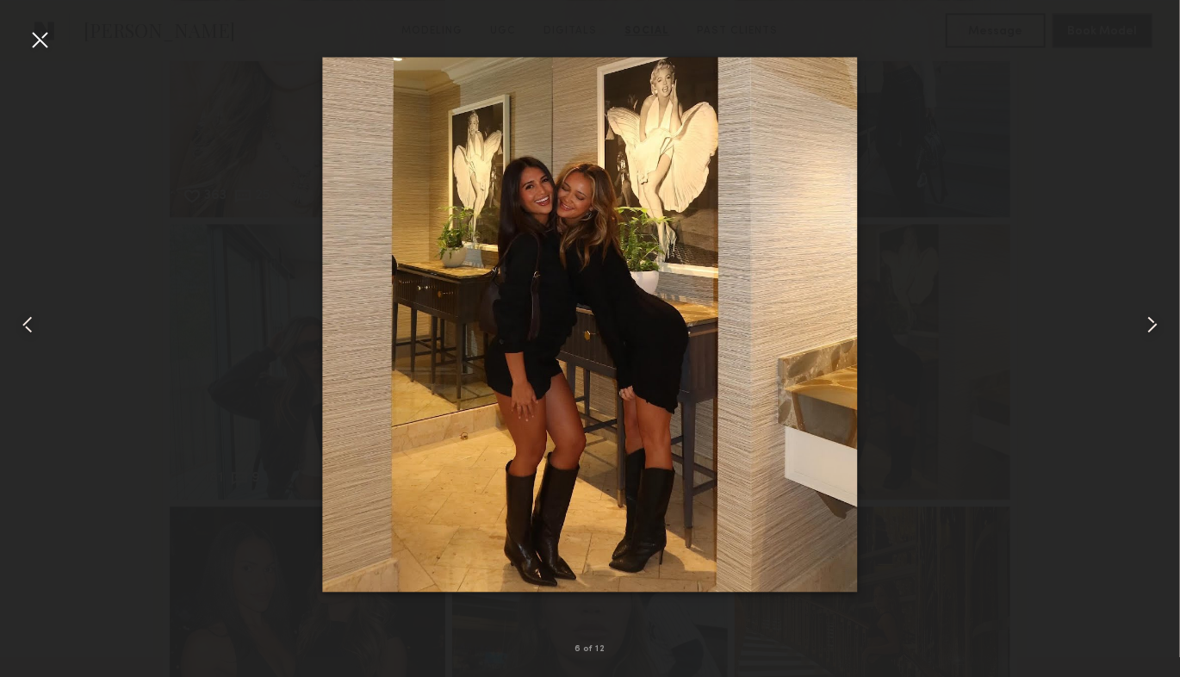
click at [1151, 326] on common-icon at bounding box center [1152, 325] width 28 height 28
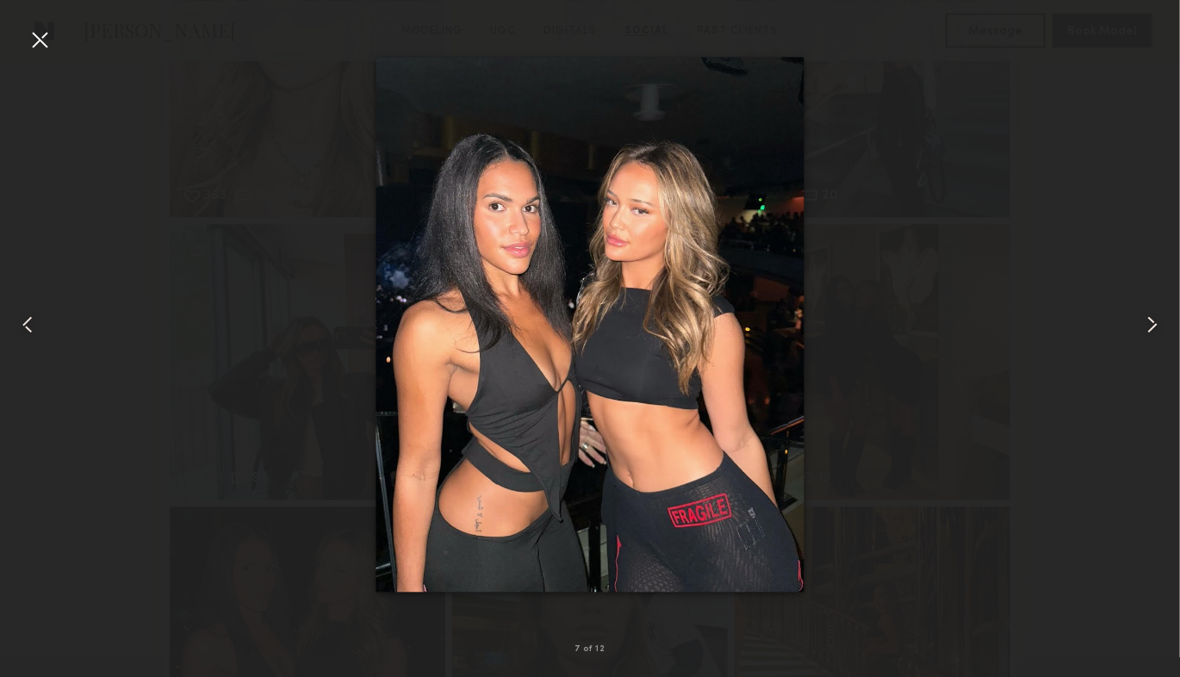
click at [1151, 326] on common-icon at bounding box center [1152, 325] width 28 height 28
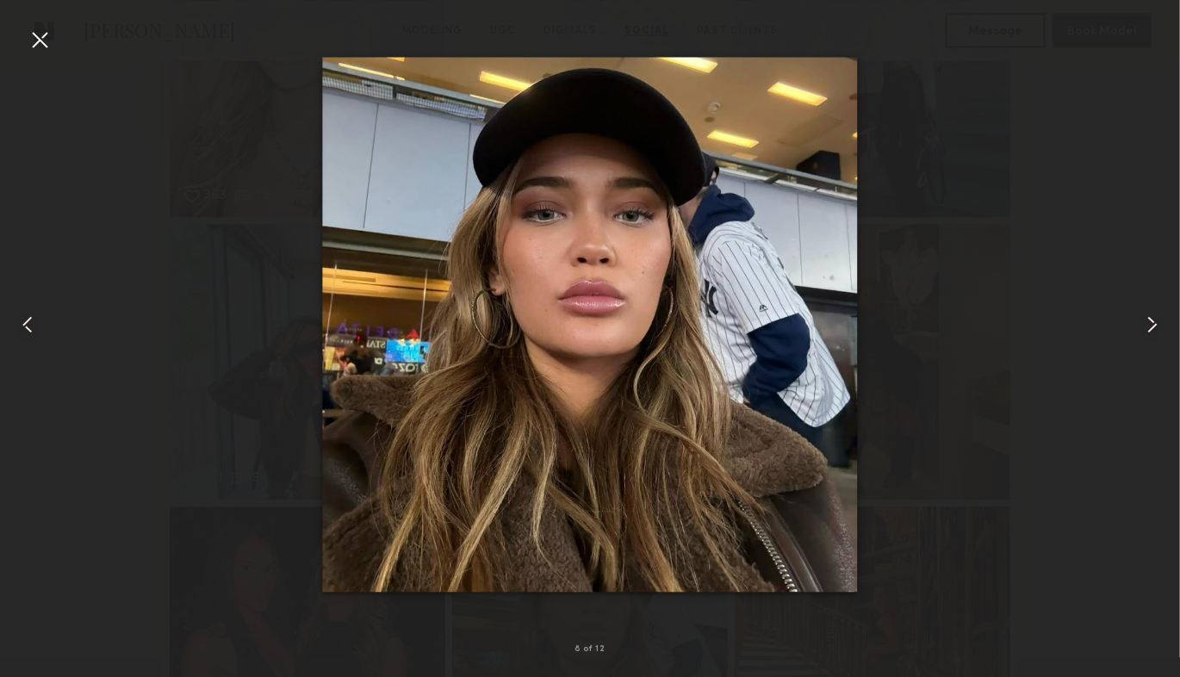
click at [1151, 326] on common-icon at bounding box center [1152, 325] width 28 height 28
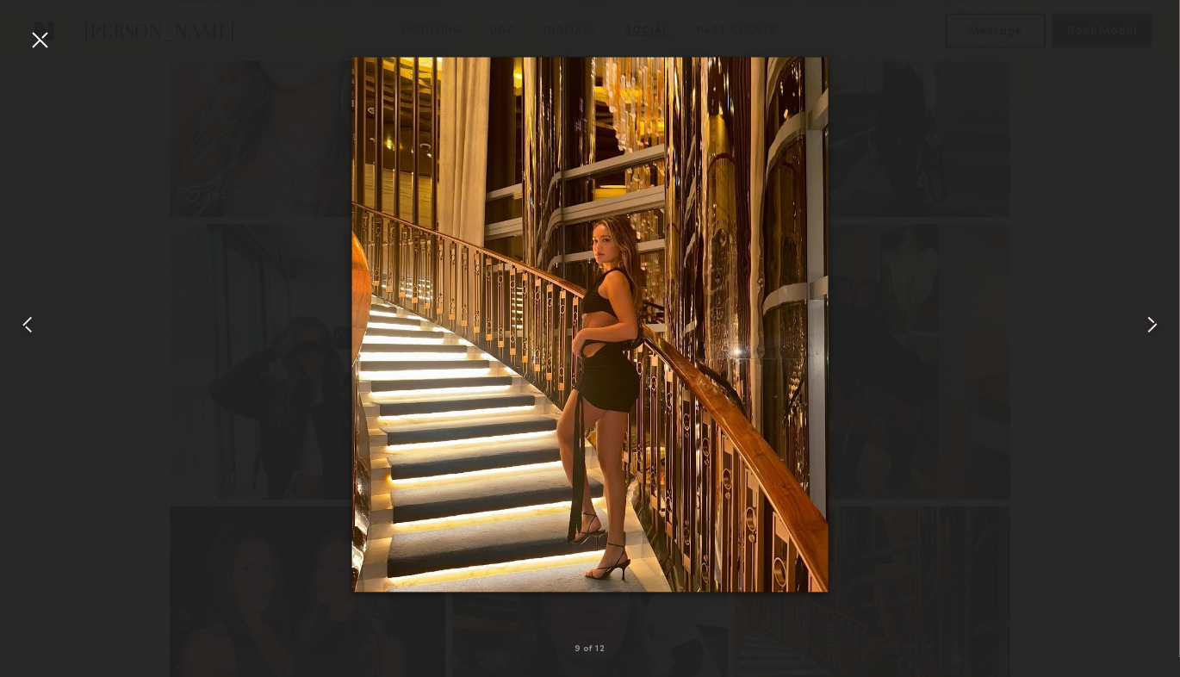
click at [1151, 326] on common-icon at bounding box center [1152, 325] width 28 height 28
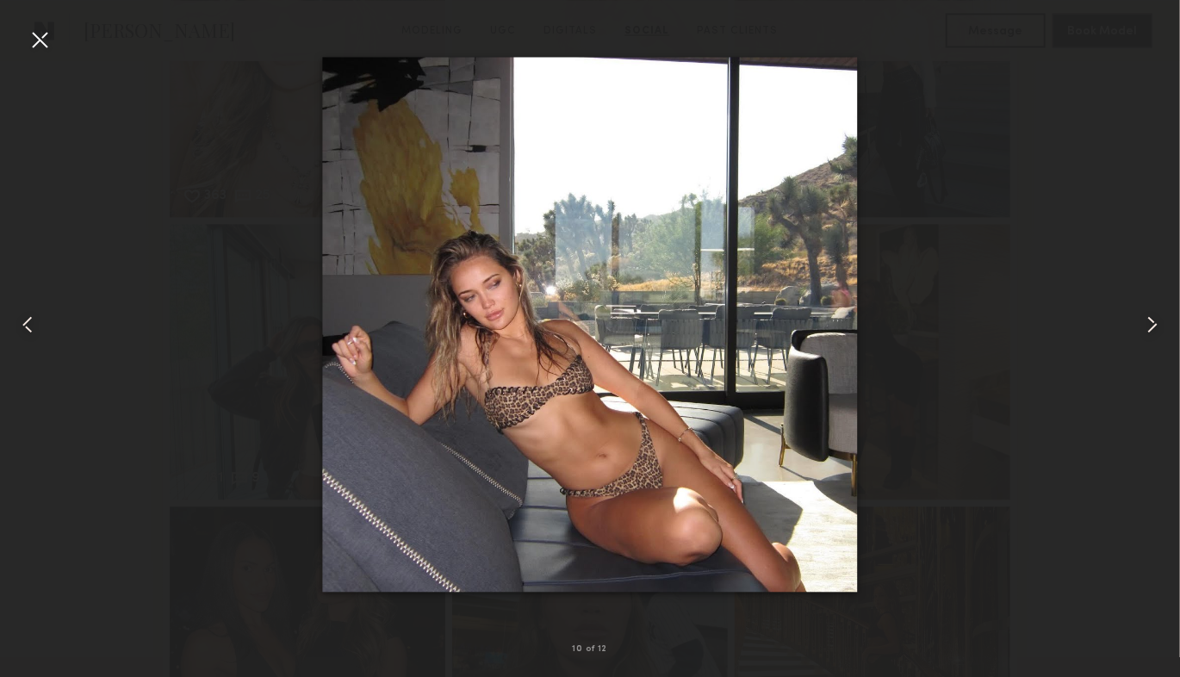
click at [1151, 325] on common-icon at bounding box center [1152, 325] width 28 height 28
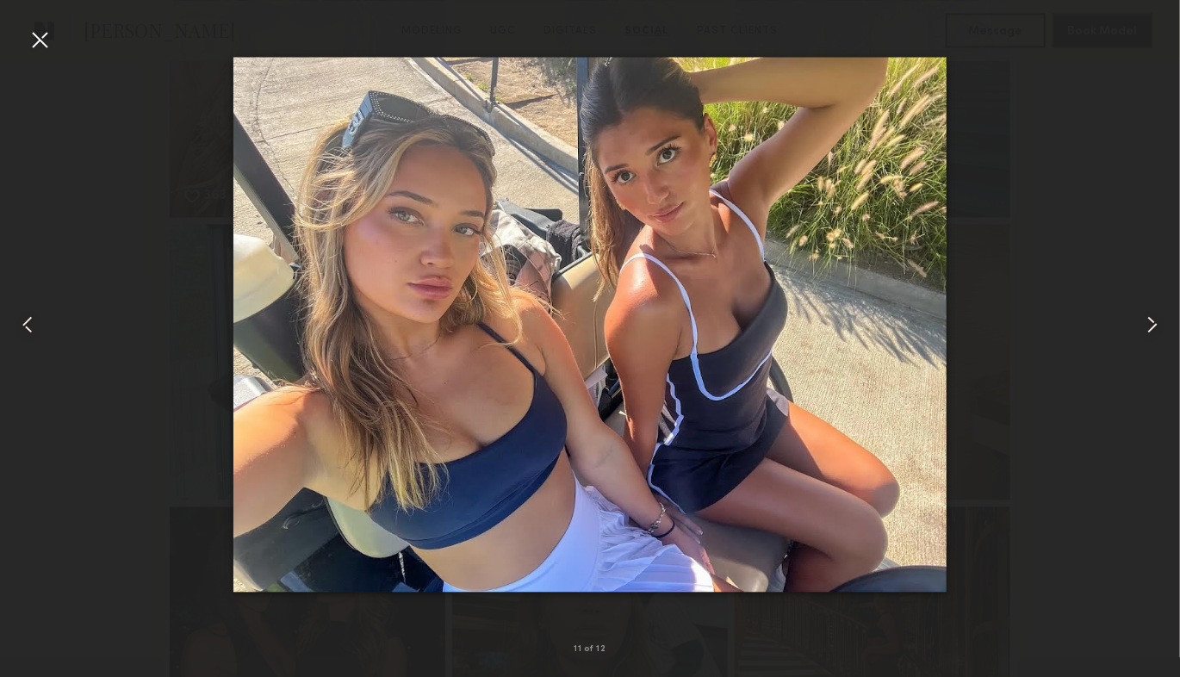
click at [39, 38] on div at bounding box center [40, 40] width 28 height 28
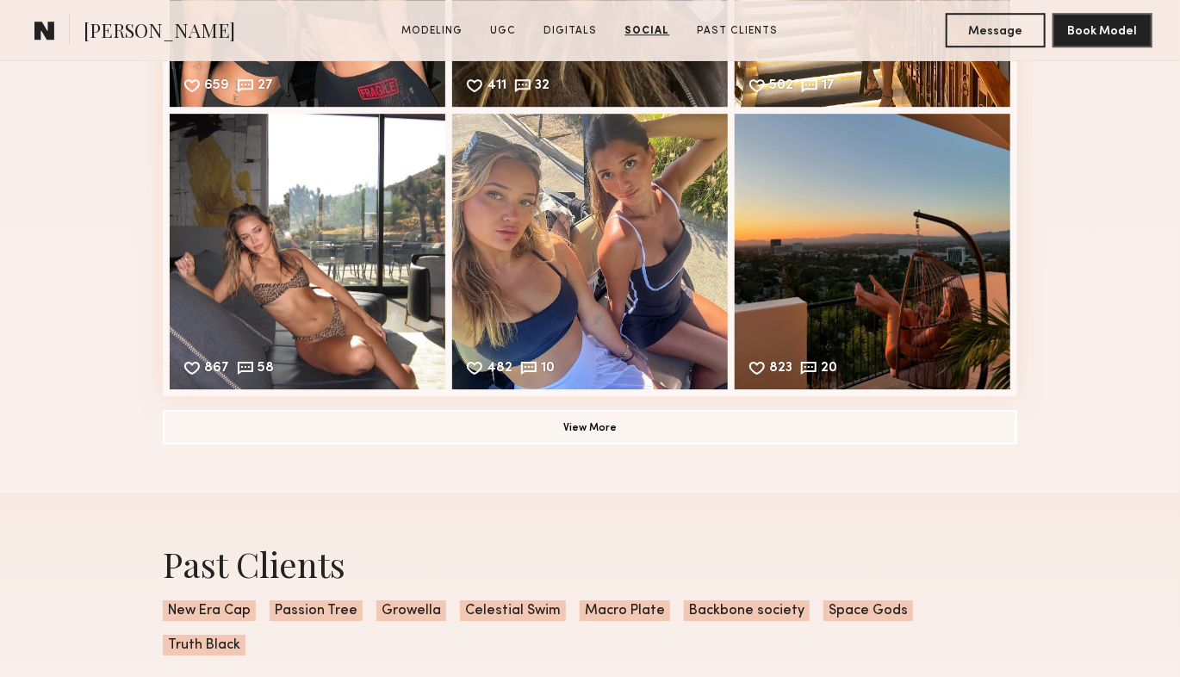
scroll to position [5280, 0]
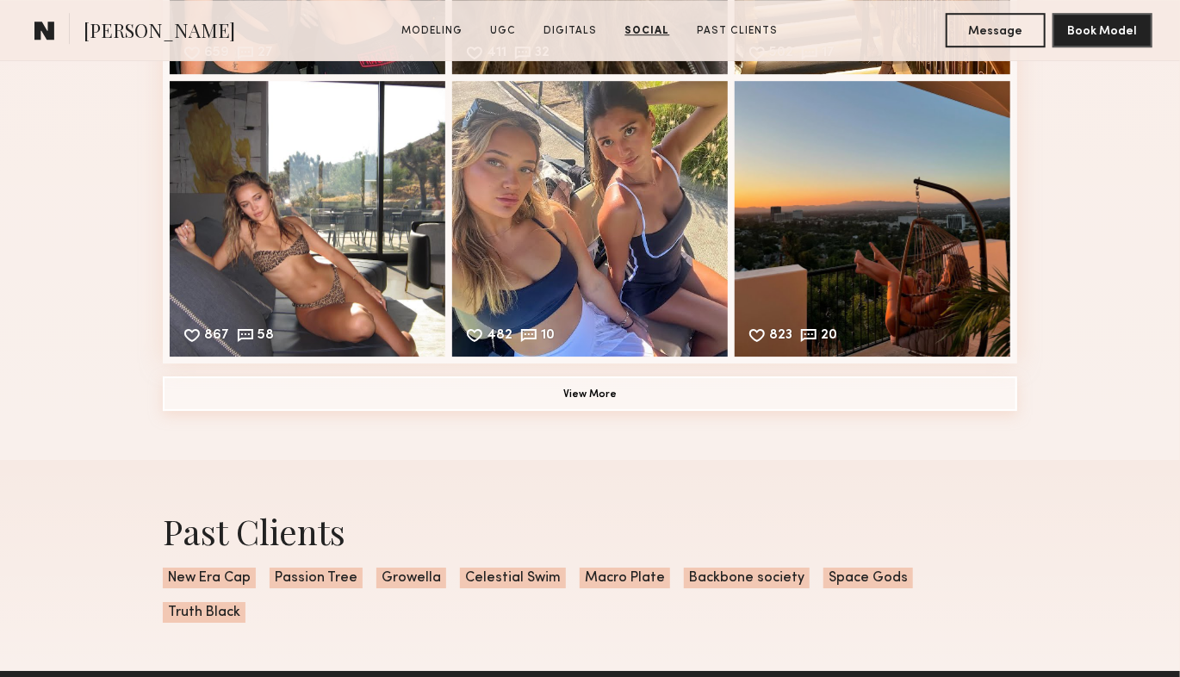
click at [608, 400] on button "View More" at bounding box center [590, 393] width 854 height 34
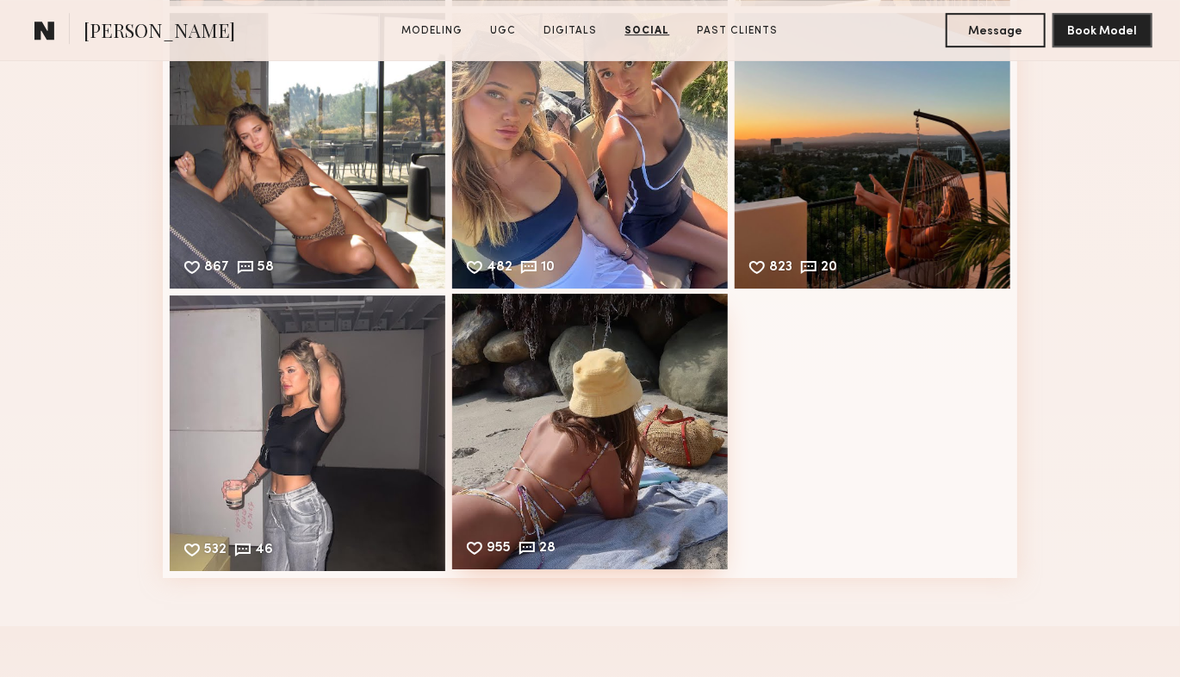
scroll to position [5387, 0]
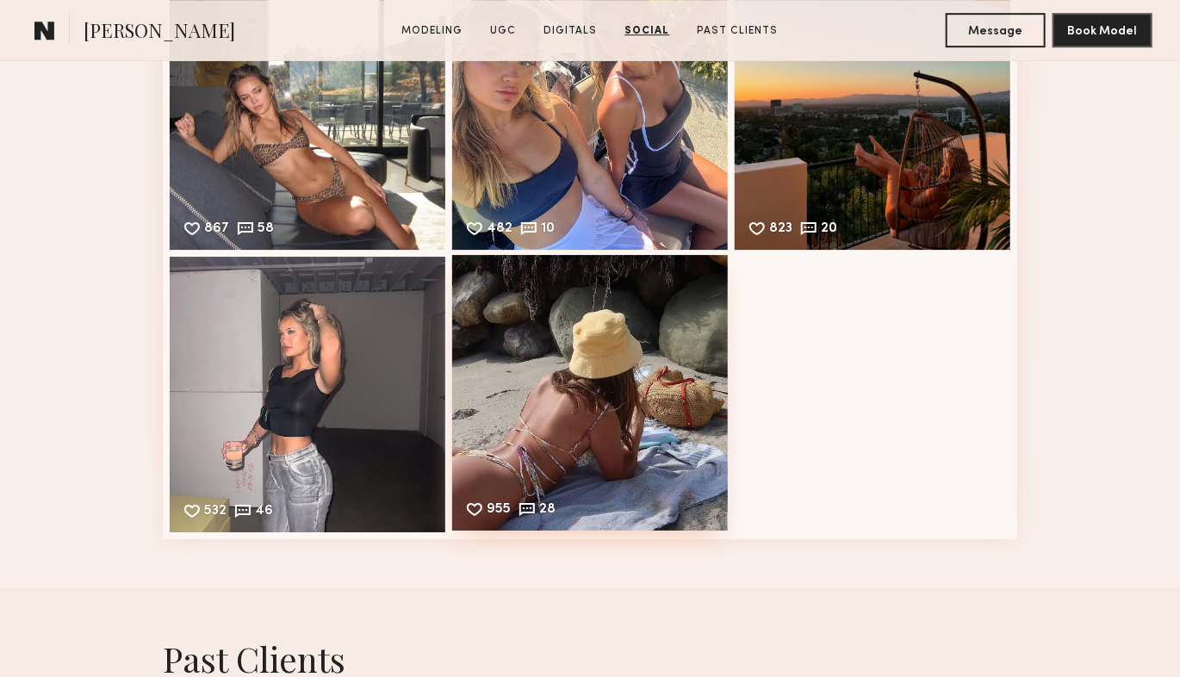
click at [612, 480] on div "955 28 Likes & comments displayed to show model’s engagement" at bounding box center [590, 393] width 276 height 276
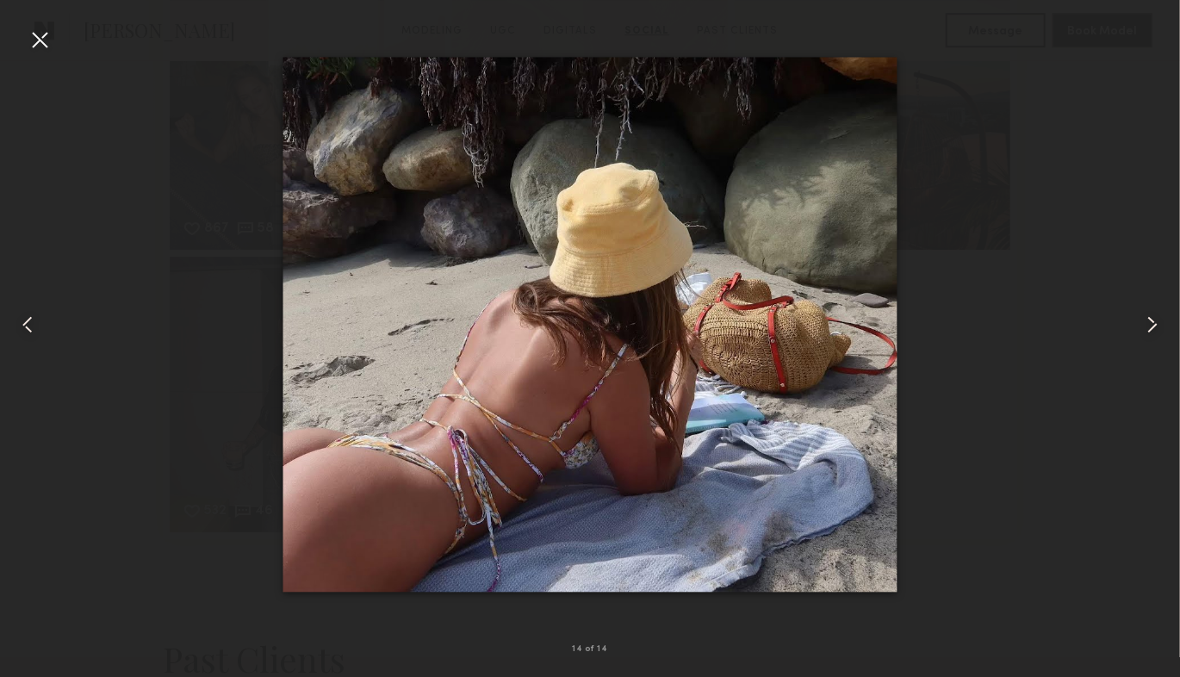
click at [22, 326] on common-icon at bounding box center [28, 325] width 28 height 28
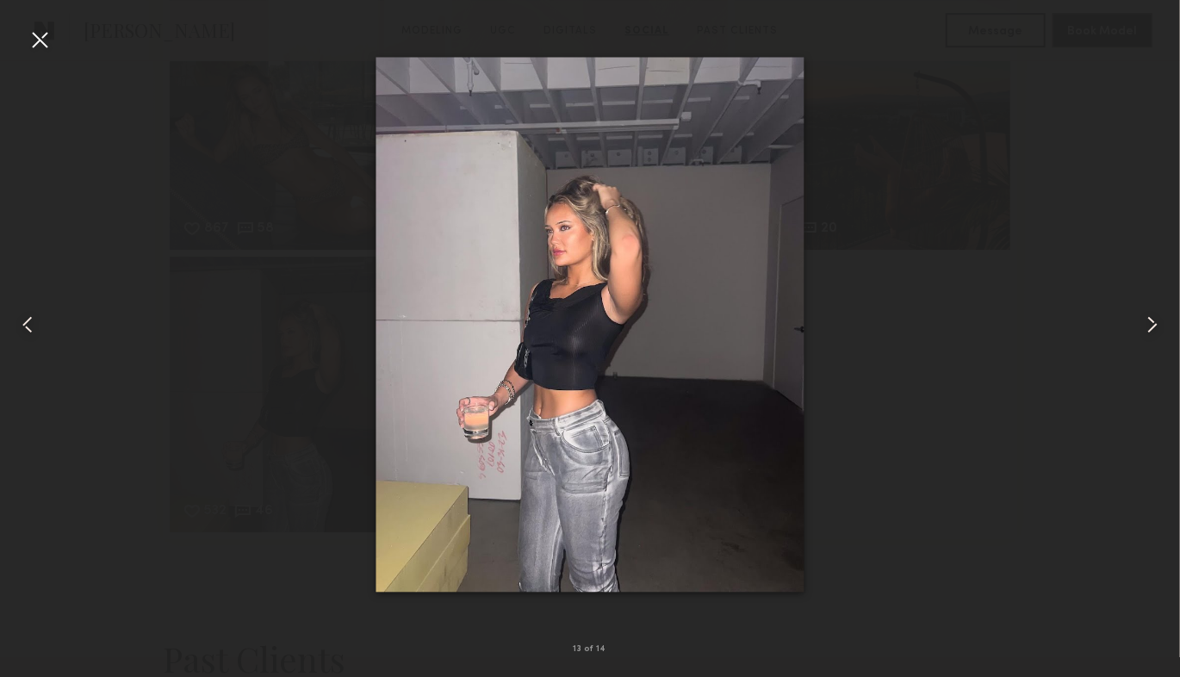
click at [22, 326] on common-icon at bounding box center [28, 325] width 28 height 28
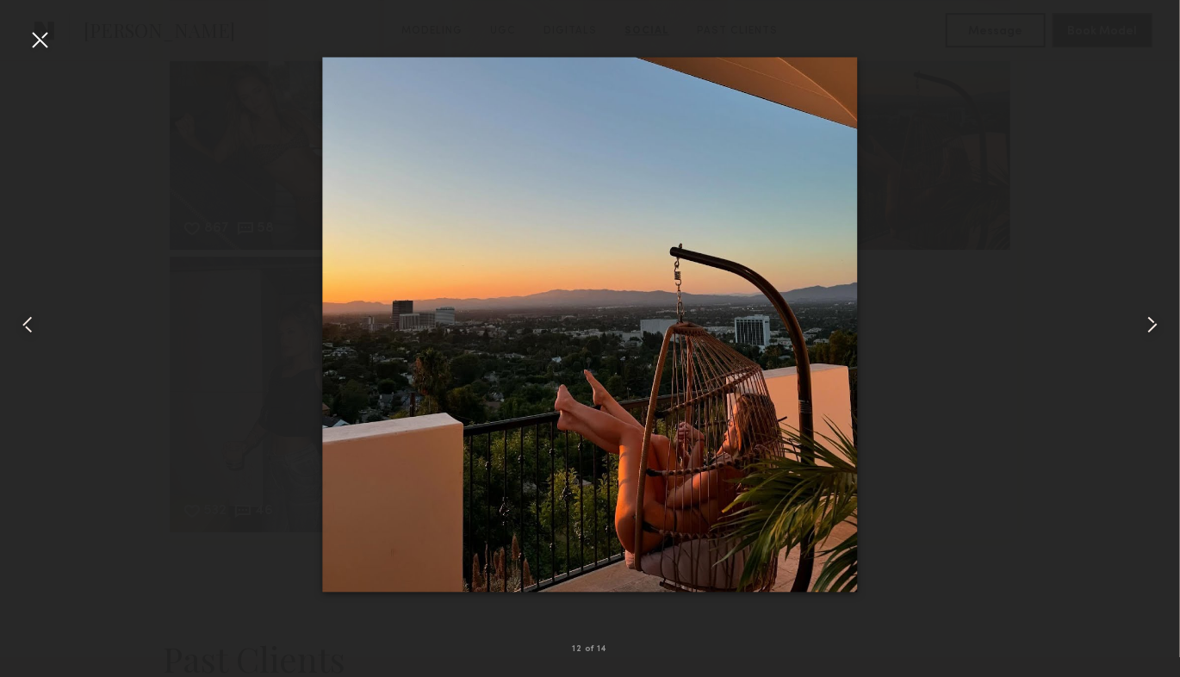
click at [22, 326] on common-icon at bounding box center [28, 325] width 28 height 28
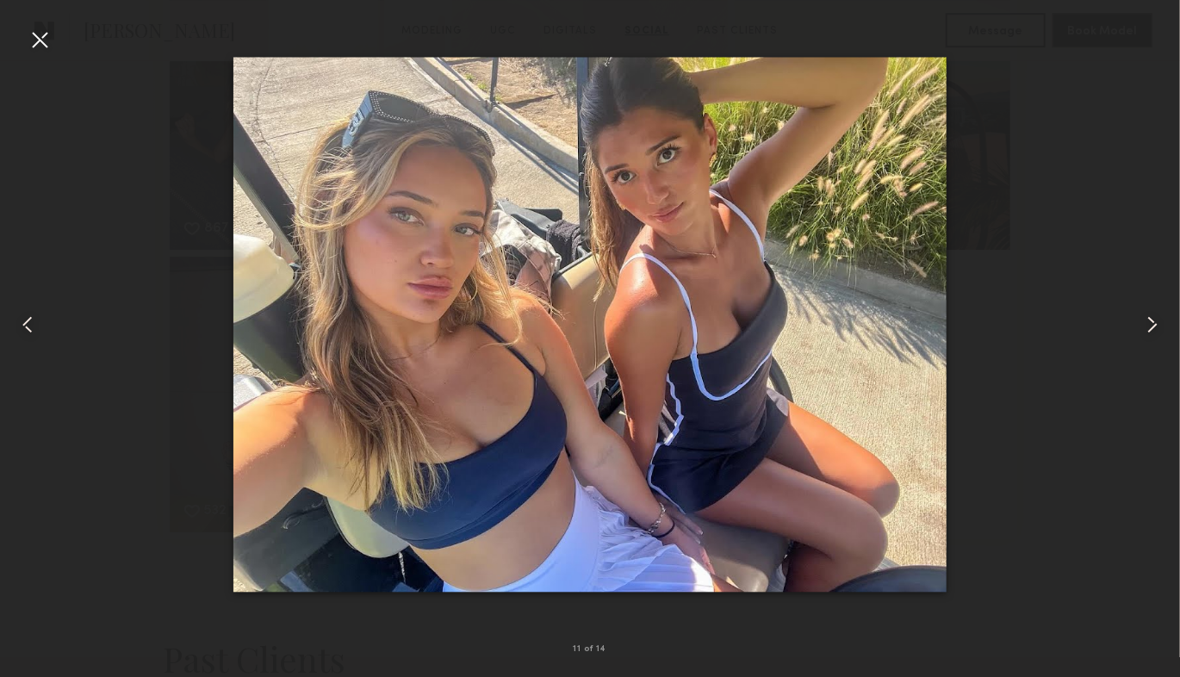
click at [22, 326] on common-icon at bounding box center [28, 325] width 28 height 28
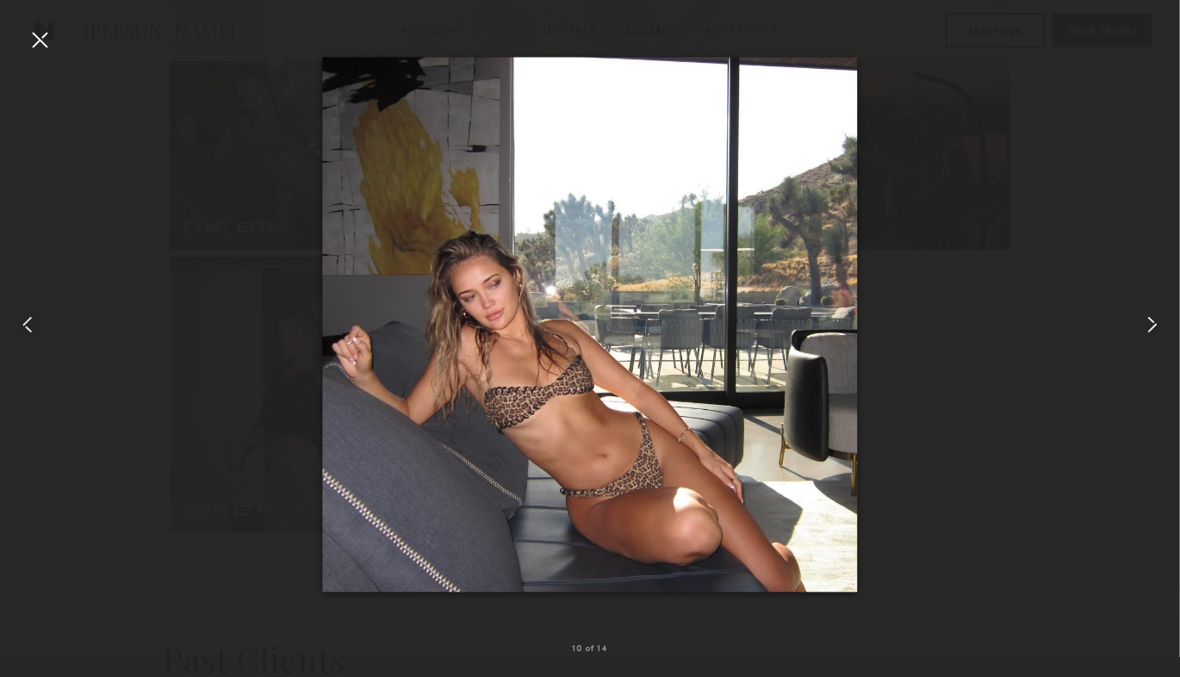
click at [22, 326] on common-icon at bounding box center [28, 325] width 28 height 28
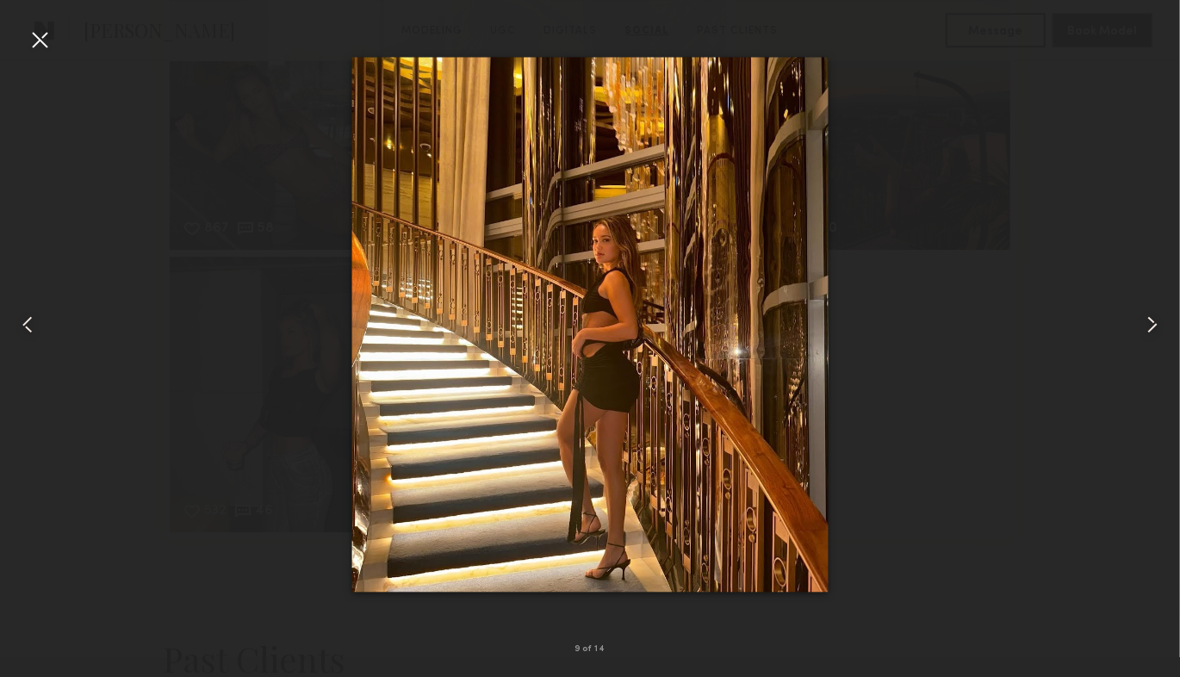
click at [22, 326] on common-icon at bounding box center [28, 325] width 28 height 28
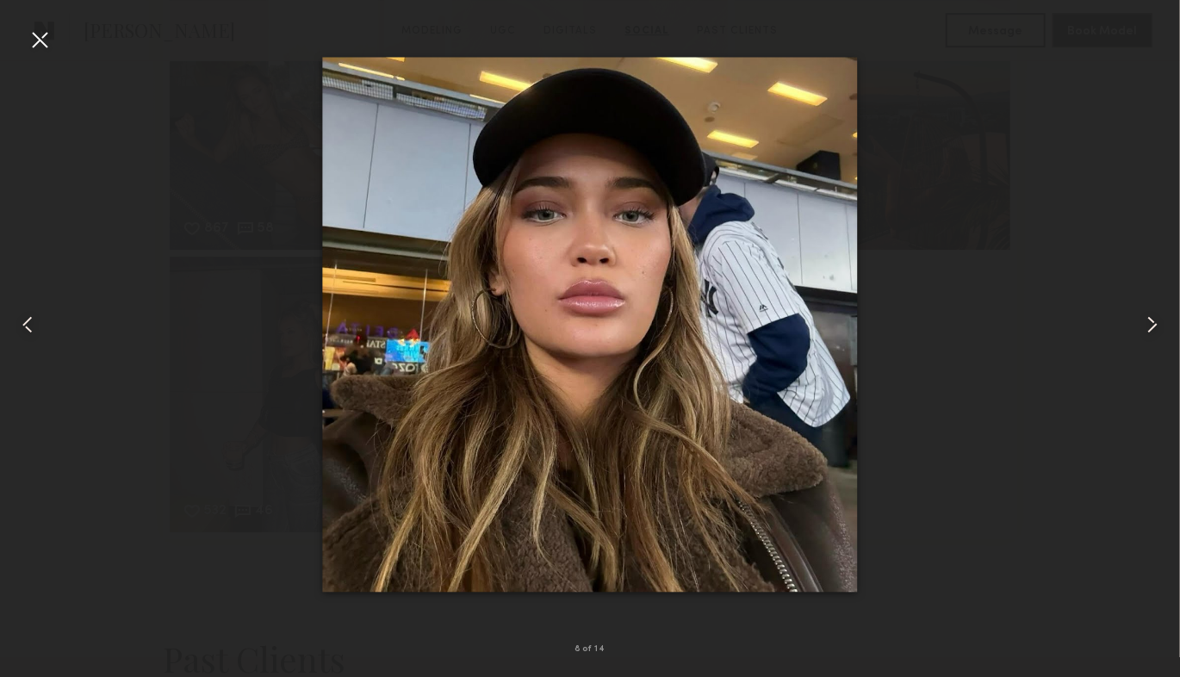
click at [22, 326] on common-icon at bounding box center [28, 325] width 28 height 28
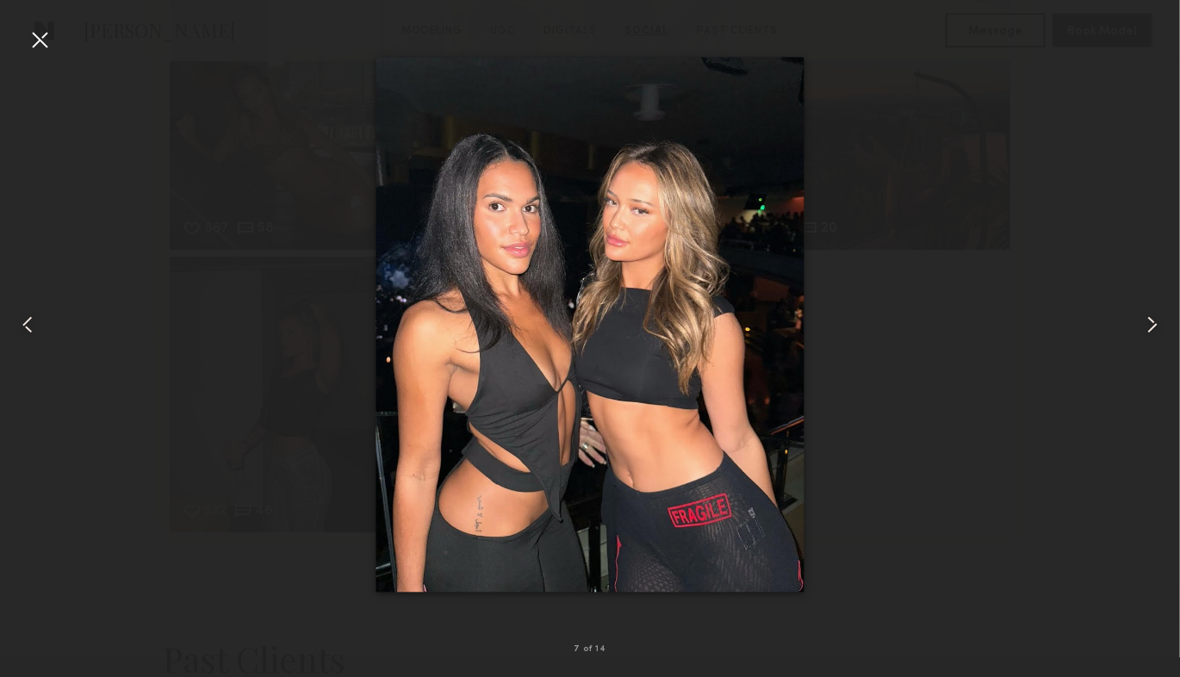
click at [29, 32] on div at bounding box center [40, 40] width 28 height 28
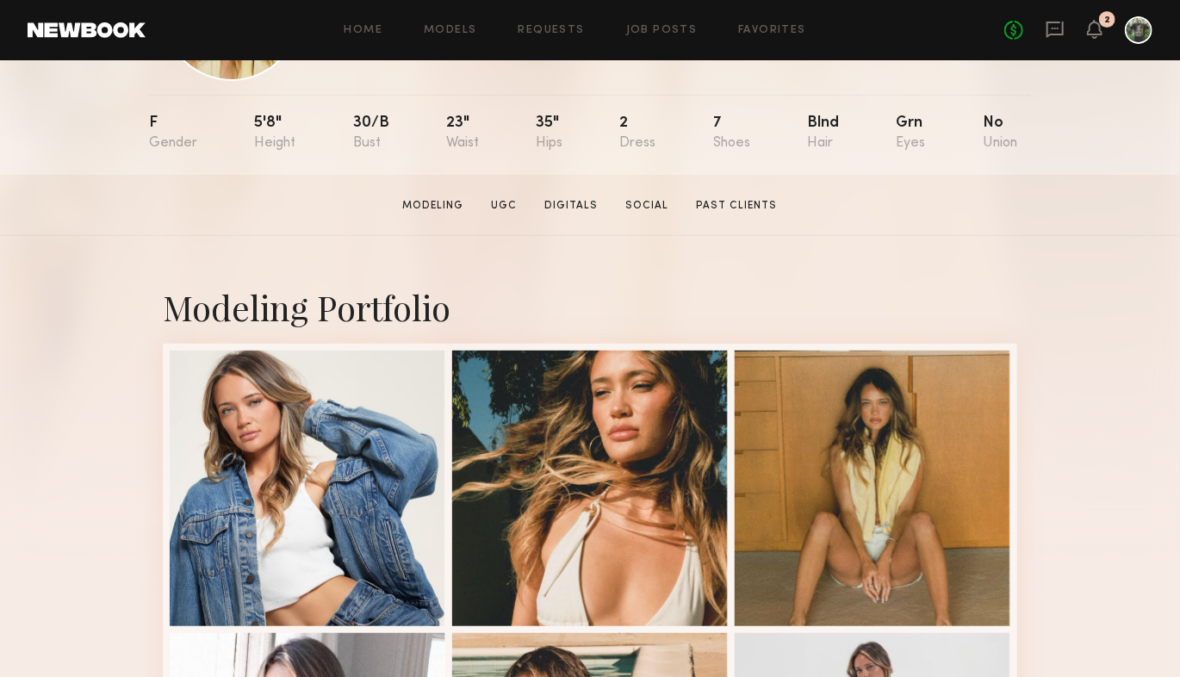
scroll to position [0, 0]
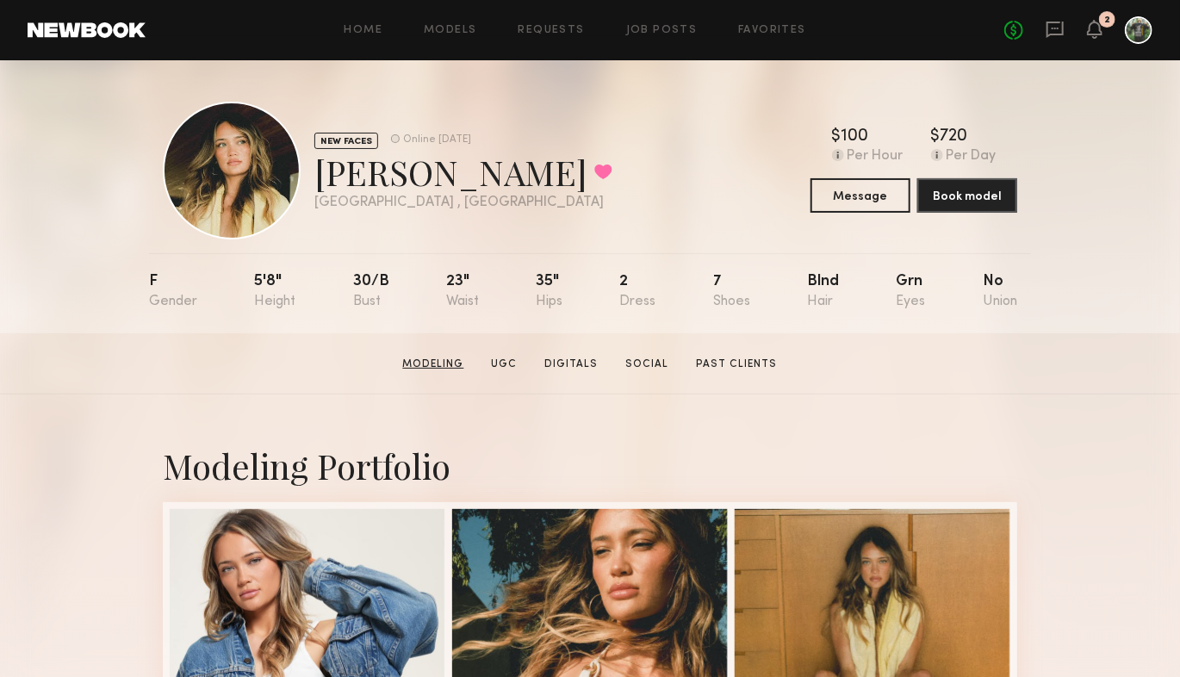
click at [449, 365] on link "Modeling" at bounding box center [433, 363] width 75 height 15
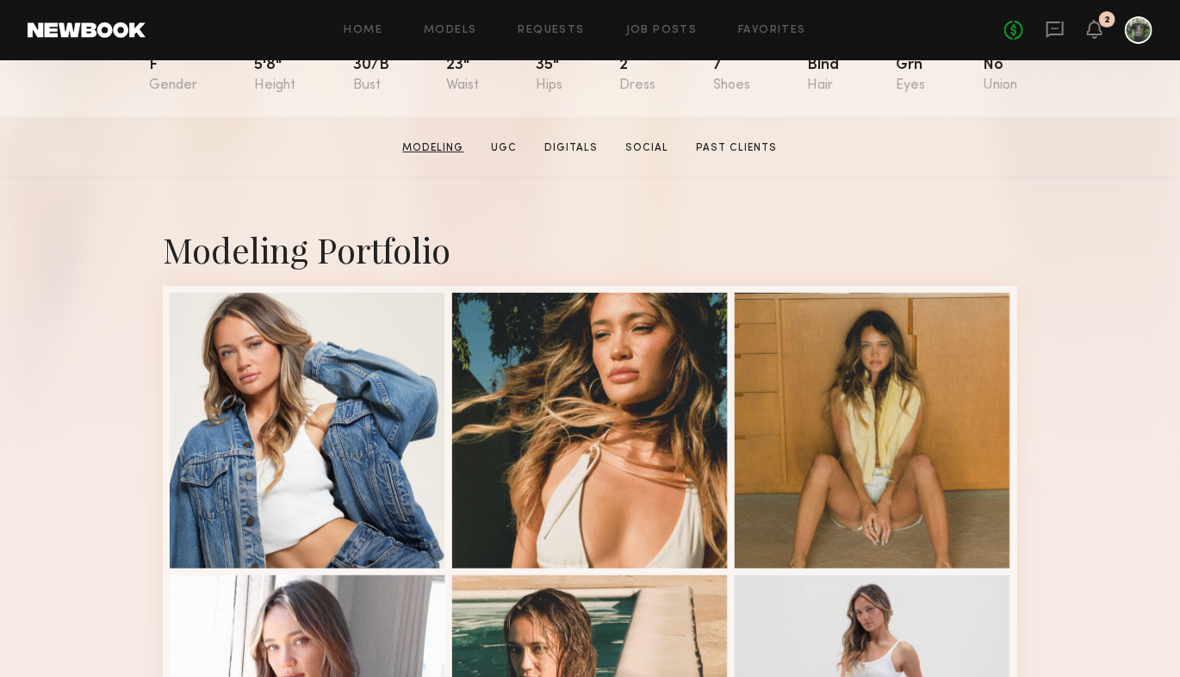
scroll to position [289, 0]
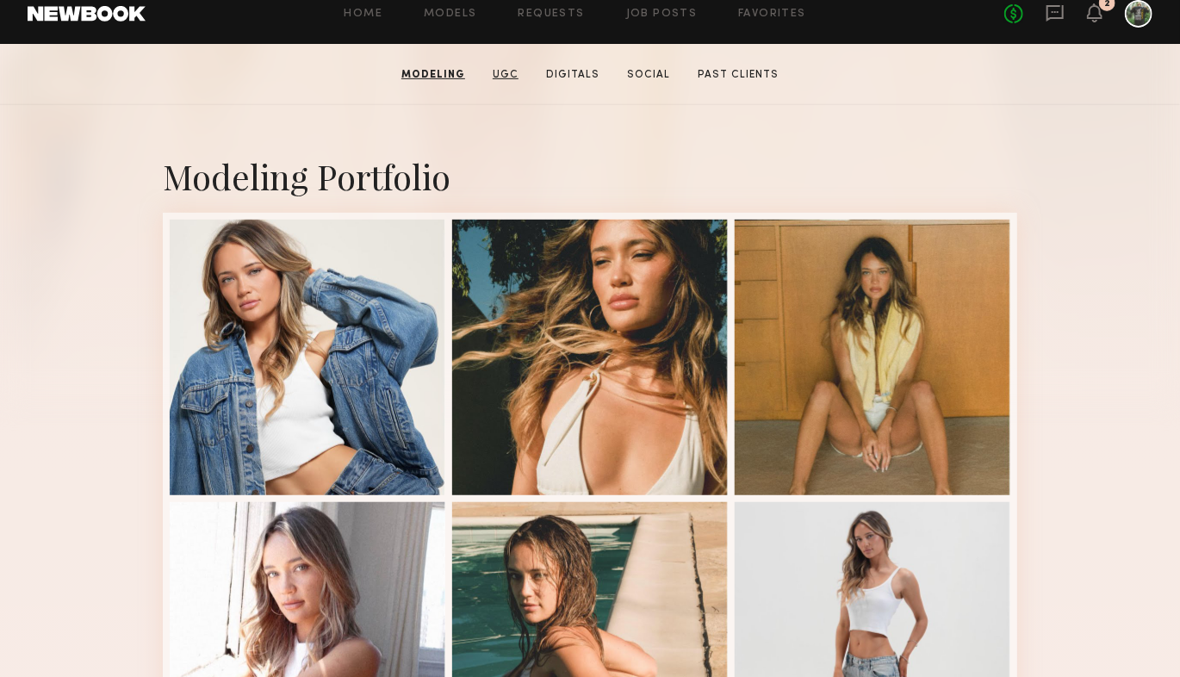
drag, startPoint x: 511, startPoint y: 83, endPoint x: 517, endPoint y: 71, distance: 12.3
click at [511, 83] on section "Mia G. Modeling UGC Digitals Social Past Clients Message Book Model" at bounding box center [590, 74] width 1180 height 61
click at [517, 71] on link "UGC" at bounding box center [506, 74] width 40 height 15
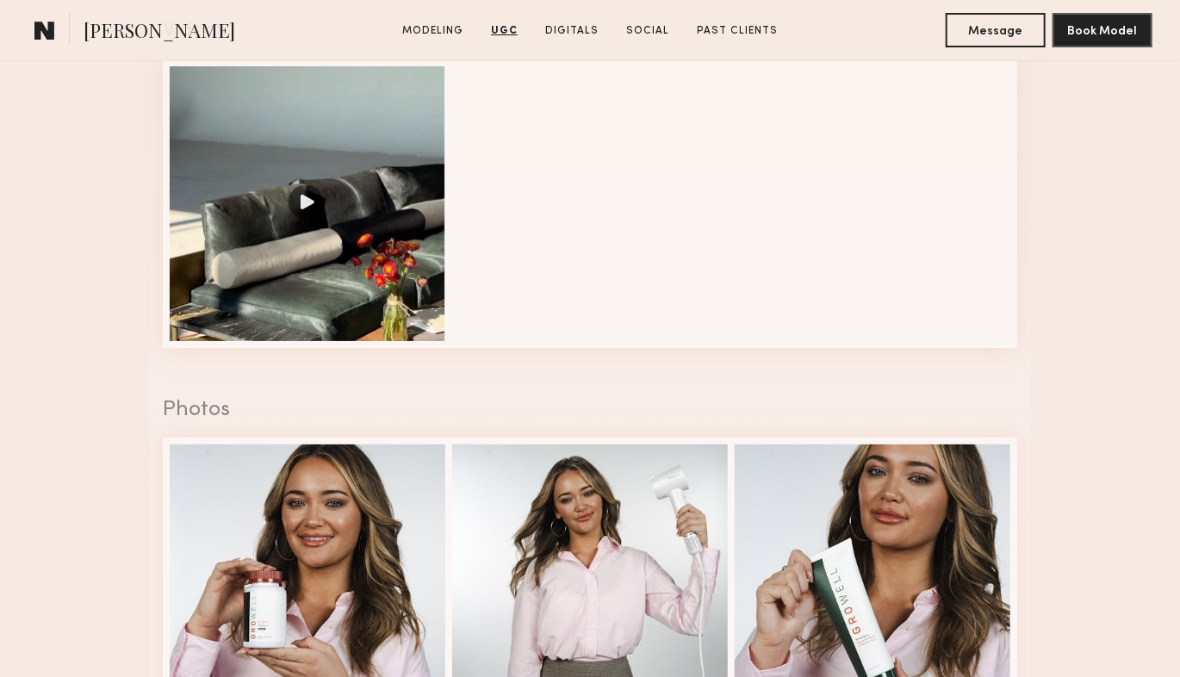
scroll to position [2991, 0]
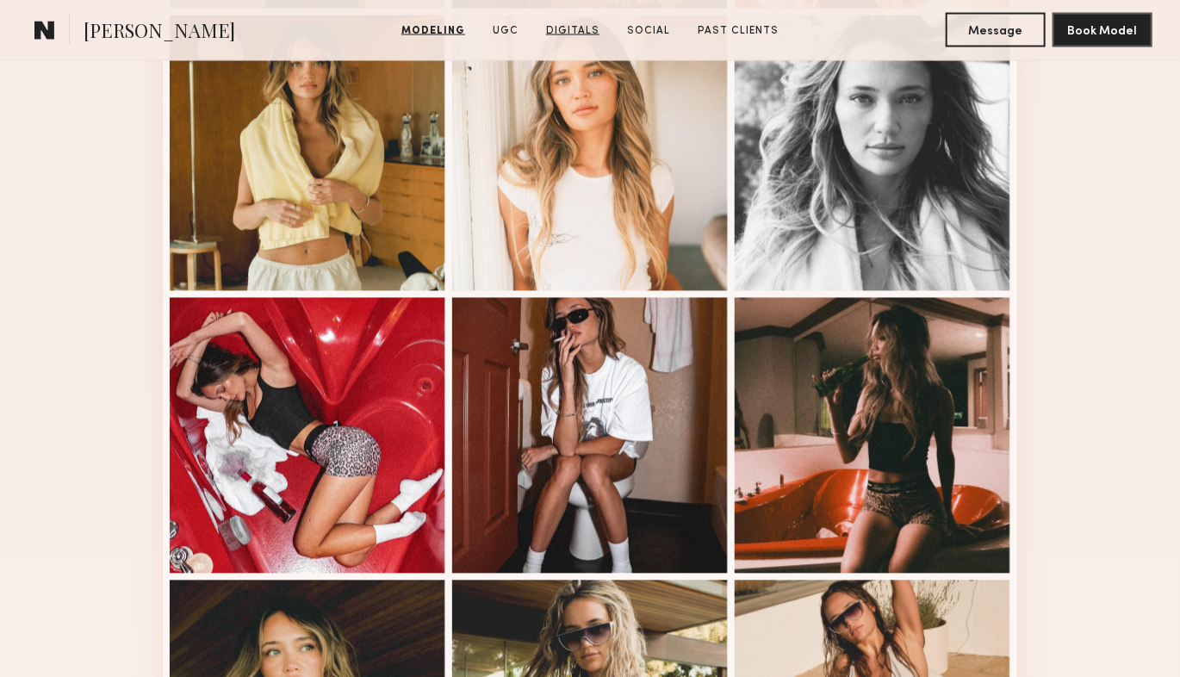
click at [575, 39] on link "Digitals" at bounding box center [572, 30] width 67 height 15
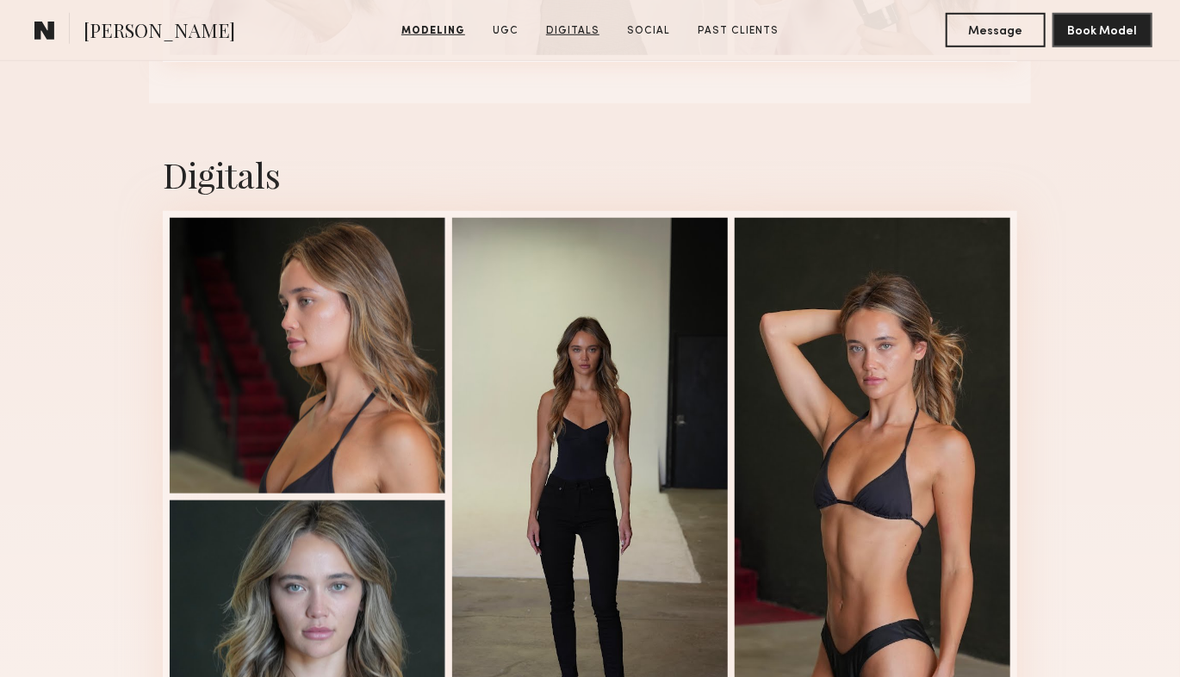
scroll to position [3555, 0]
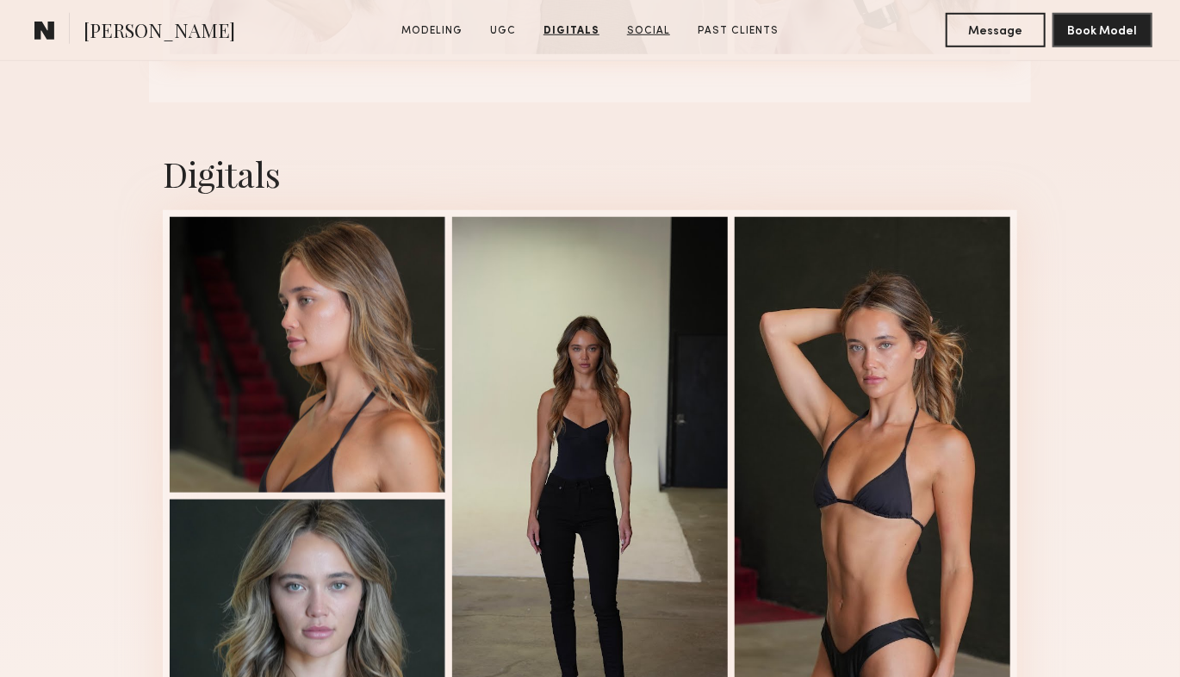
click at [645, 34] on link "Social" at bounding box center [648, 30] width 57 height 15
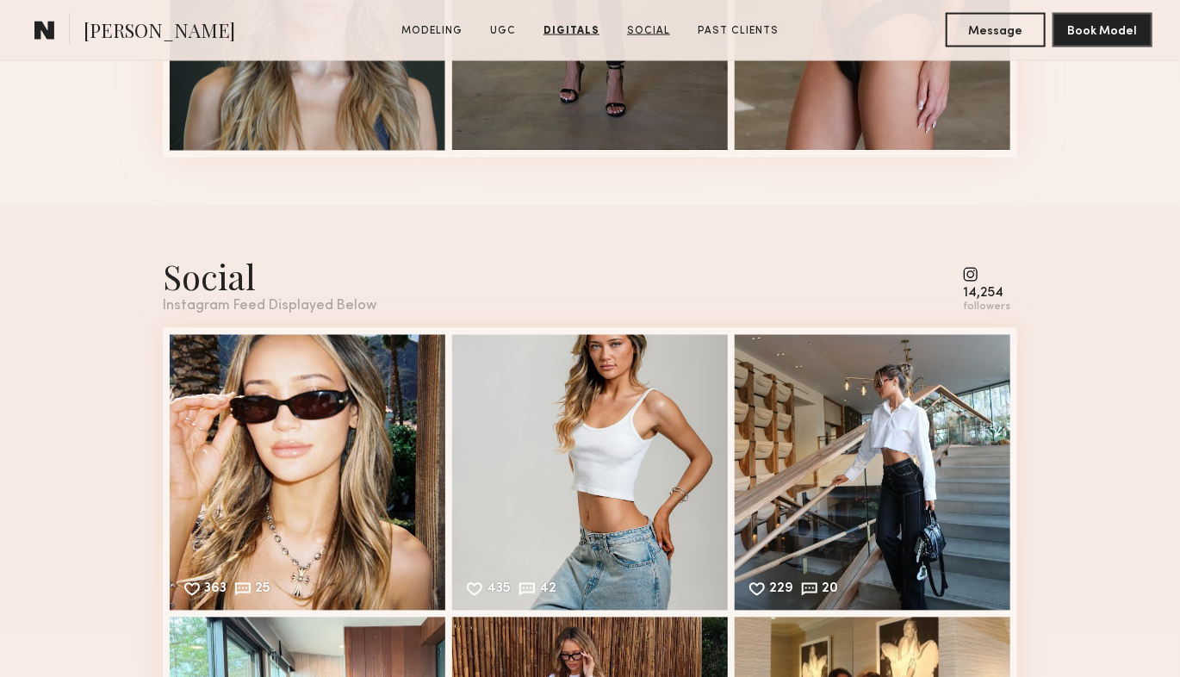
scroll to position [4281, 0]
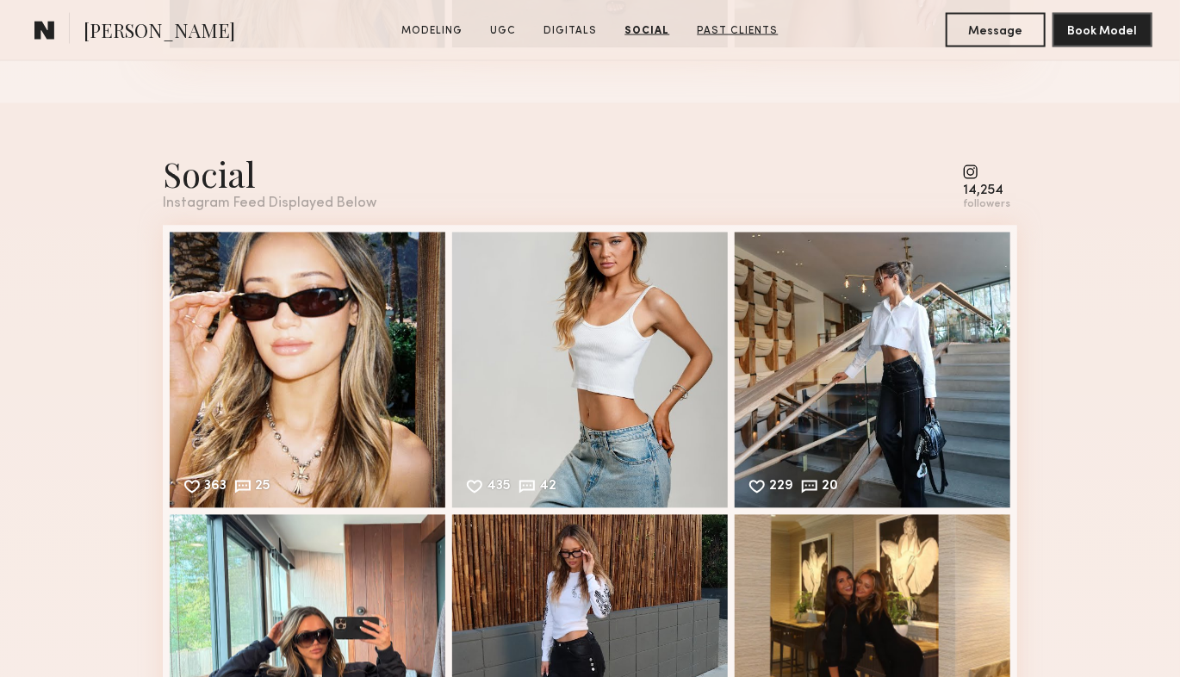
click at [710, 31] on link "Past Clients" at bounding box center [738, 30] width 95 height 15
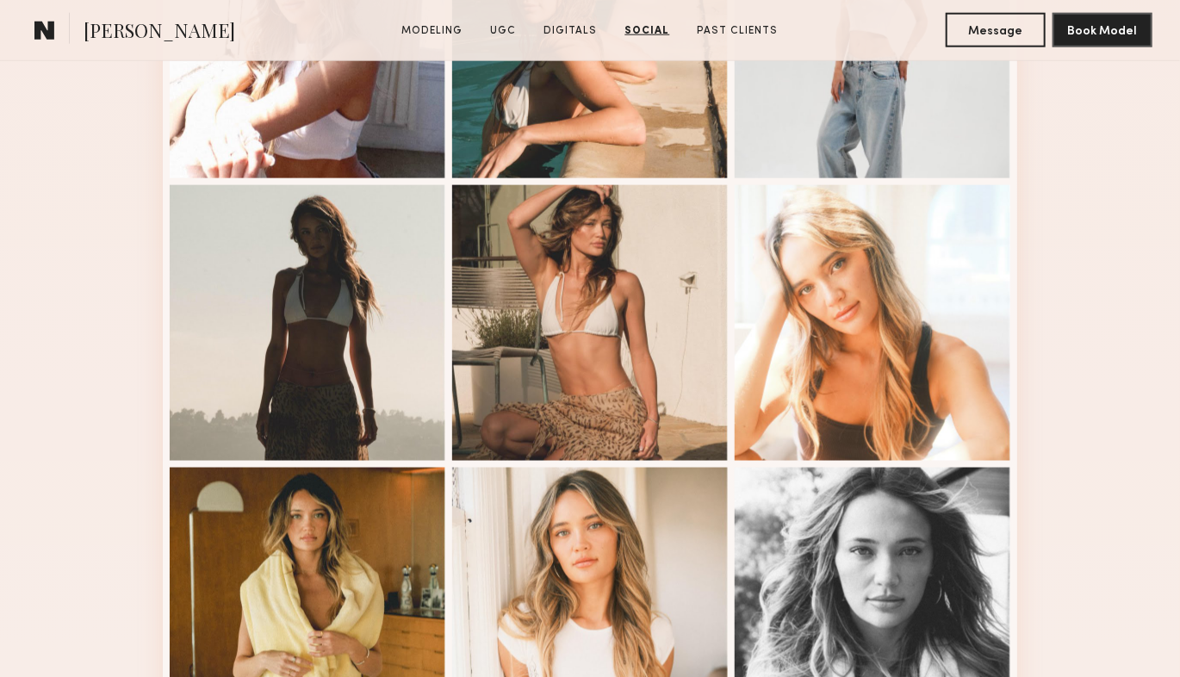
scroll to position [0, 0]
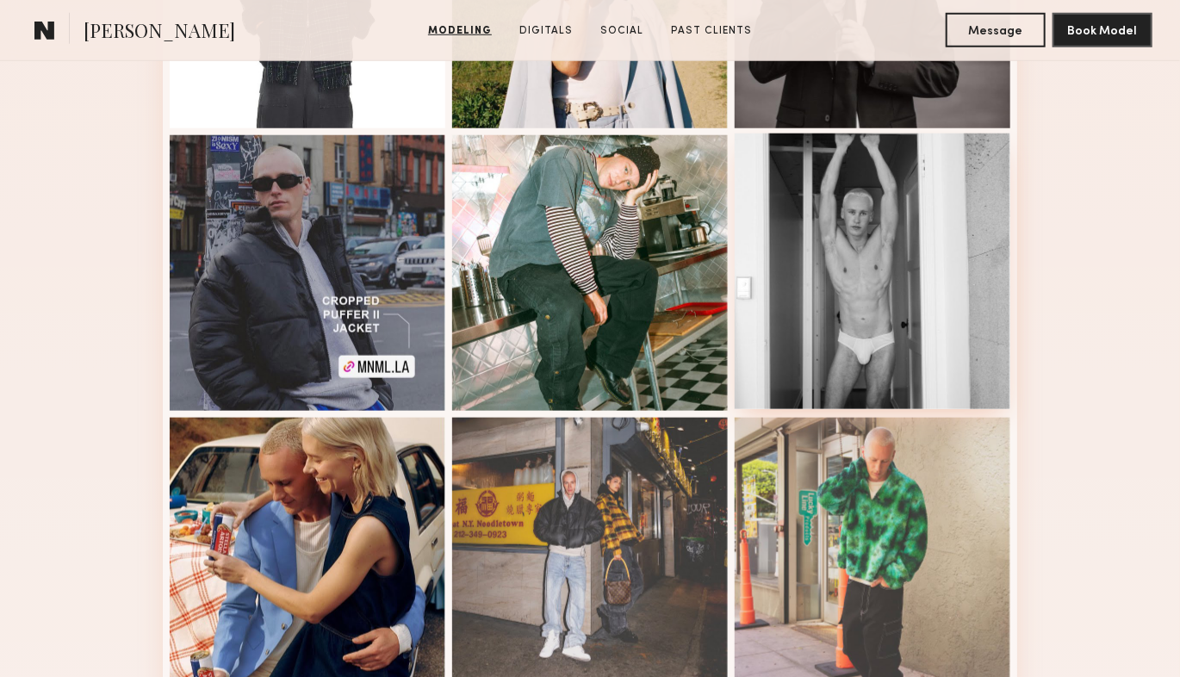
scroll to position [652, 0]
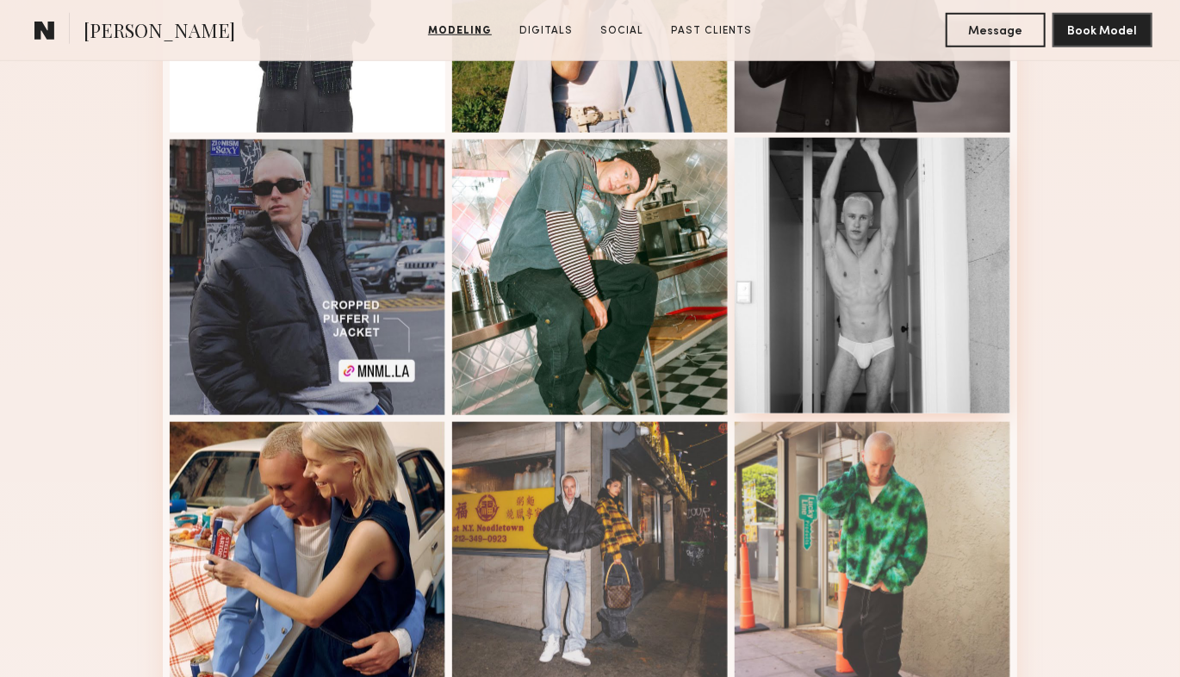
click at [794, 232] on div at bounding box center [872, 276] width 276 height 276
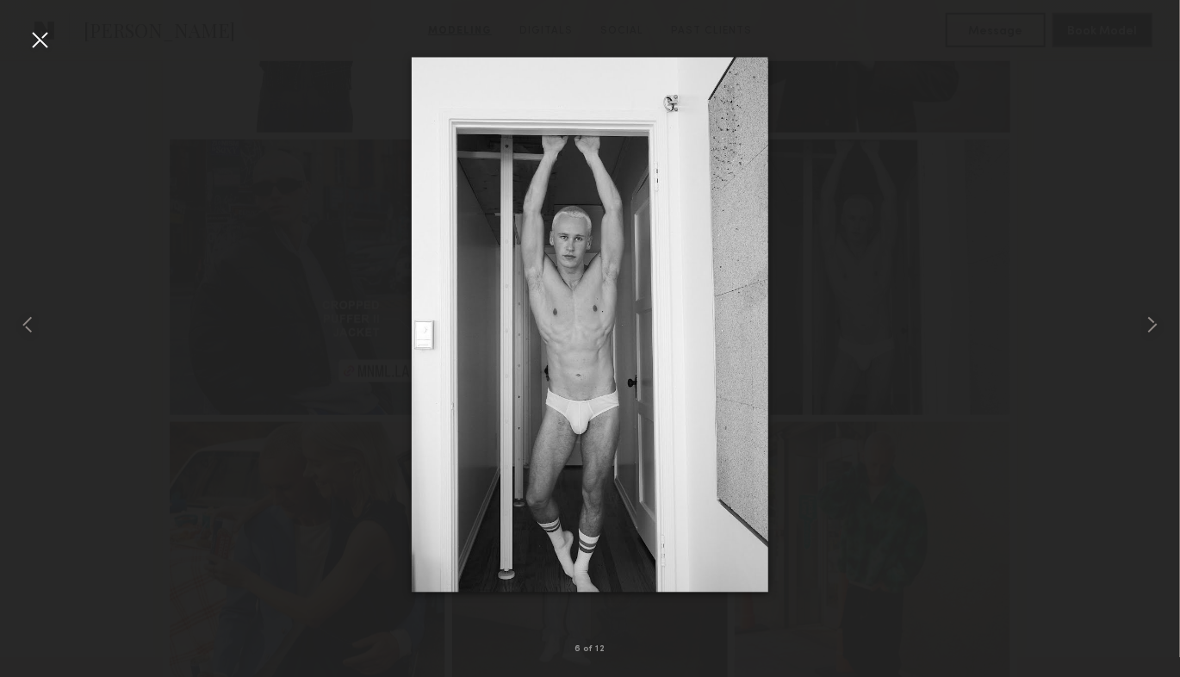
scroll to position [650, 0]
drag, startPoint x: 54, startPoint y: 43, endPoint x: 40, endPoint y: 46, distance: 14.0
click at [54, 43] on div at bounding box center [590, 325] width 1180 height 594
click at [40, 46] on div at bounding box center [40, 40] width 28 height 28
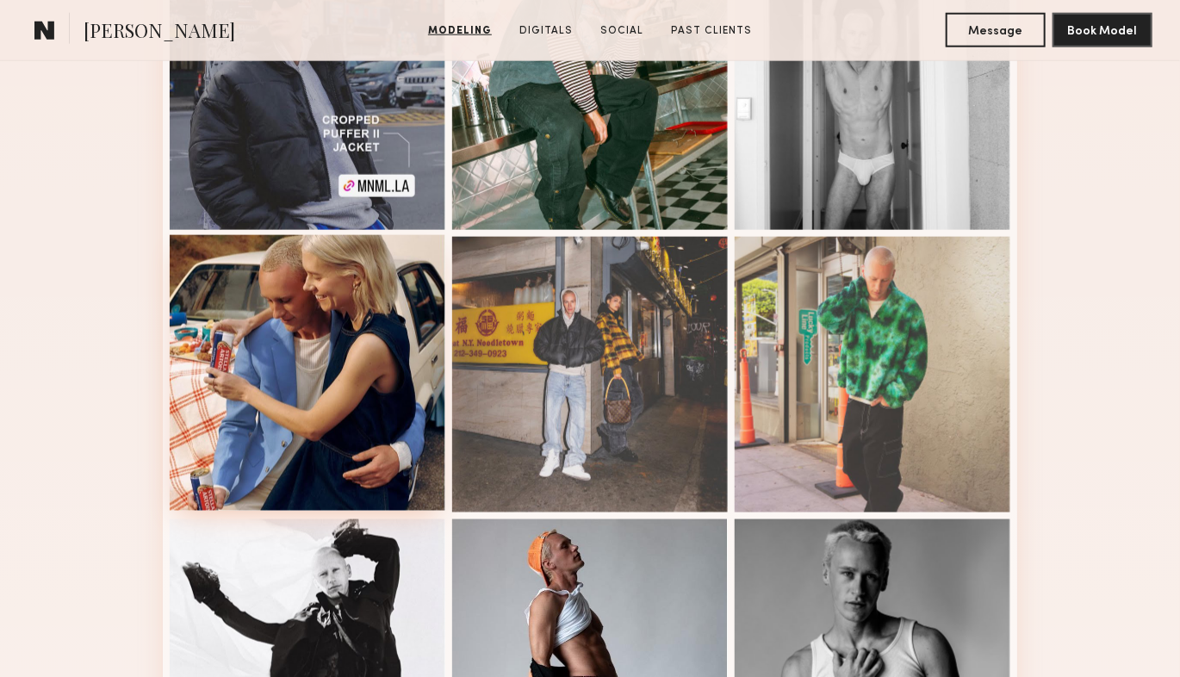
scroll to position [868, 0]
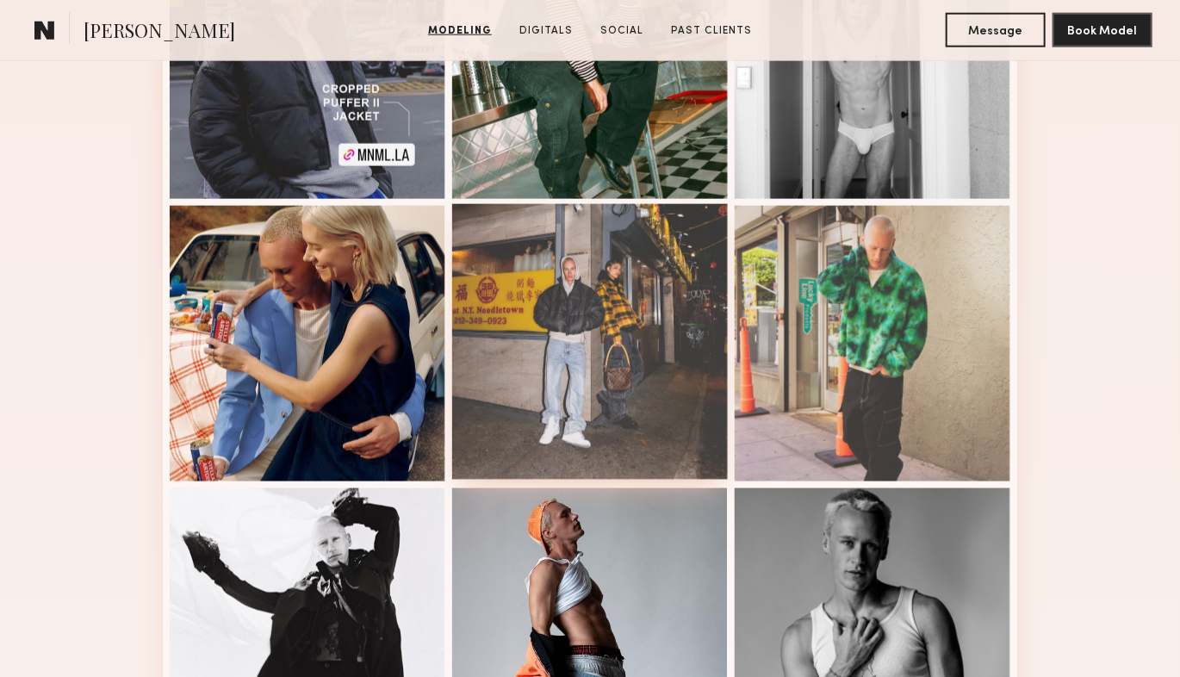
click at [542, 389] on div at bounding box center [590, 342] width 276 height 276
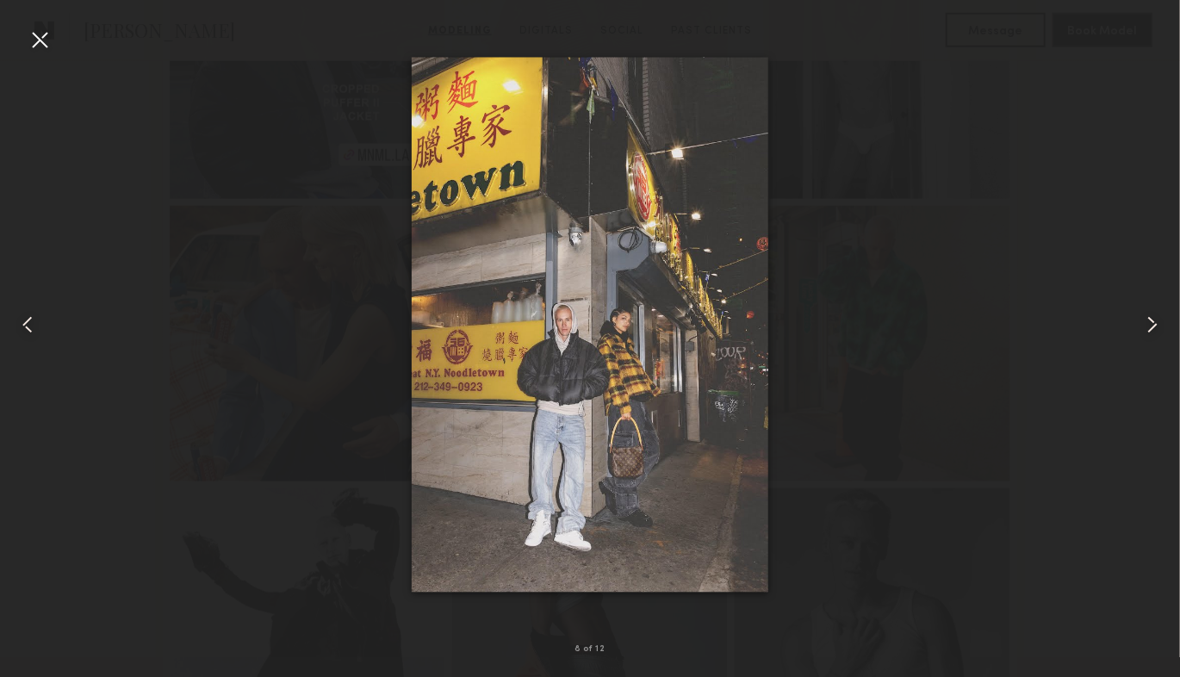
click at [40, 35] on div at bounding box center [40, 40] width 28 height 28
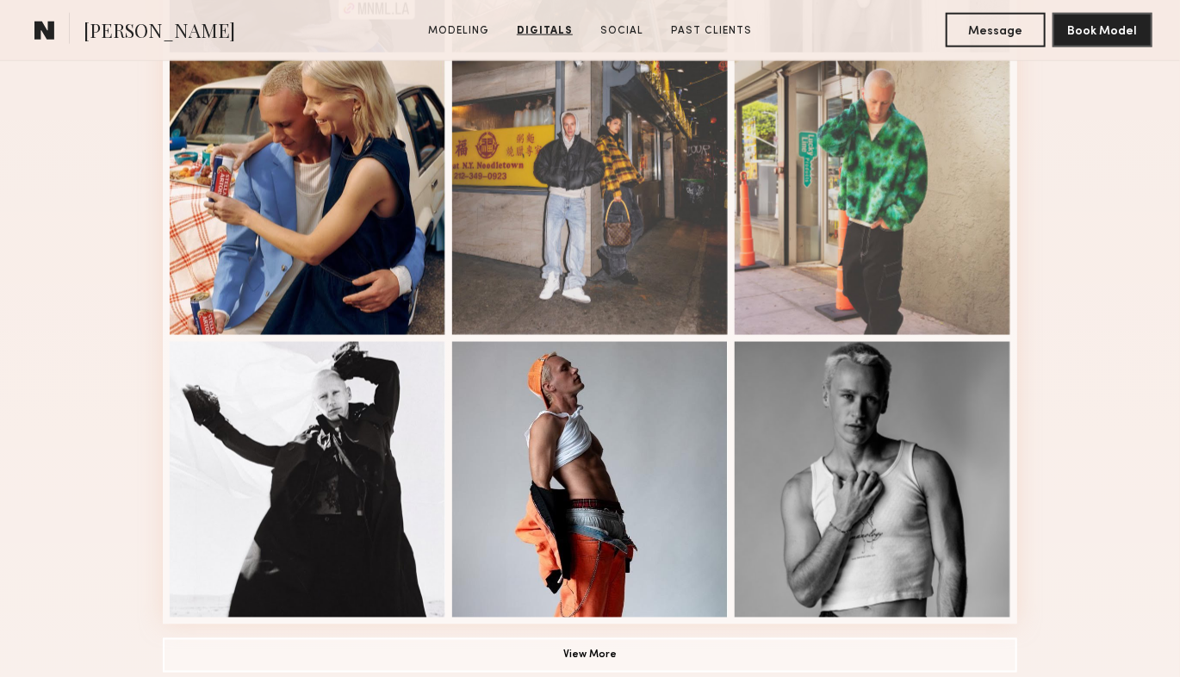
scroll to position [1012, 0]
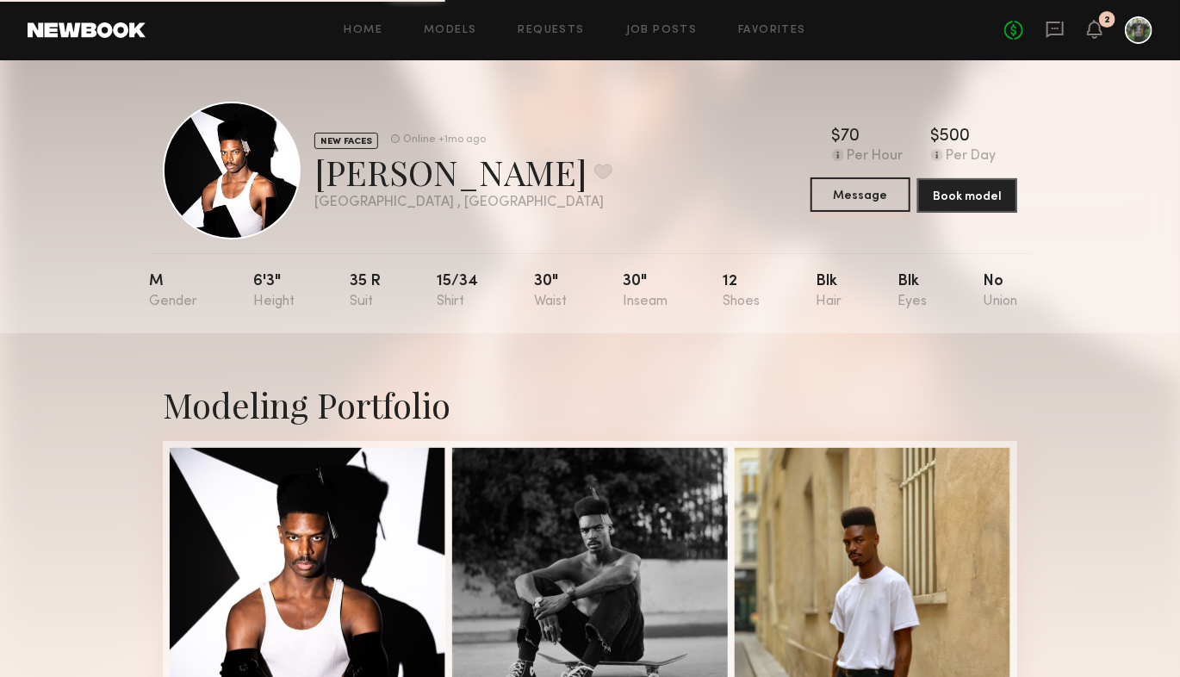
click at [877, 203] on button "Message" at bounding box center [860, 194] width 100 height 34
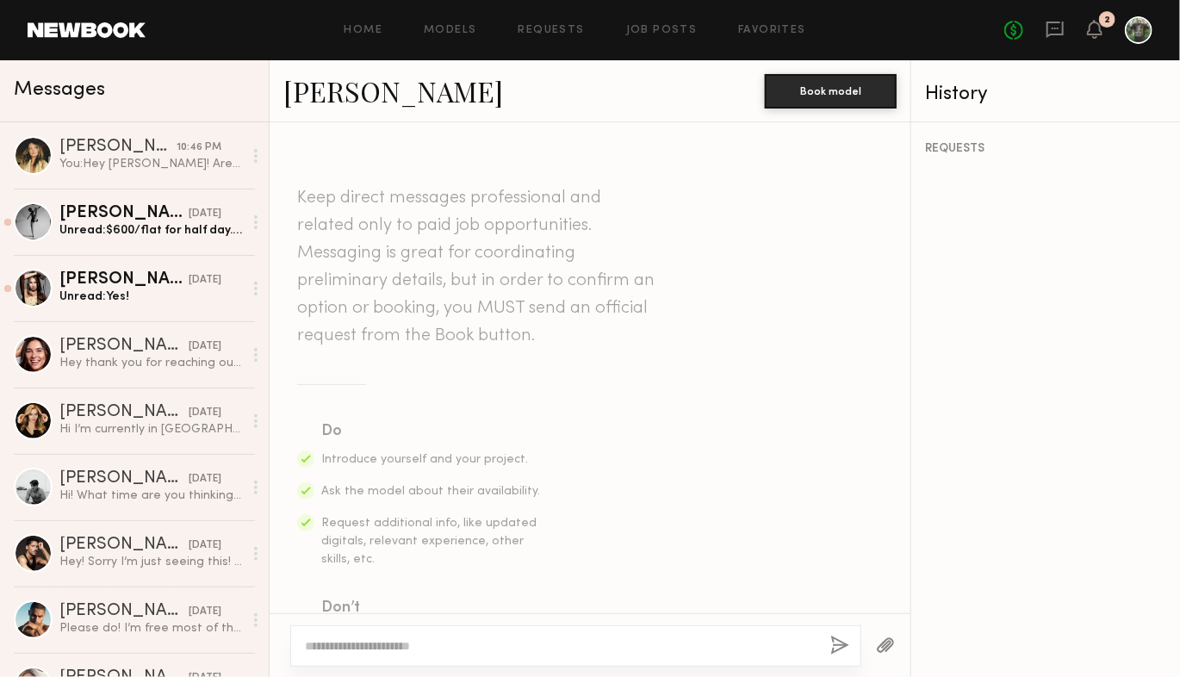
click at [418, 640] on textarea at bounding box center [560, 645] width 511 height 17
click at [538, 642] on textarea "**********" at bounding box center [561, 629] width 512 height 52
type textarea "**********"
click at [844, 647] on button "button" at bounding box center [840, 646] width 19 height 22
